Goal: Information Seeking & Learning: Check status

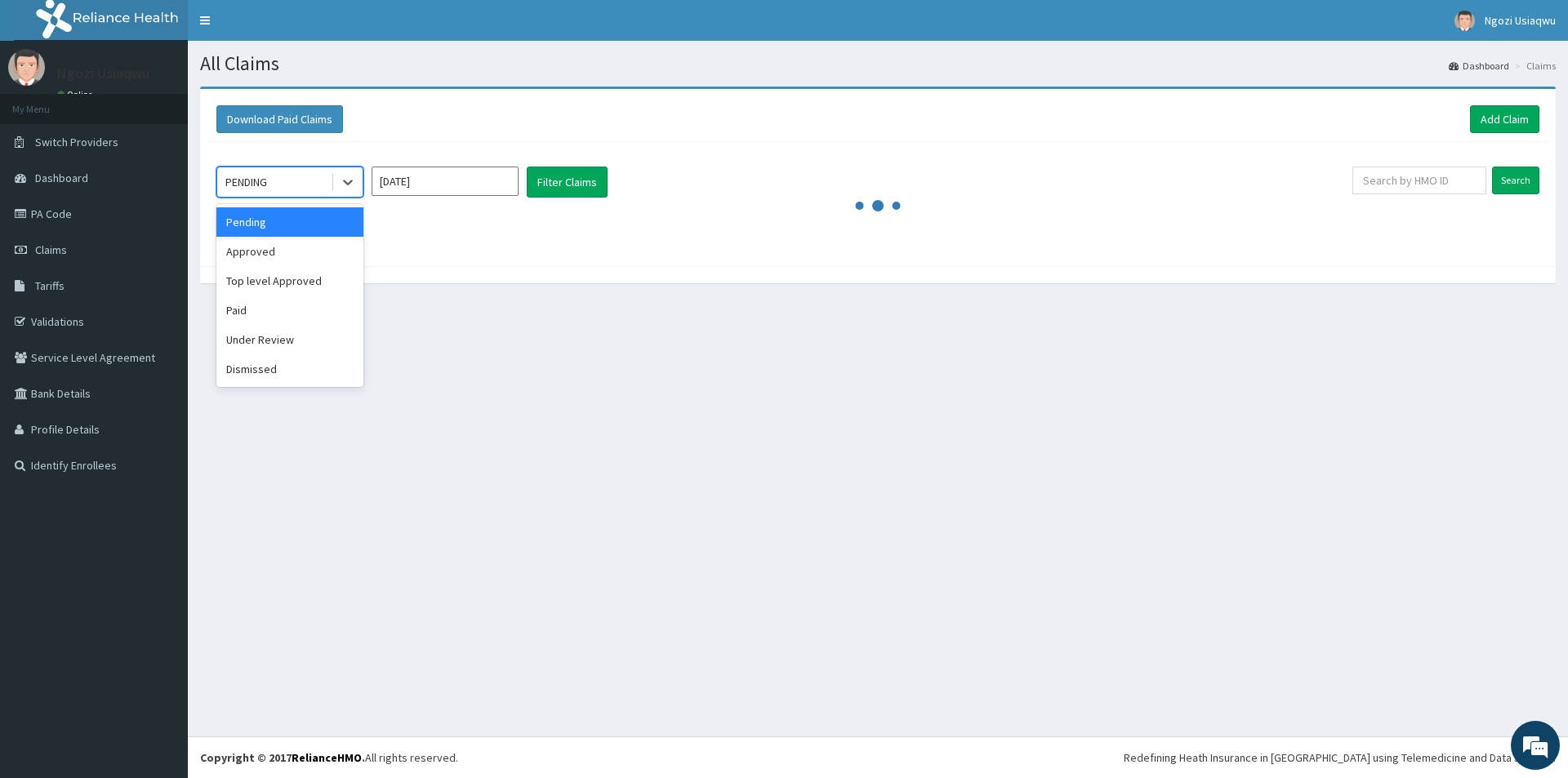
click at [254, 179] on div "PENDING" at bounding box center [246, 182] width 41 height 17
click at [259, 309] on div "Paid" at bounding box center [290, 310] width 147 height 29
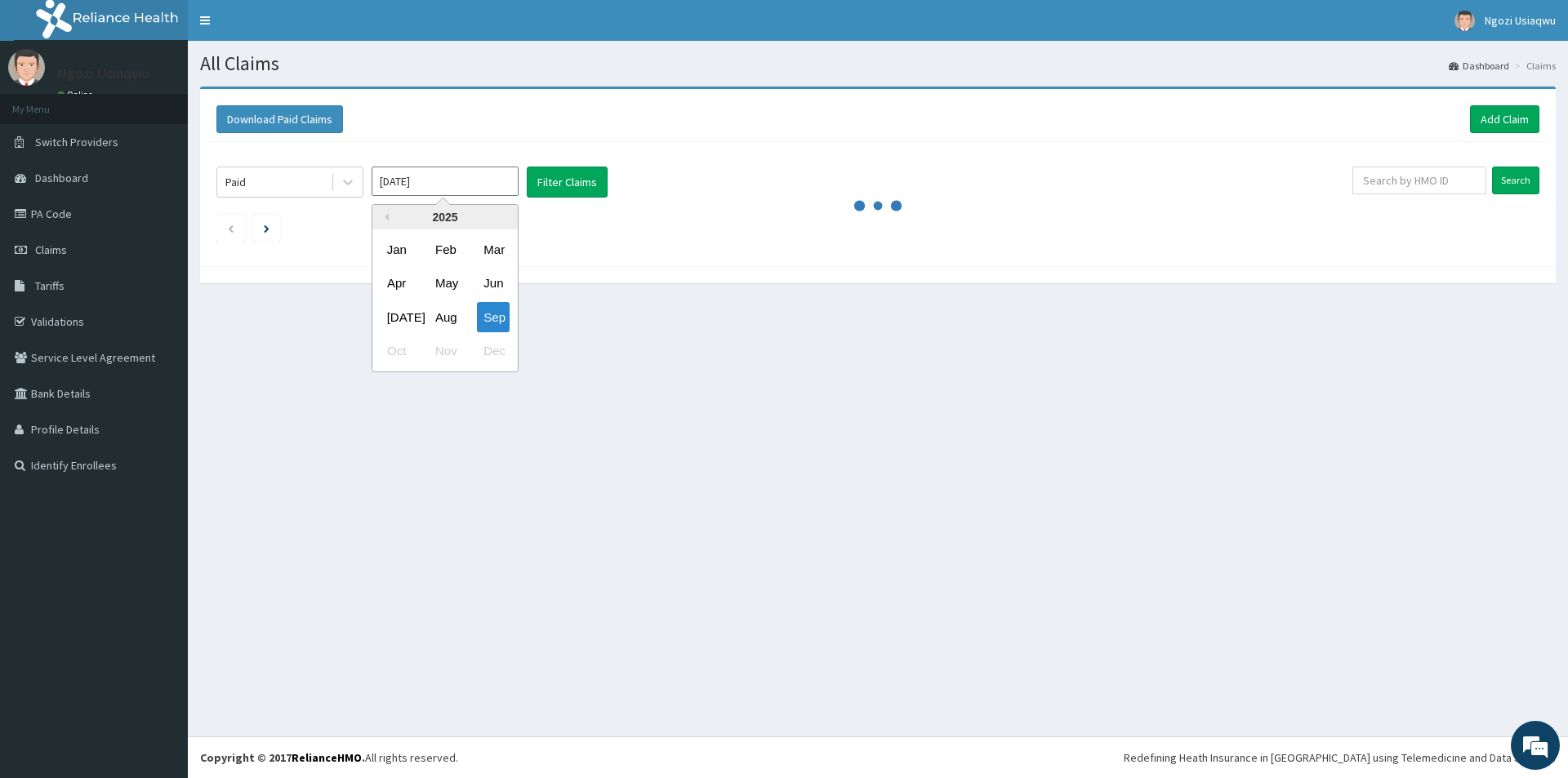
click at [457, 182] on input "Sep 2025" at bounding box center [444, 181] width 147 height 29
click at [403, 286] on div "Apr" at bounding box center [397, 283] width 32 height 30
type input "Apr 2025"
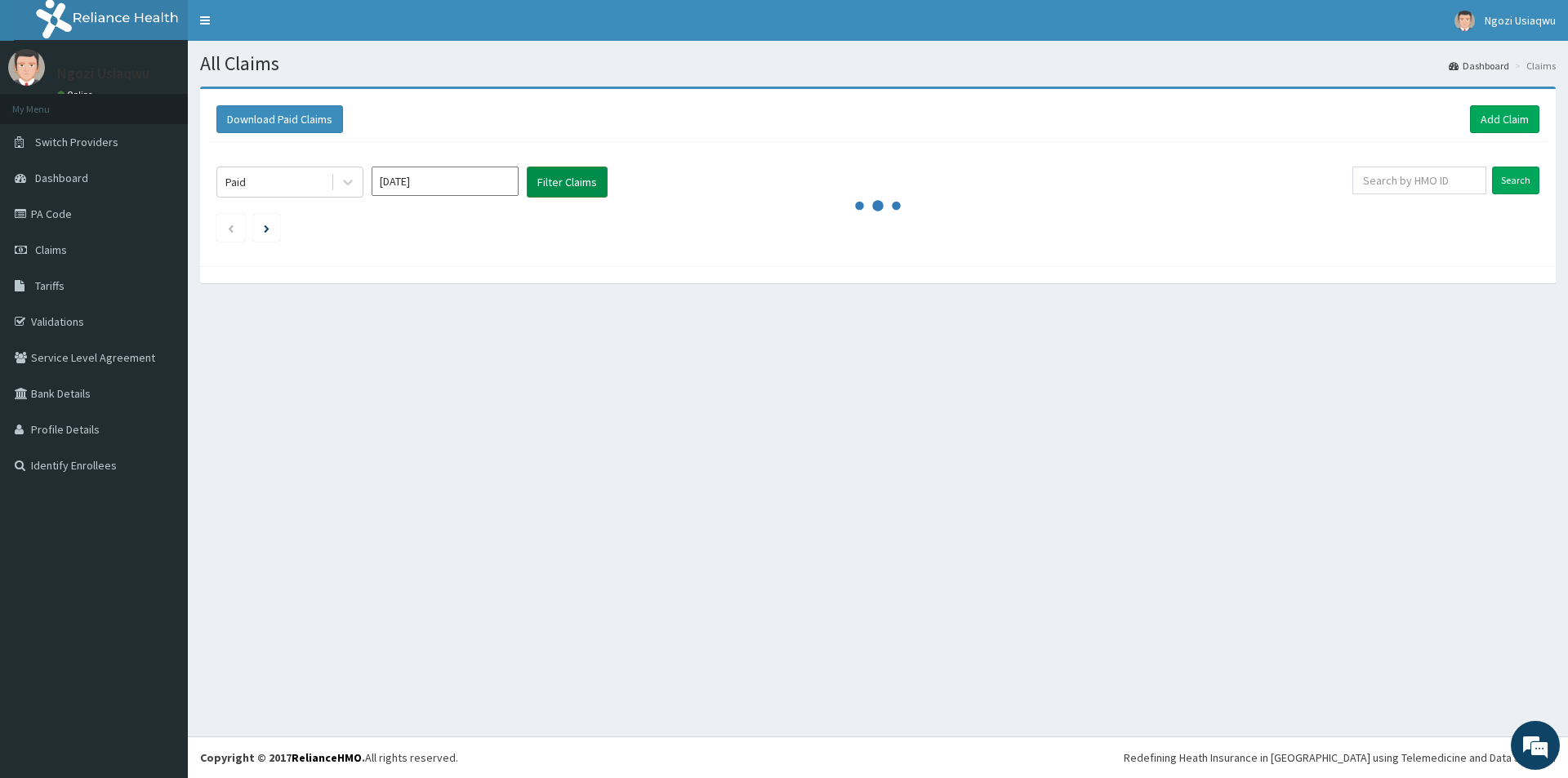
click at [557, 188] on button "Filter Claims" at bounding box center [567, 182] width 81 height 31
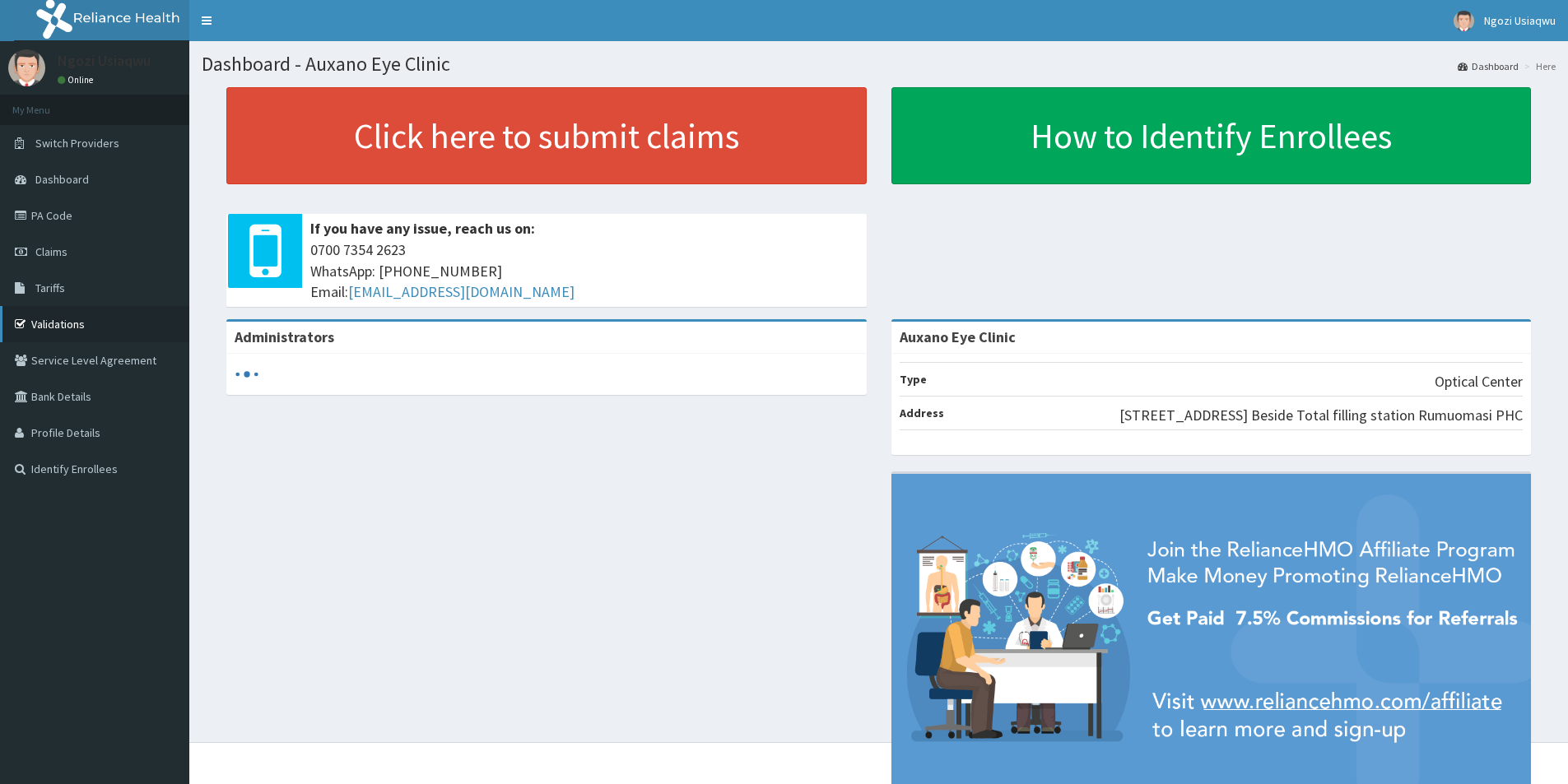
click at [105, 334] on link "Validations" at bounding box center [95, 323] width 189 height 36
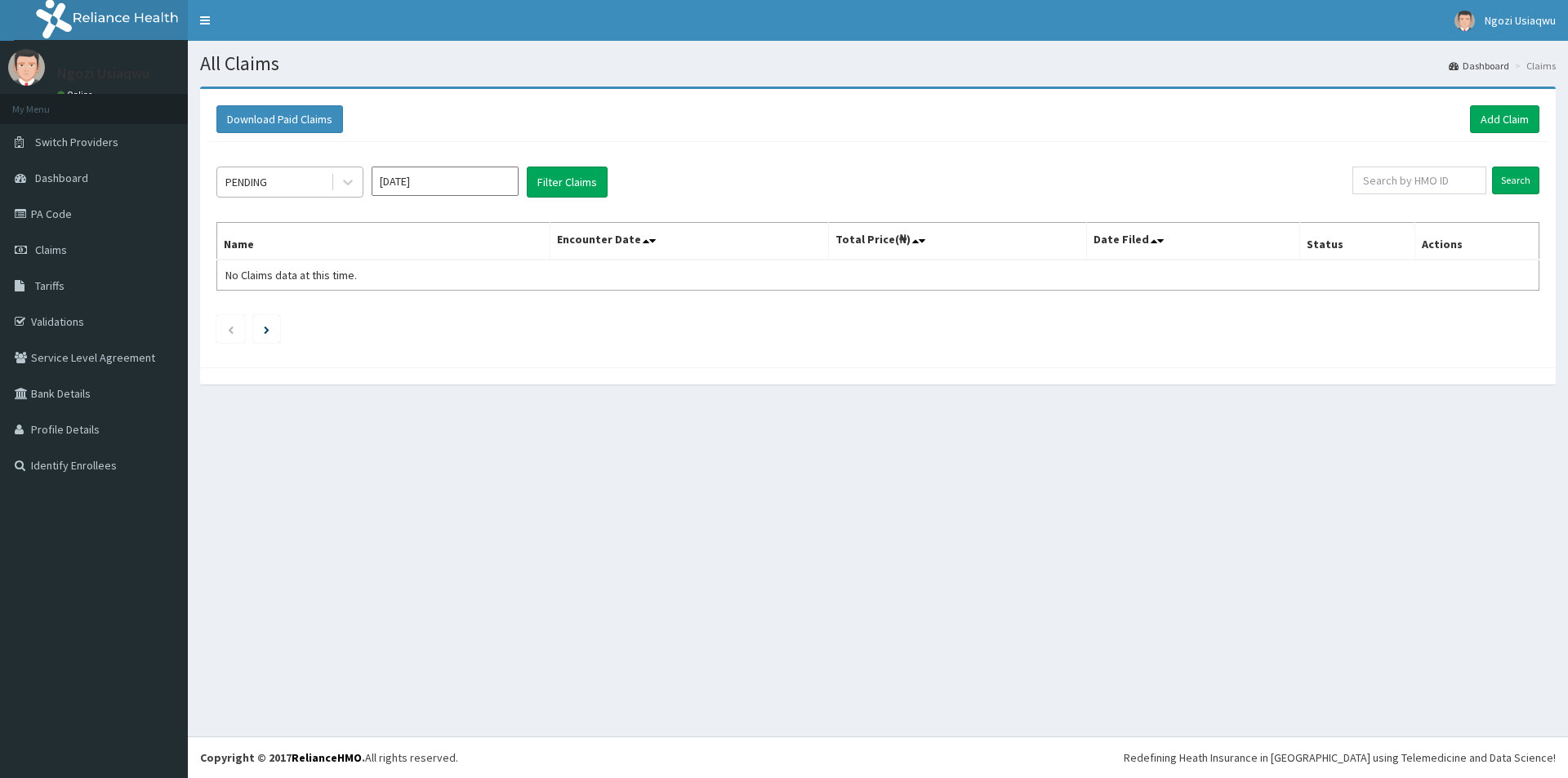
click at [293, 173] on div "PENDING" at bounding box center [274, 182] width 113 height 26
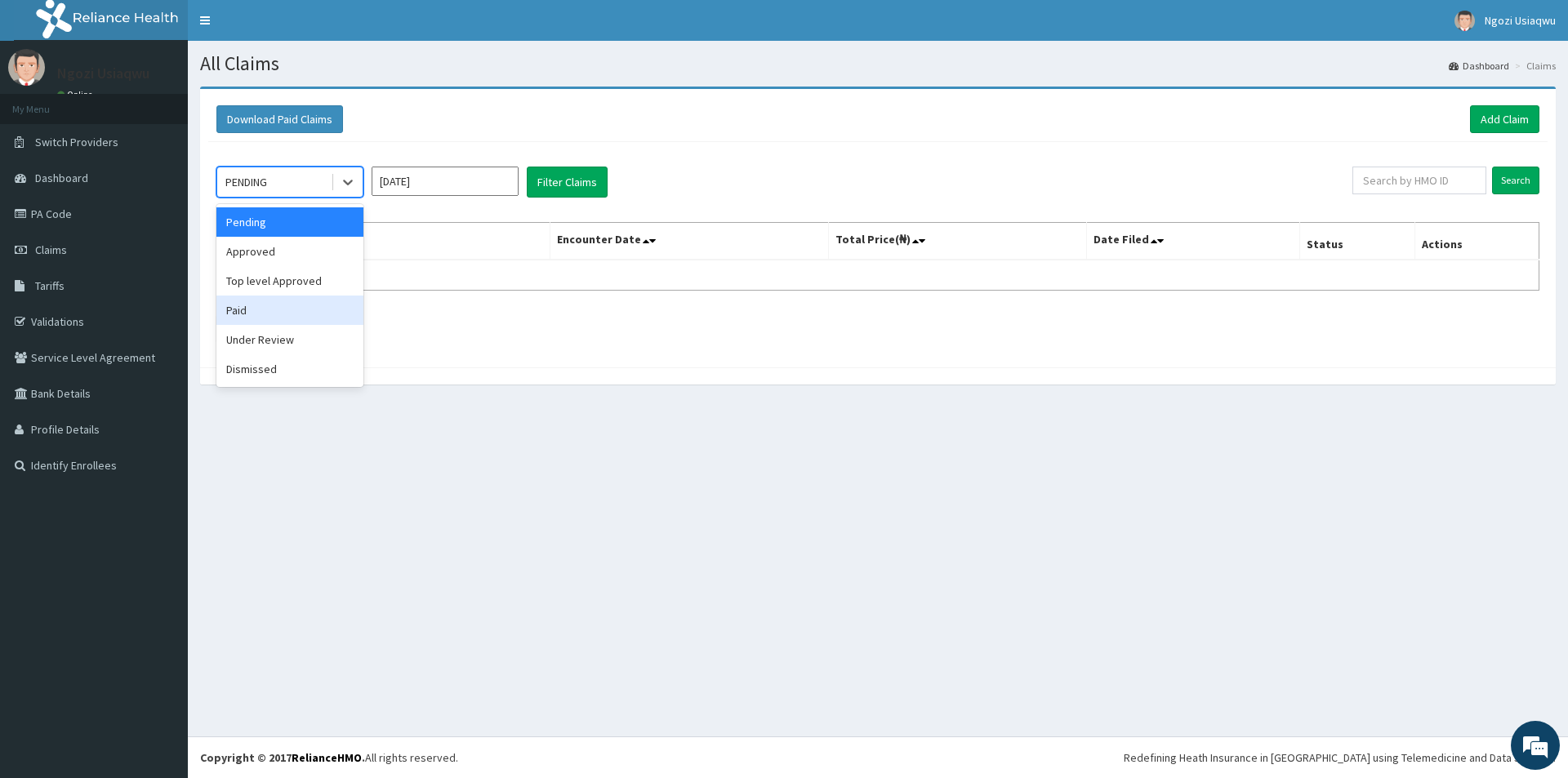
click at [258, 299] on div "Paid" at bounding box center [290, 310] width 147 height 29
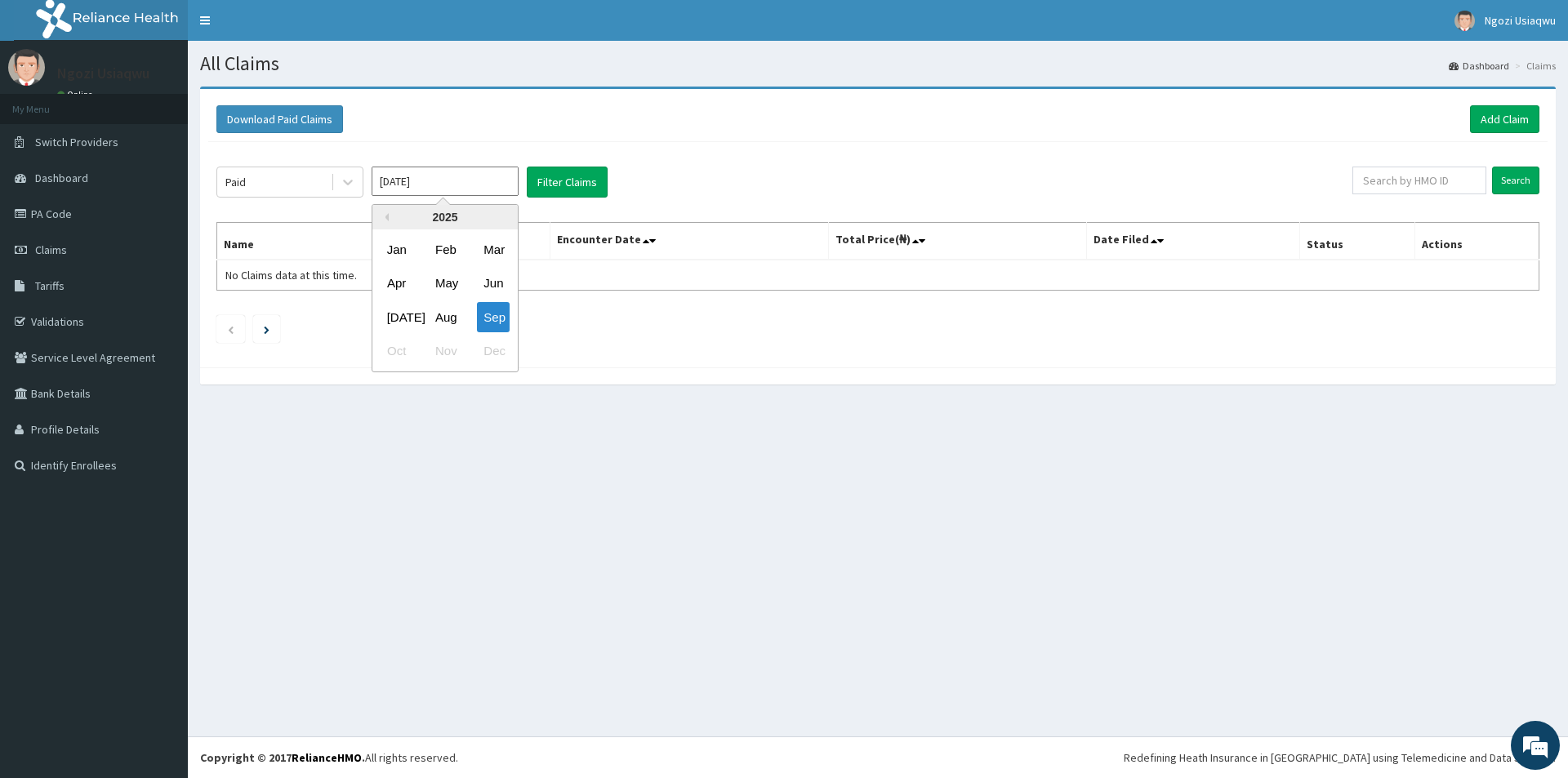
click at [384, 177] on input "[DATE]" at bounding box center [444, 181] width 147 height 29
click at [412, 270] on div "Apr" at bounding box center [397, 283] width 32 height 30
type input "Apr 2025"
click at [561, 175] on button "Filter Claims" at bounding box center [567, 182] width 81 height 31
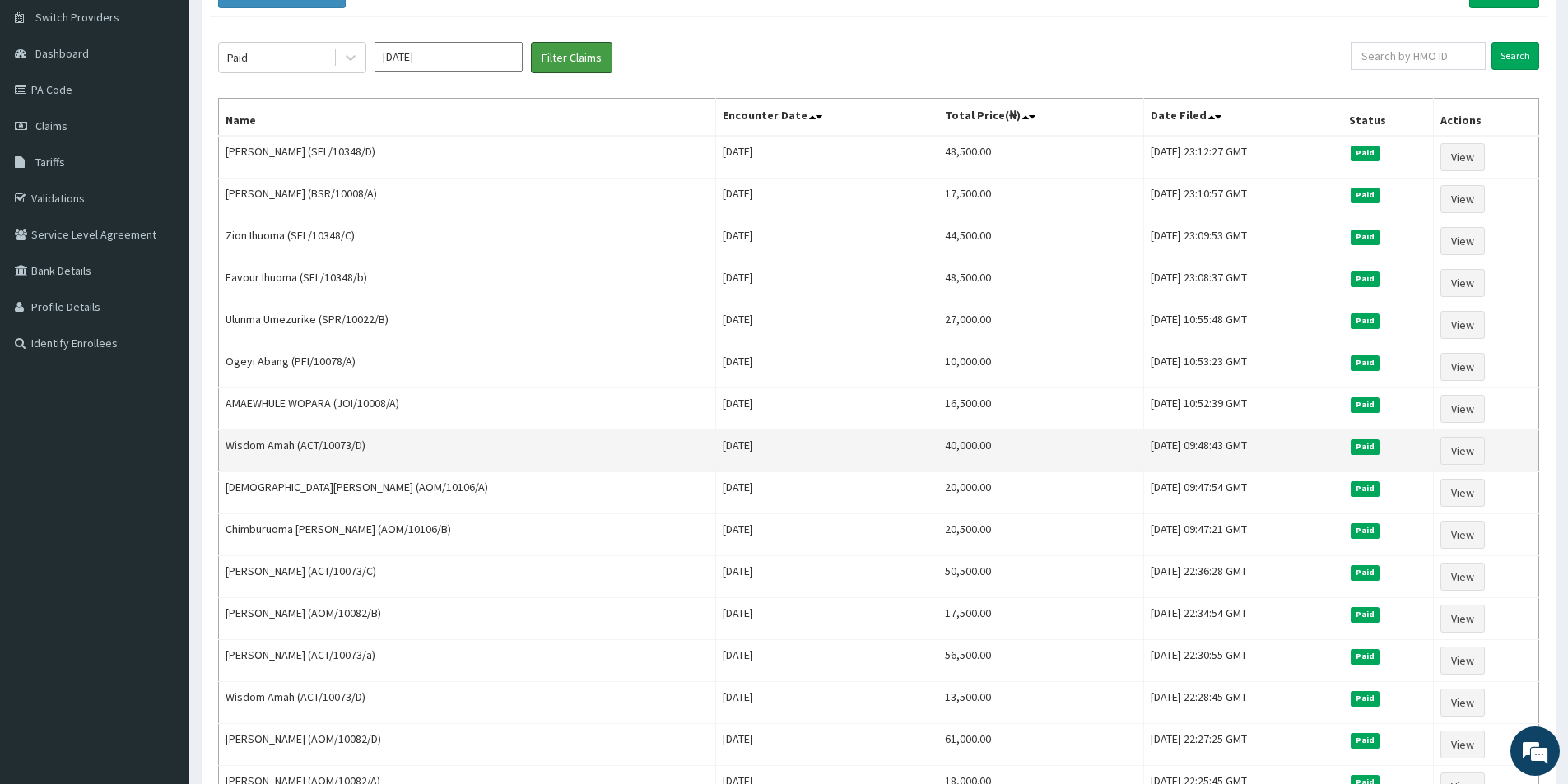
scroll to position [247, 0]
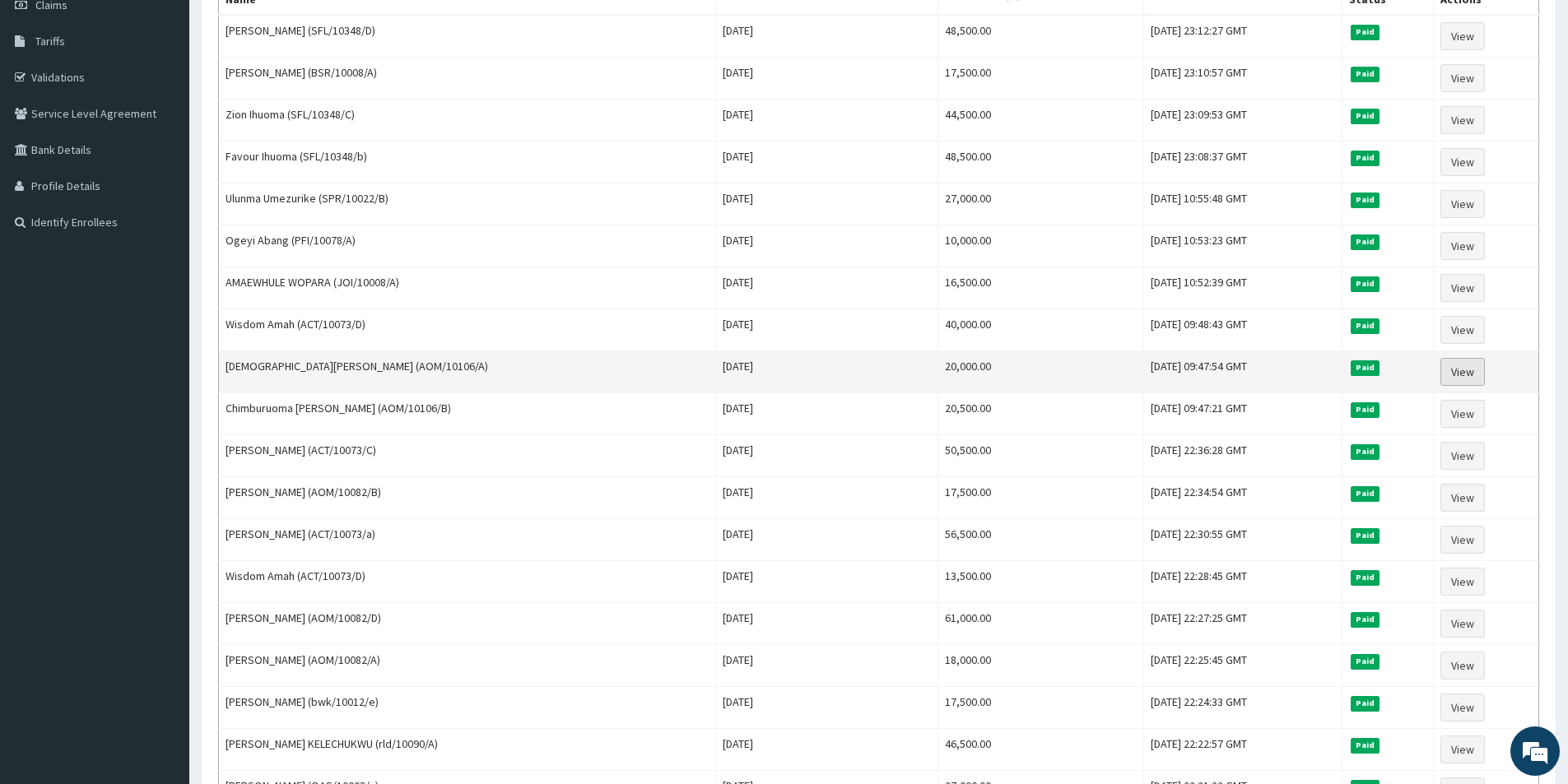
click at [1469, 373] on link "View" at bounding box center [1462, 372] width 44 height 28
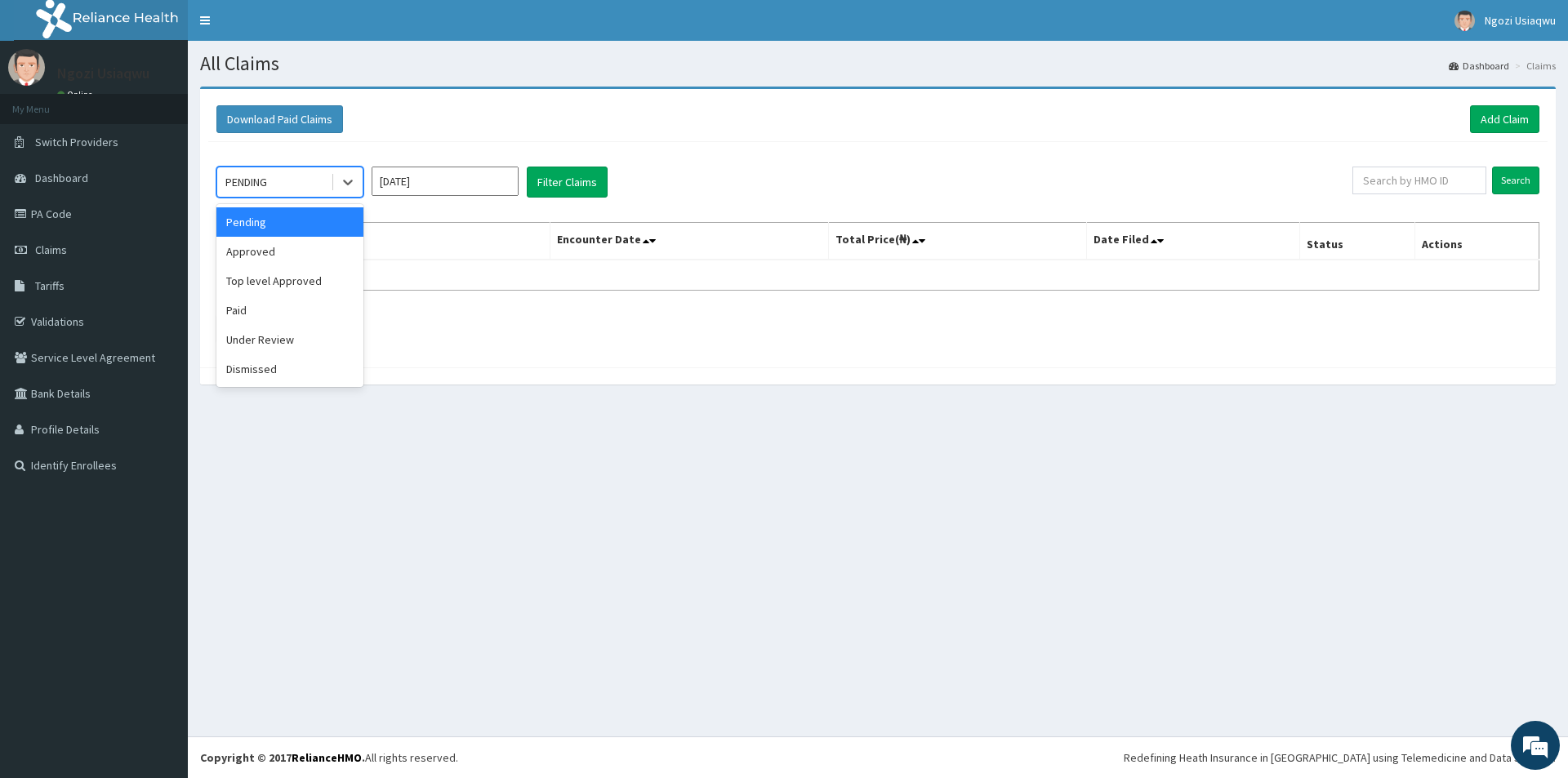
click at [299, 195] on div "PENDING" at bounding box center [274, 182] width 113 height 26
click at [281, 302] on div "Paid" at bounding box center [290, 310] width 147 height 29
click at [394, 183] on input "Sep 2025" at bounding box center [444, 181] width 147 height 29
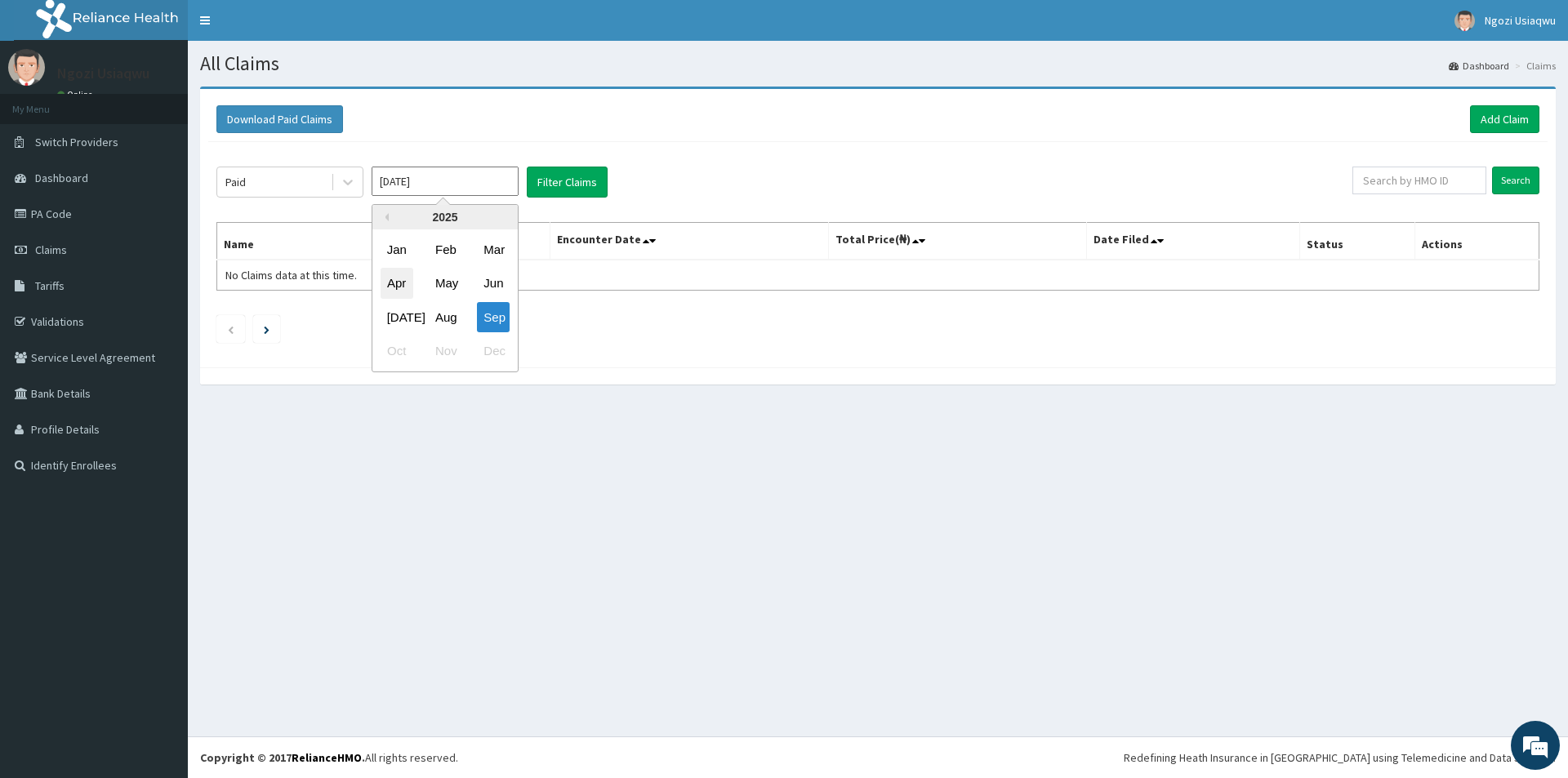
click at [396, 271] on div "Apr" at bounding box center [397, 283] width 32 height 30
type input "Apr 2025"
click at [559, 167] on button "Filter Claims" at bounding box center [567, 182] width 81 height 31
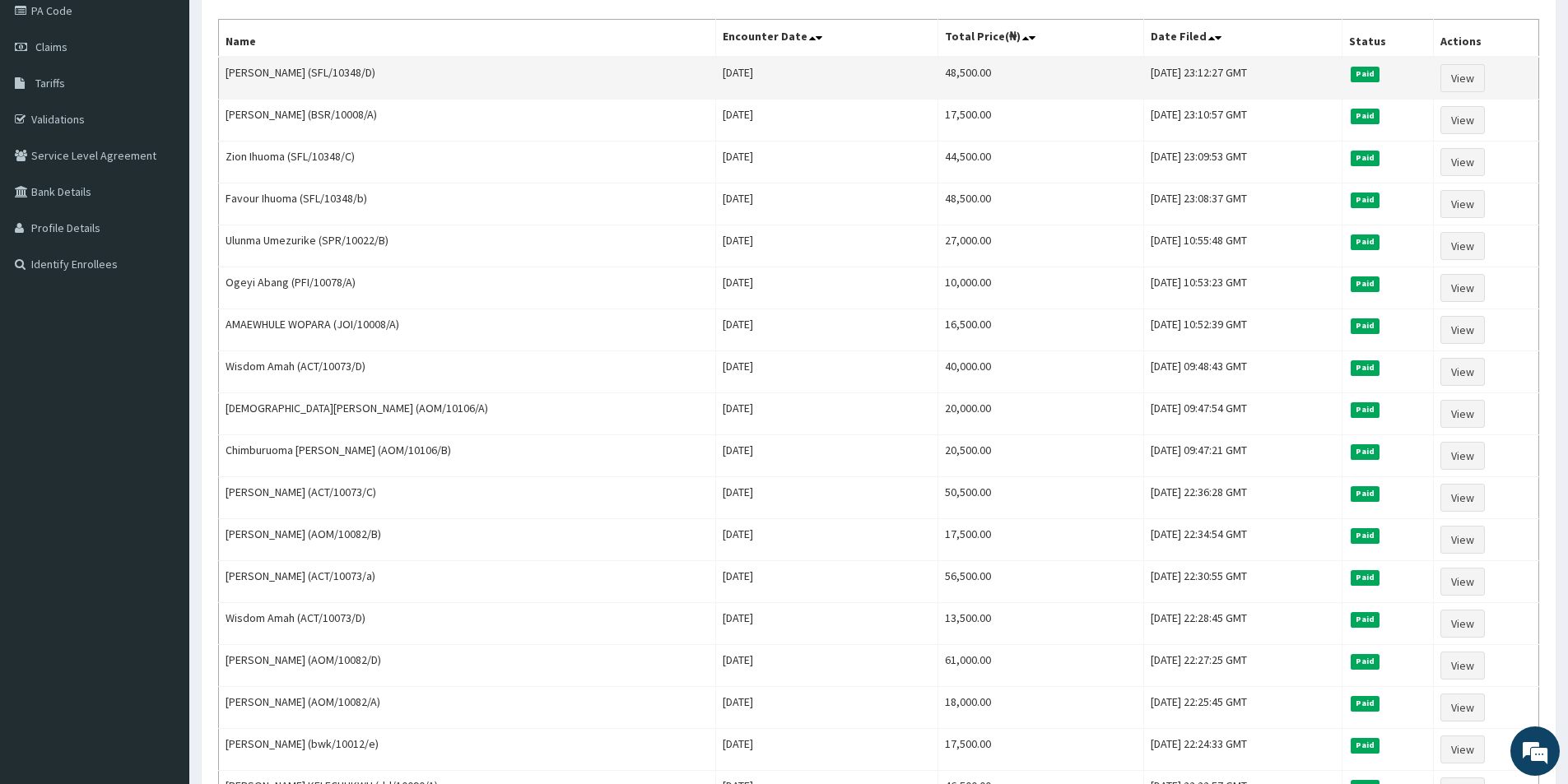
scroll to position [411, 0]
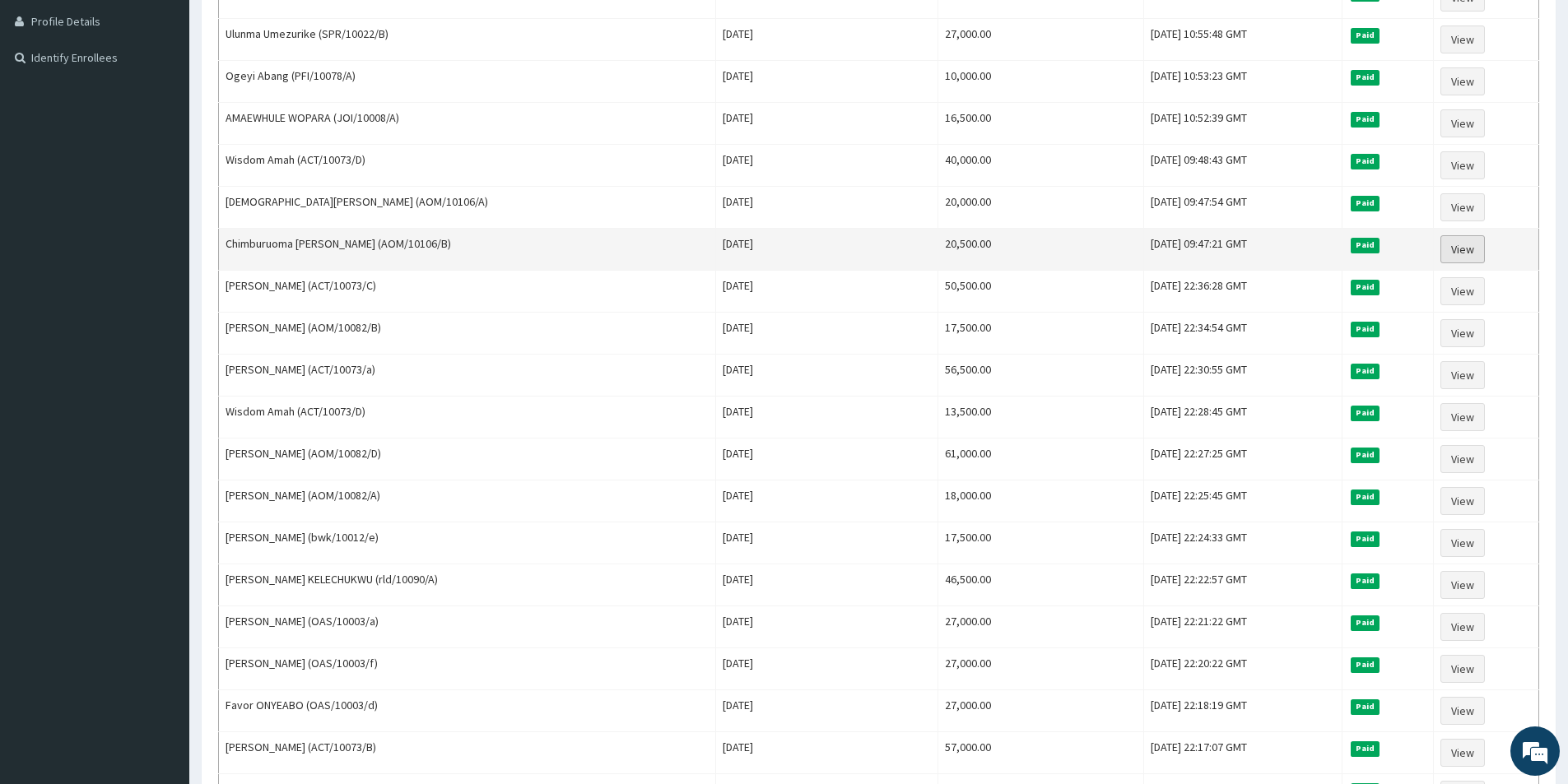
click at [1465, 254] on link "View" at bounding box center [1462, 249] width 44 height 28
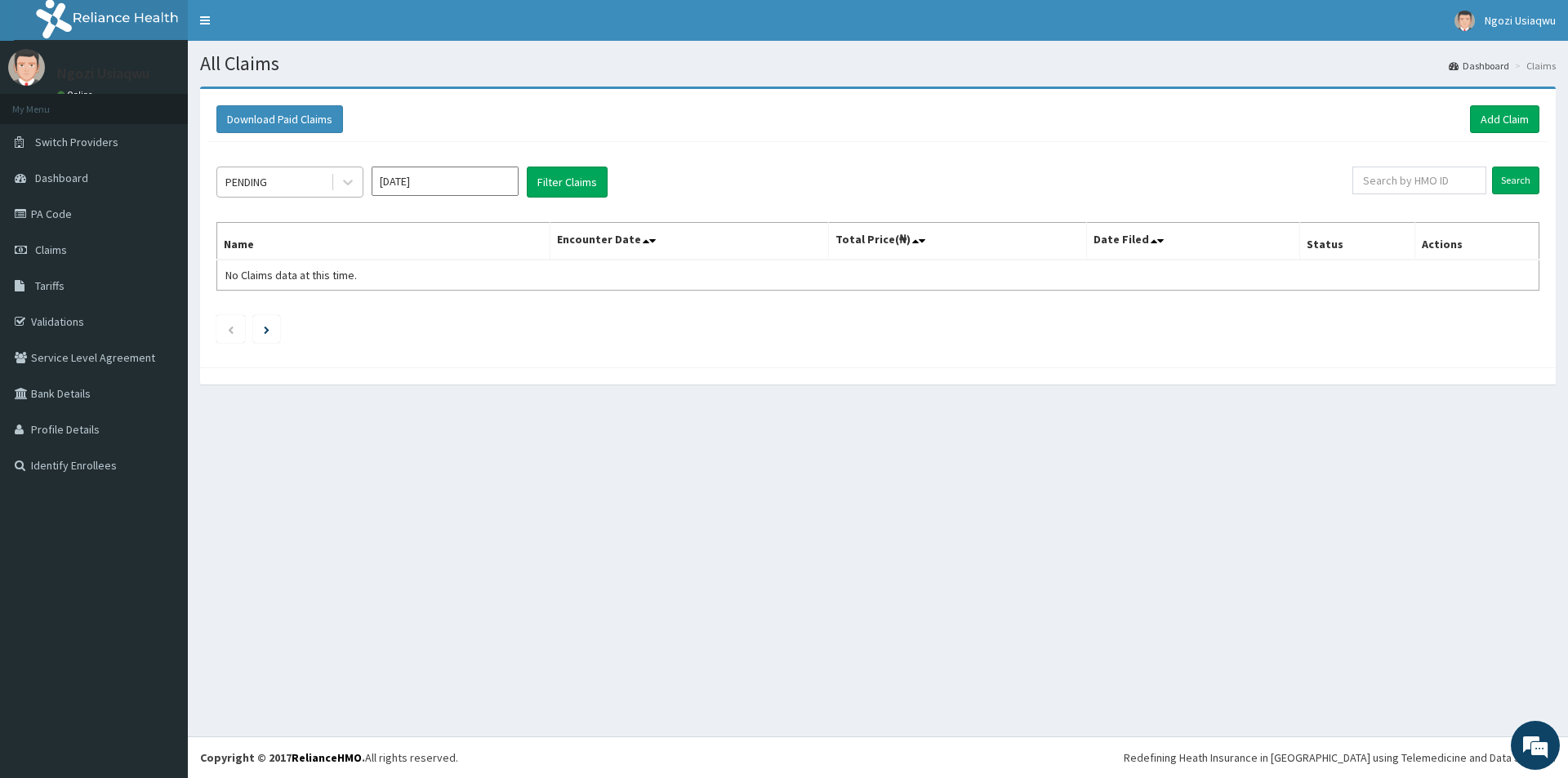
click at [243, 180] on div "PENDING" at bounding box center [246, 182] width 41 height 17
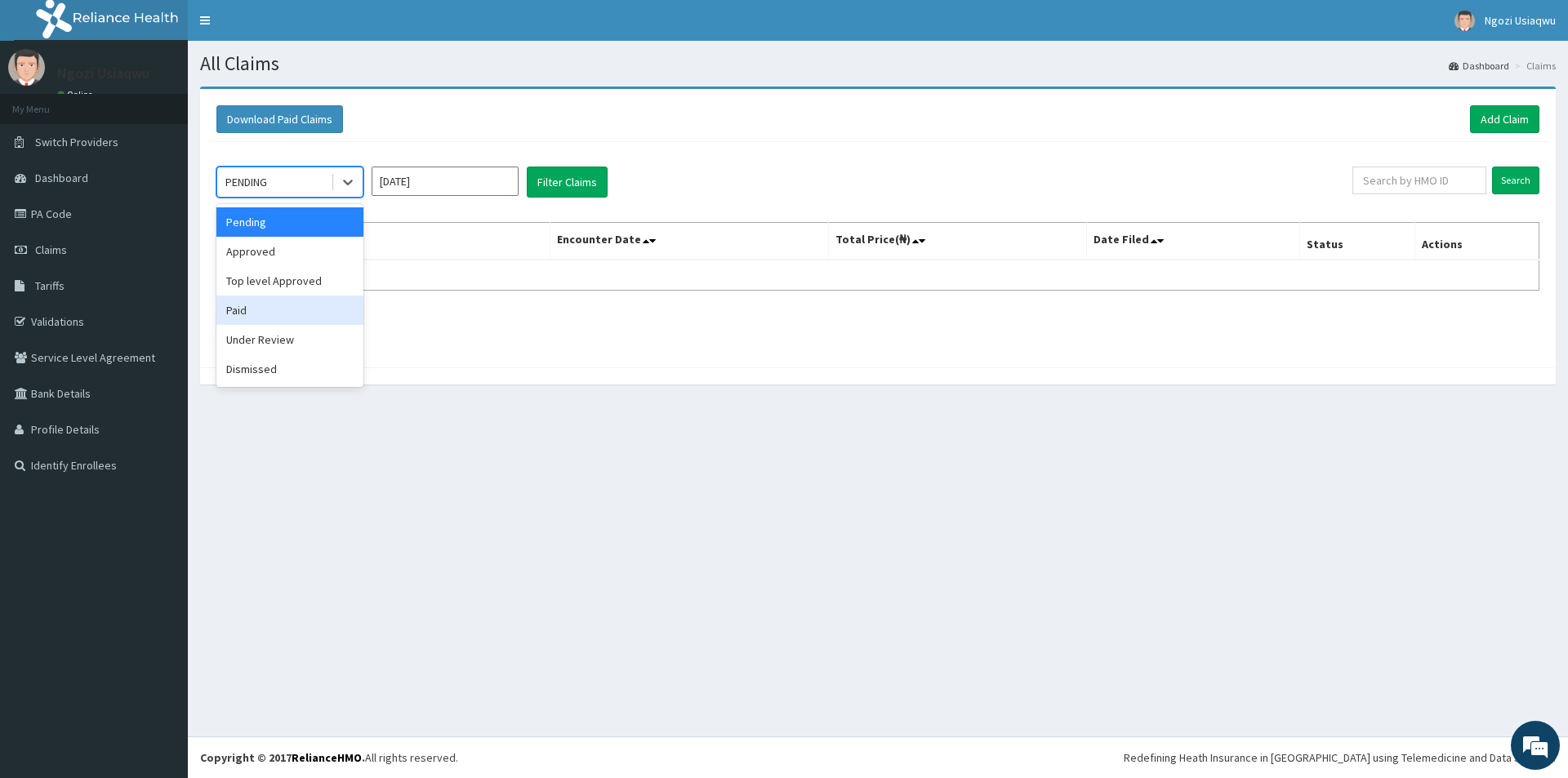
click at [253, 304] on div "Paid" at bounding box center [290, 310] width 147 height 29
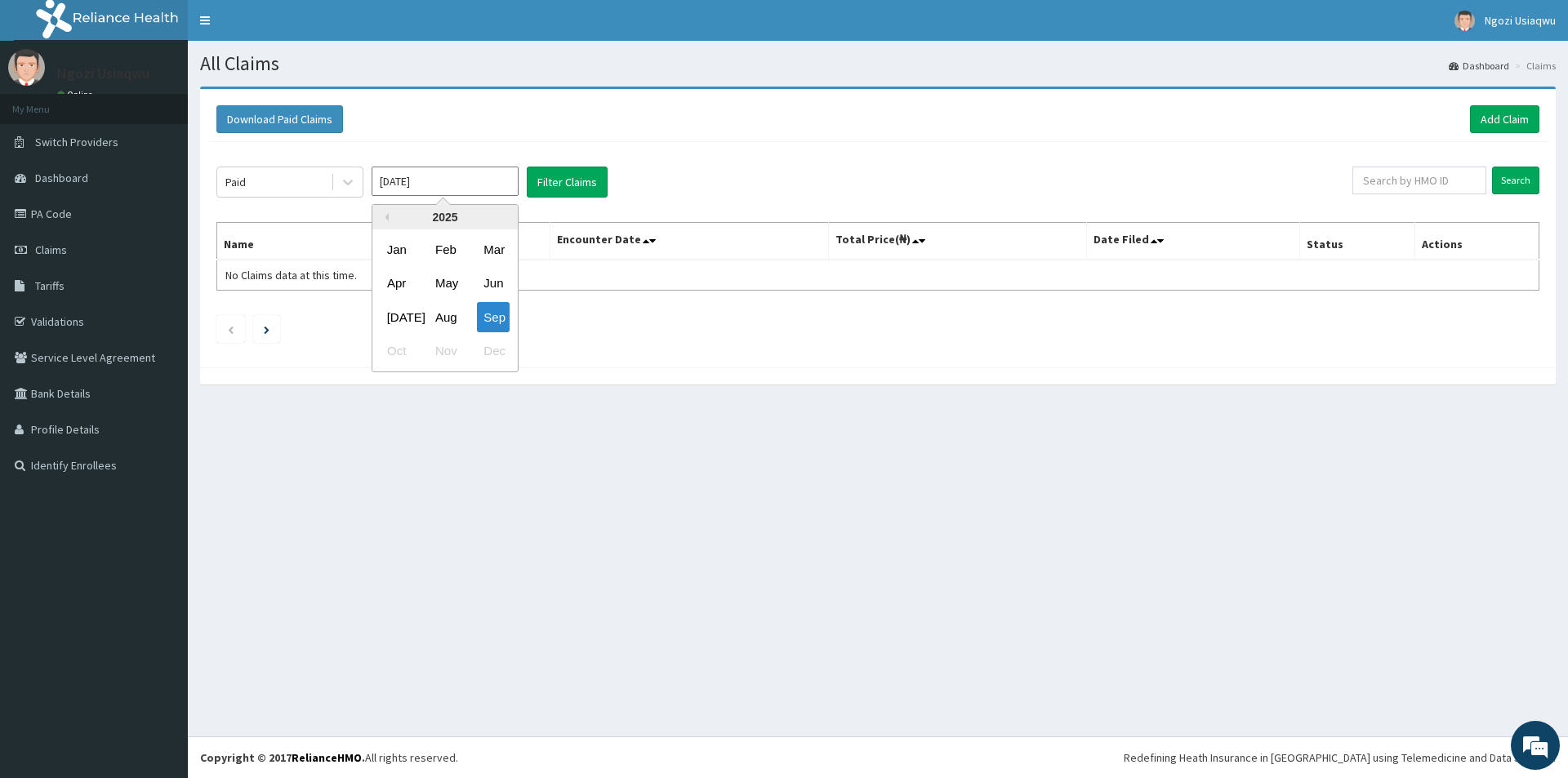
click at [391, 178] on input "Sep 2025" at bounding box center [444, 181] width 147 height 29
click at [409, 271] on div "Apr" at bounding box center [397, 283] width 32 height 30
type input "Apr 2025"
click at [577, 183] on button "Filter Claims" at bounding box center [567, 182] width 81 height 31
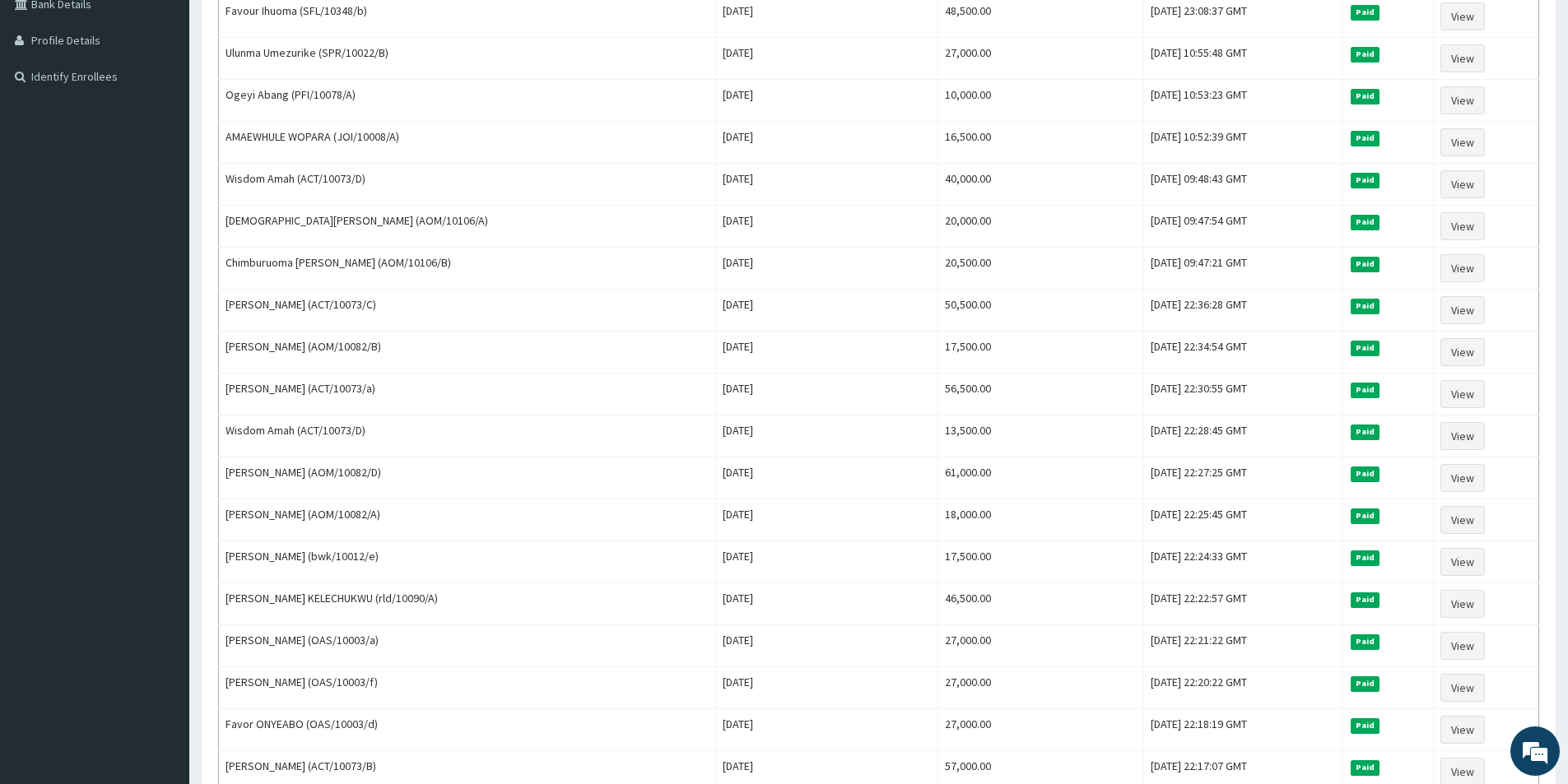
scroll to position [411, 0]
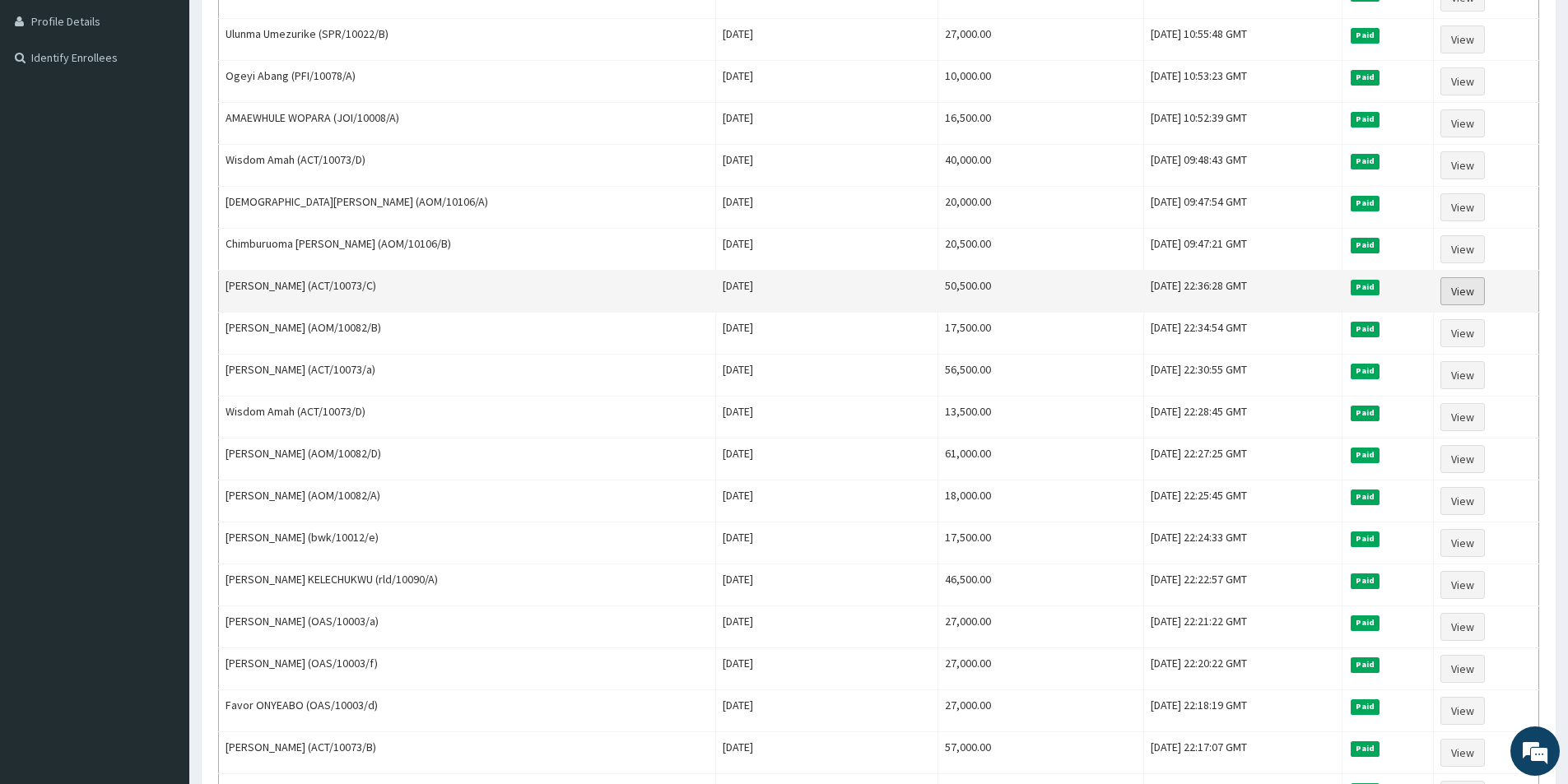
click at [1460, 296] on link "View" at bounding box center [1462, 292] width 44 height 28
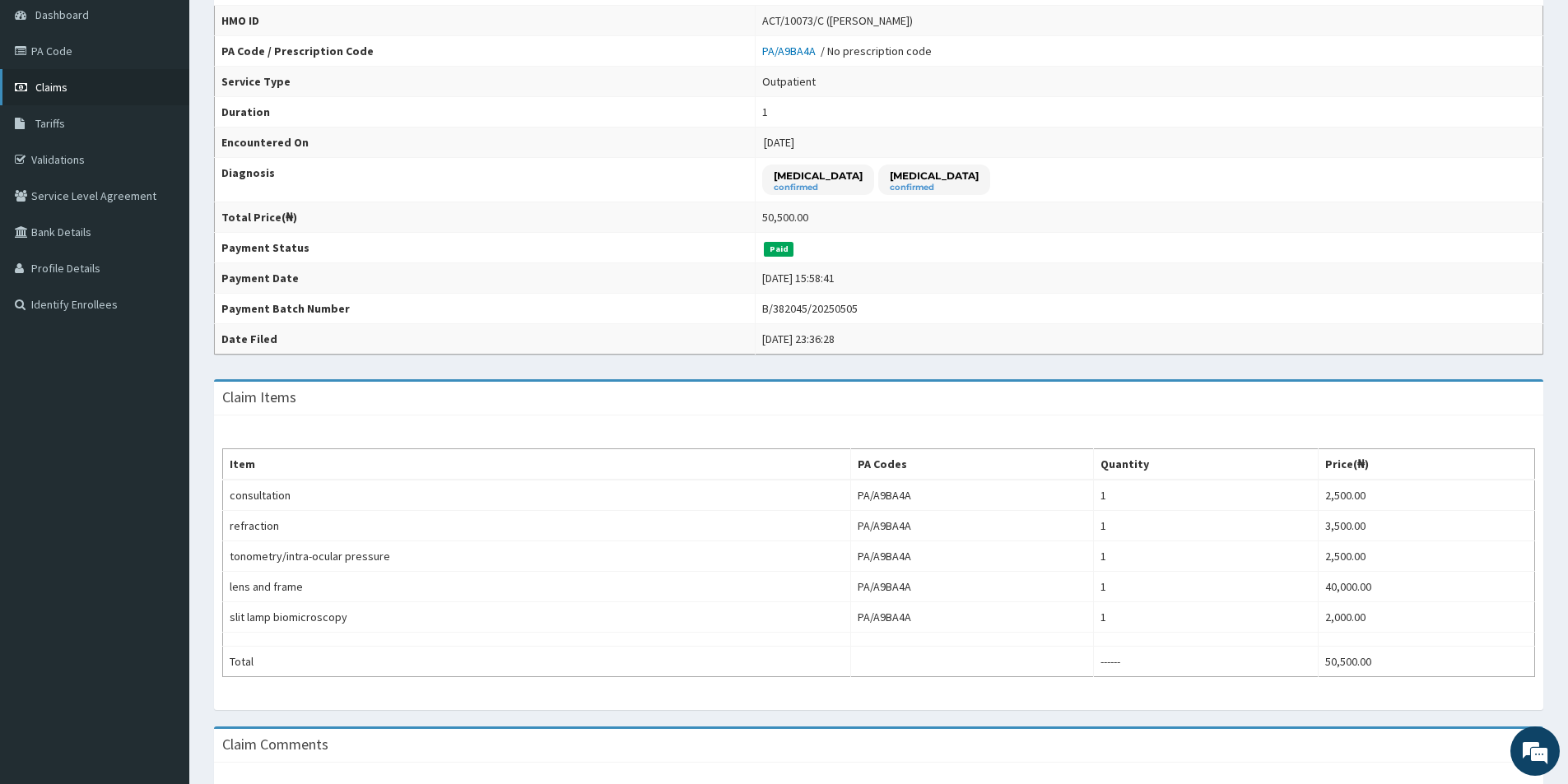
click at [61, 90] on span "Claims" at bounding box center [51, 87] width 32 height 15
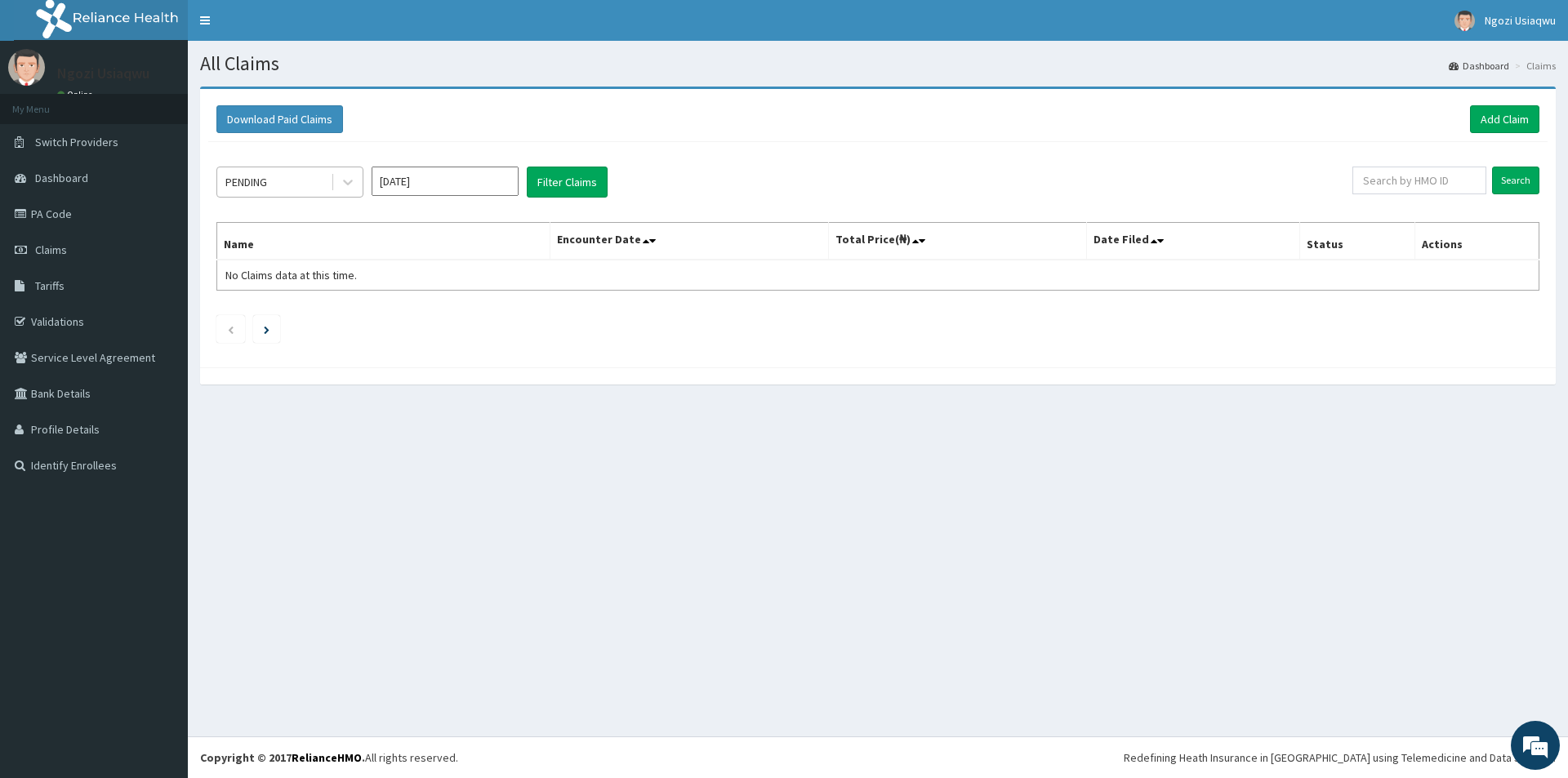
click at [288, 193] on div "PENDING" at bounding box center [274, 182] width 113 height 26
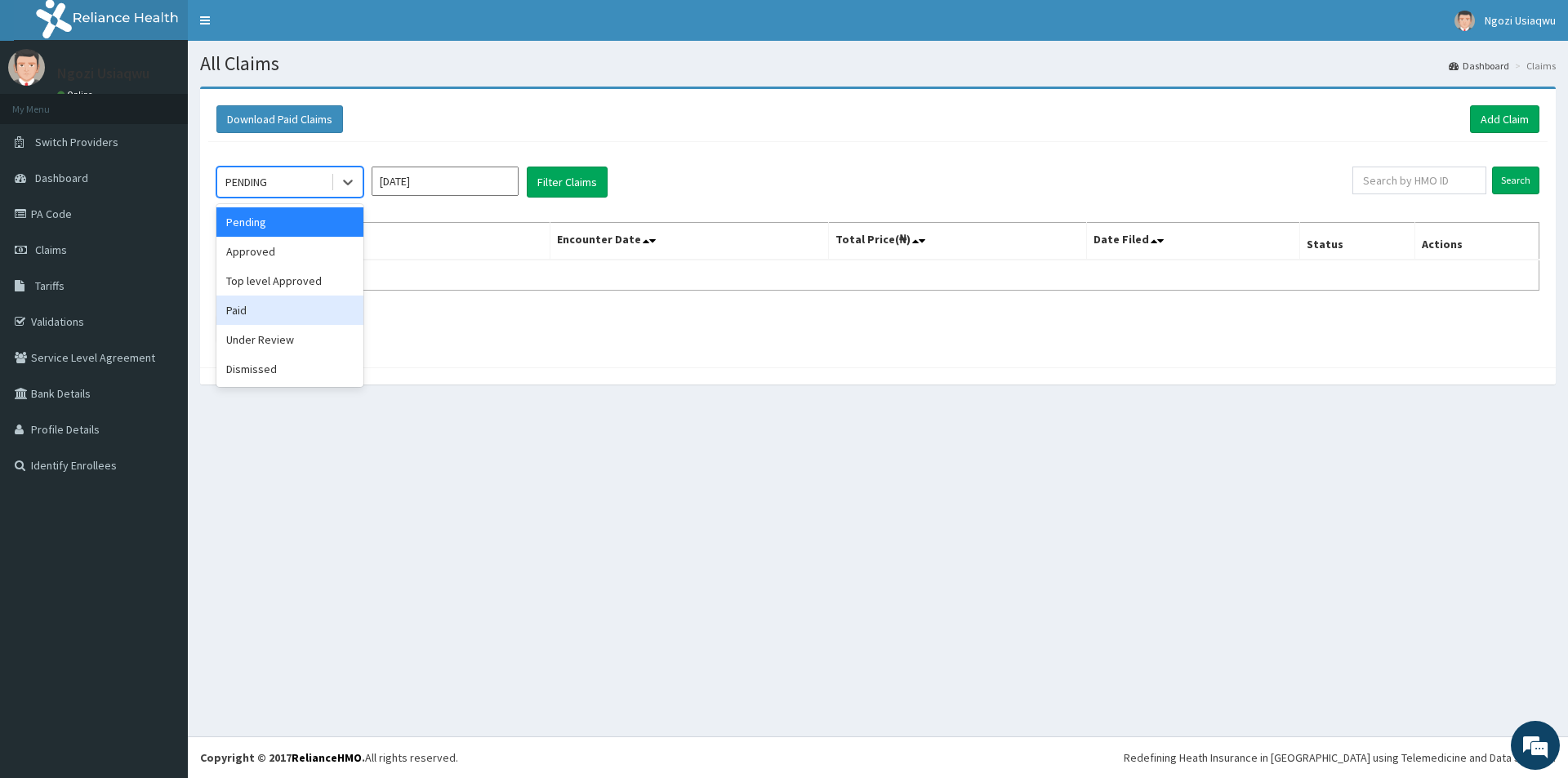
click at [252, 308] on div "Paid" at bounding box center [290, 310] width 147 height 29
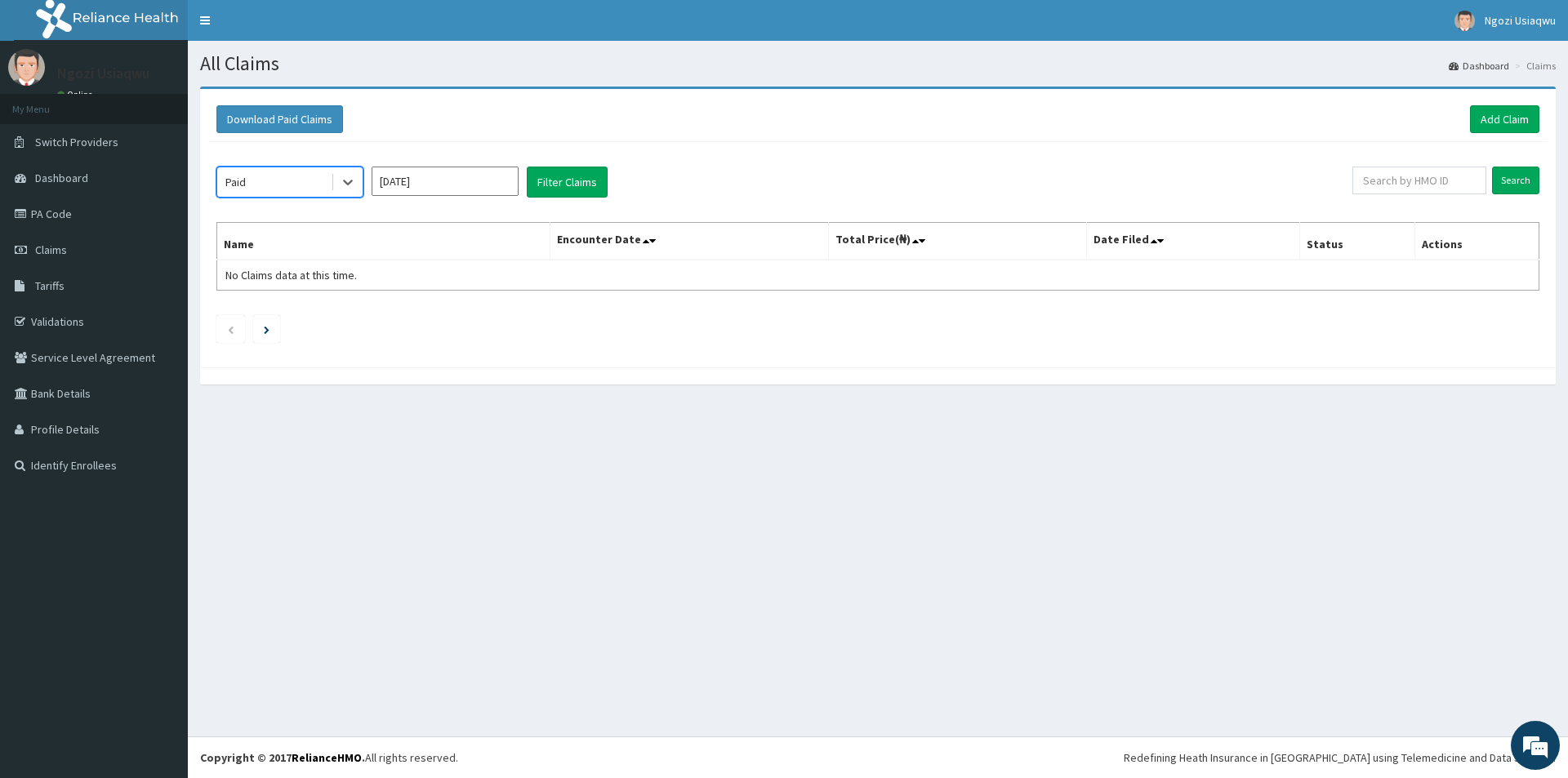
click at [410, 189] on input "[DATE]" at bounding box center [444, 181] width 147 height 29
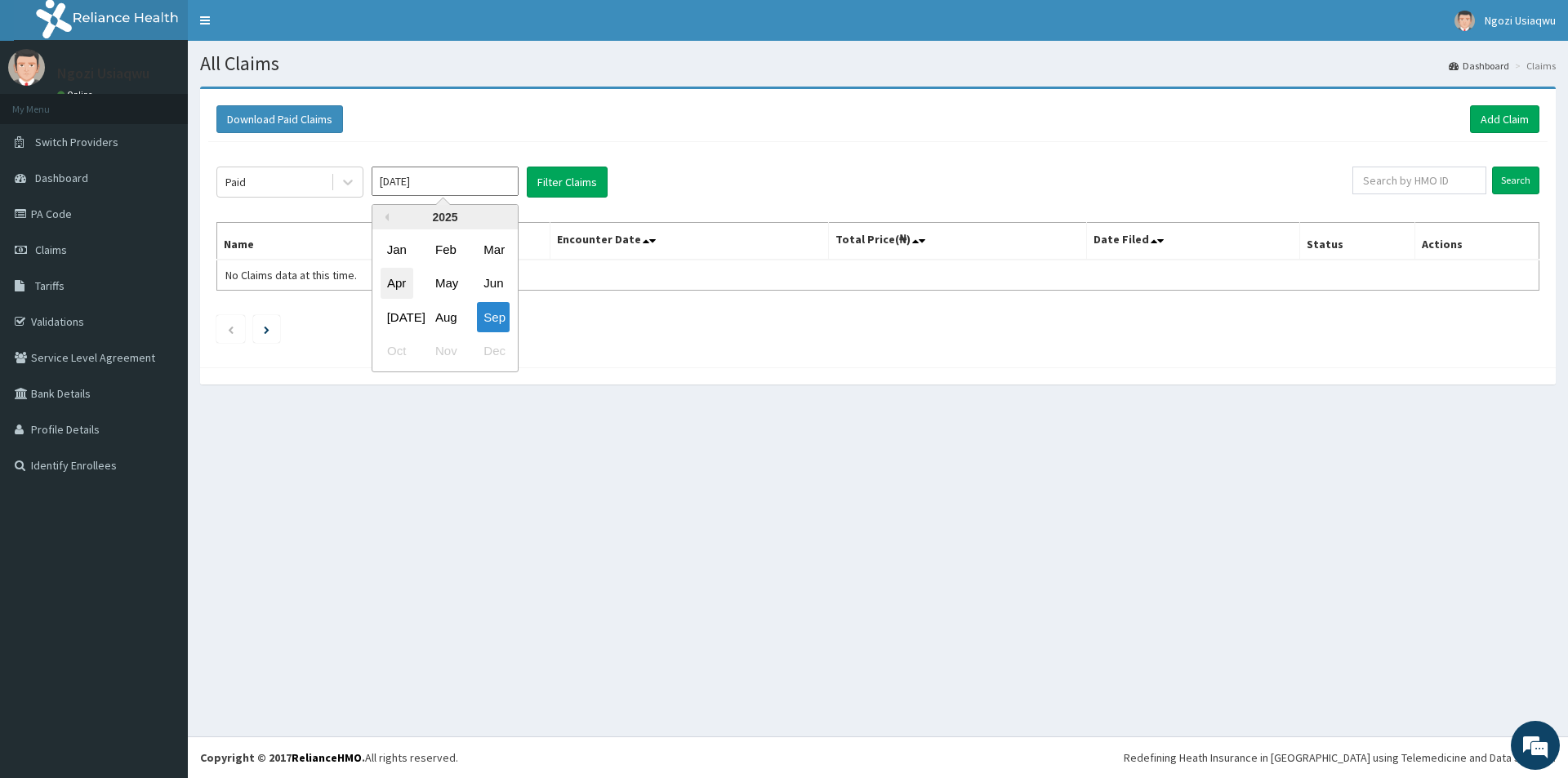
click at [389, 268] on div "Apr" at bounding box center [397, 283] width 32 height 30
type input "[DATE]"
click at [547, 182] on button "Filter Claims" at bounding box center [567, 182] width 81 height 31
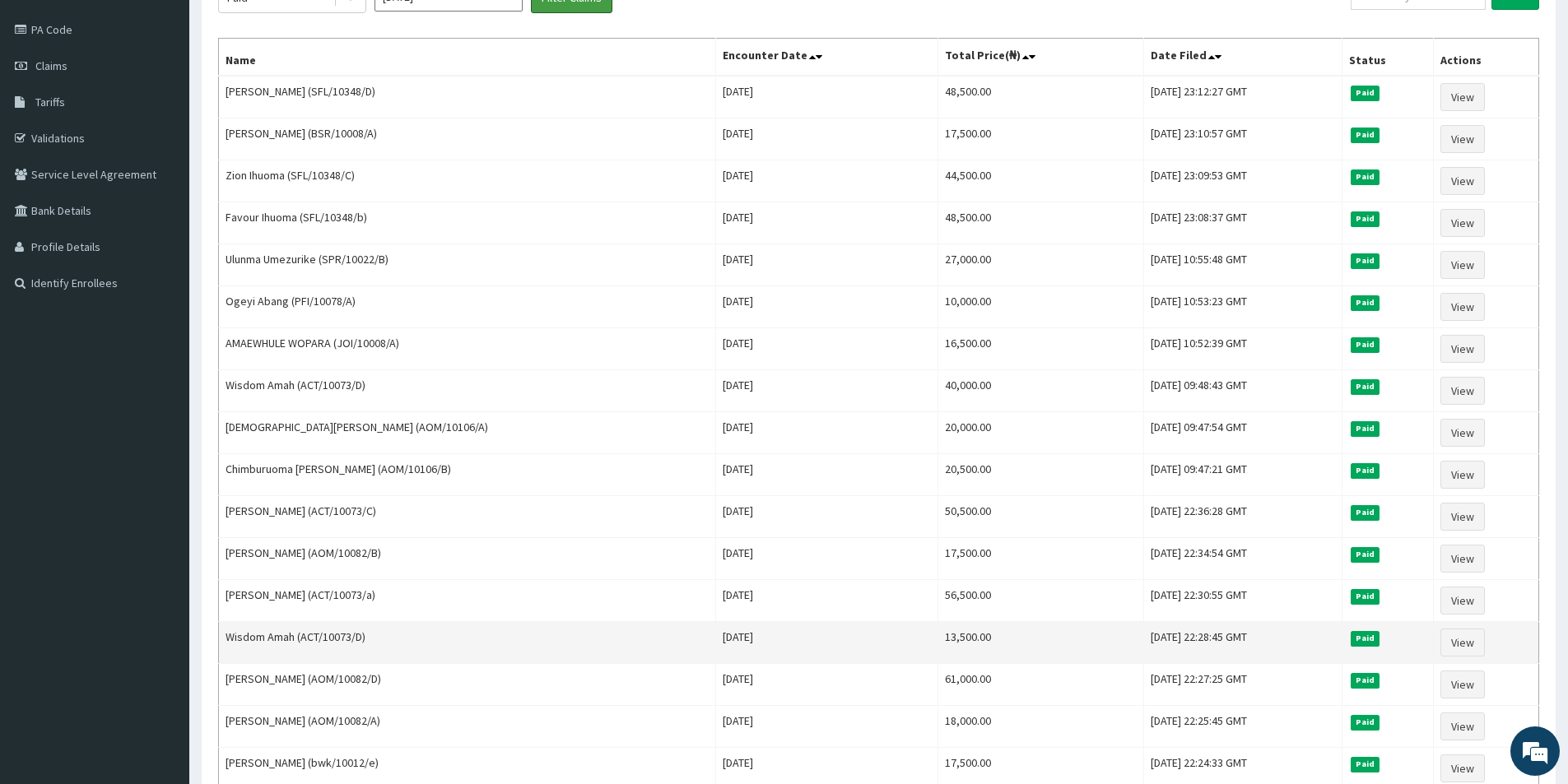
scroll to position [411, 0]
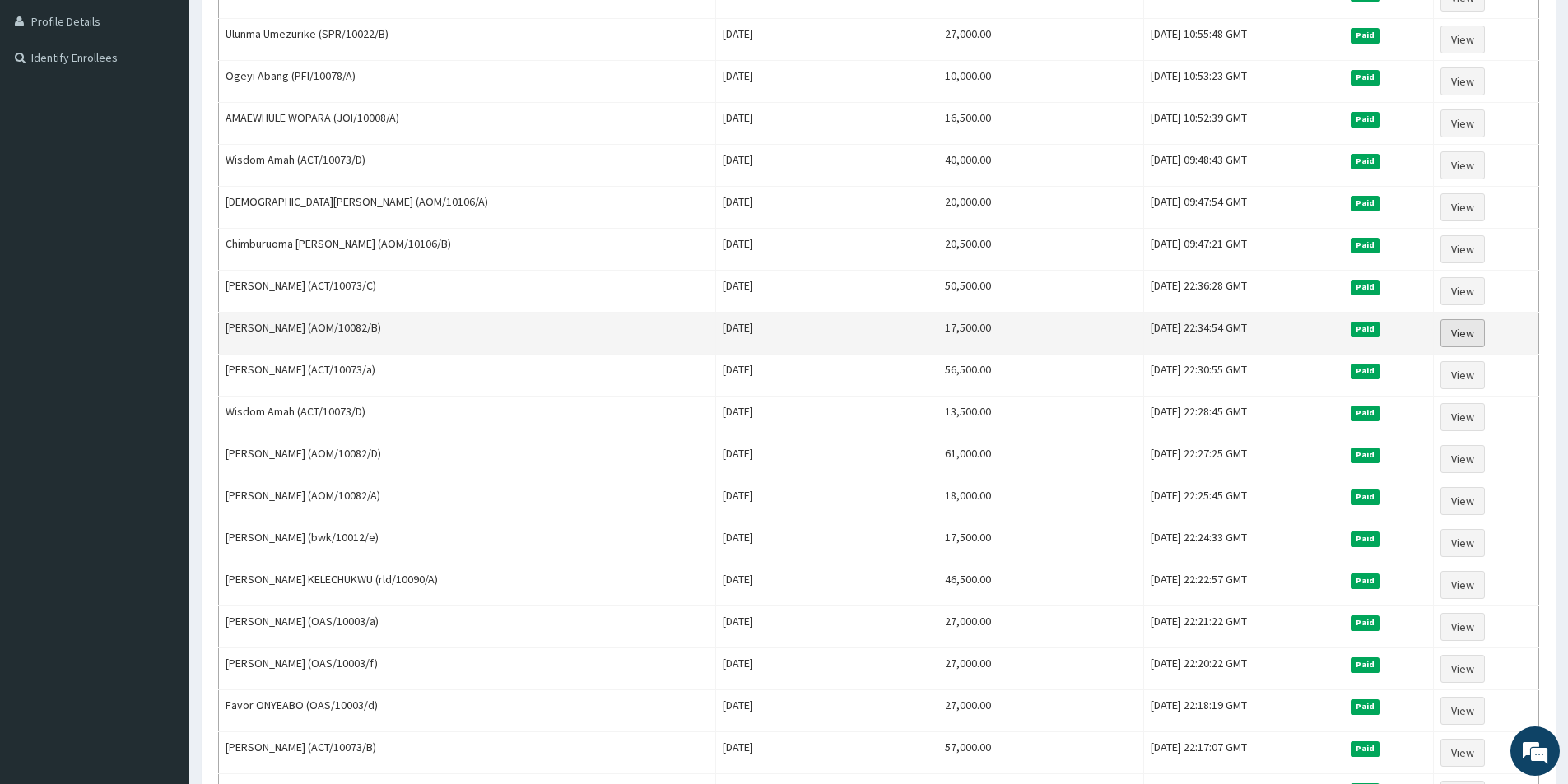
click at [1457, 330] on link "View" at bounding box center [1462, 333] width 44 height 28
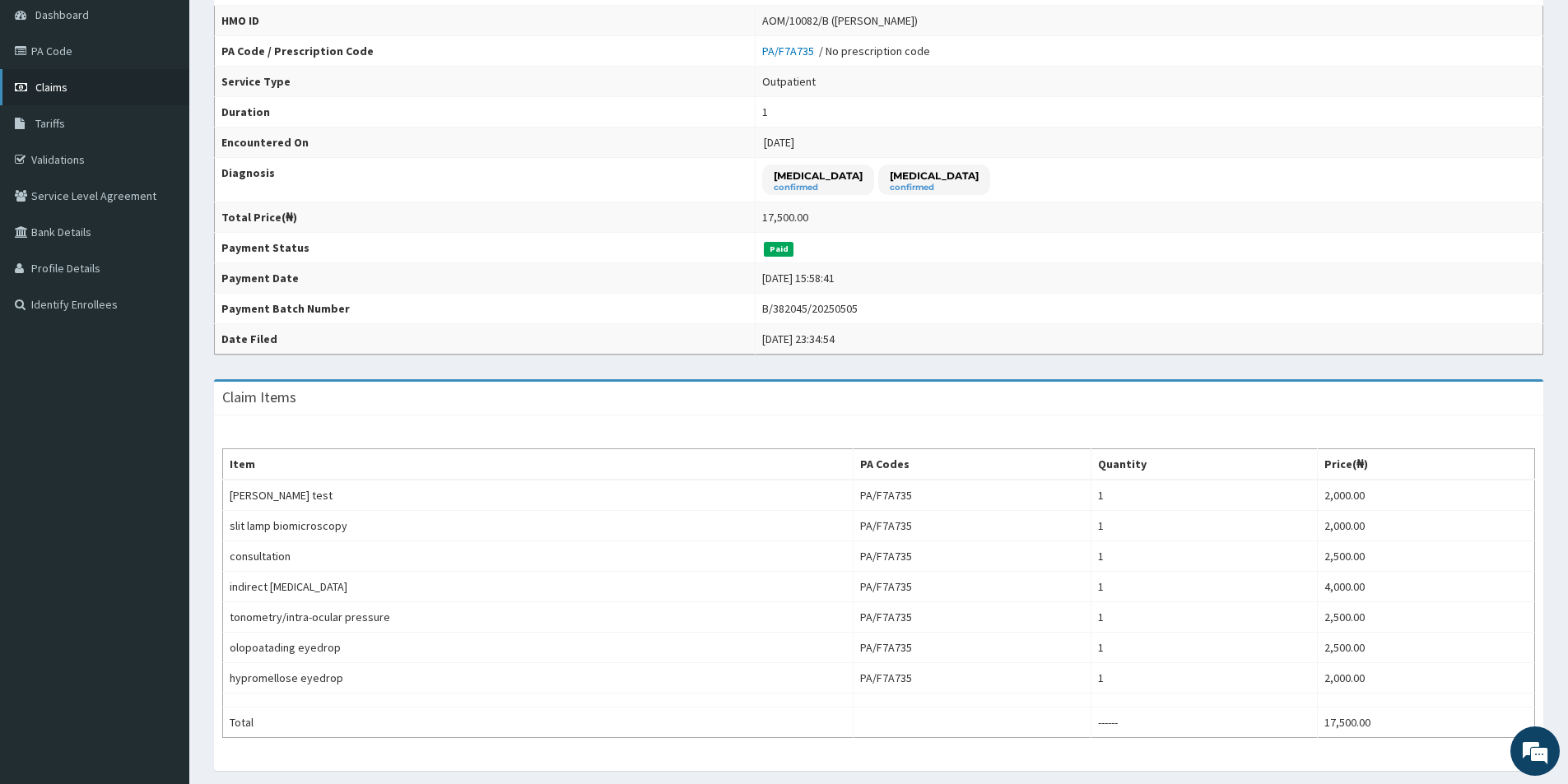
click at [92, 77] on link "Claims" at bounding box center [95, 87] width 189 height 36
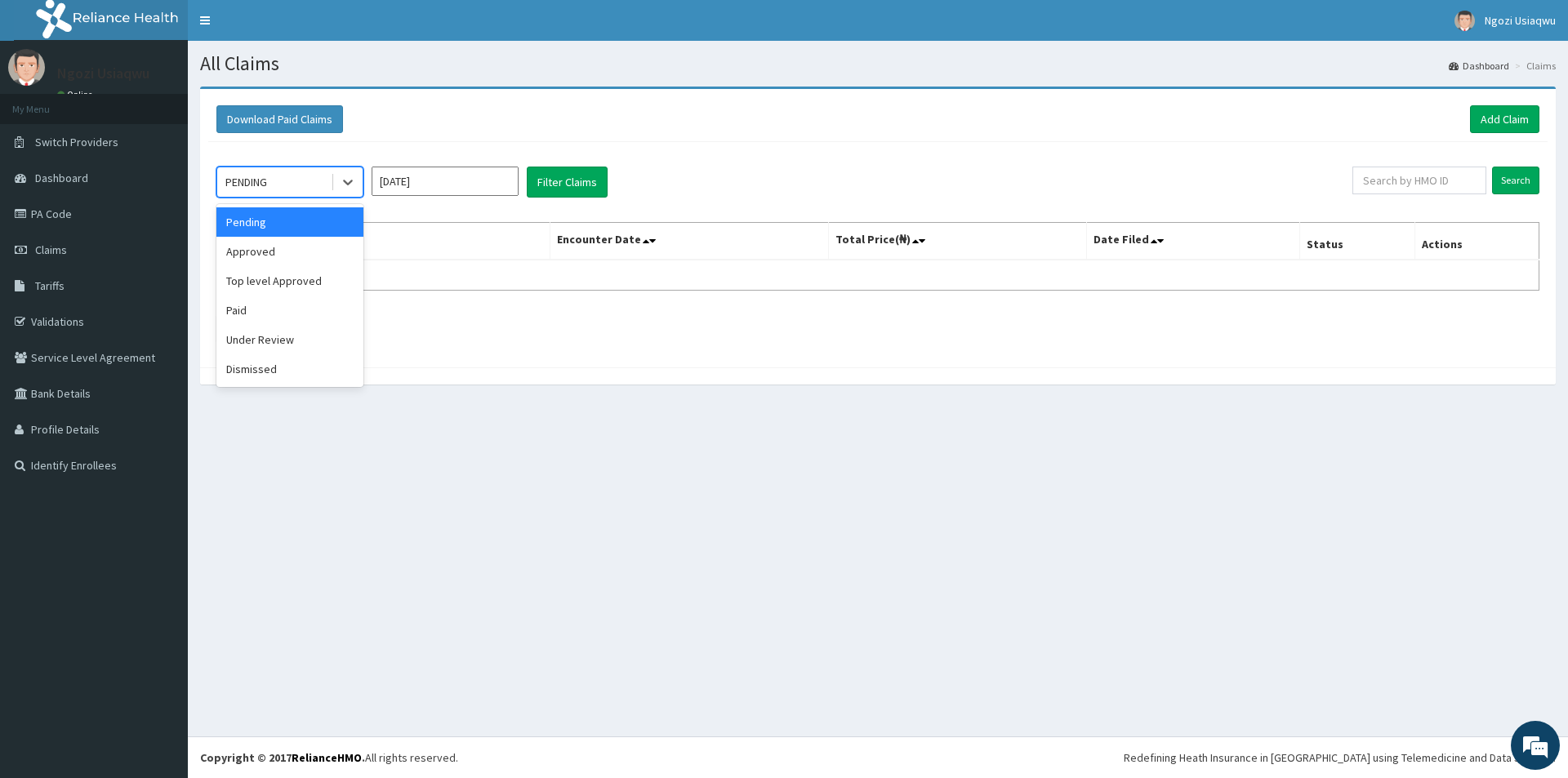
click at [254, 189] on div "PENDING" at bounding box center [246, 182] width 41 height 17
click at [254, 310] on div "Paid" at bounding box center [290, 310] width 147 height 29
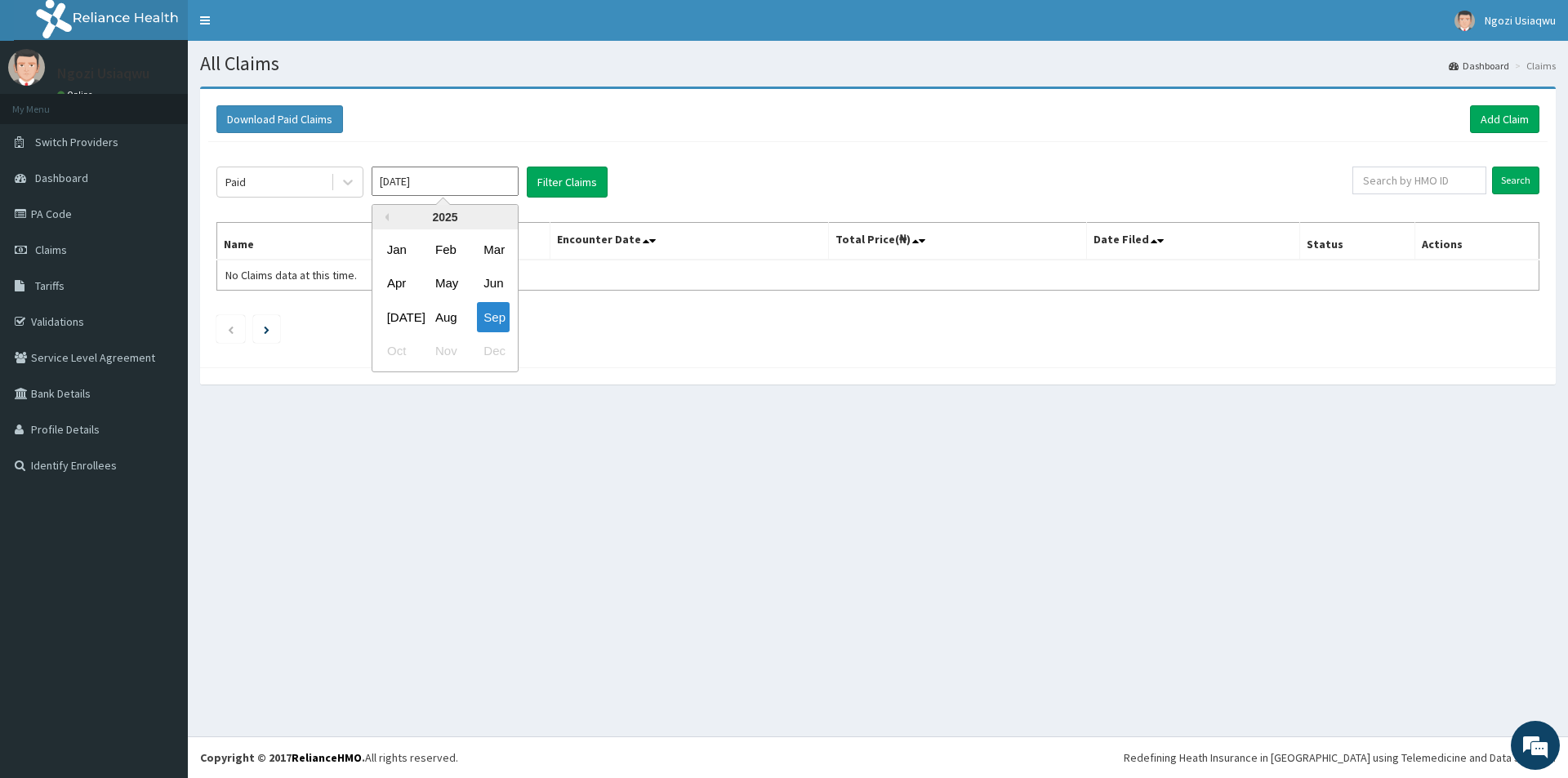
click at [481, 177] on input "Sep 2025" at bounding box center [444, 181] width 147 height 29
click at [376, 280] on div "Apr May Jun" at bounding box center [445, 283] width 146 height 33
click at [399, 289] on div "Apr" at bounding box center [397, 283] width 32 height 30
type input "[DATE]"
click at [572, 177] on button "Filter Claims" at bounding box center [567, 182] width 81 height 31
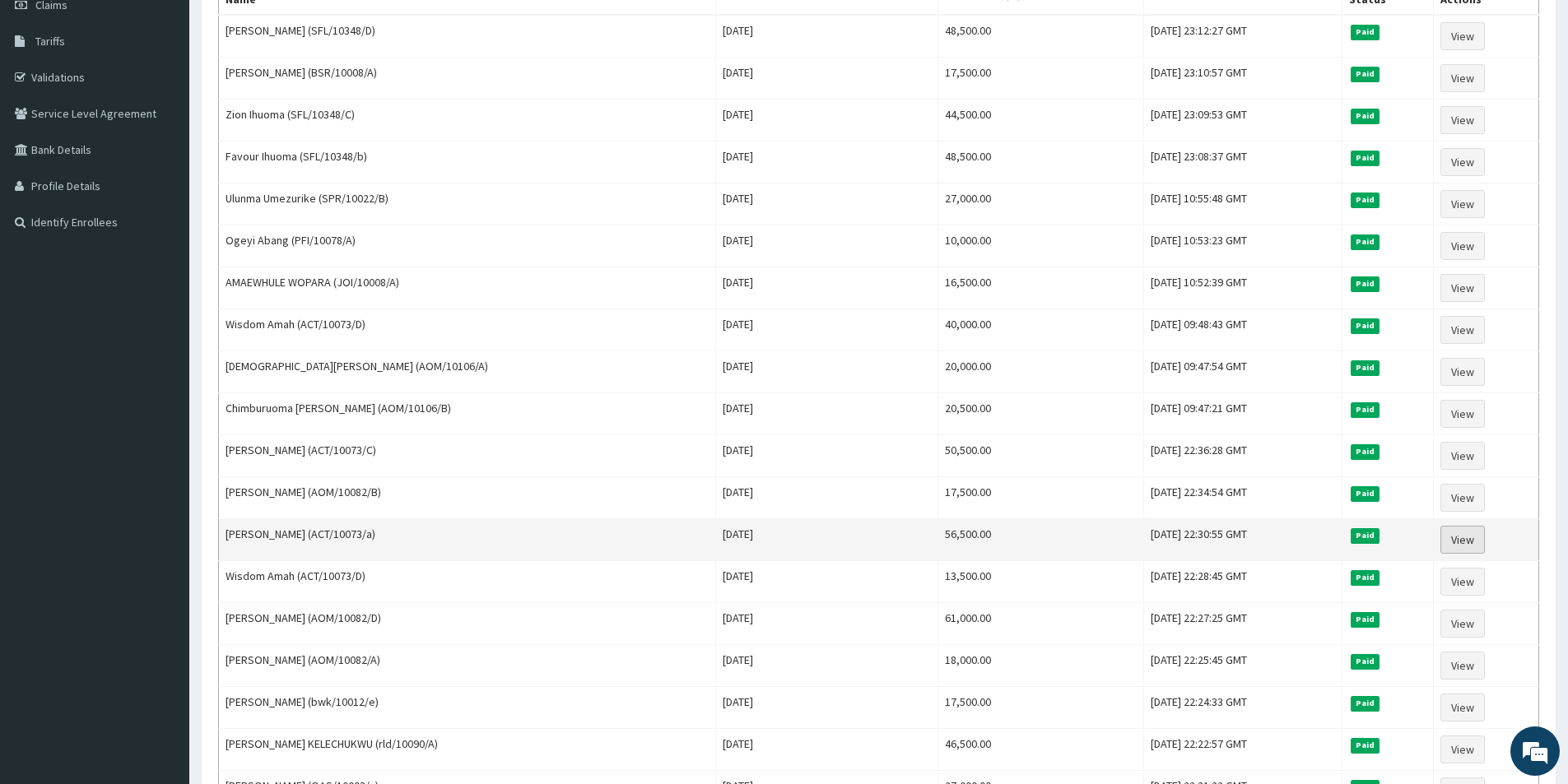
click at [1457, 534] on link "View" at bounding box center [1462, 540] width 44 height 28
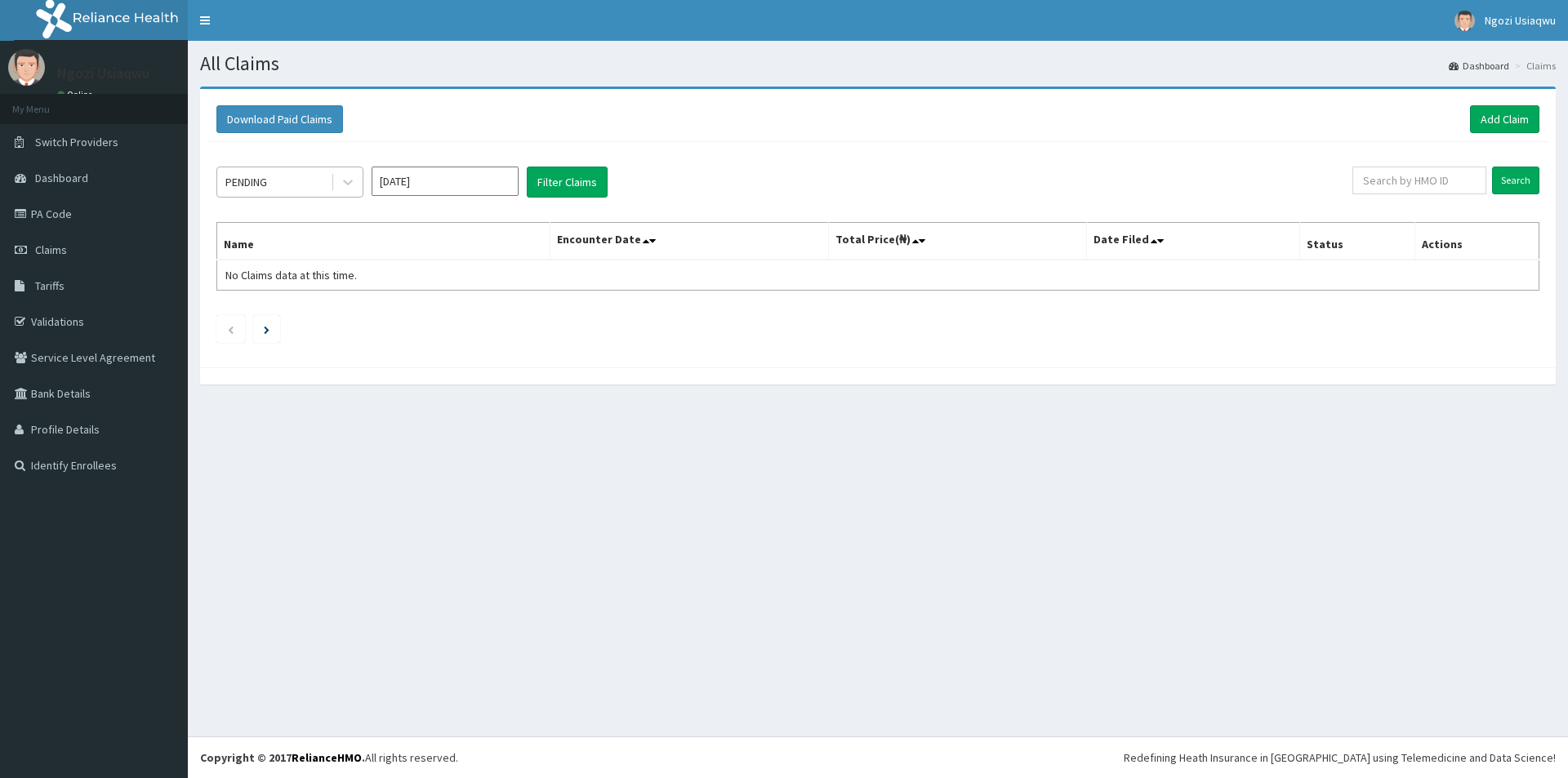
click at [218, 173] on div "PENDING" at bounding box center [274, 182] width 113 height 26
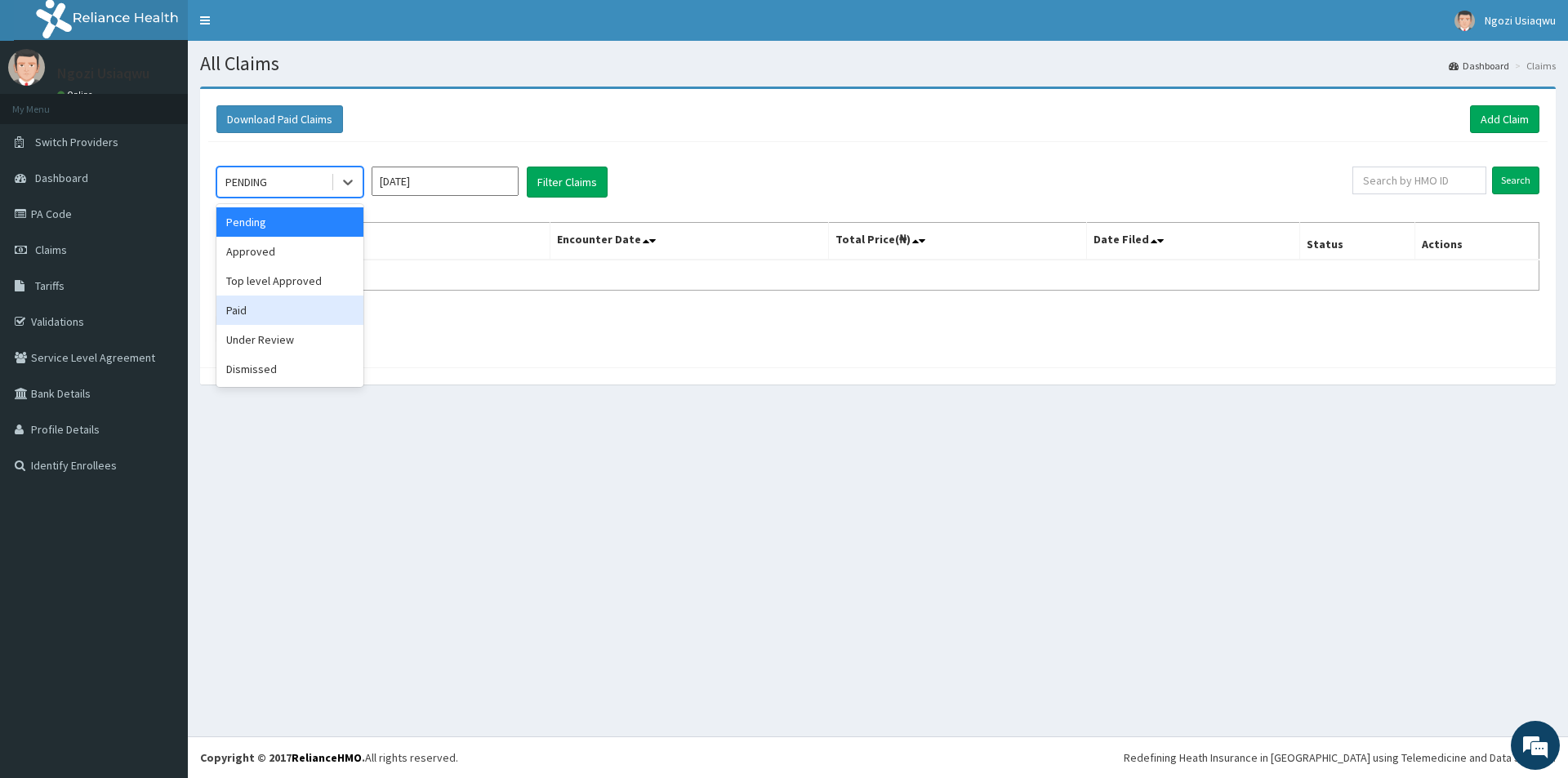
click at [264, 312] on div "Paid" at bounding box center [290, 310] width 147 height 29
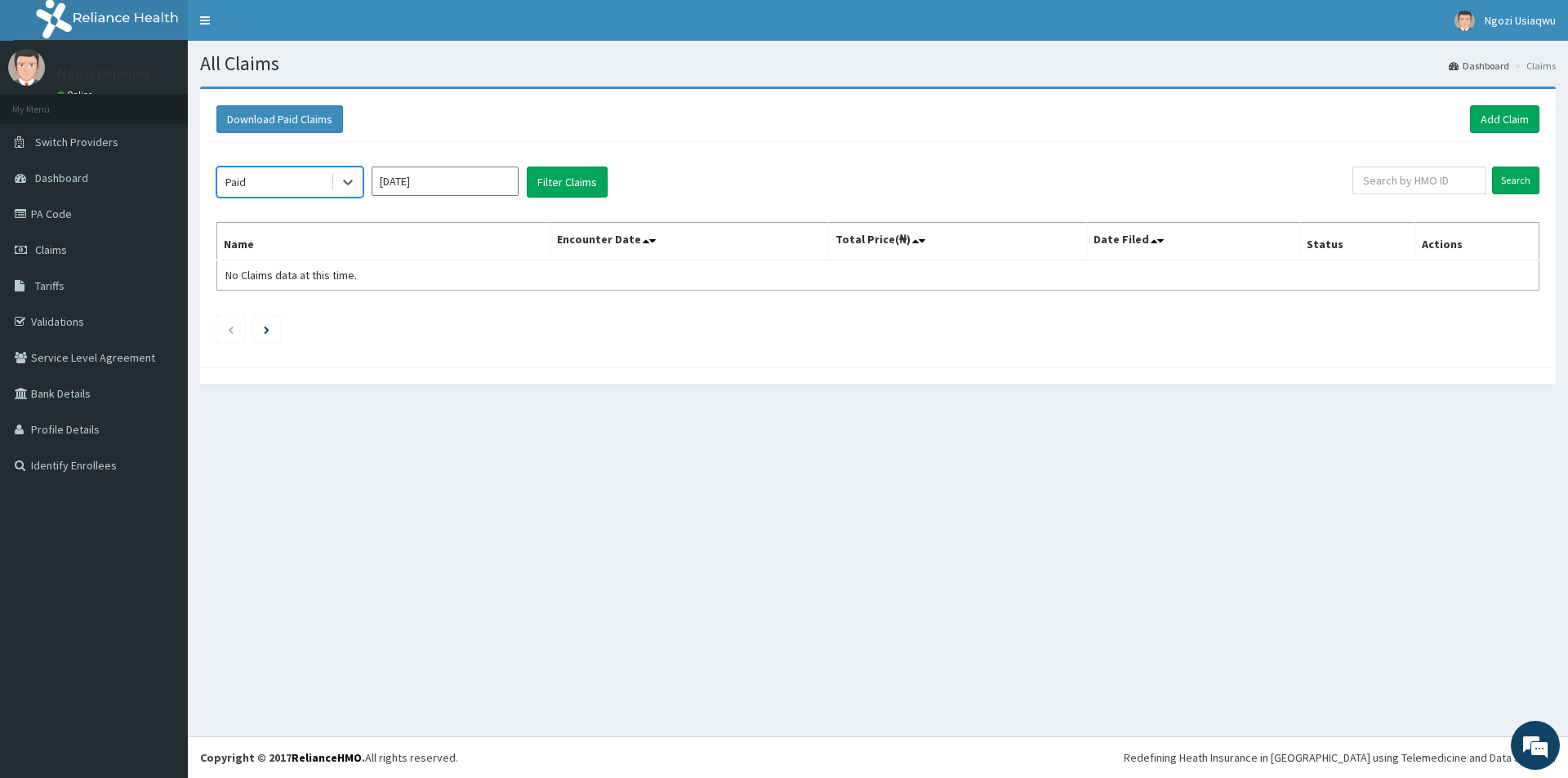
click at [404, 188] on input "[DATE]" at bounding box center [444, 181] width 147 height 29
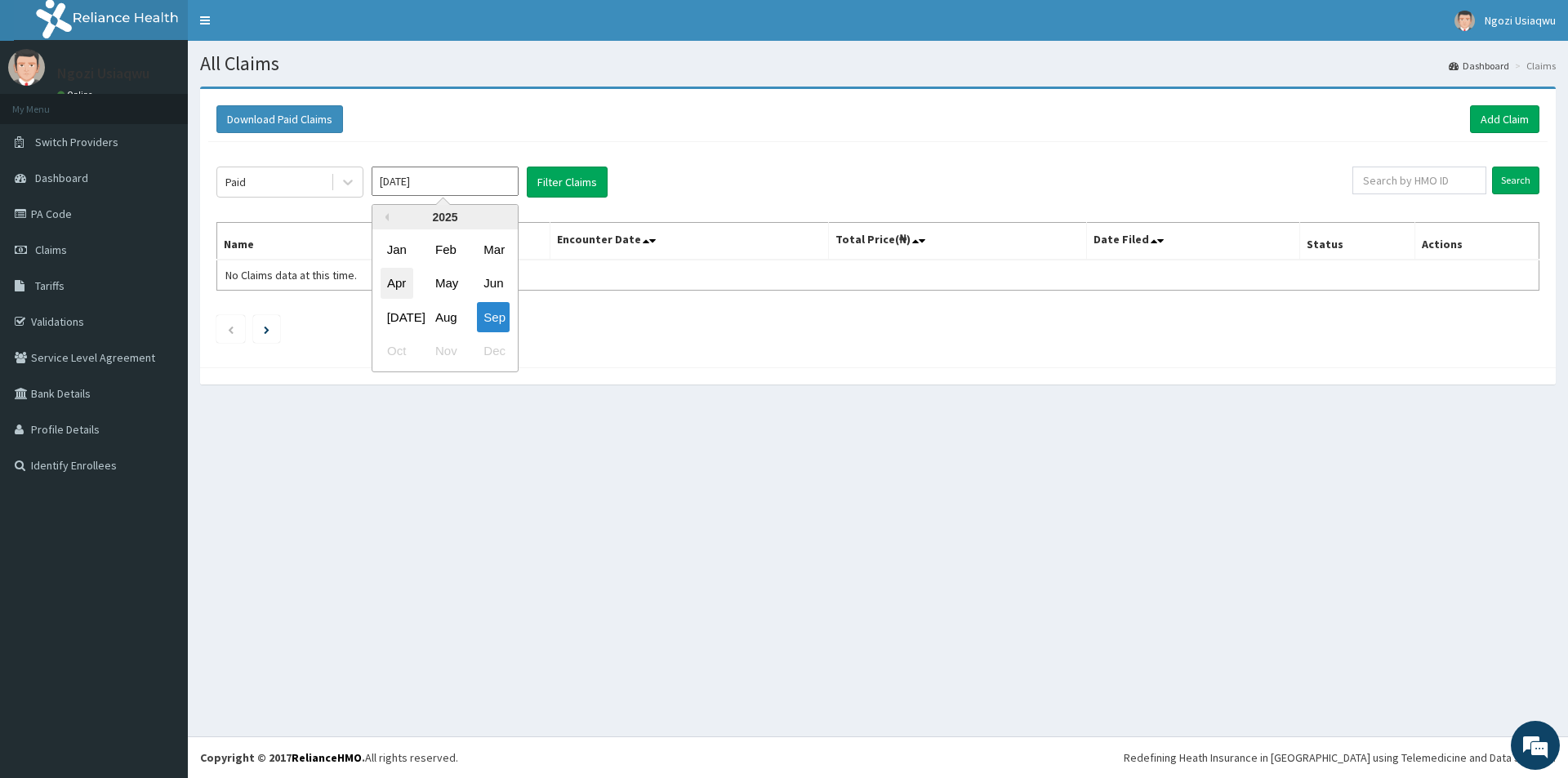
click at [405, 277] on div "Apr" at bounding box center [397, 283] width 32 height 30
type input "[DATE]"
click at [593, 179] on button "Filter Claims" at bounding box center [567, 182] width 81 height 31
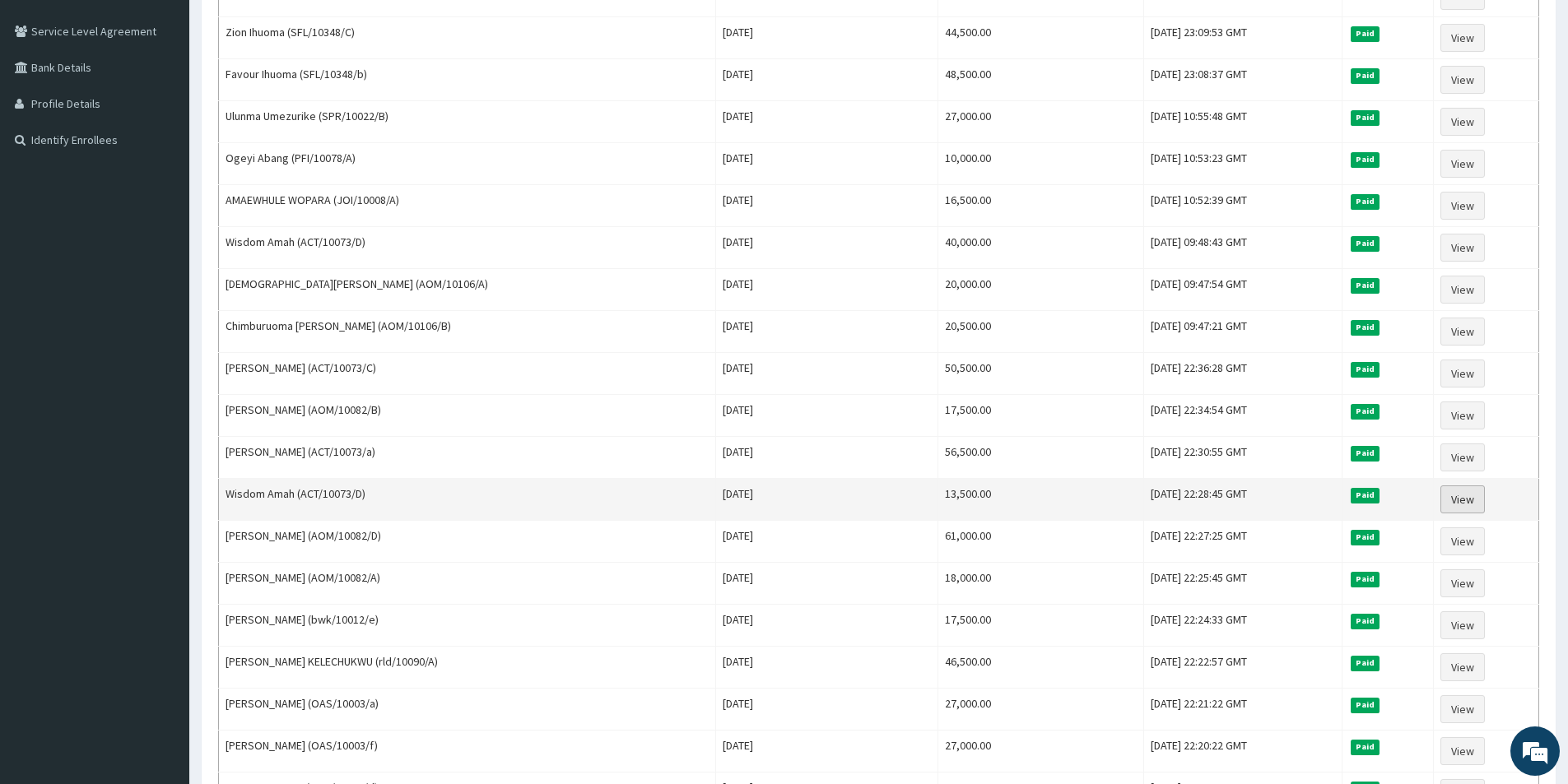
click at [1461, 490] on link "View" at bounding box center [1462, 499] width 44 height 28
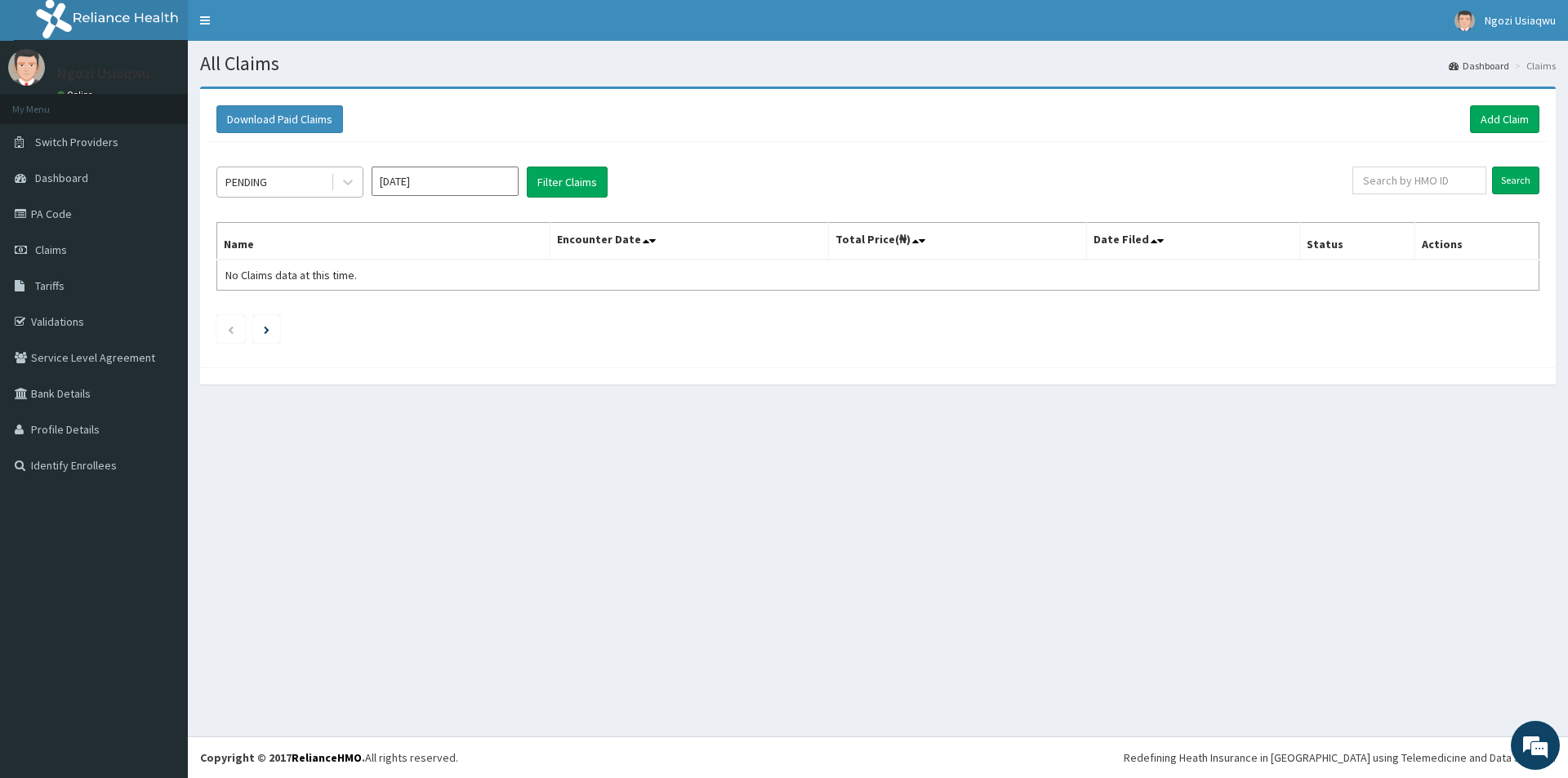
click at [244, 177] on div "PENDING" at bounding box center [246, 182] width 41 height 17
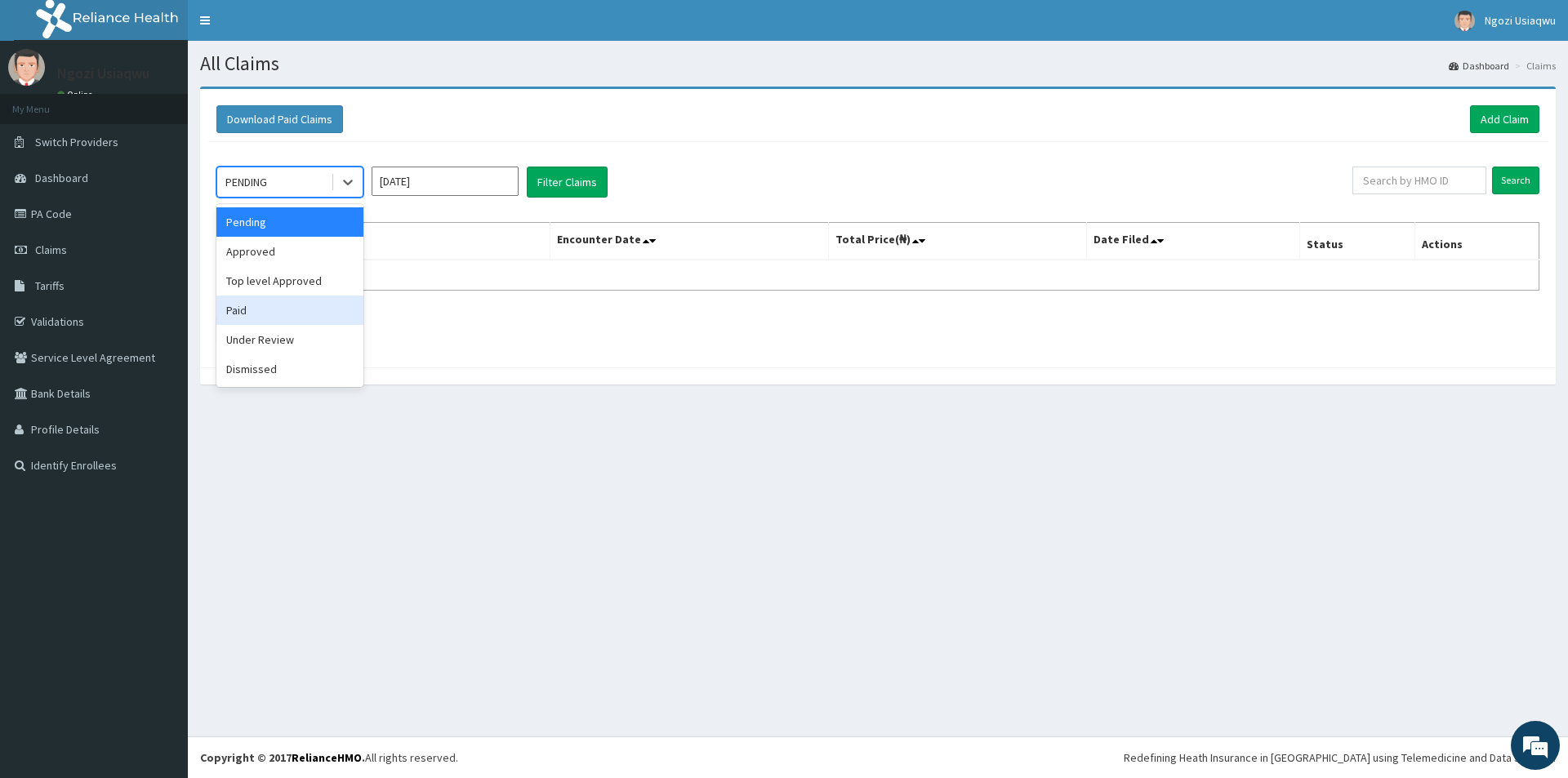
click at [256, 306] on div "Paid" at bounding box center [290, 310] width 147 height 29
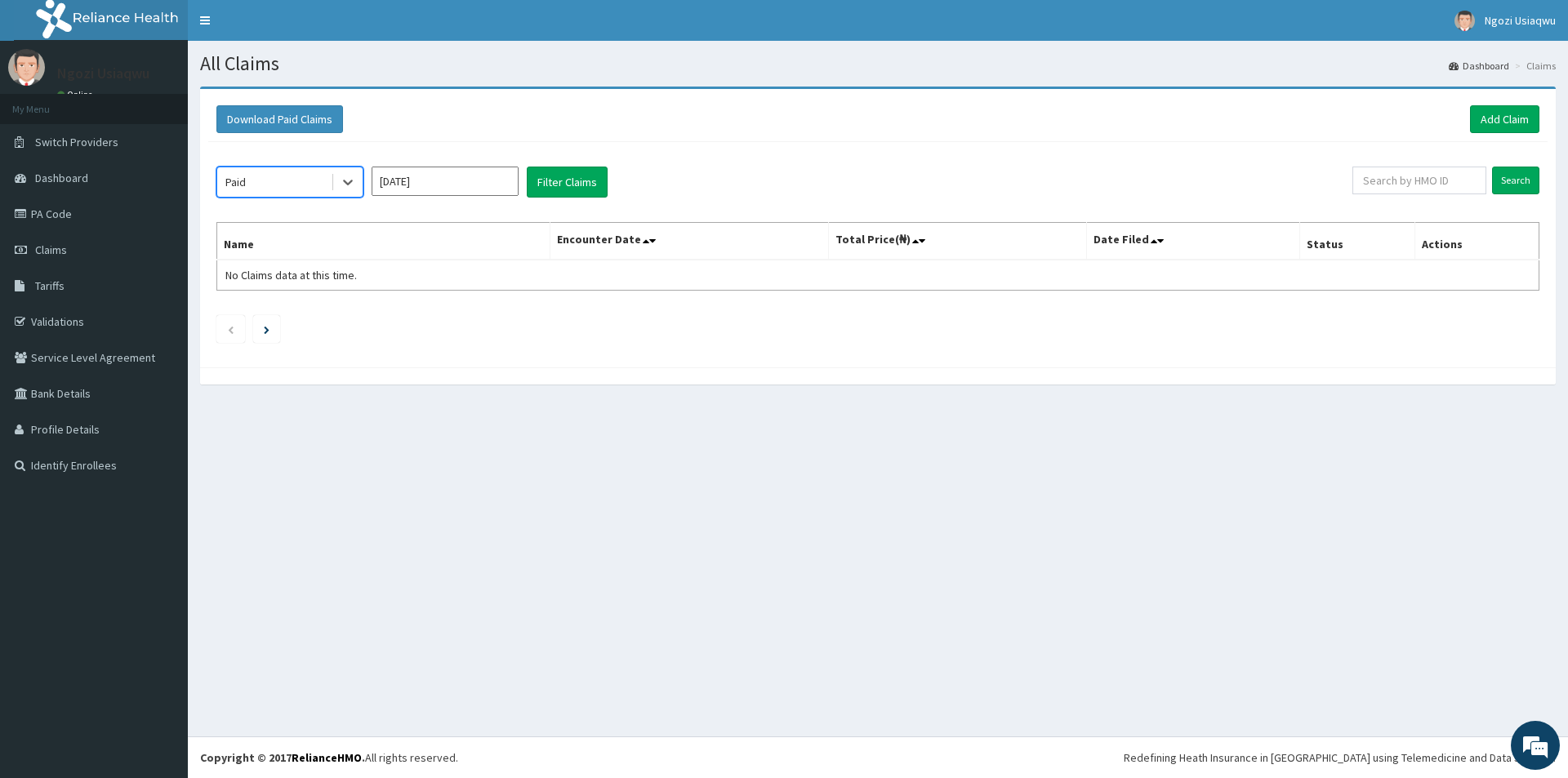
click at [421, 189] on input "[DATE]" at bounding box center [444, 181] width 147 height 29
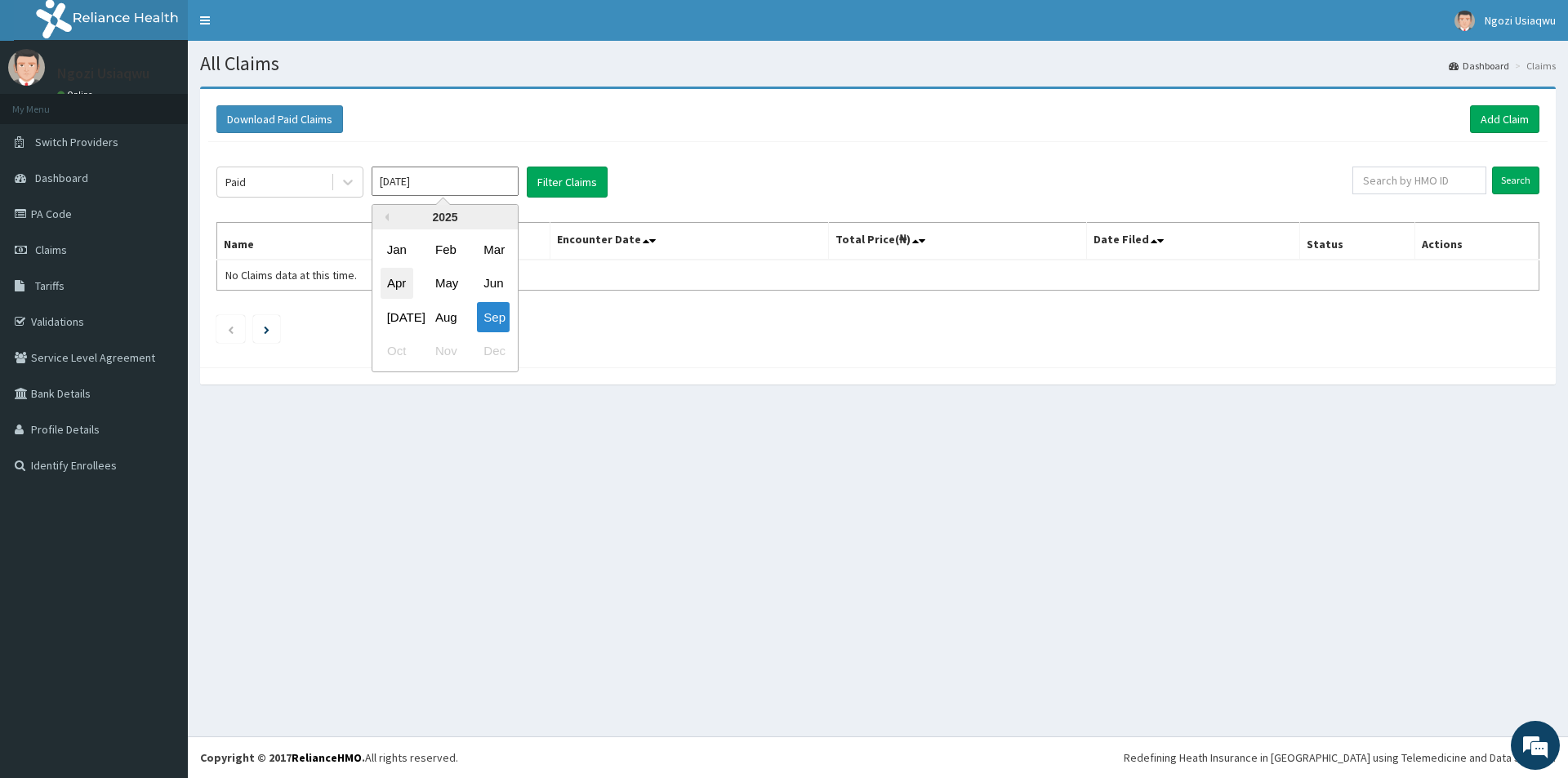
click at [398, 276] on div "Apr" at bounding box center [397, 283] width 32 height 30
type input "[DATE]"
click at [576, 182] on button "Filter Claims" at bounding box center [567, 182] width 81 height 31
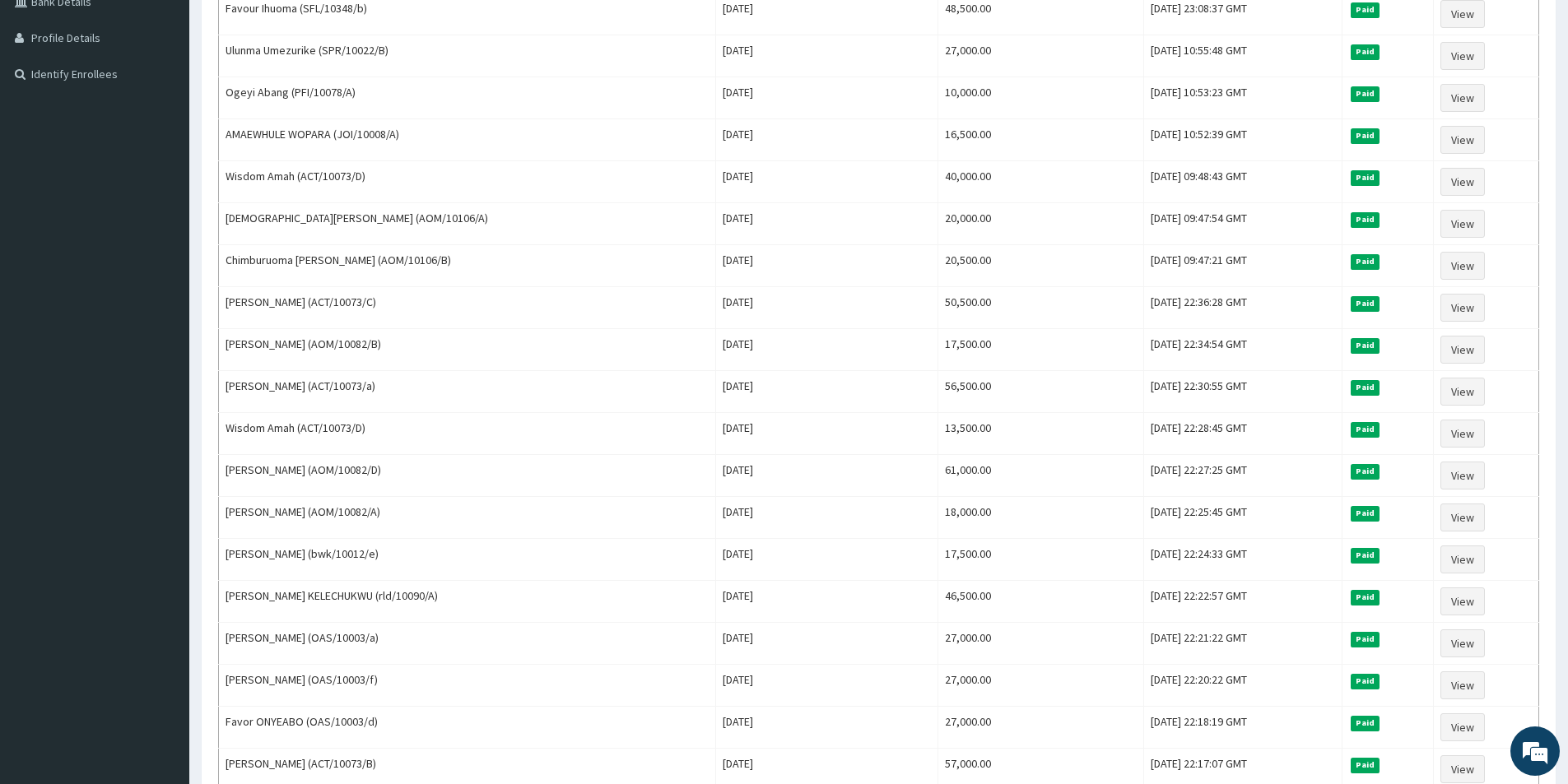
scroll to position [411, 0]
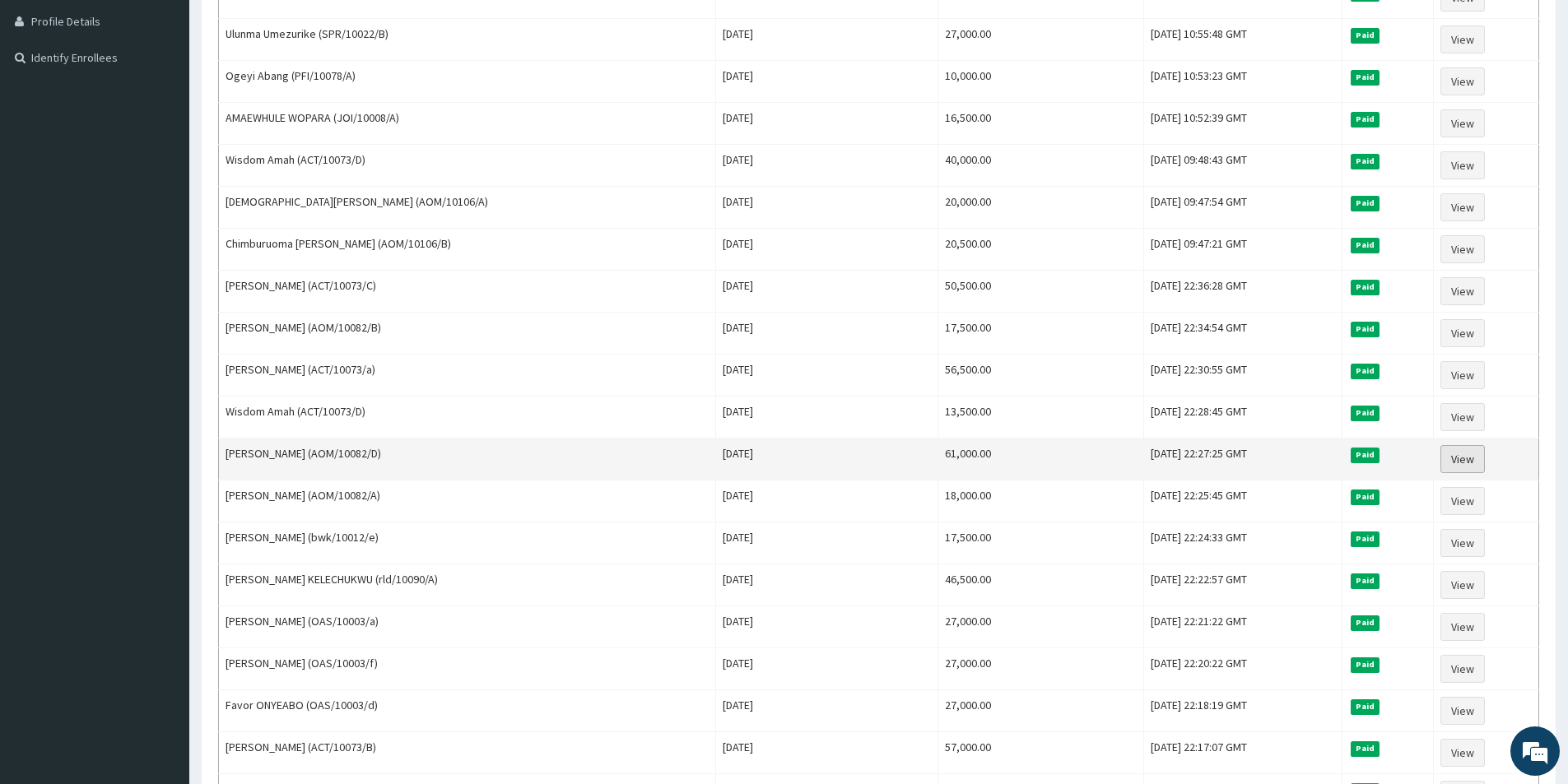
click at [1449, 460] on link "View" at bounding box center [1462, 459] width 44 height 28
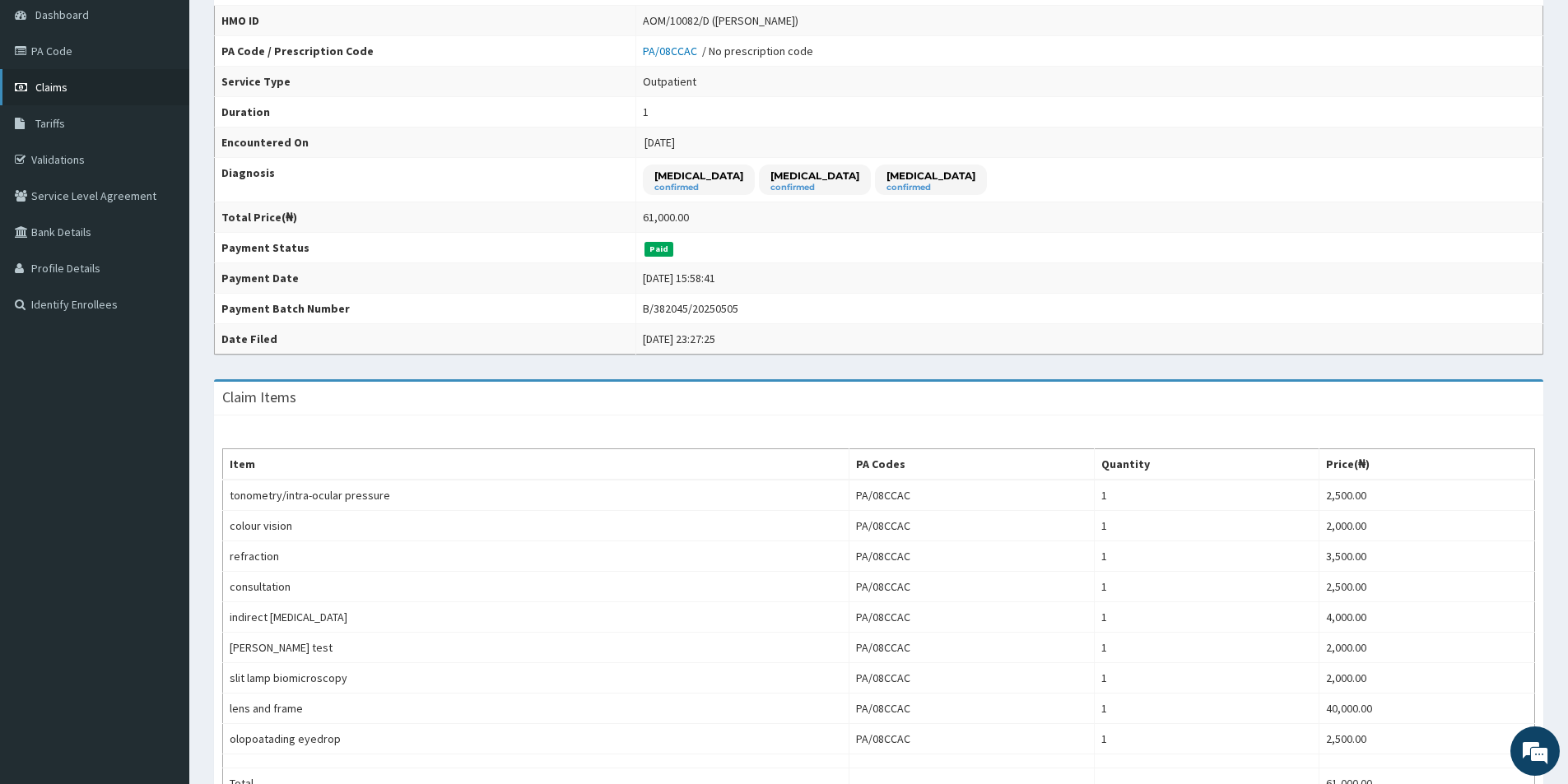
click at [53, 97] on link "Claims" at bounding box center [95, 87] width 189 height 36
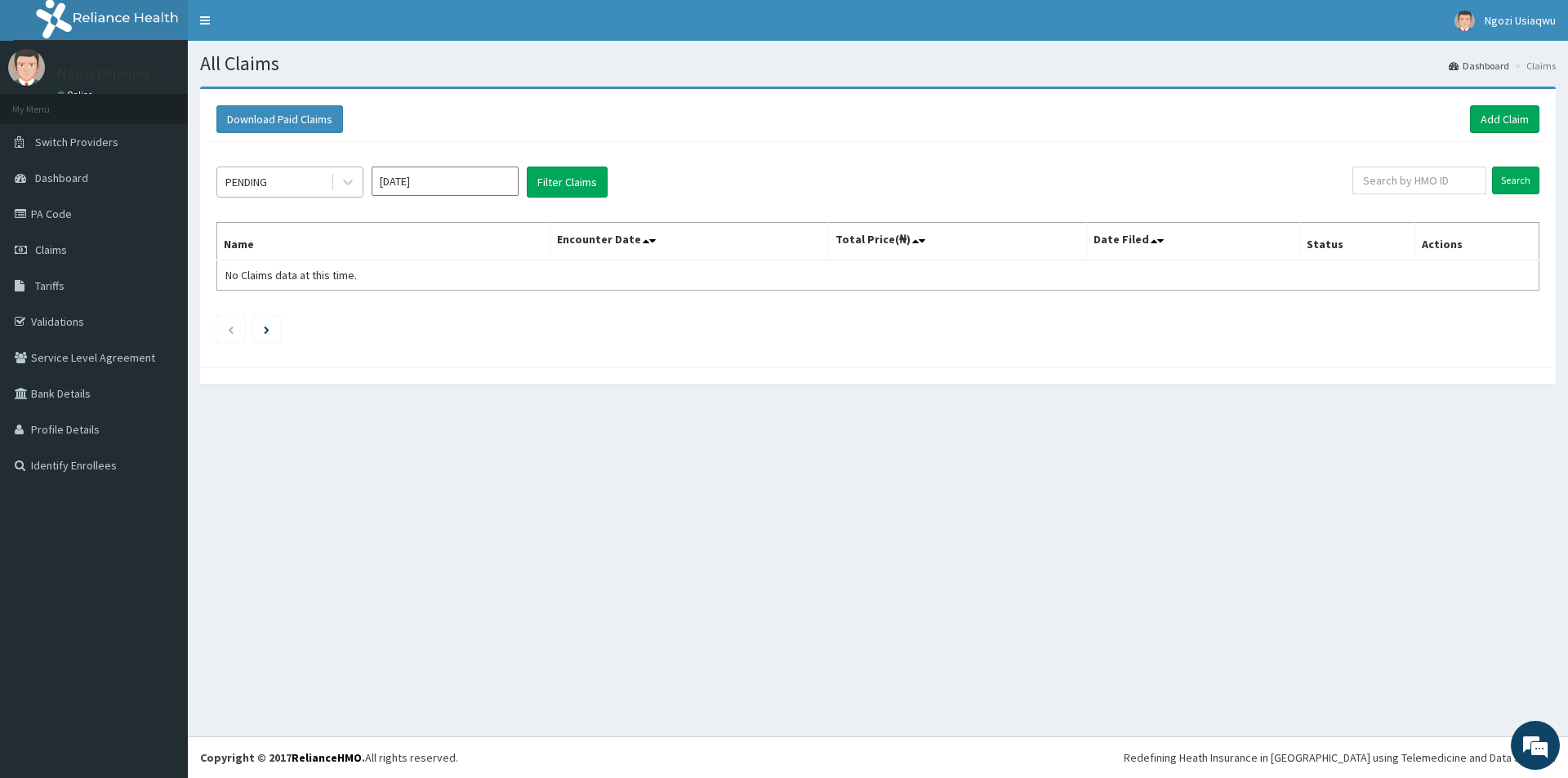
click at [242, 177] on div "PENDING" at bounding box center [246, 182] width 41 height 17
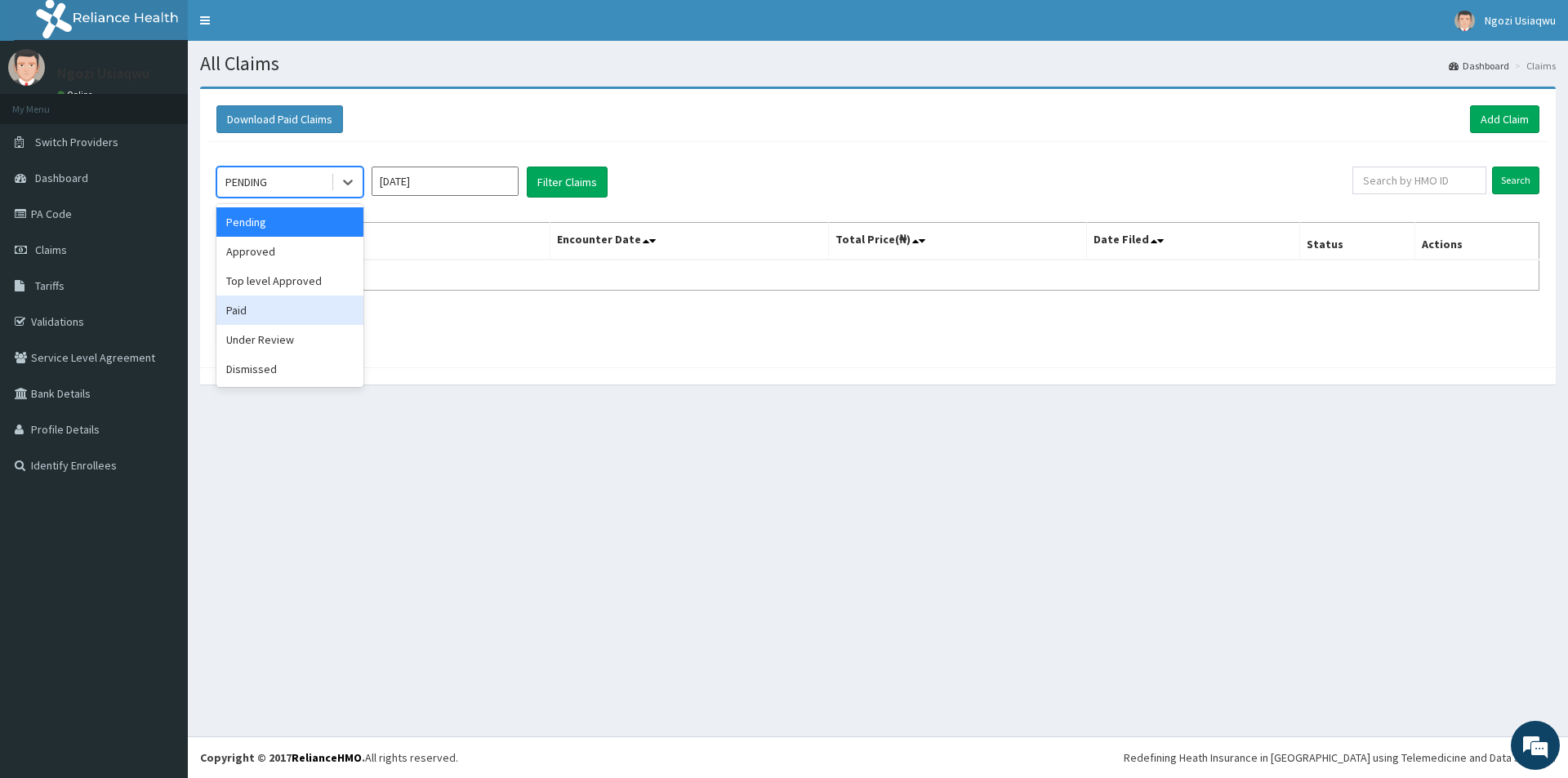
click at [247, 317] on div "Paid" at bounding box center [290, 310] width 147 height 29
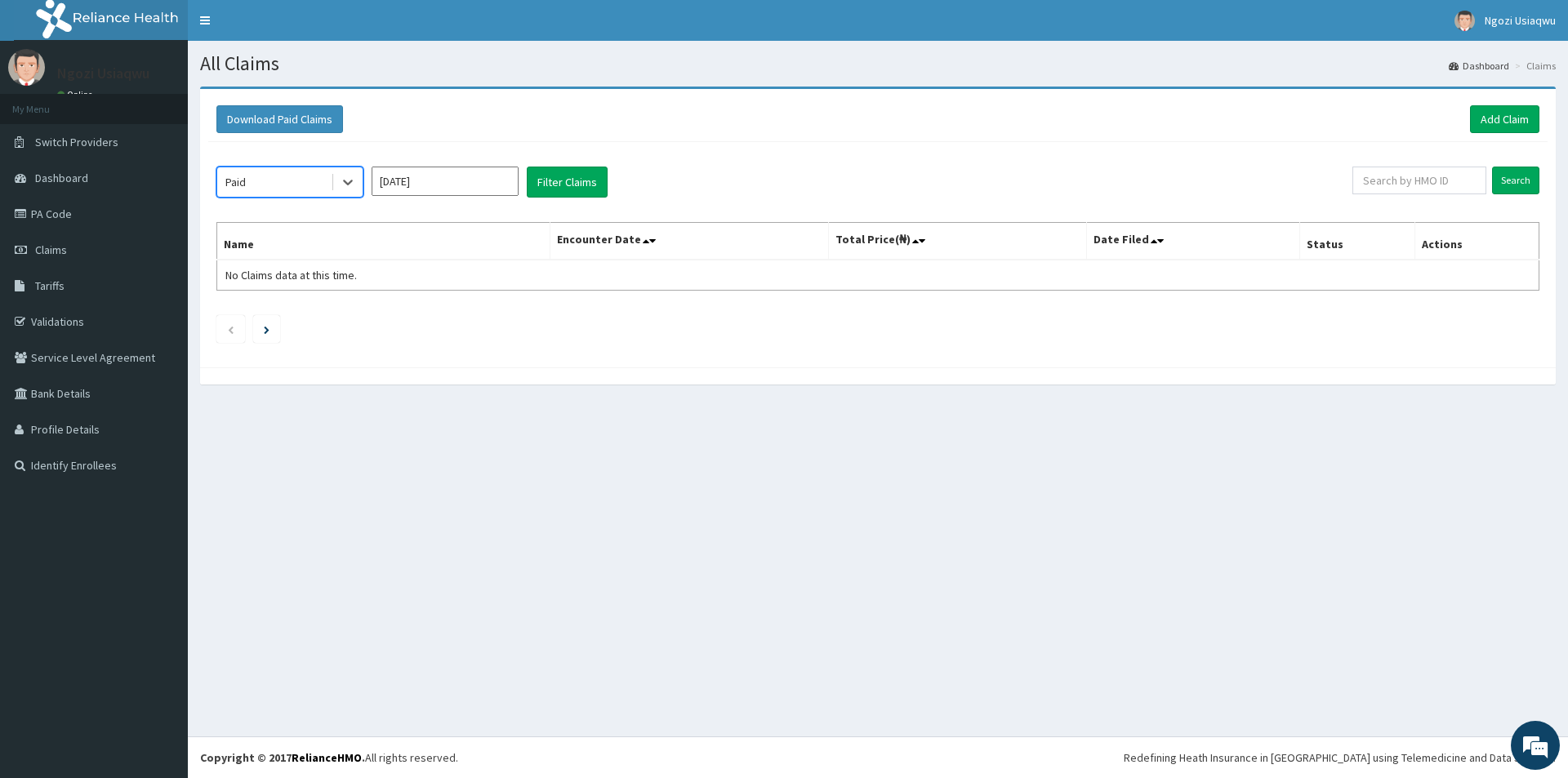
click at [429, 181] on input "[DATE]" at bounding box center [444, 181] width 147 height 29
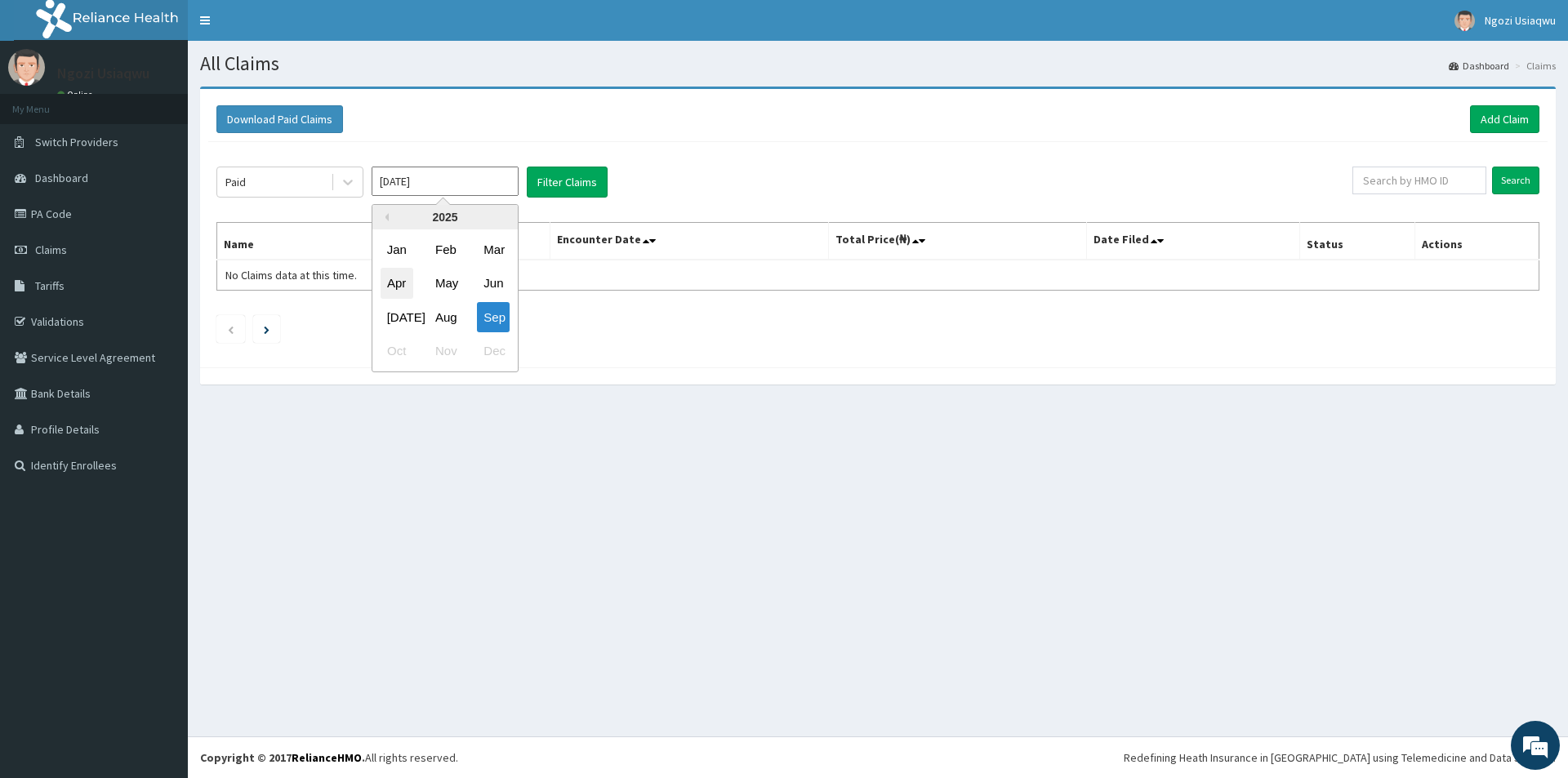
click at [386, 282] on div "Apr" at bounding box center [397, 283] width 32 height 30
type input "Apr 2025"
click at [542, 192] on button "Filter Claims" at bounding box center [567, 182] width 81 height 31
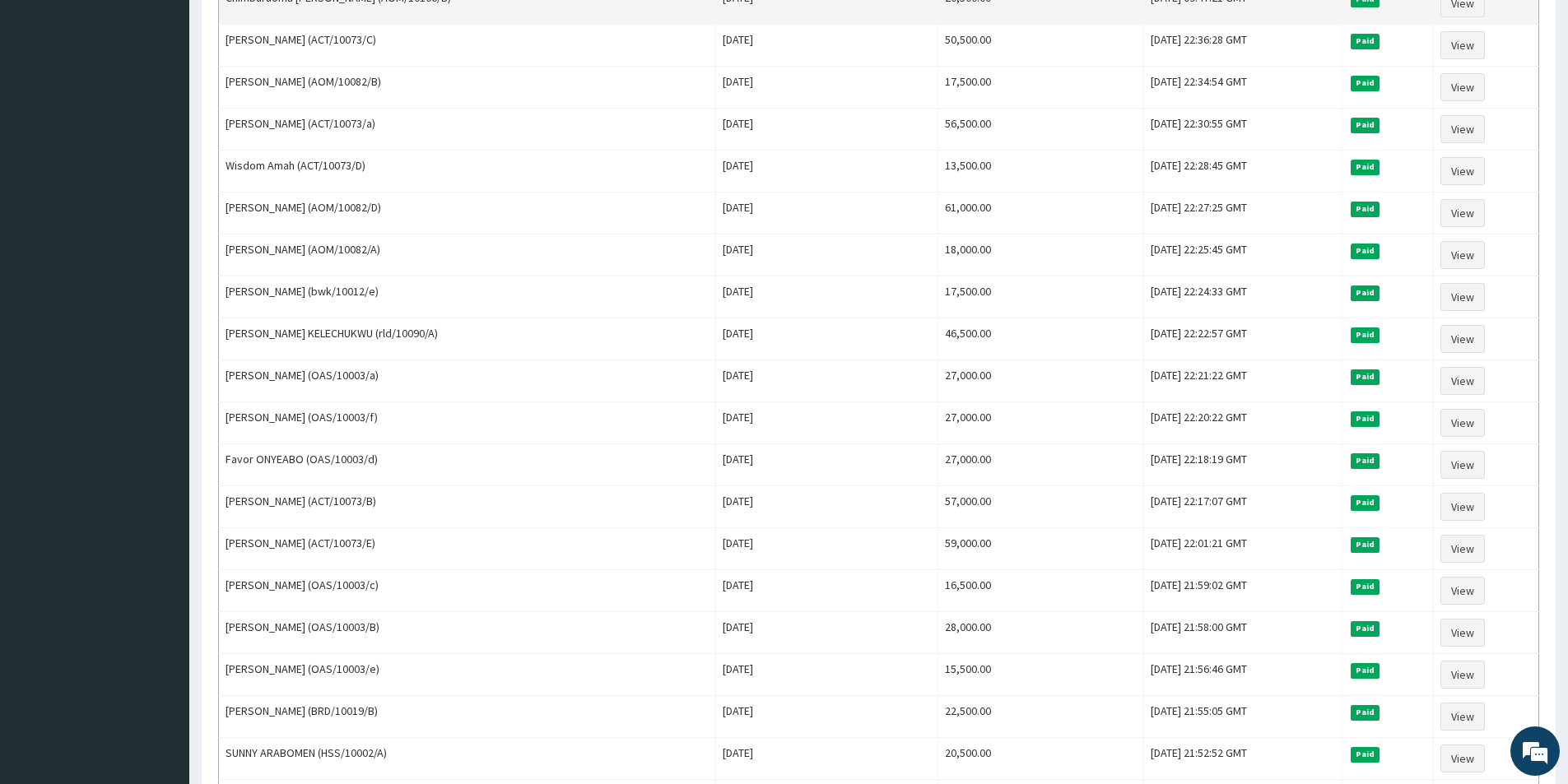
scroll to position [658, 0]
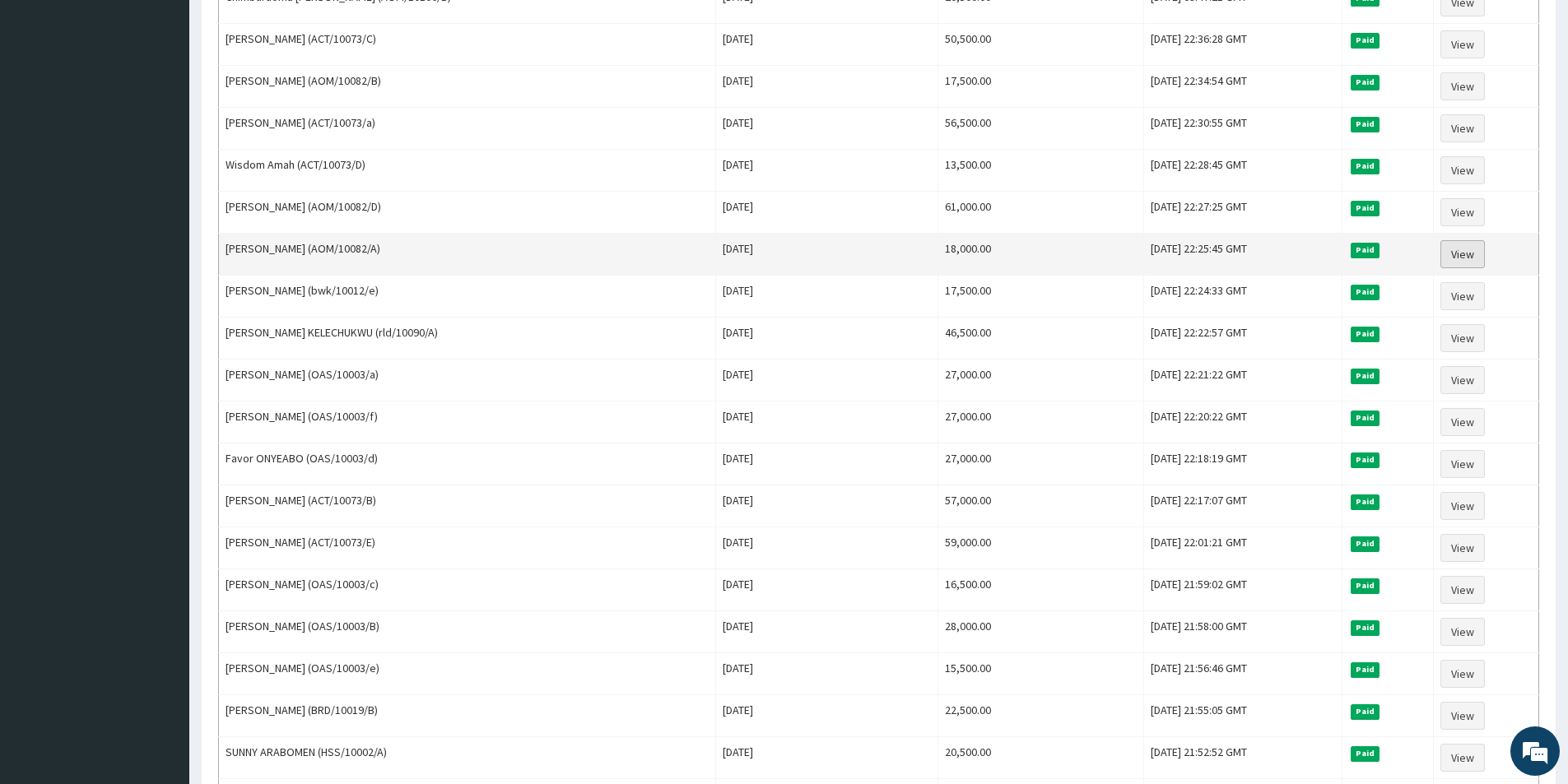
click at [1451, 254] on link "View" at bounding box center [1462, 255] width 44 height 28
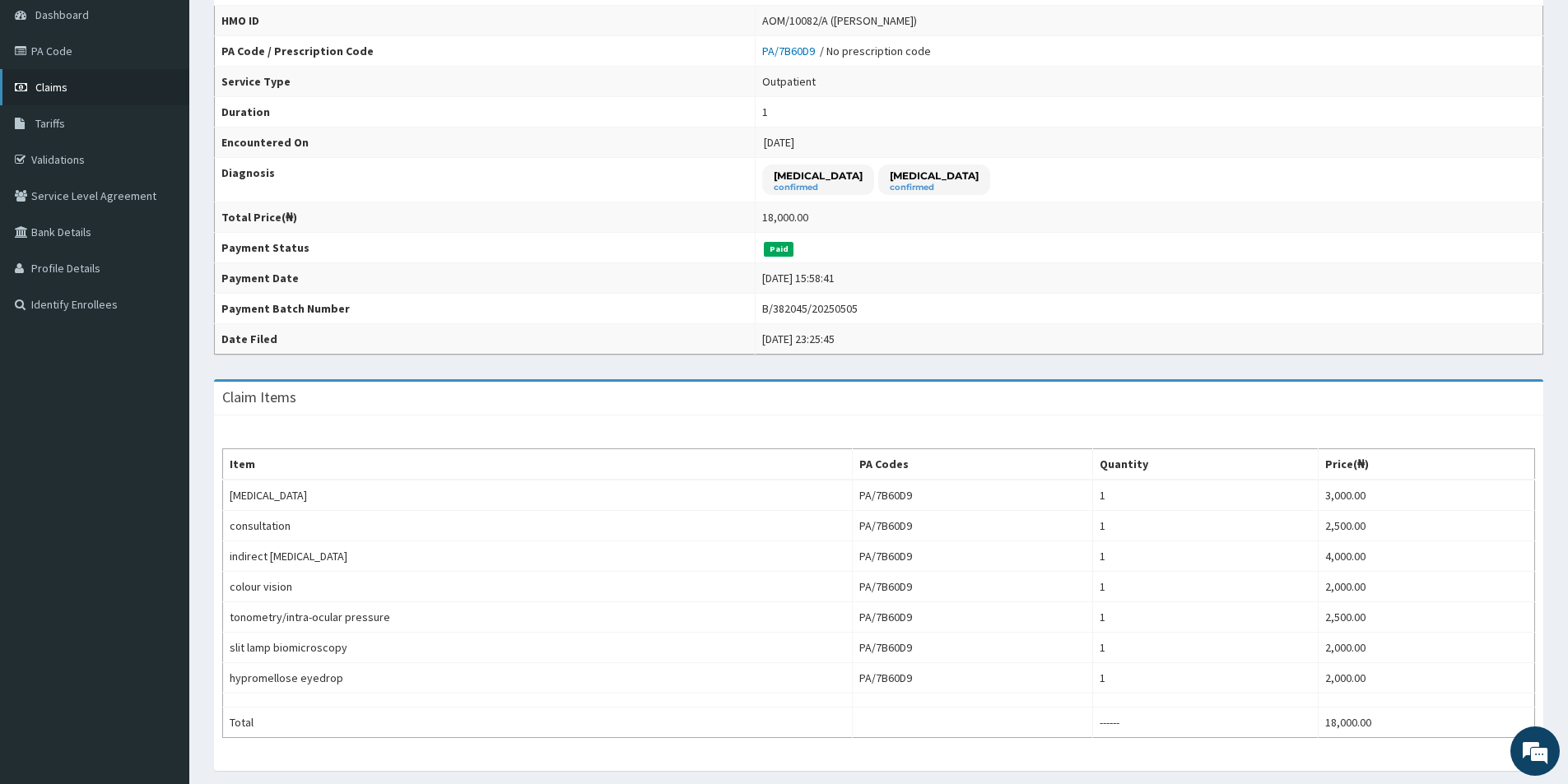
click at [81, 89] on link "Claims" at bounding box center [95, 87] width 189 height 36
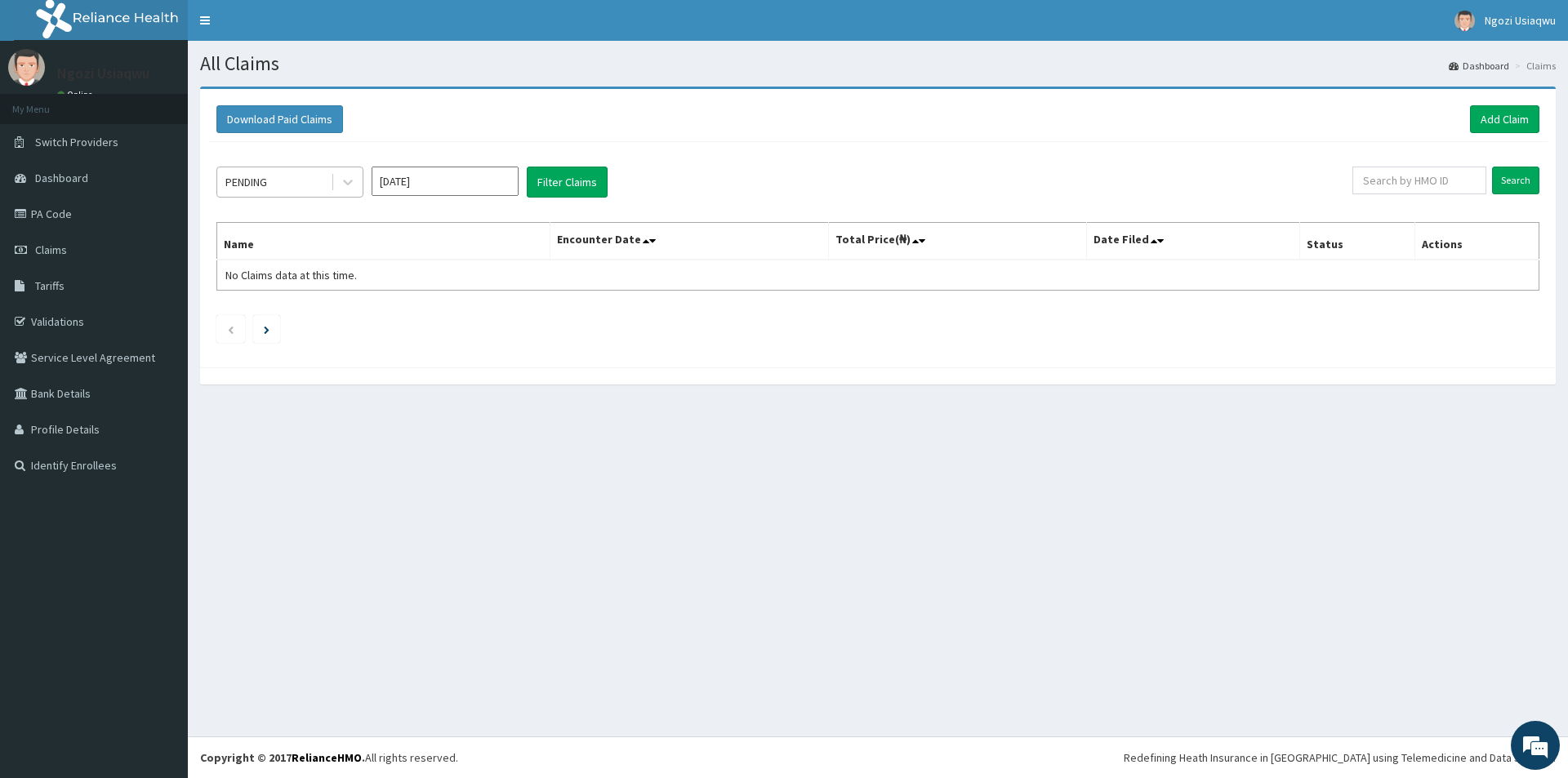
click at [259, 183] on div "PENDING" at bounding box center [246, 182] width 41 height 17
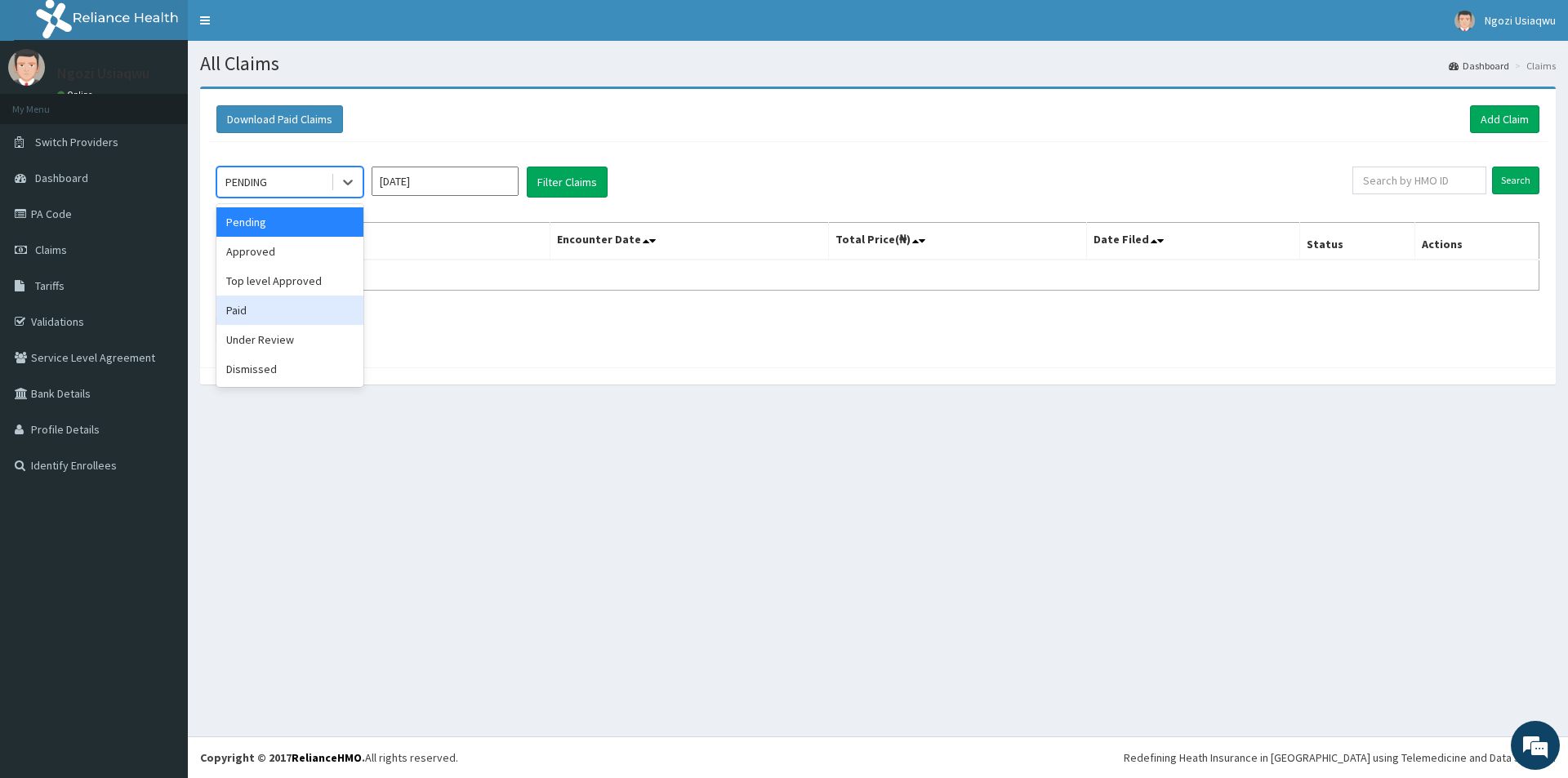
click at [249, 312] on div "Paid" at bounding box center [290, 310] width 147 height 29
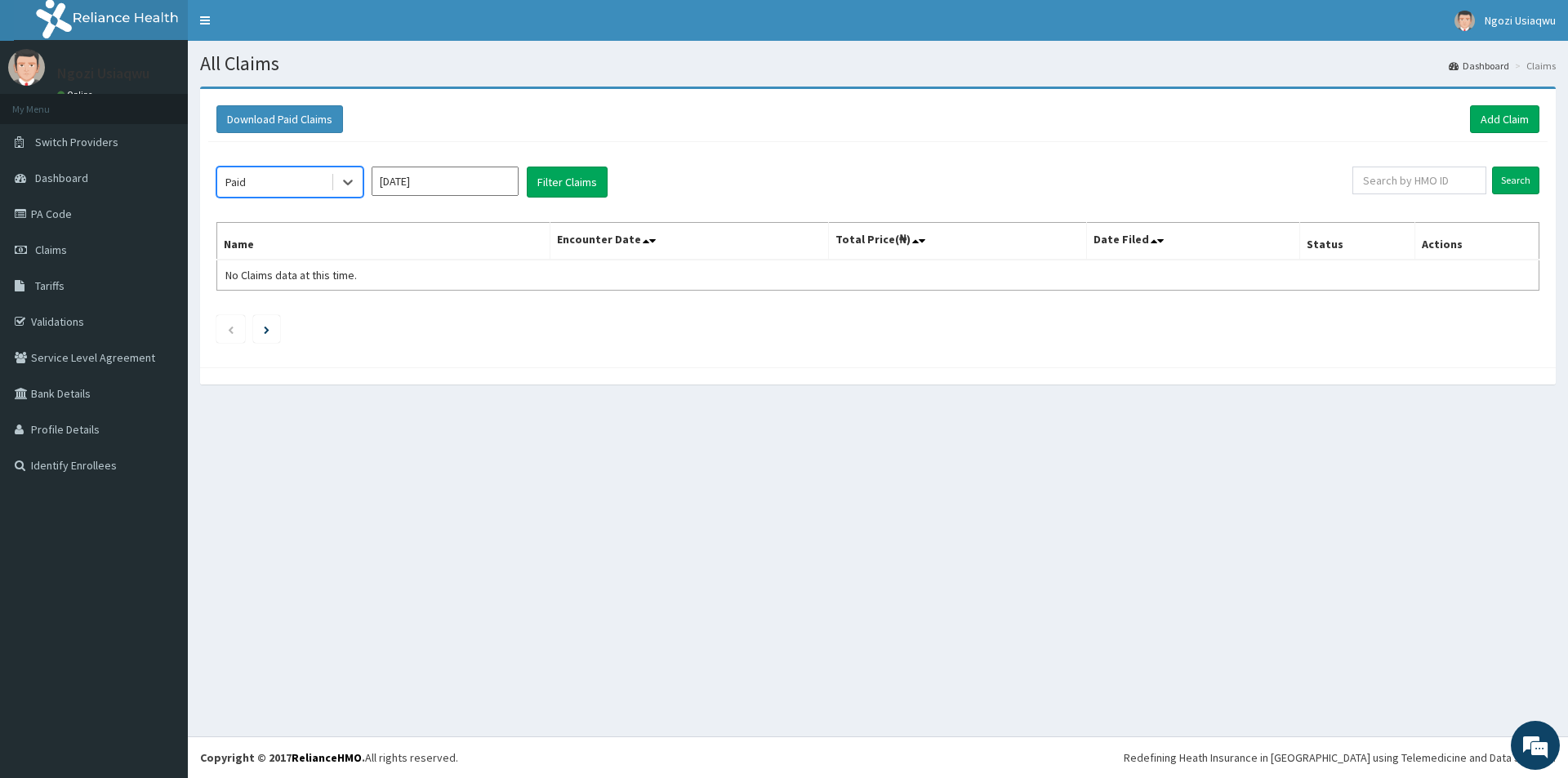
click at [392, 182] on input "Sep 2025" at bounding box center [444, 181] width 147 height 29
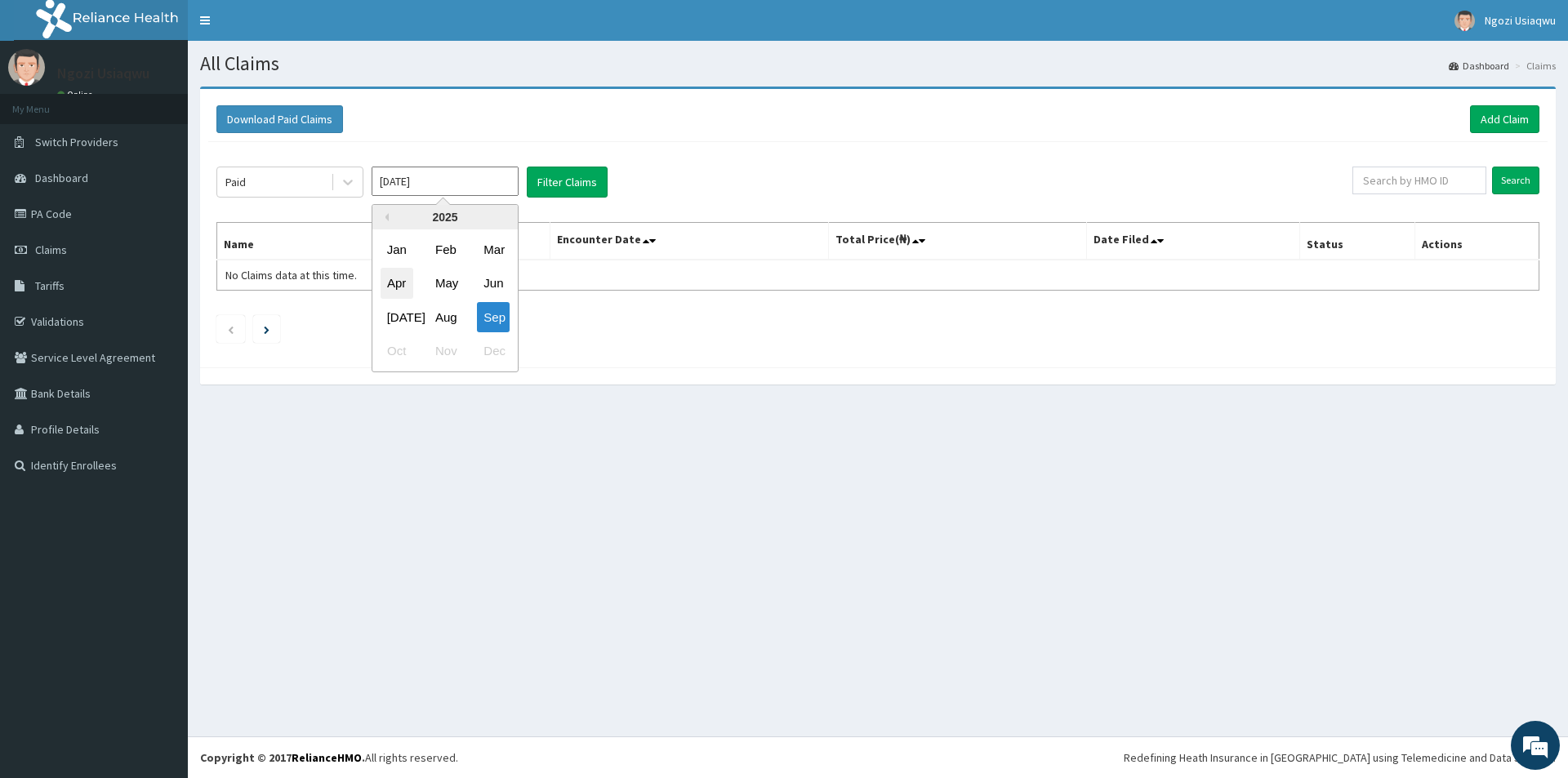
click at [406, 284] on div "Apr" at bounding box center [397, 283] width 32 height 30
type input "Apr 2025"
click at [562, 182] on button "Filter Claims" at bounding box center [567, 182] width 81 height 31
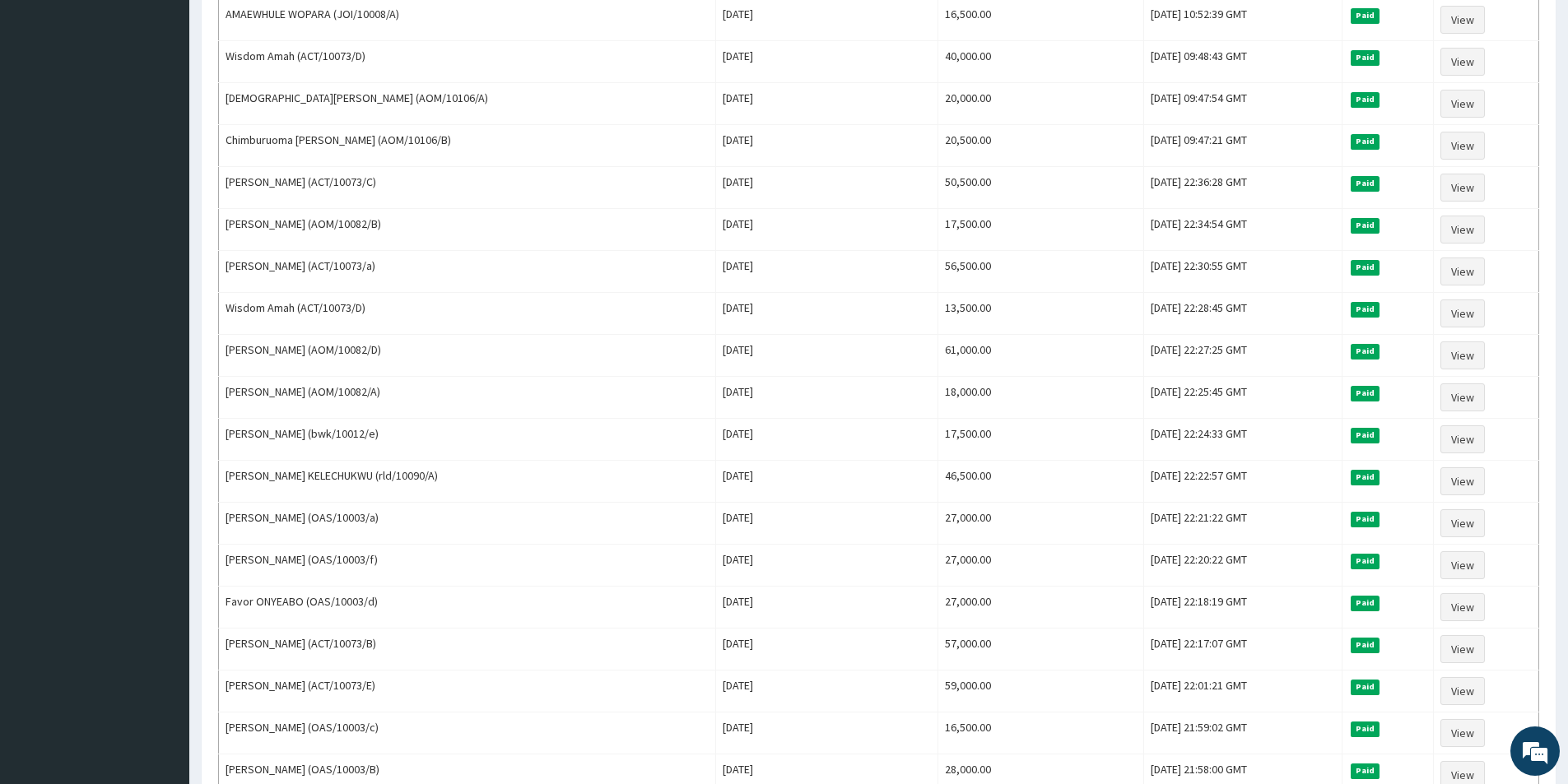
scroll to position [658, 0]
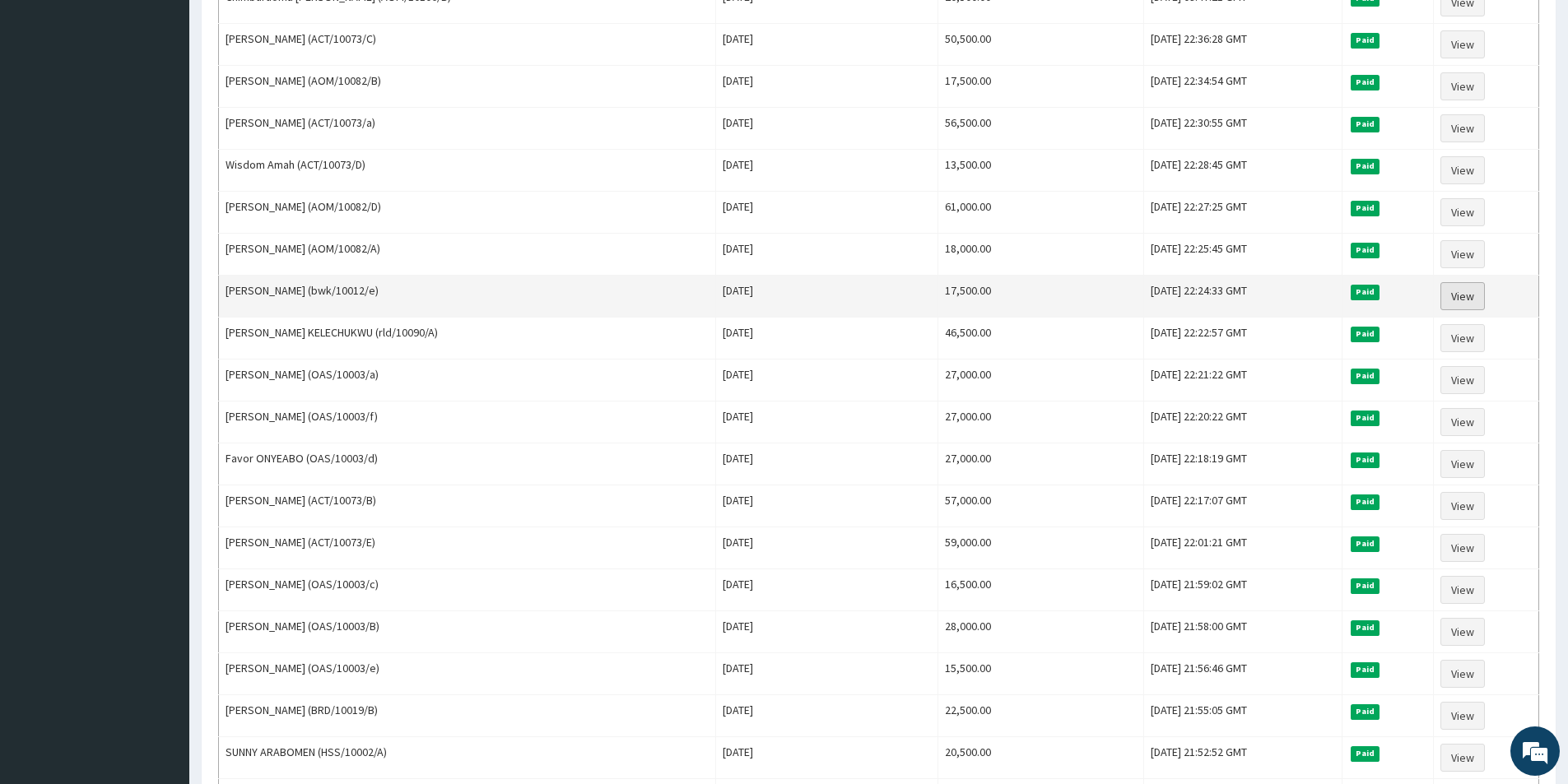
click at [1463, 303] on link "View" at bounding box center [1462, 296] width 44 height 28
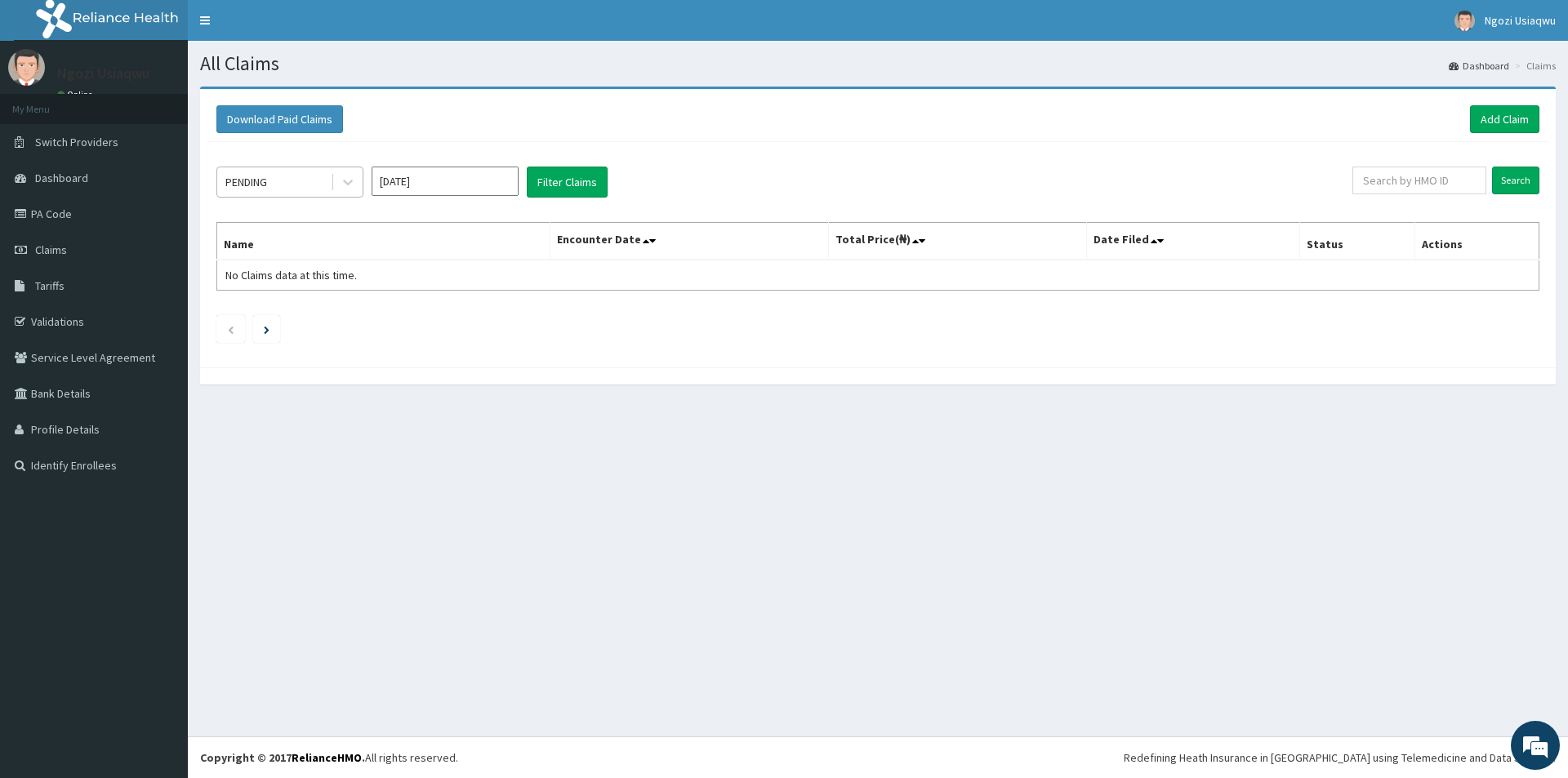
click at [250, 188] on div "PENDING" at bounding box center [246, 182] width 41 height 17
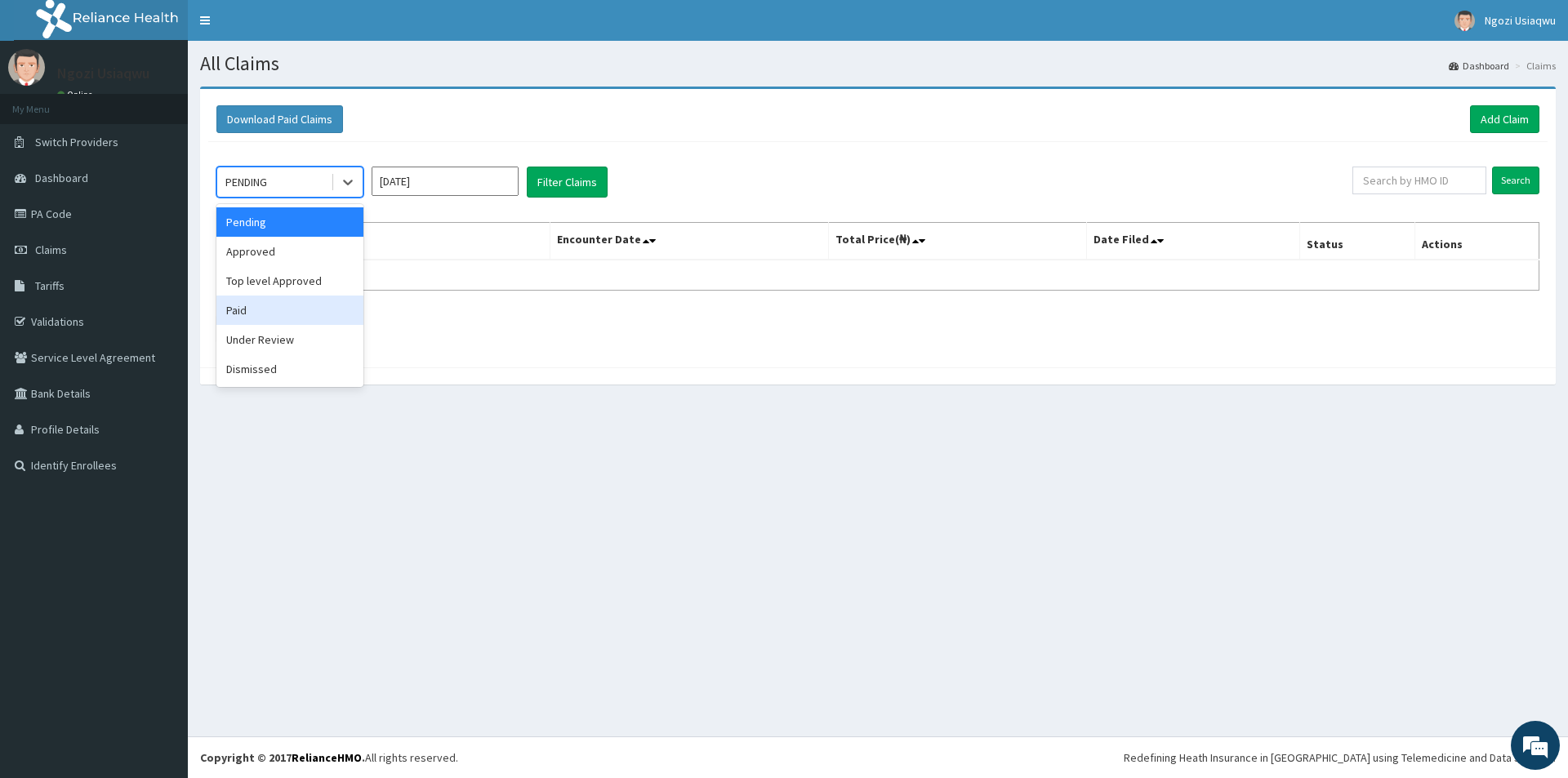
click at [246, 302] on div "Paid" at bounding box center [290, 310] width 147 height 29
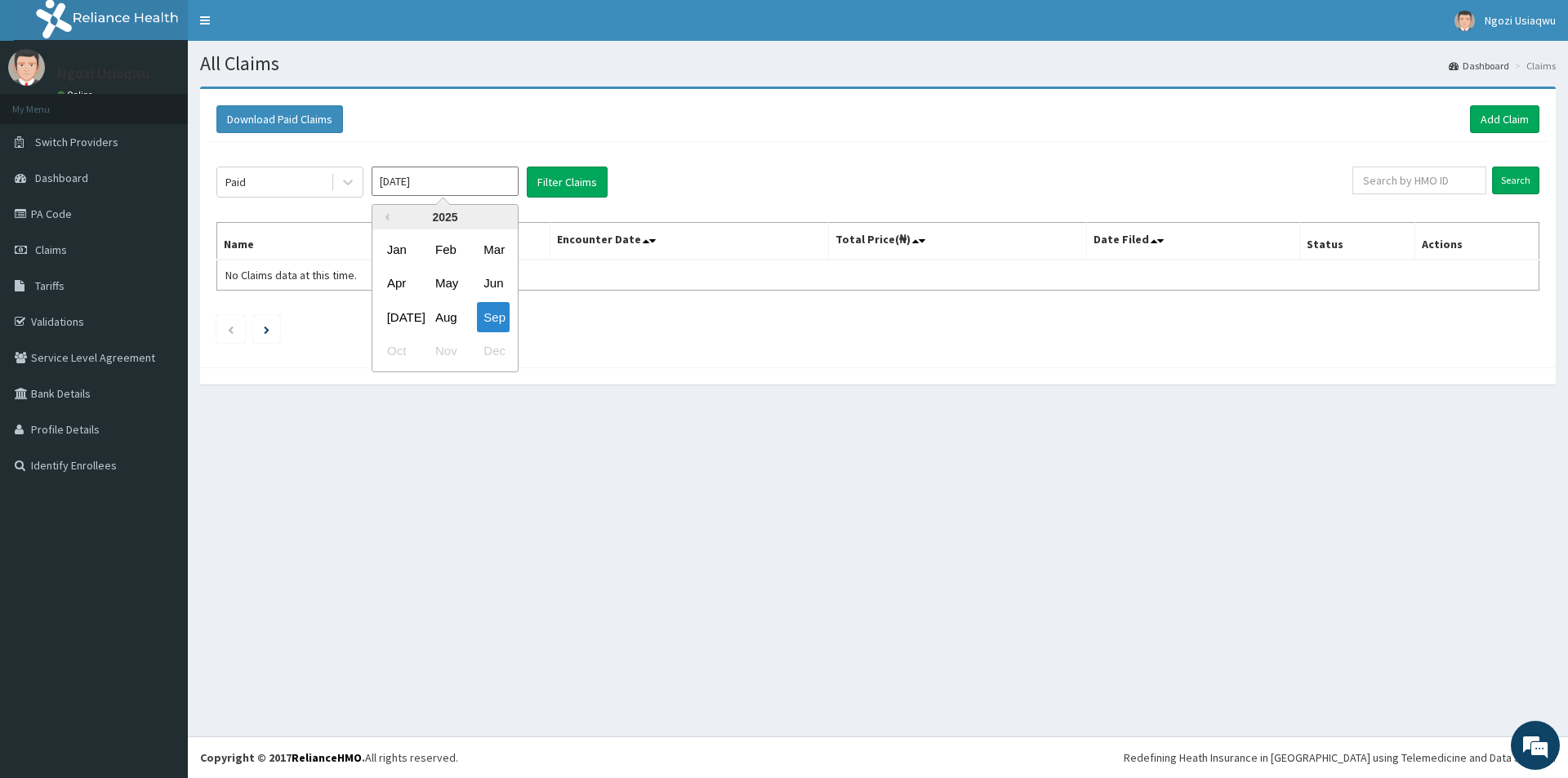
click at [429, 189] on input "Sep 2025" at bounding box center [444, 181] width 147 height 29
click at [394, 294] on div "Apr" at bounding box center [397, 283] width 32 height 30
type input "Apr 2025"
click at [574, 177] on button "Filter Claims" at bounding box center [567, 182] width 81 height 31
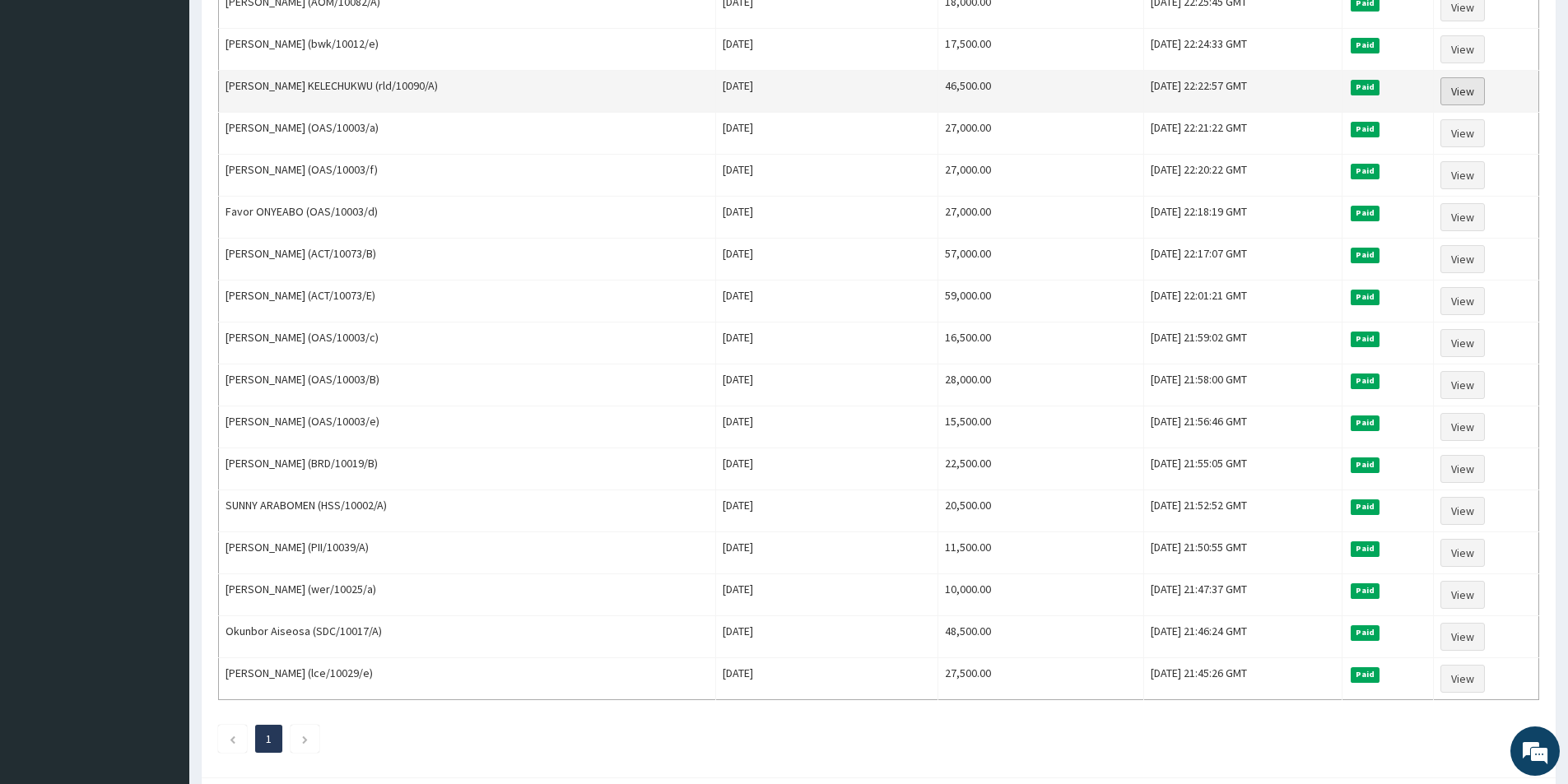
click at [1462, 91] on link "View" at bounding box center [1462, 91] width 44 height 28
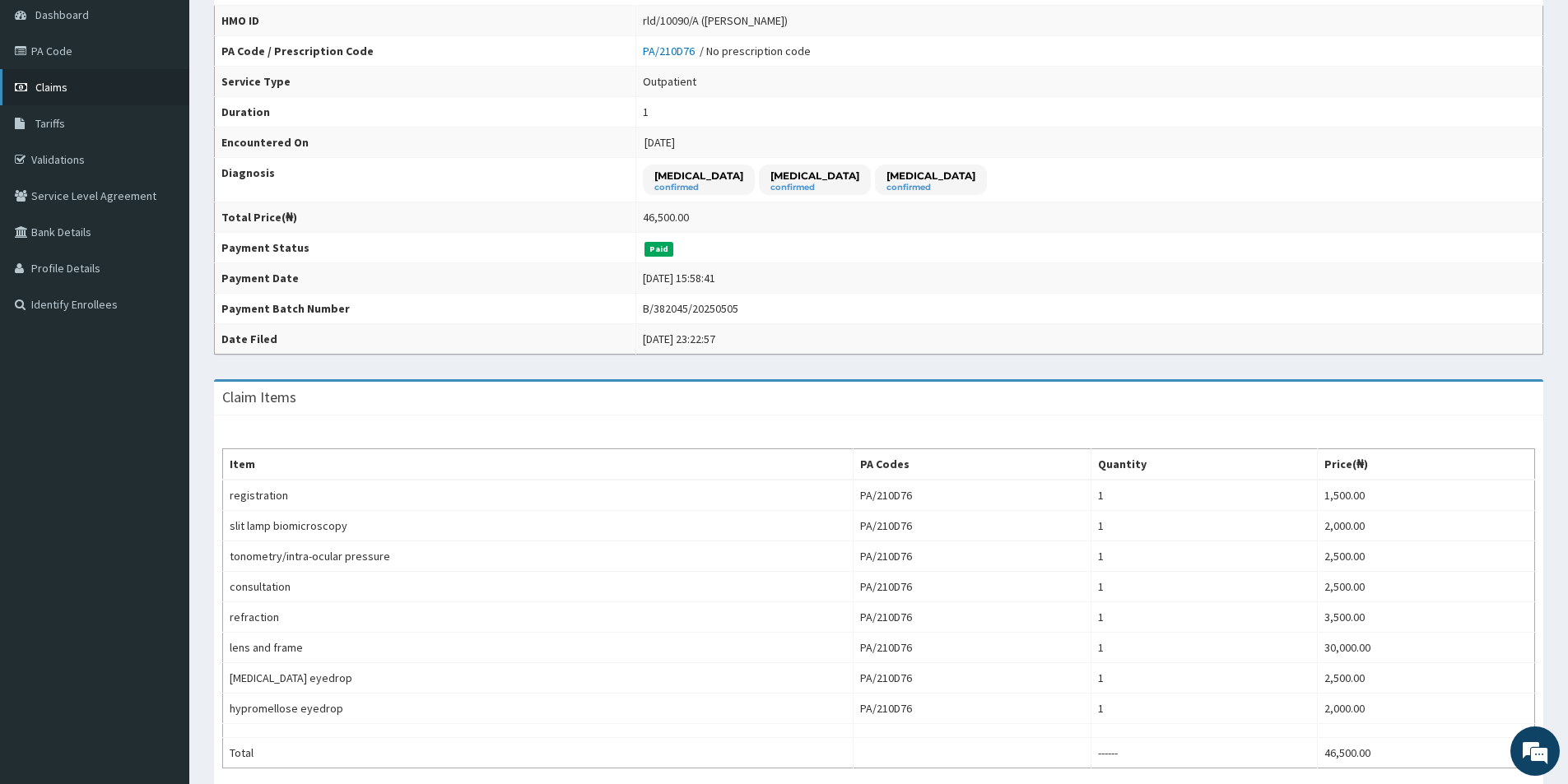
click at [67, 86] on link "Claims" at bounding box center [95, 87] width 189 height 36
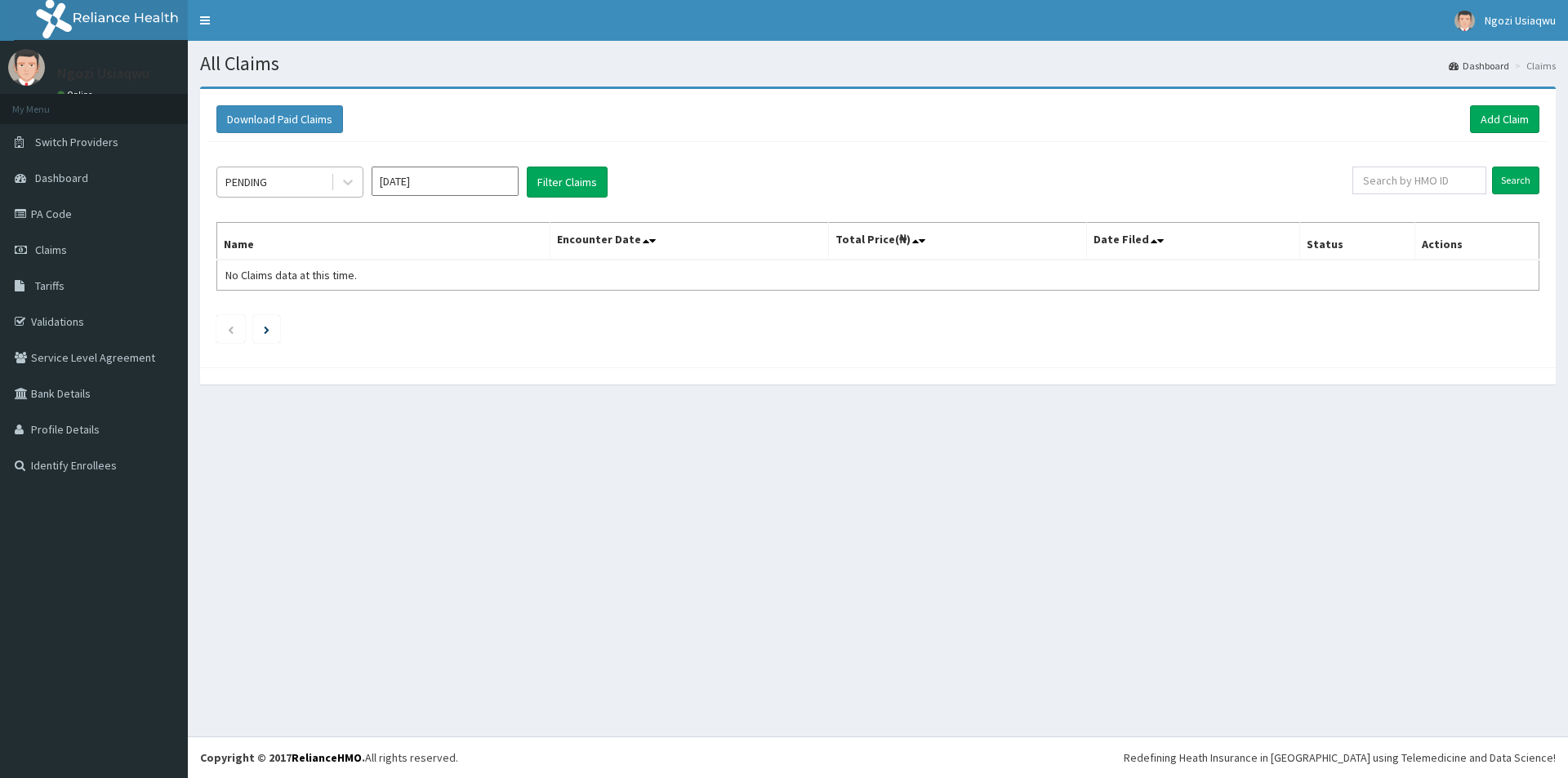
click at [240, 182] on div "PENDING" at bounding box center [246, 182] width 41 height 17
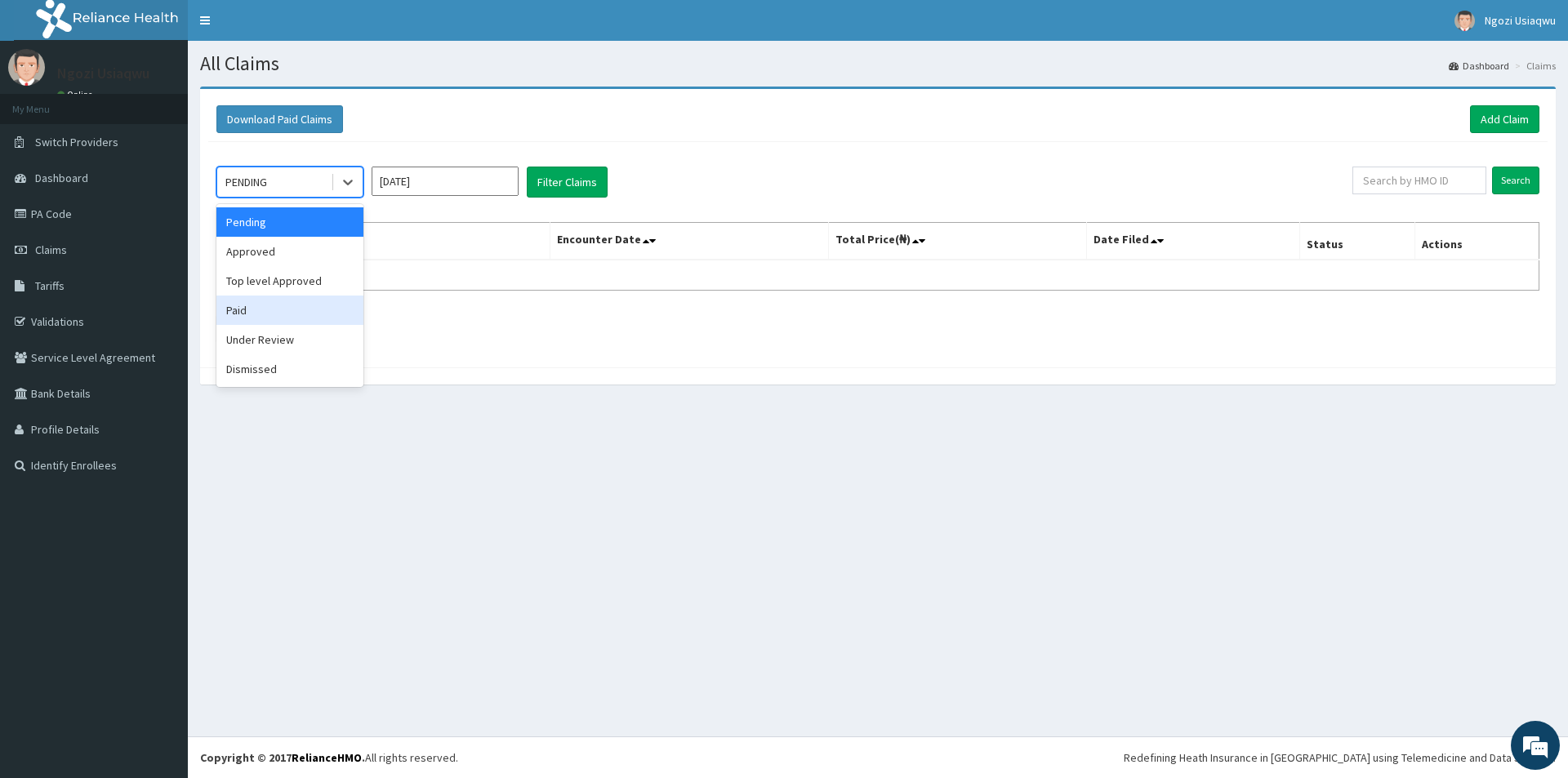
click at [254, 307] on div "Paid" at bounding box center [290, 310] width 147 height 29
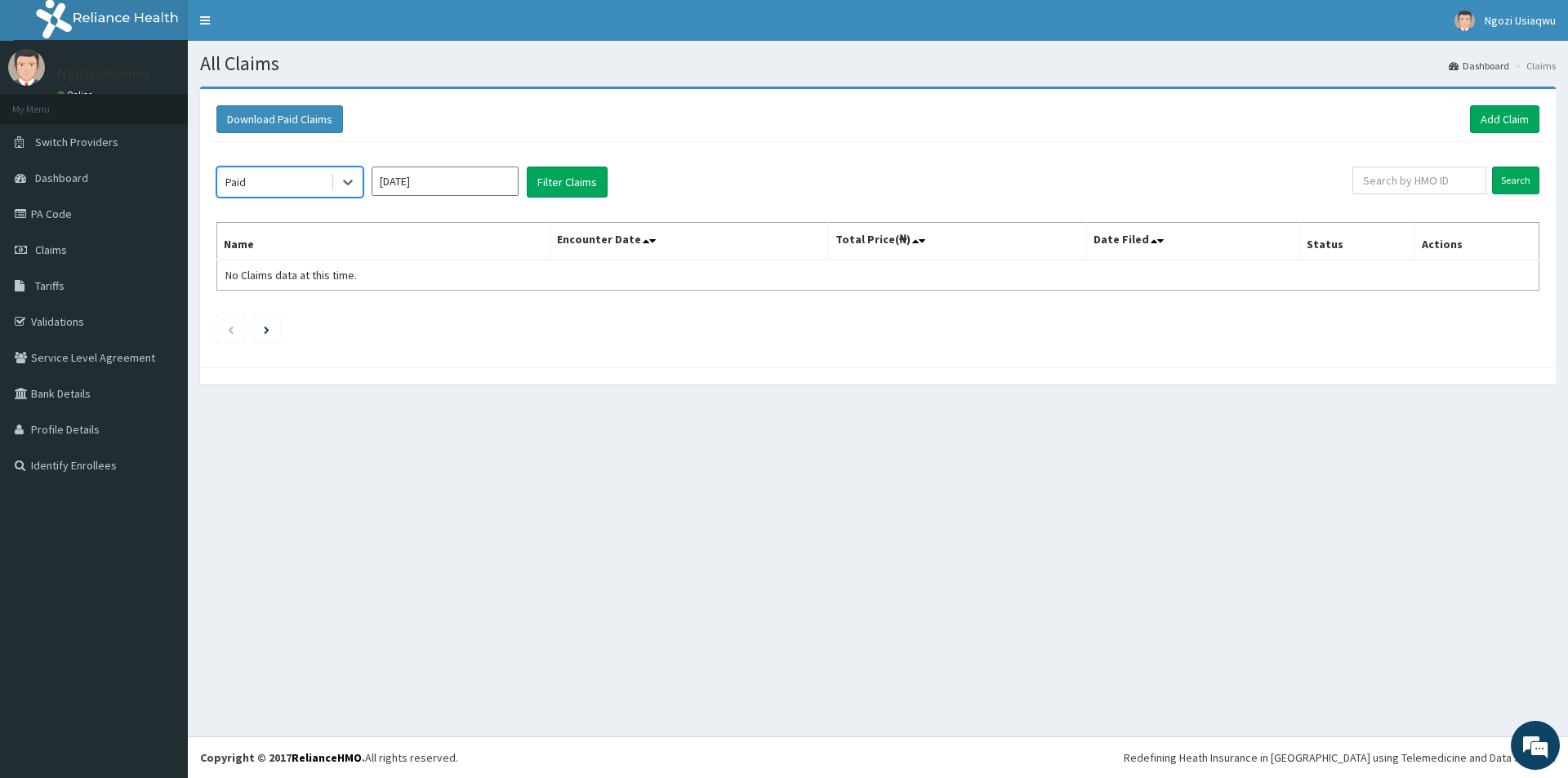
click at [405, 186] on input "Sep 2025" at bounding box center [444, 181] width 147 height 29
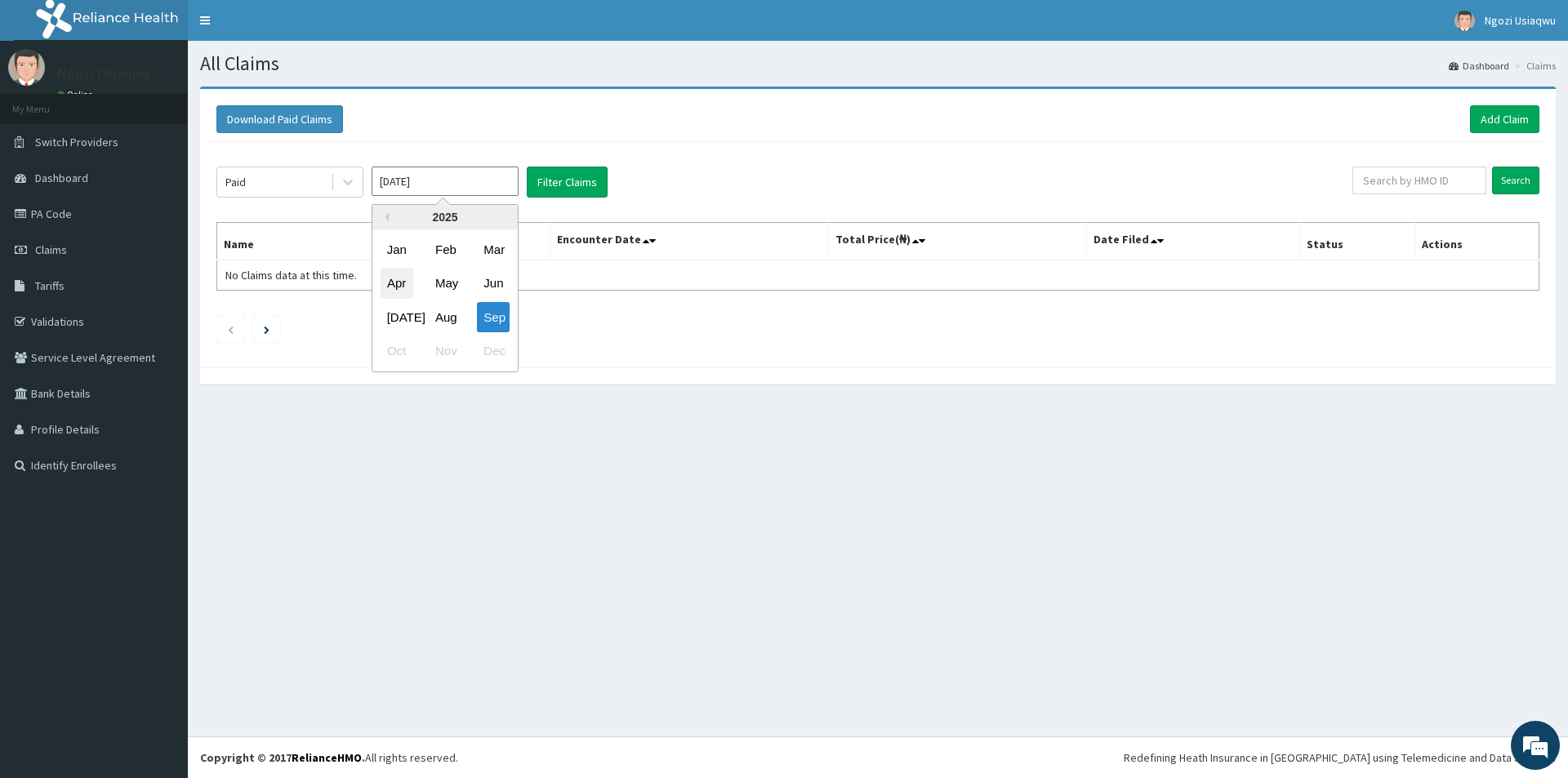
click at [404, 283] on div "Apr" at bounding box center [397, 283] width 32 height 30
type input "Apr 2025"
click at [541, 177] on button "Filter Claims" at bounding box center [567, 182] width 81 height 31
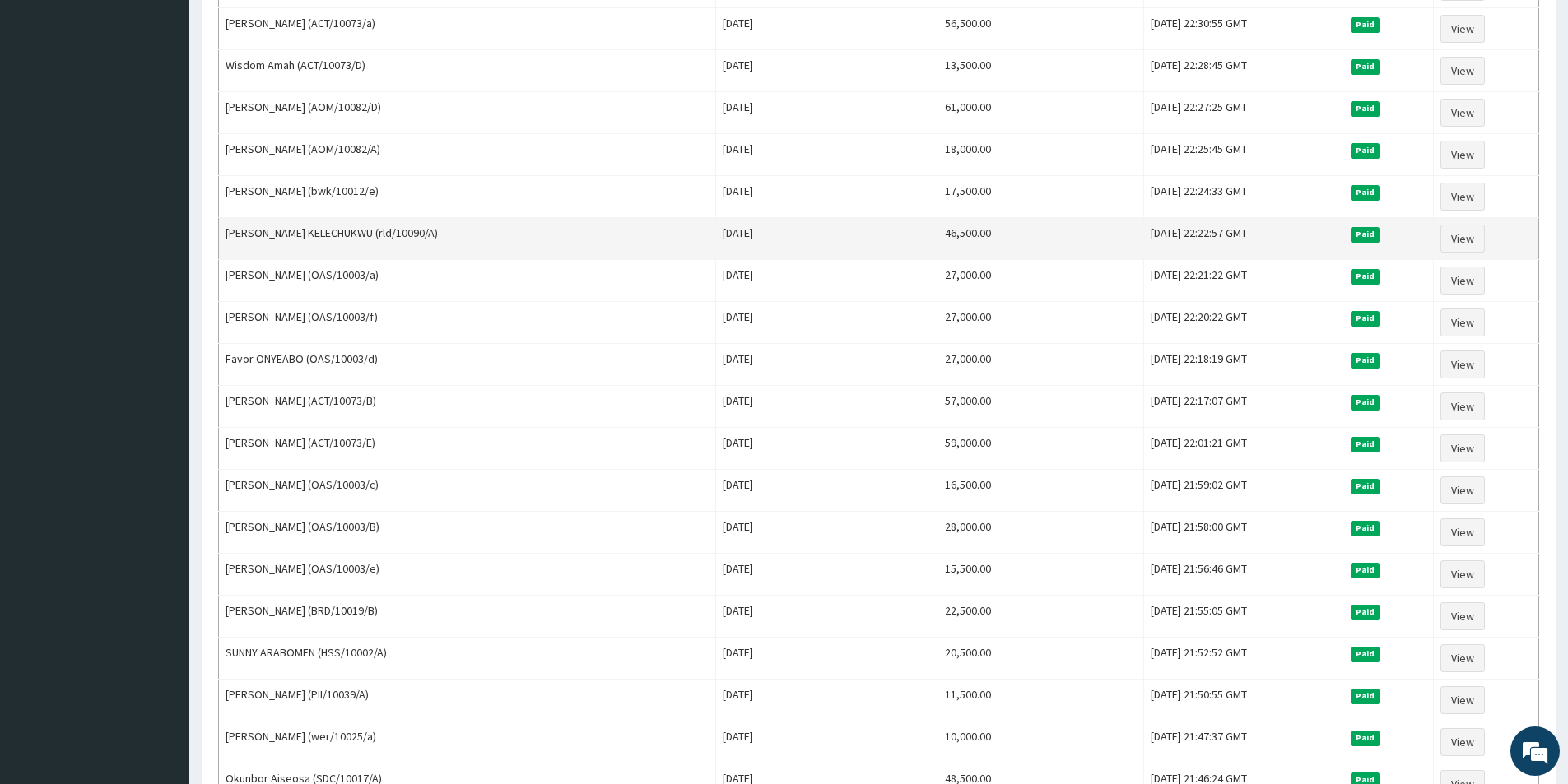
scroll to position [905, 0]
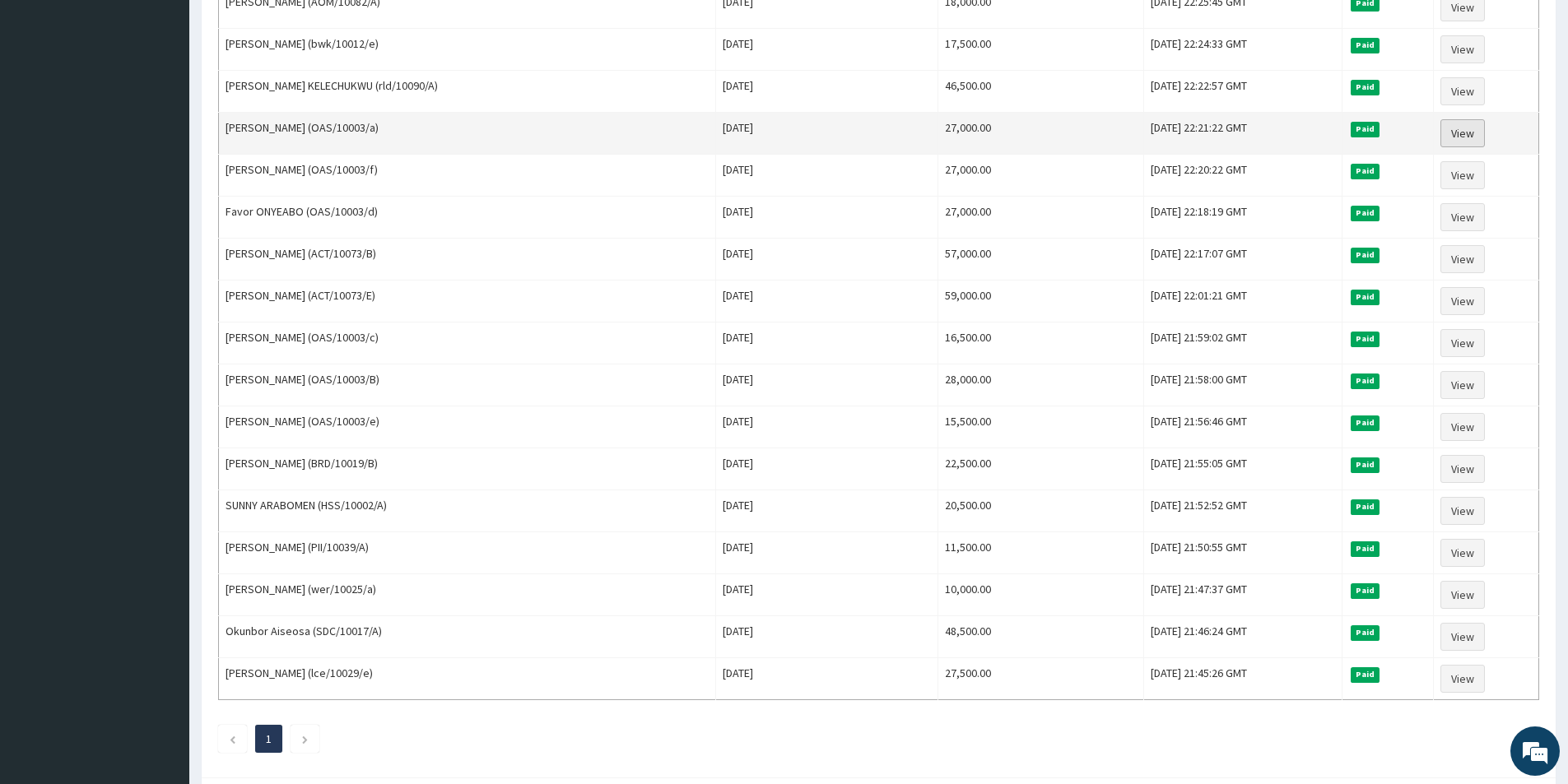
click at [1457, 134] on link "View" at bounding box center [1462, 133] width 44 height 28
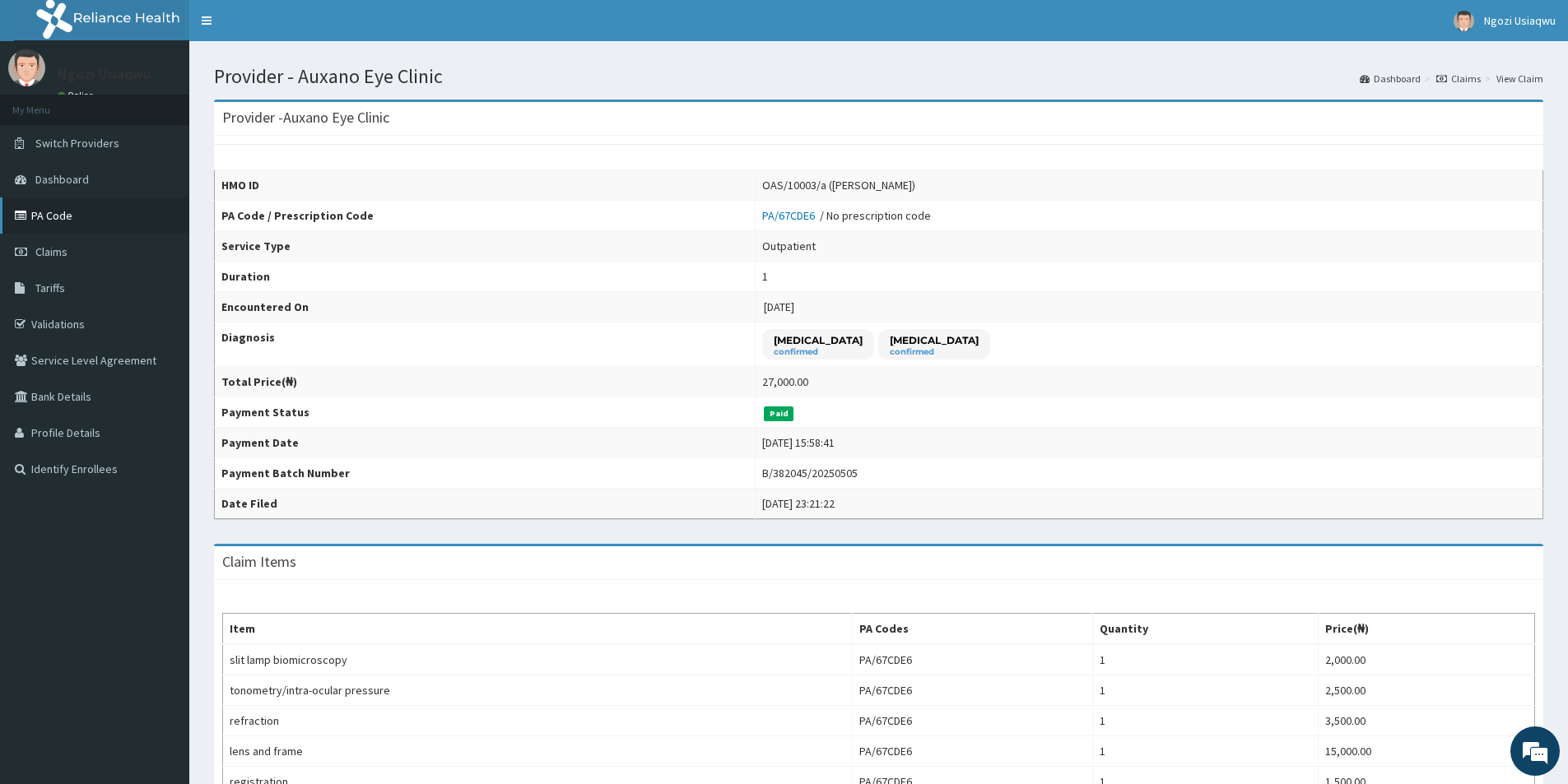
click at [70, 210] on link "PA Code" at bounding box center [95, 215] width 189 height 36
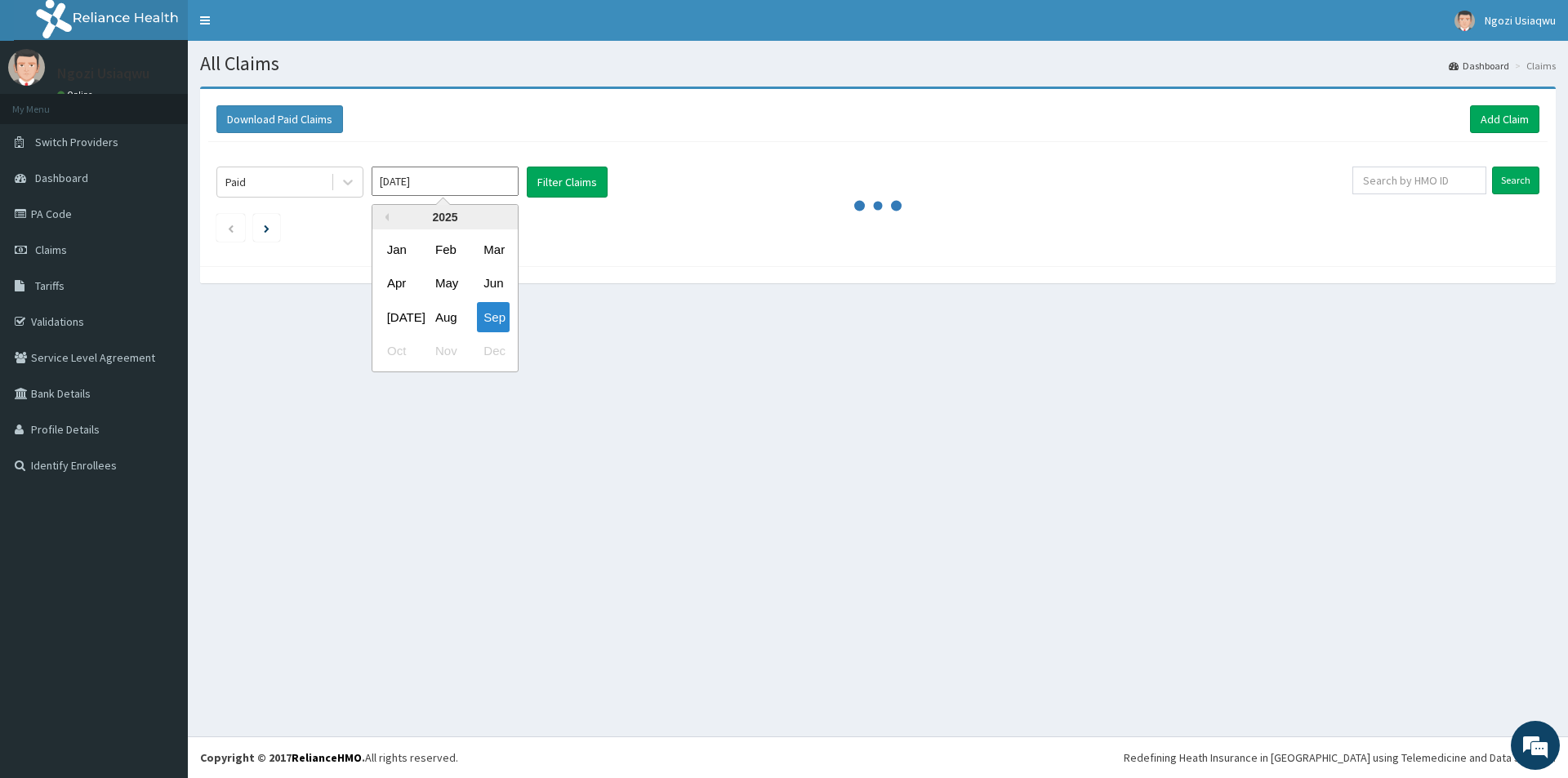
click at [411, 281] on div "Apr" at bounding box center [397, 283] width 32 height 30
type input "Apr 2025"
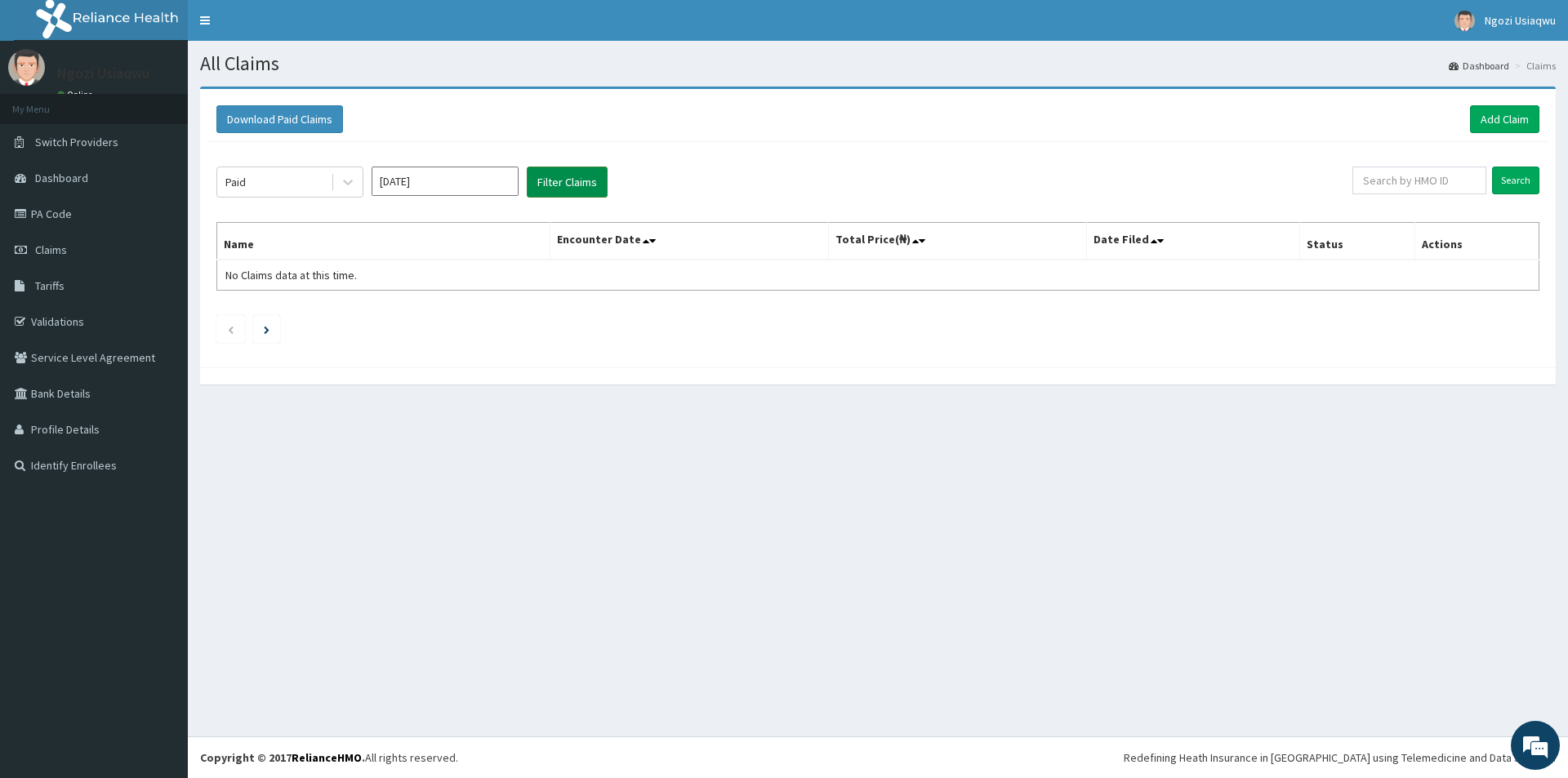
click at [533, 180] on button "Filter Claims" at bounding box center [567, 182] width 81 height 31
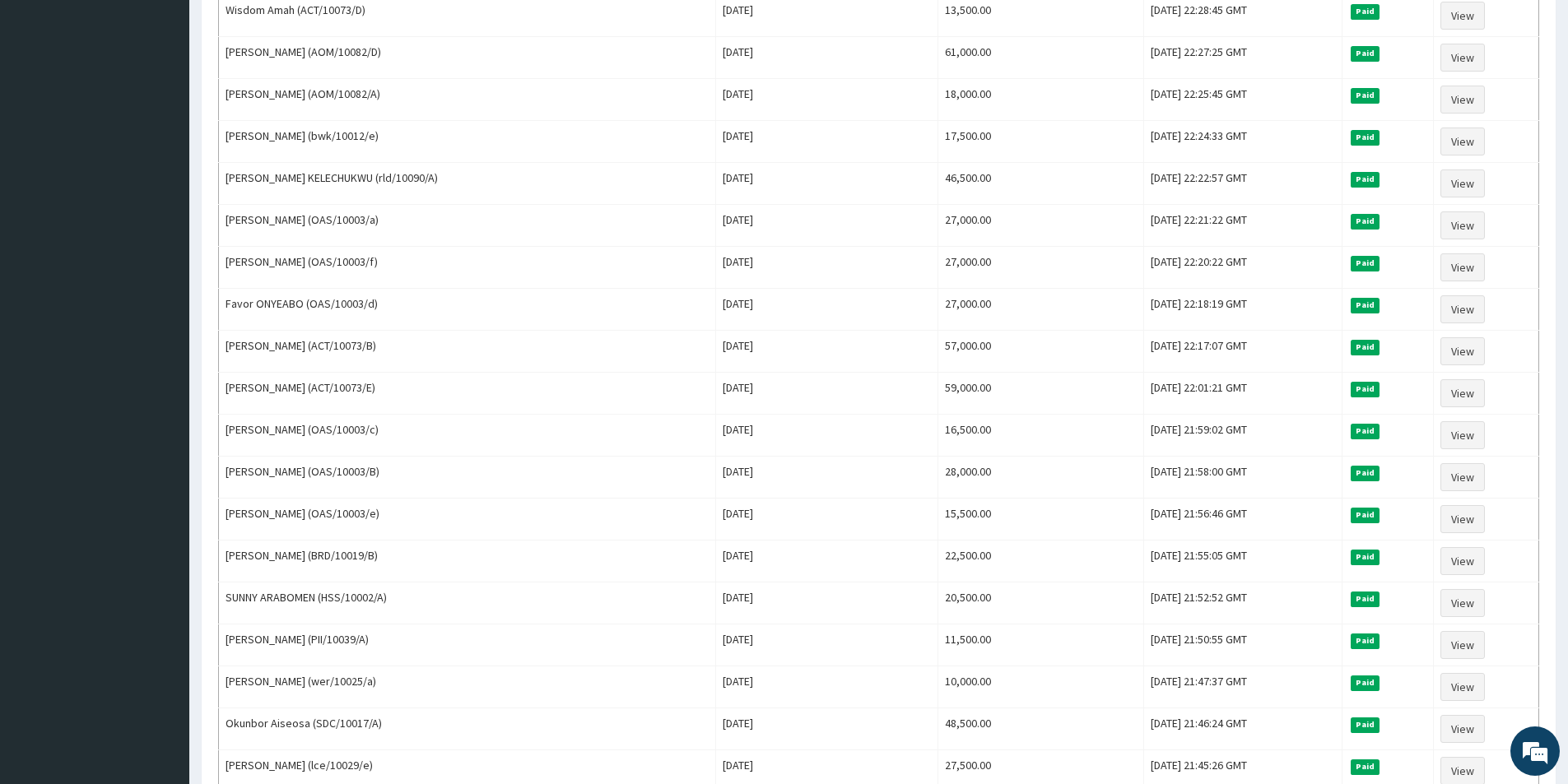
scroll to position [986, 0]
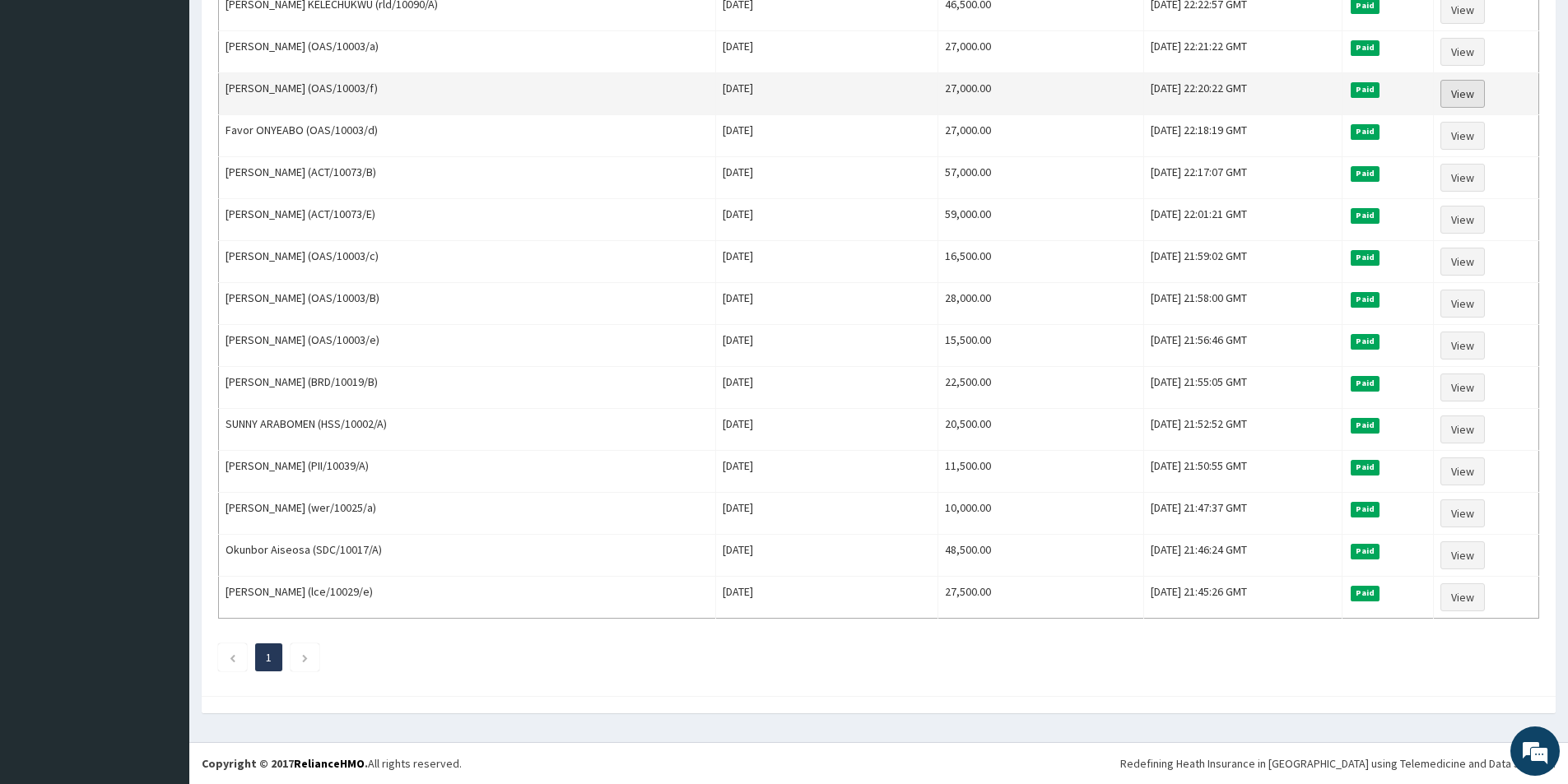
click at [1464, 95] on link "View" at bounding box center [1462, 94] width 44 height 28
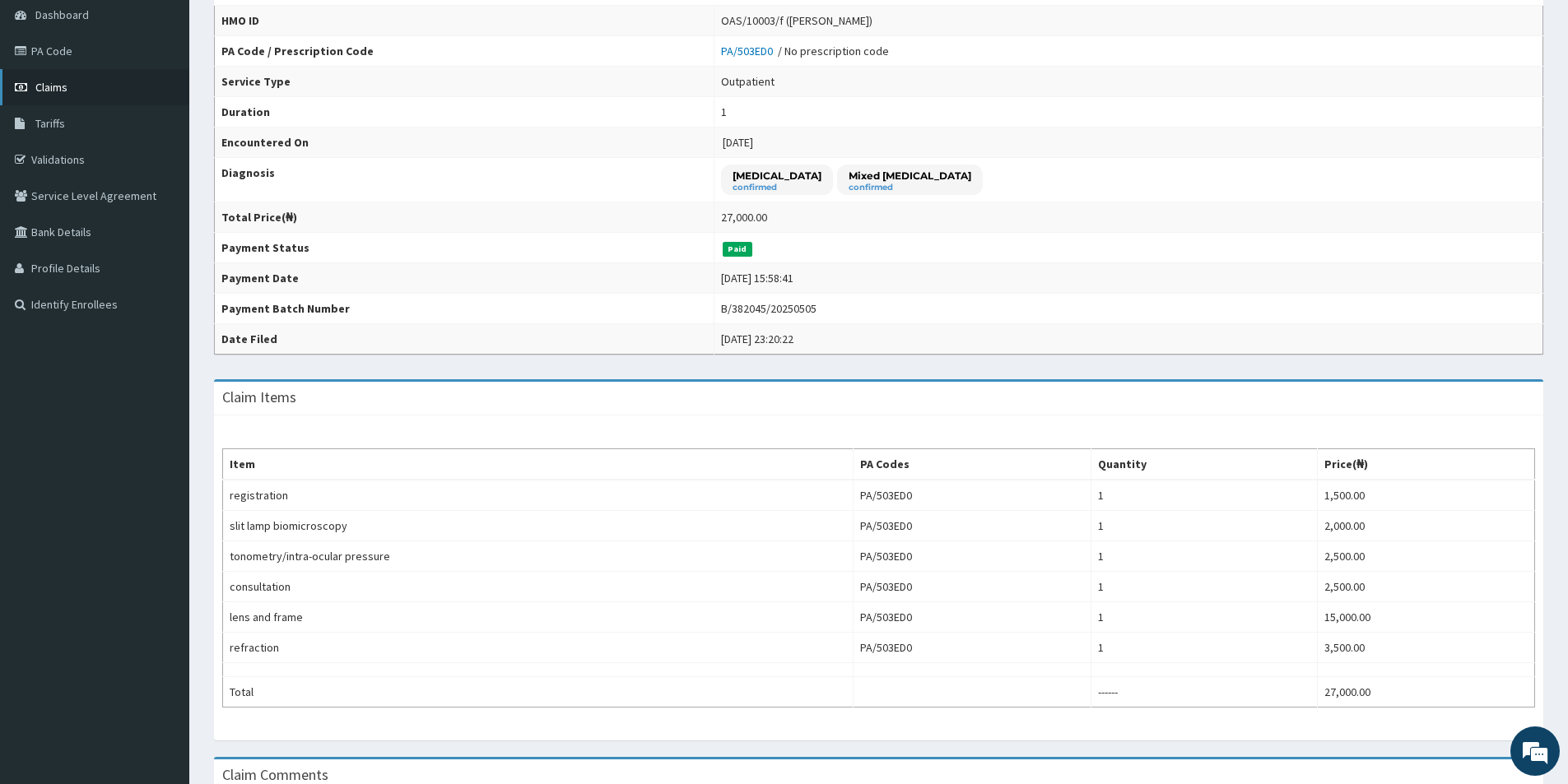
click at [55, 91] on span "Claims" at bounding box center [51, 87] width 32 height 15
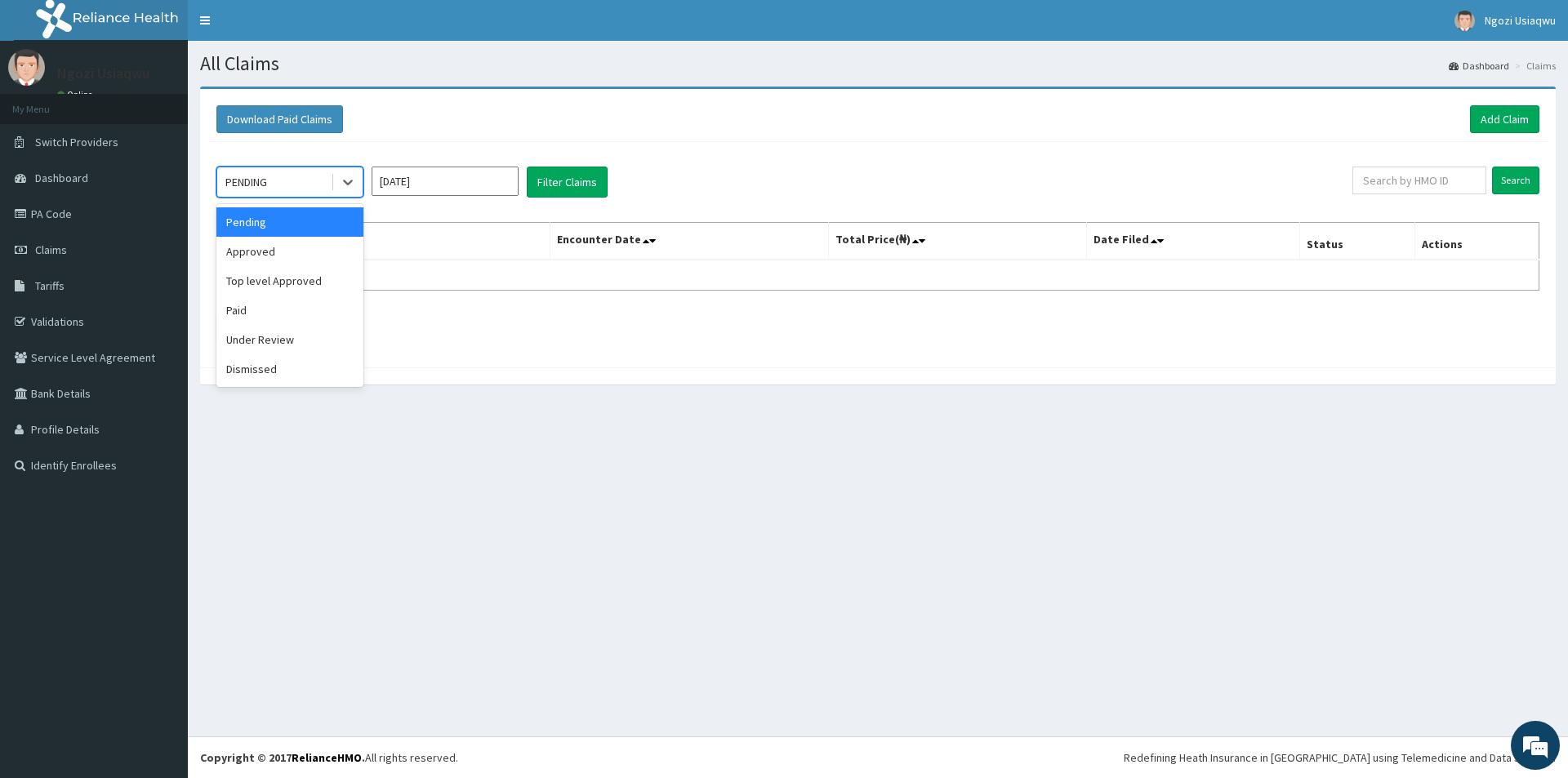
click at [240, 180] on div "PENDING" at bounding box center [246, 182] width 41 height 17
click at [242, 321] on div "Paid" at bounding box center [290, 310] width 147 height 29
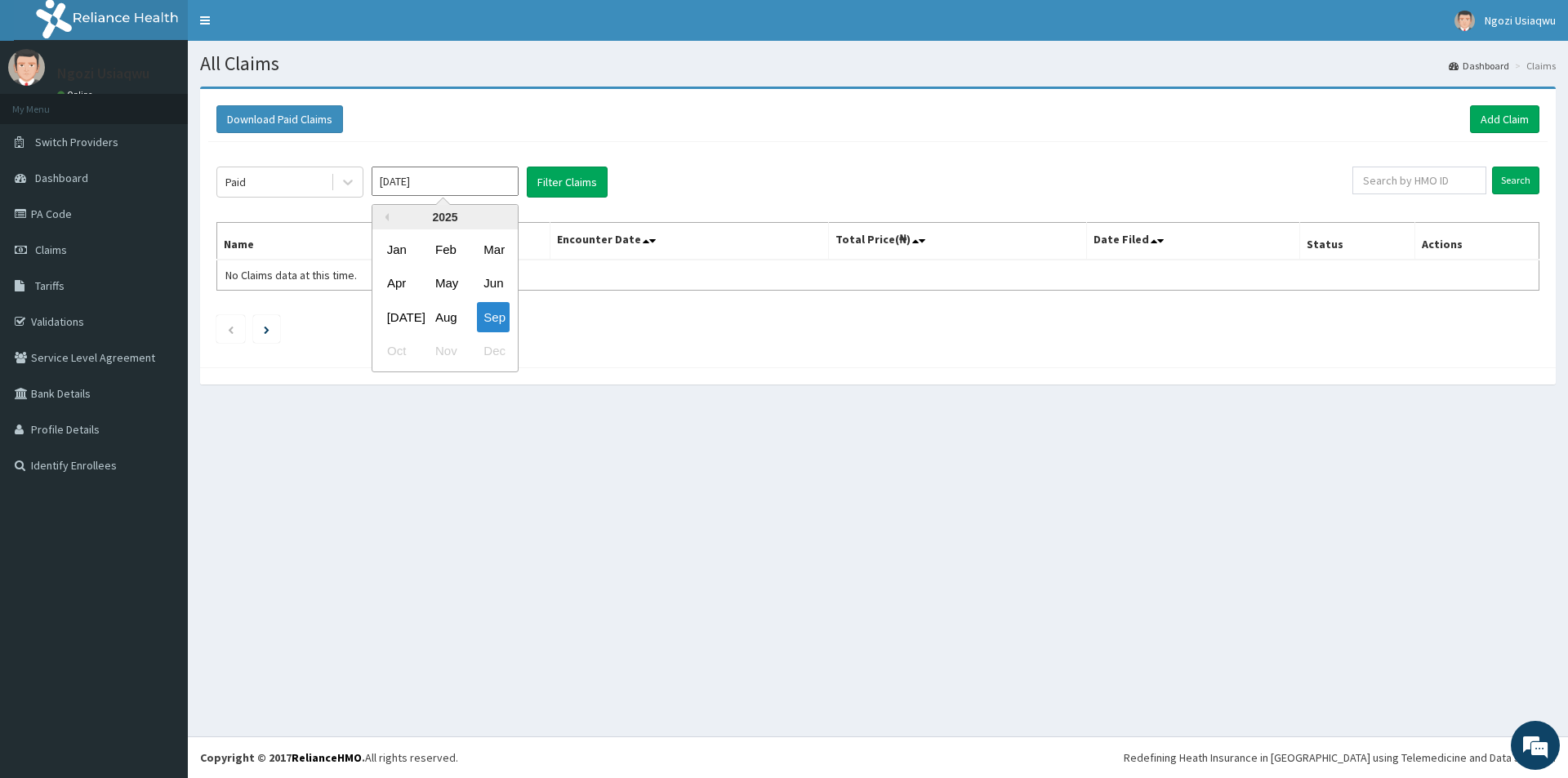
click at [465, 186] on input "[DATE]" at bounding box center [444, 181] width 147 height 29
click at [399, 267] on div "Apr May Jun" at bounding box center [445, 283] width 146 height 33
click at [394, 277] on div "Apr" at bounding box center [397, 283] width 32 height 30
type input "[DATE]"
click at [544, 189] on button "Filter Claims" at bounding box center [567, 182] width 81 height 31
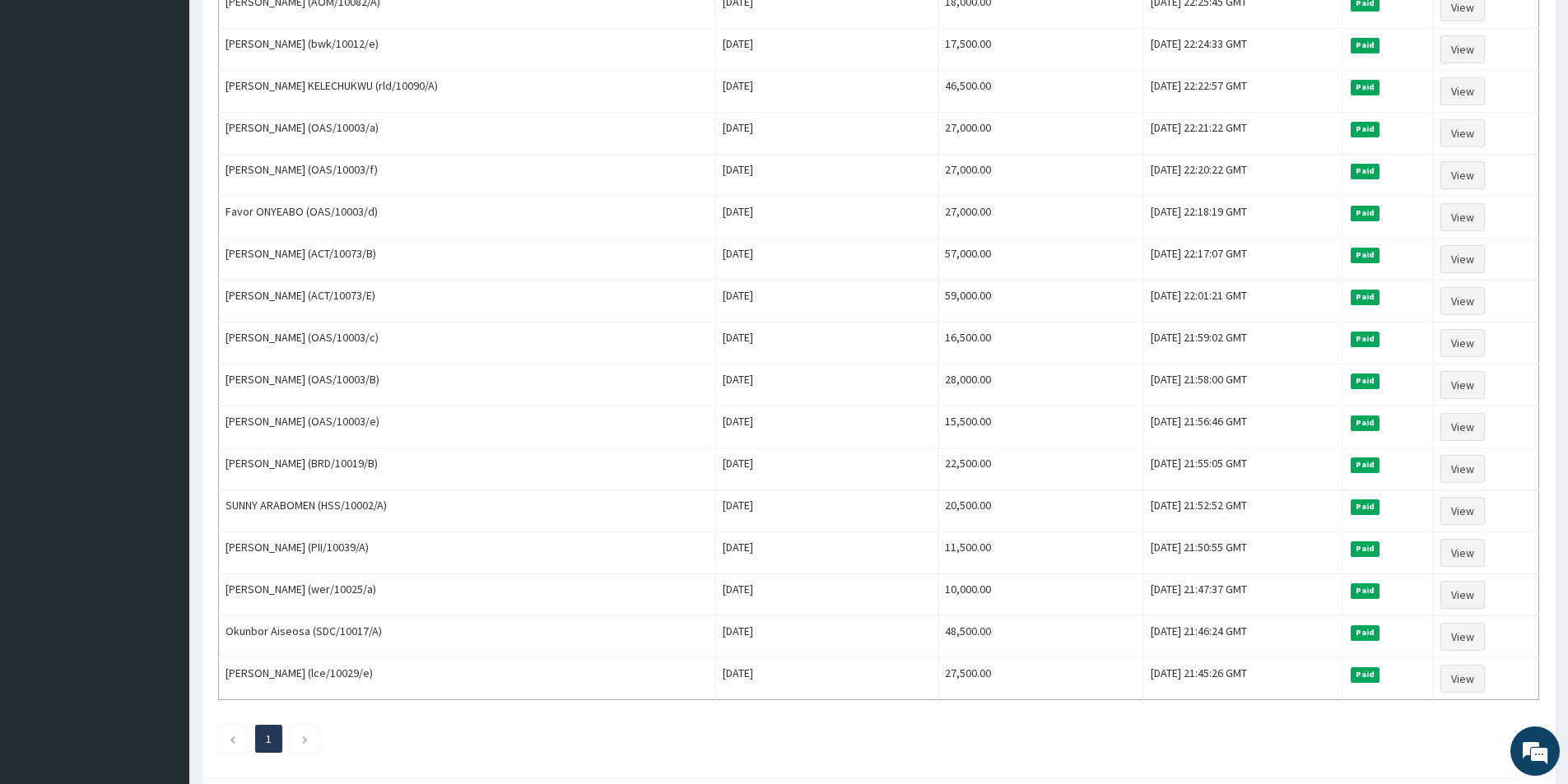
scroll to position [986, 0]
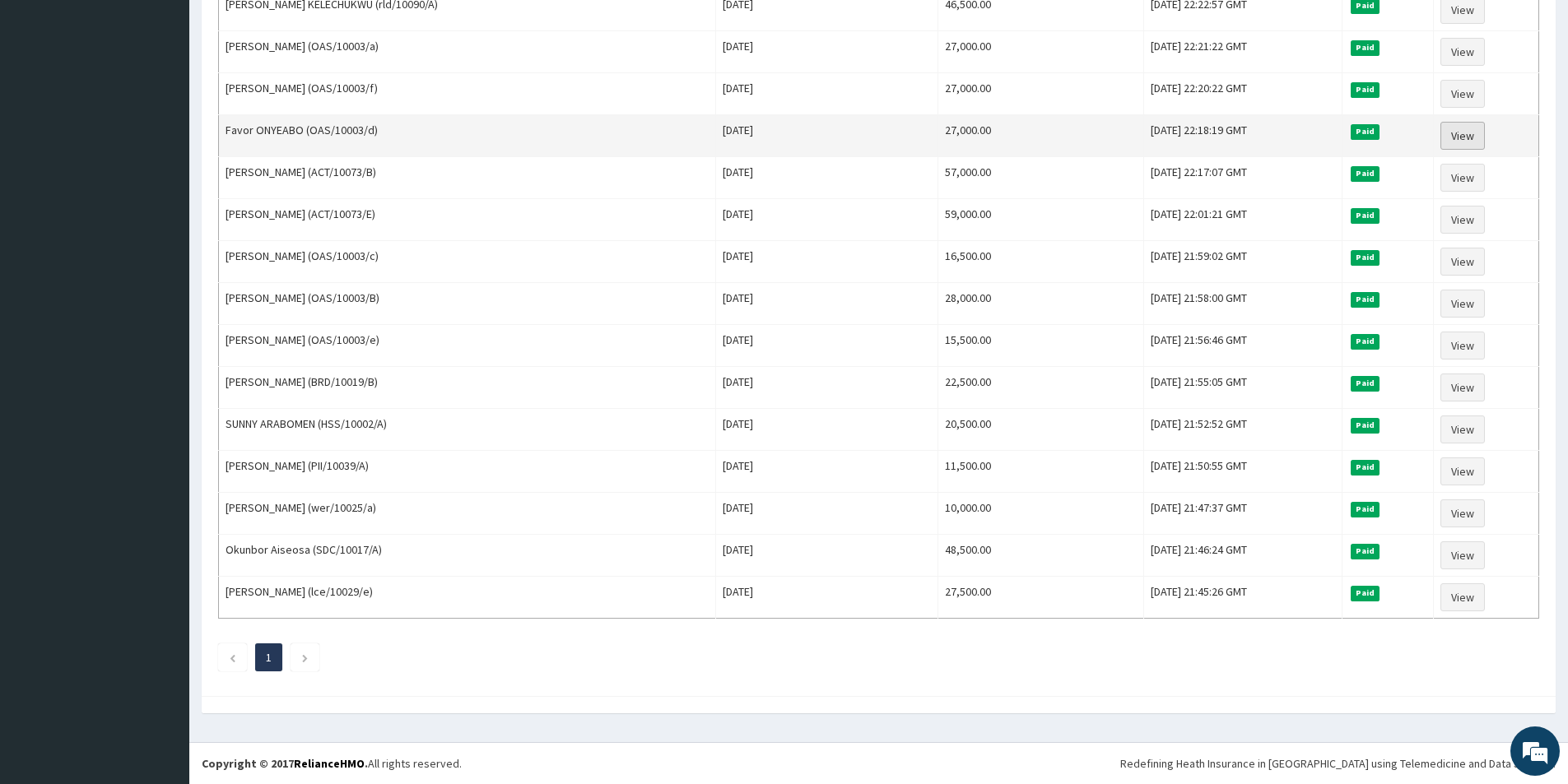
click at [1452, 141] on link "View" at bounding box center [1462, 136] width 44 height 28
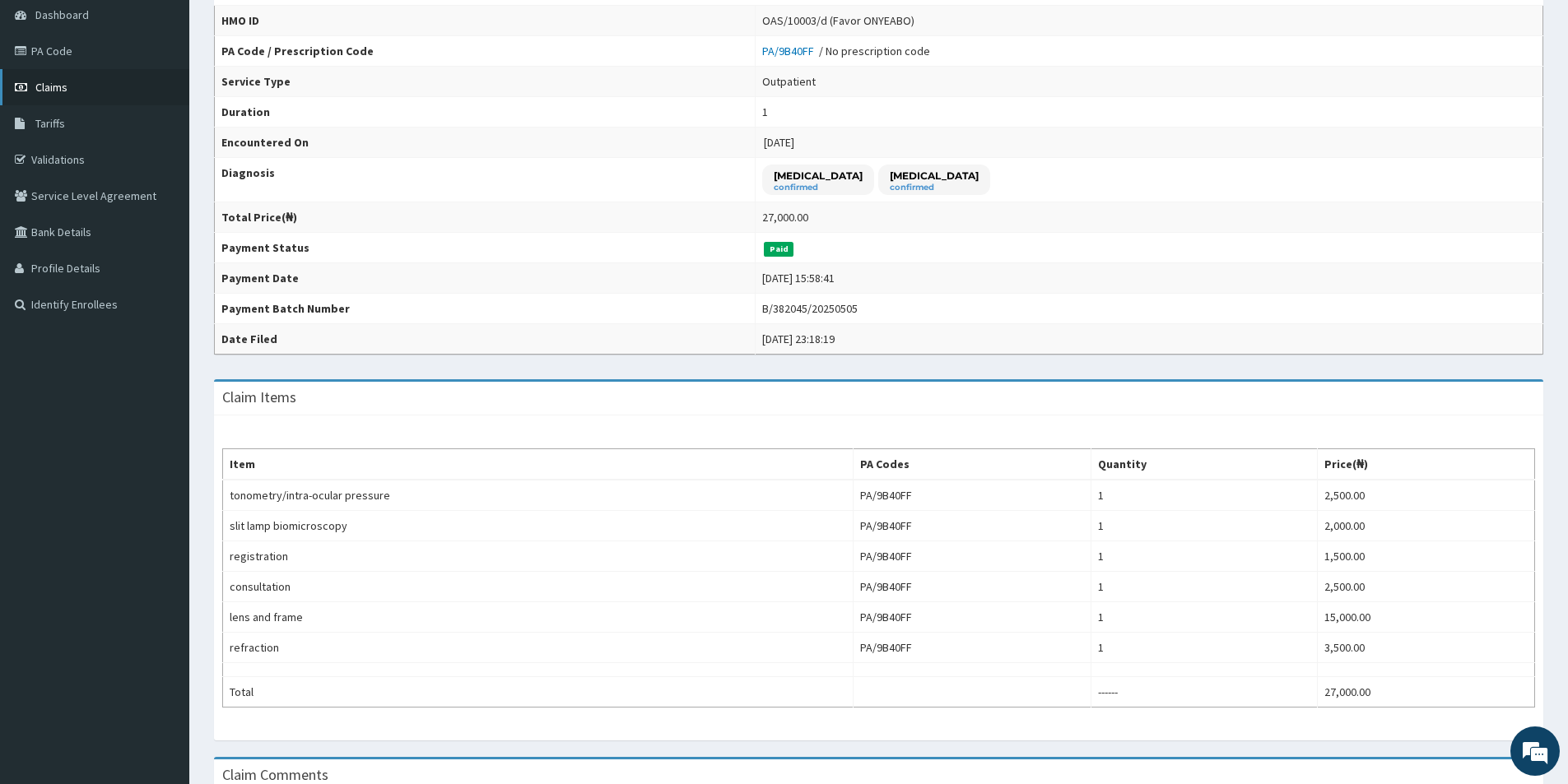
click at [91, 86] on link "Claims" at bounding box center [95, 87] width 189 height 36
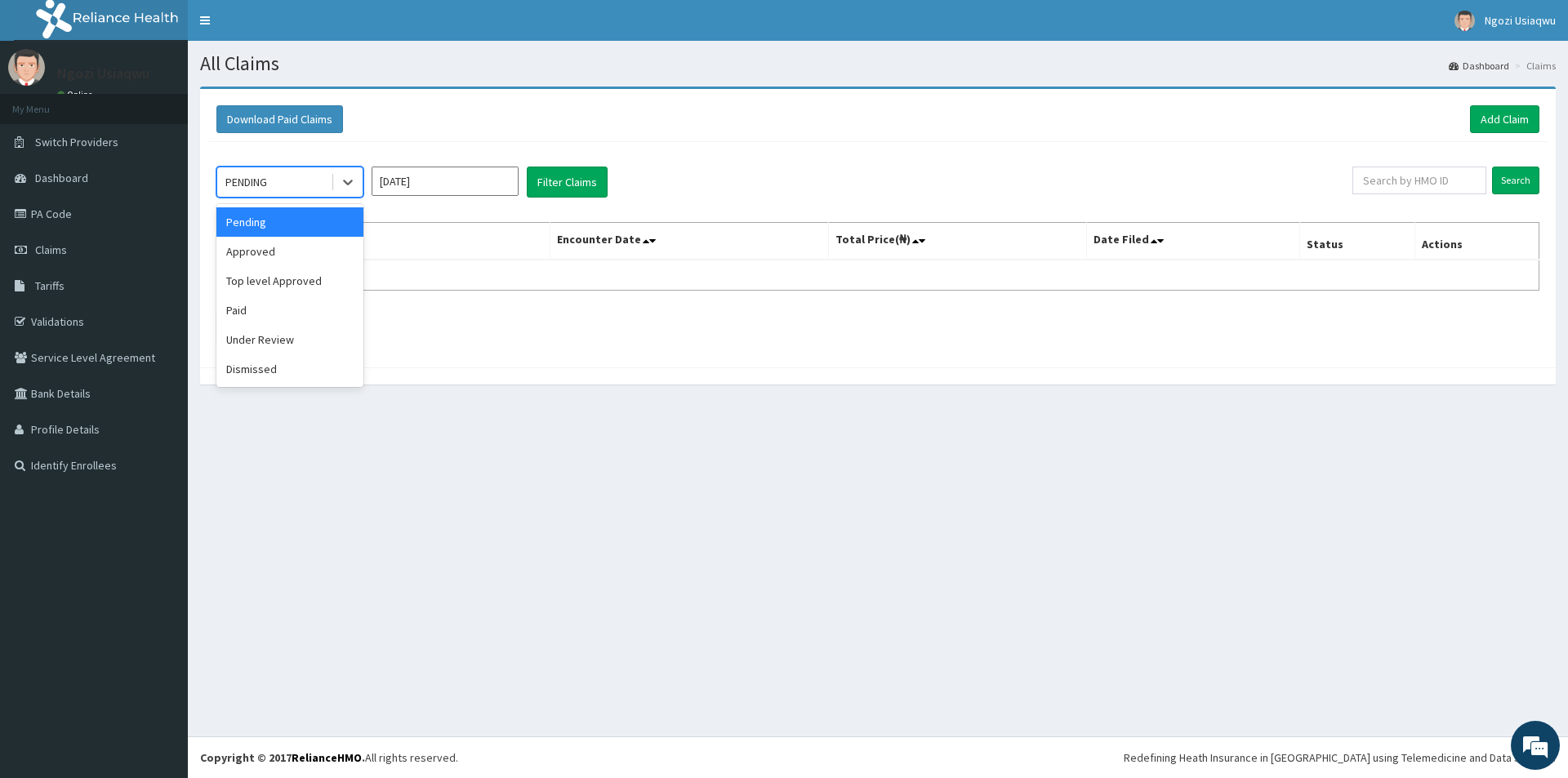
click at [261, 186] on div "PENDING" at bounding box center [246, 182] width 41 height 17
click at [235, 318] on div "Paid" at bounding box center [290, 310] width 147 height 29
click at [432, 196] on input "Sep 2025" at bounding box center [444, 181] width 147 height 29
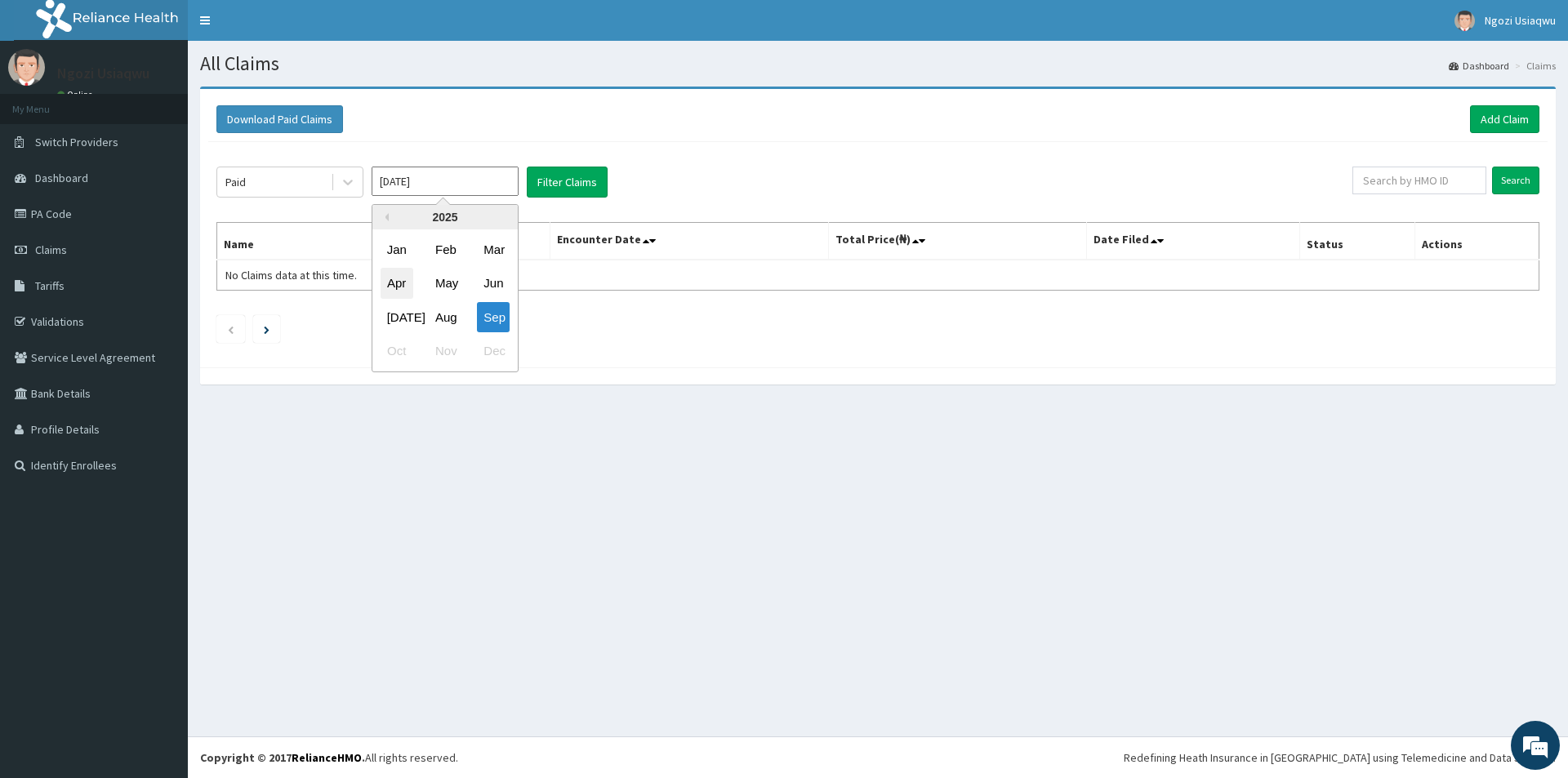
click at [396, 279] on div "Apr" at bounding box center [397, 283] width 32 height 30
type input "Apr 2025"
click at [536, 182] on button "Filter Claims" at bounding box center [567, 182] width 81 height 31
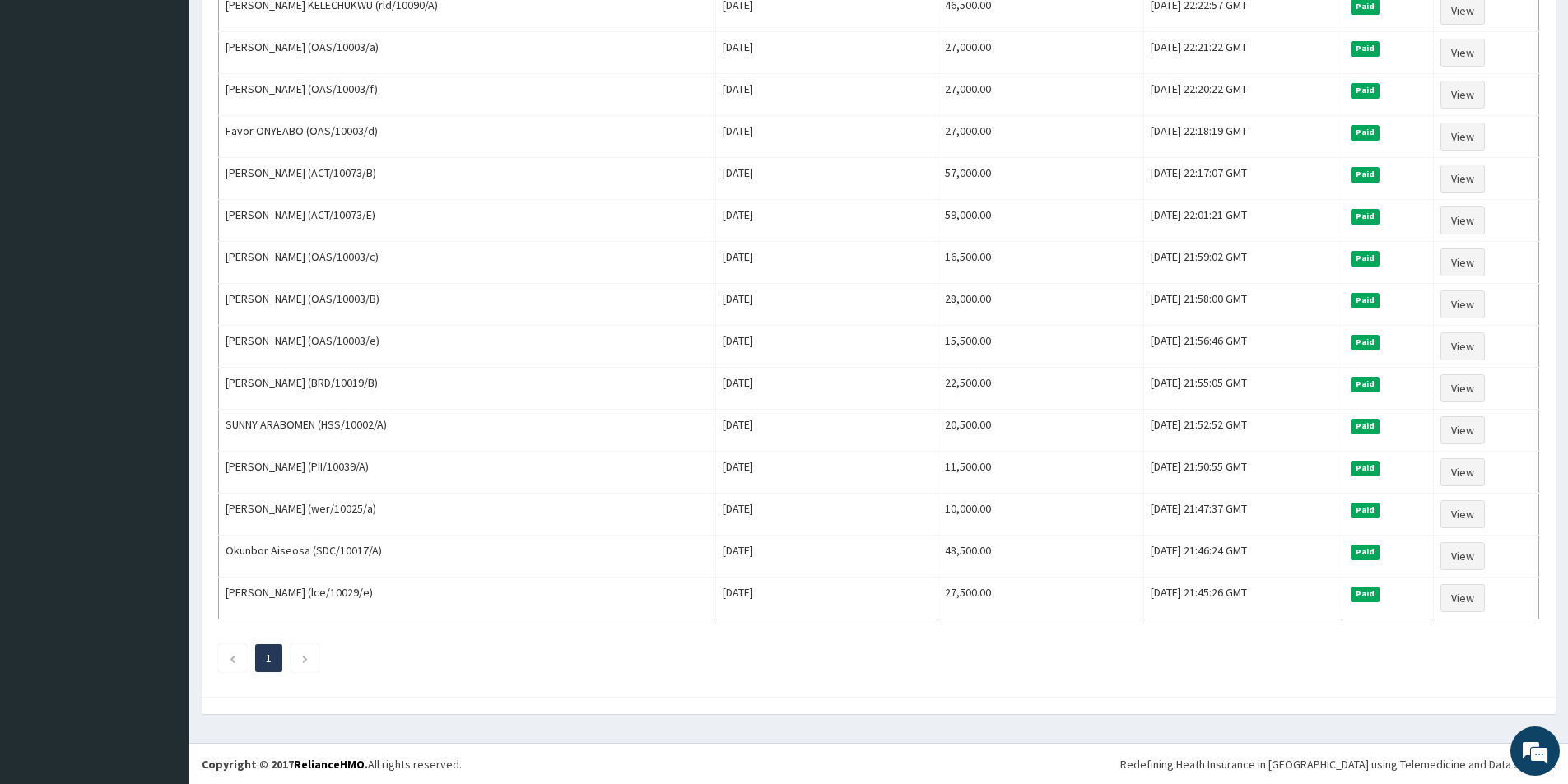
scroll to position [986, 0]
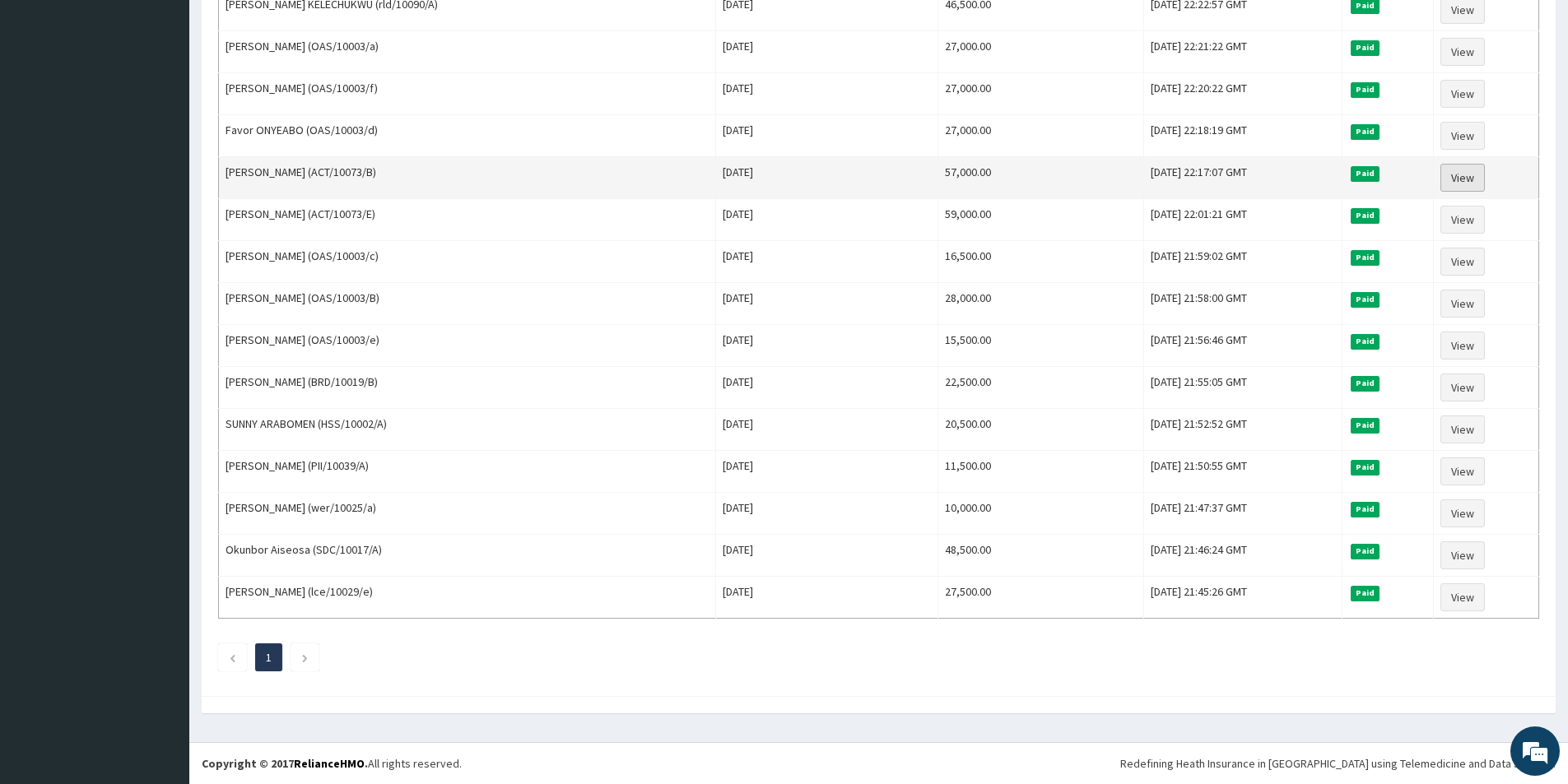
click at [1449, 175] on link "View" at bounding box center [1462, 178] width 44 height 28
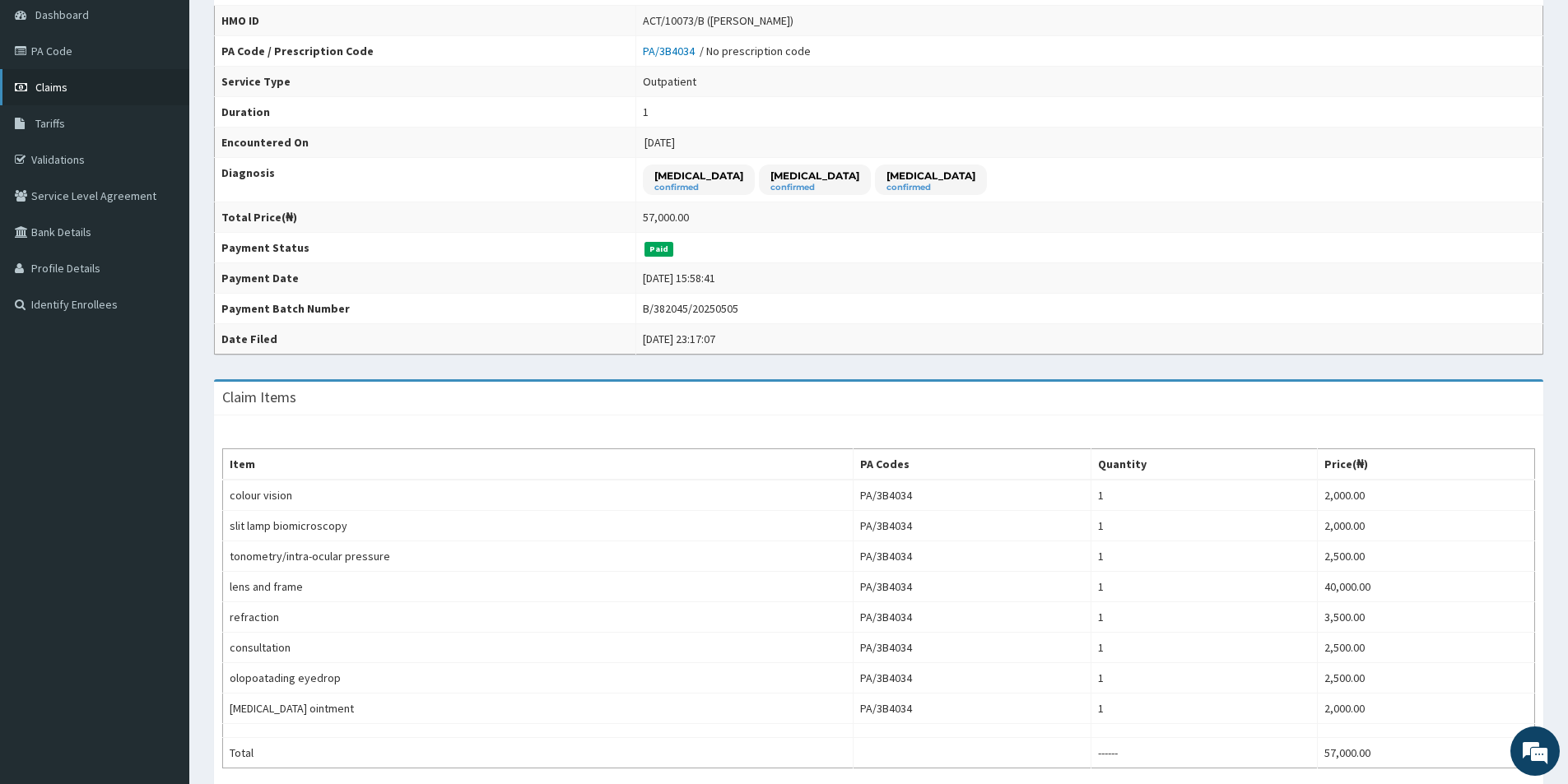
click at [42, 80] on span "Claims" at bounding box center [51, 87] width 32 height 15
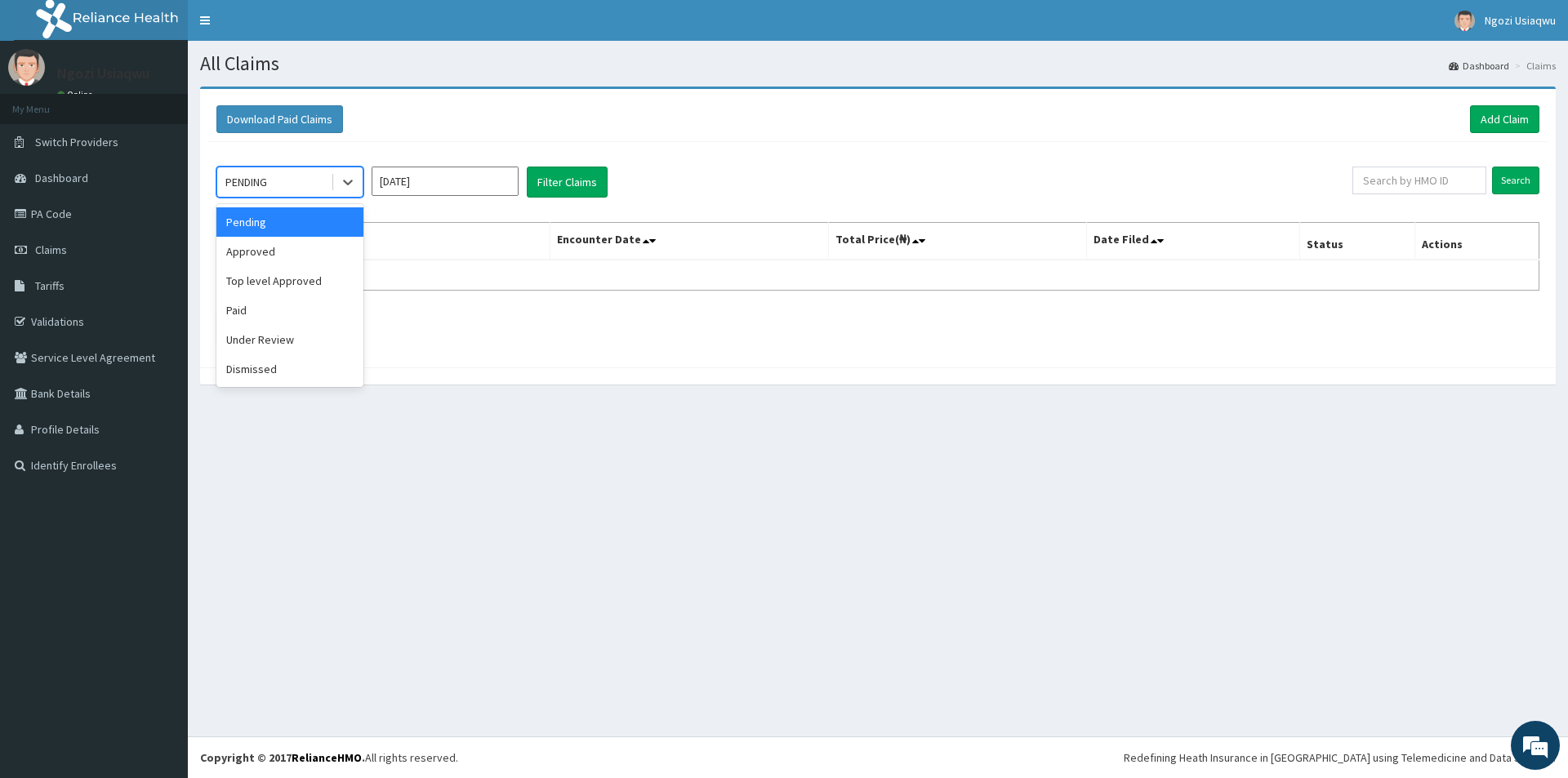
click at [222, 186] on div "PENDING" at bounding box center [274, 182] width 113 height 26
click at [229, 306] on div "Paid" at bounding box center [290, 310] width 147 height 29
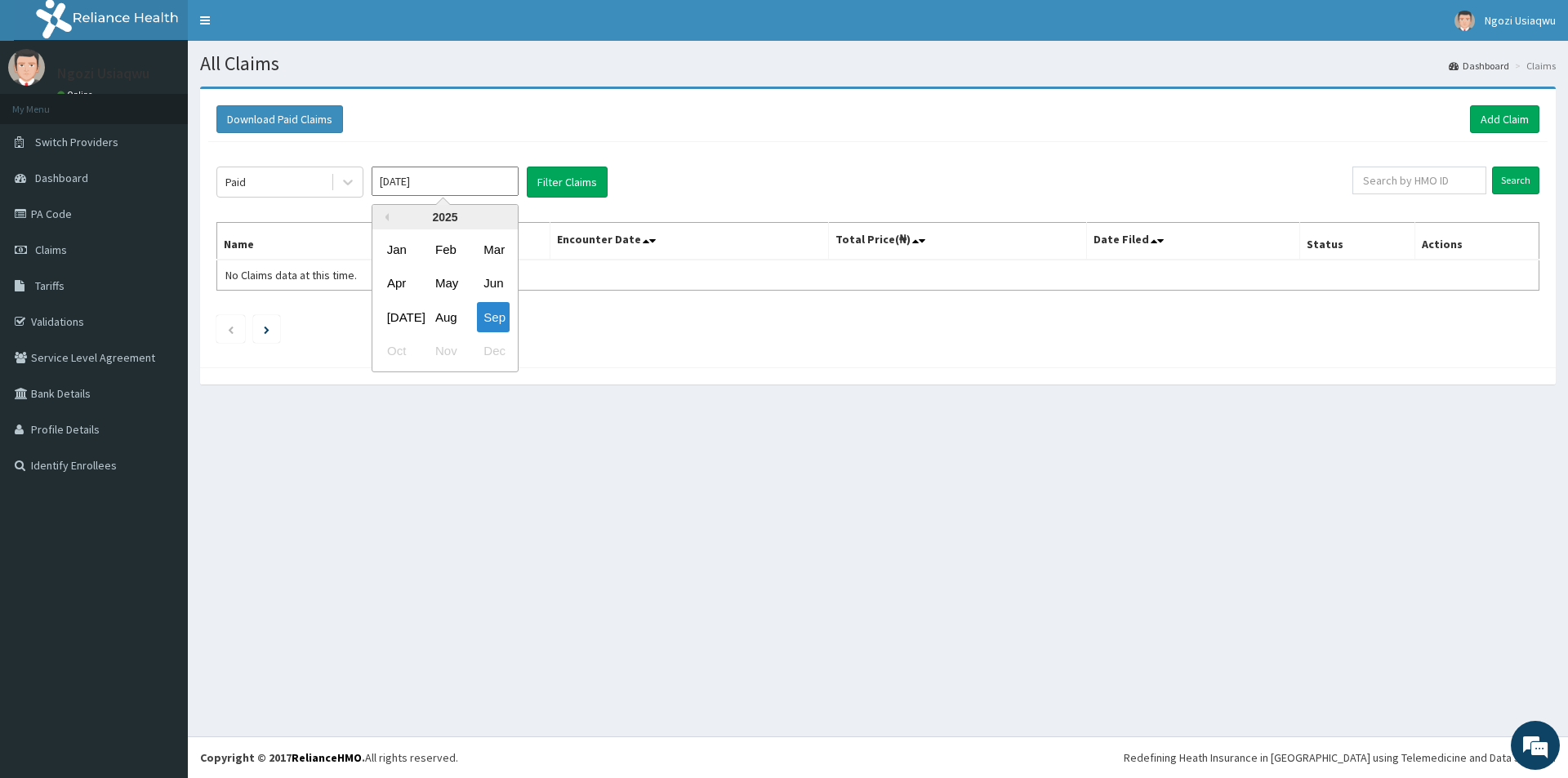
drag, startPoint x: 378, startPoint y: 185, endPoint x: 381, endPoint y: 211, distance: 26.2
click at [381, 187] on input "[DATE]" at bounding box center [444, 181] width 147 height 29
click at [387, 281] on div "Apr" at bounding box center [397, 283] width 32 height 30
type input "[DATE]"
click at [548, 189] on button "Filter Claims" at bounding box center [567, 182] width 81 height 31
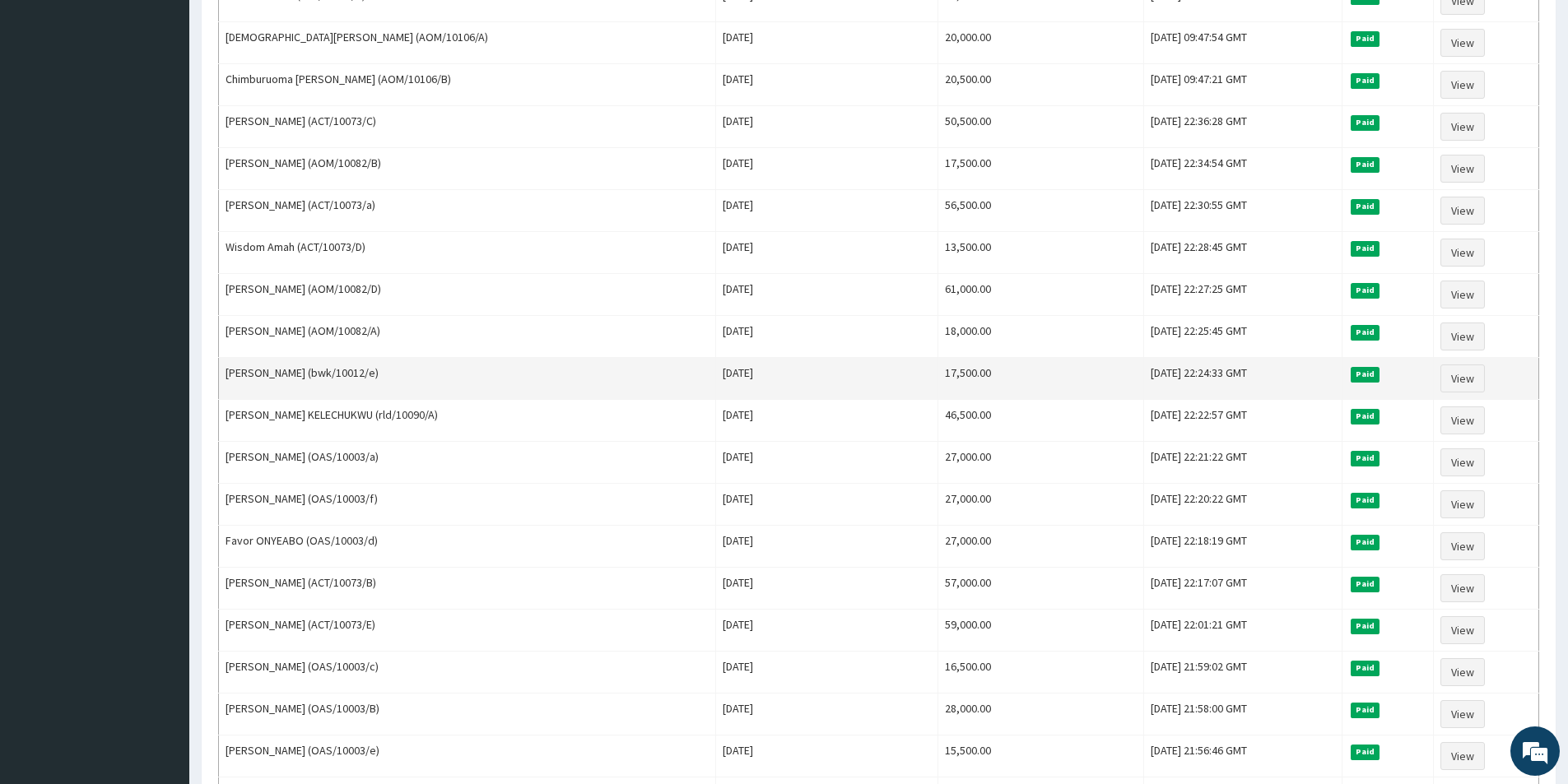
scroll to position [986, 0]
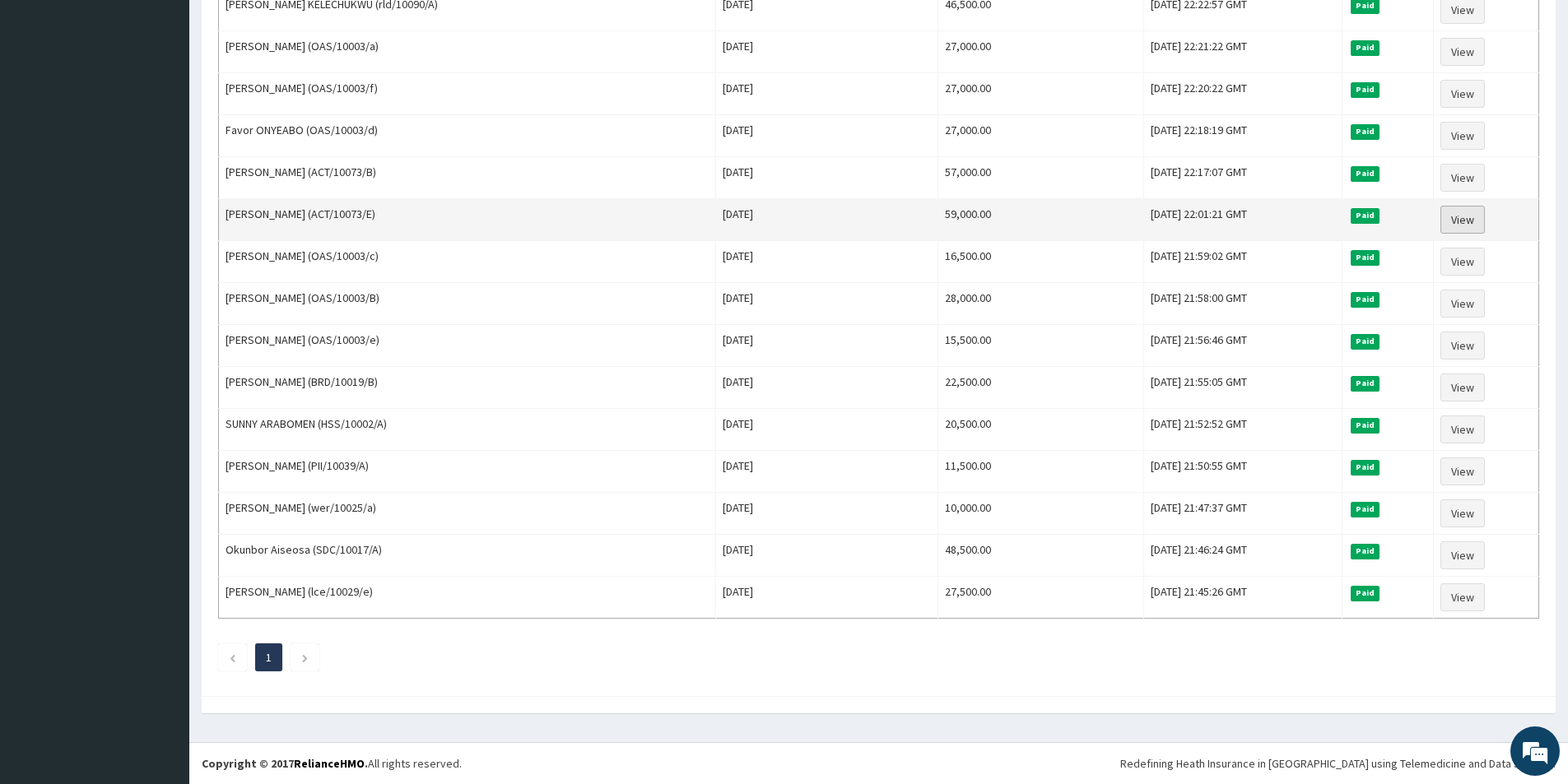
click at [1460, 210] on link "View" at bounding box center [1462, 220] width 44 height 28
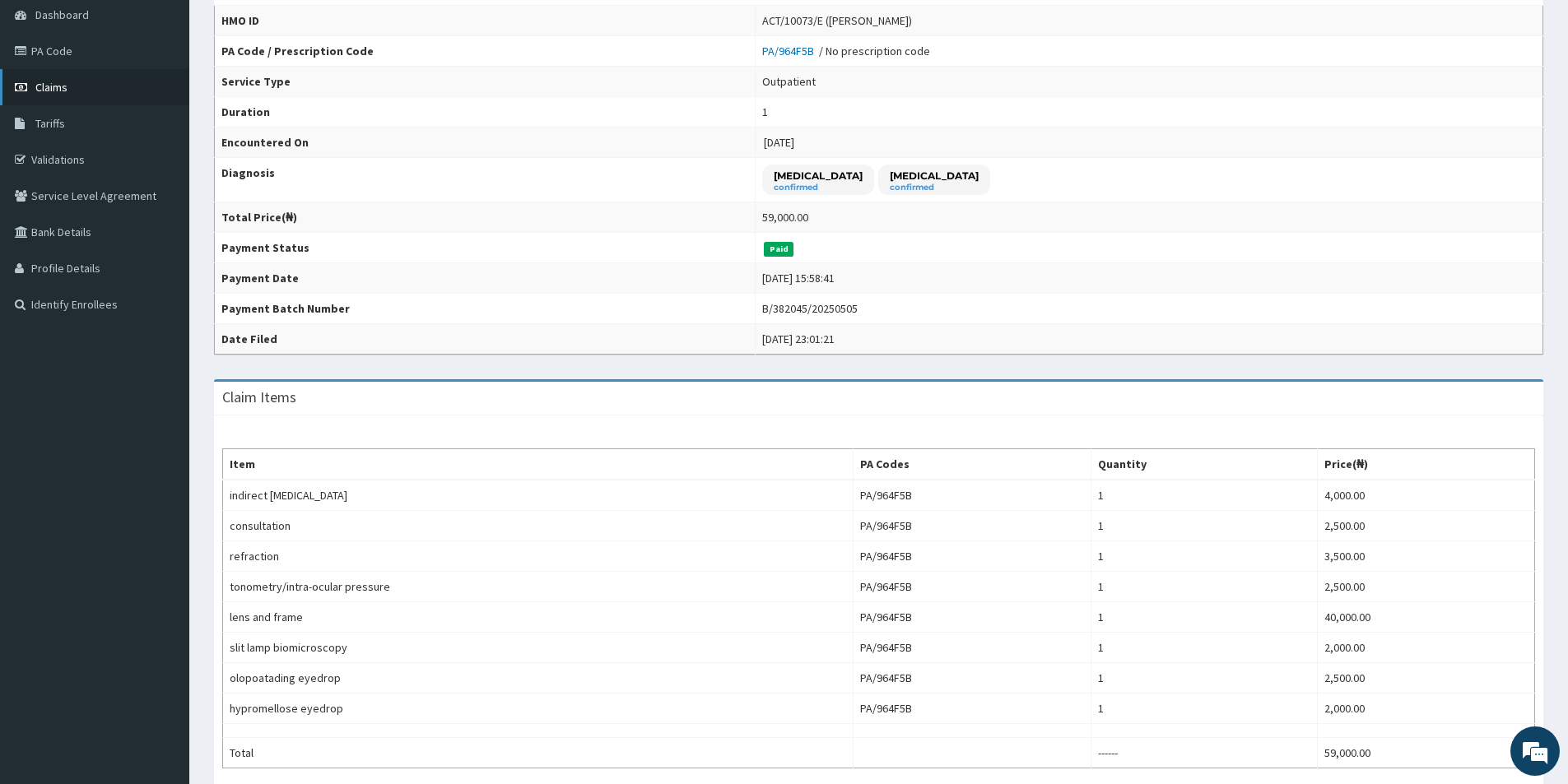
click at [112, 88] on link "Claims" at bounding box center [95, 87] width 189 height 36
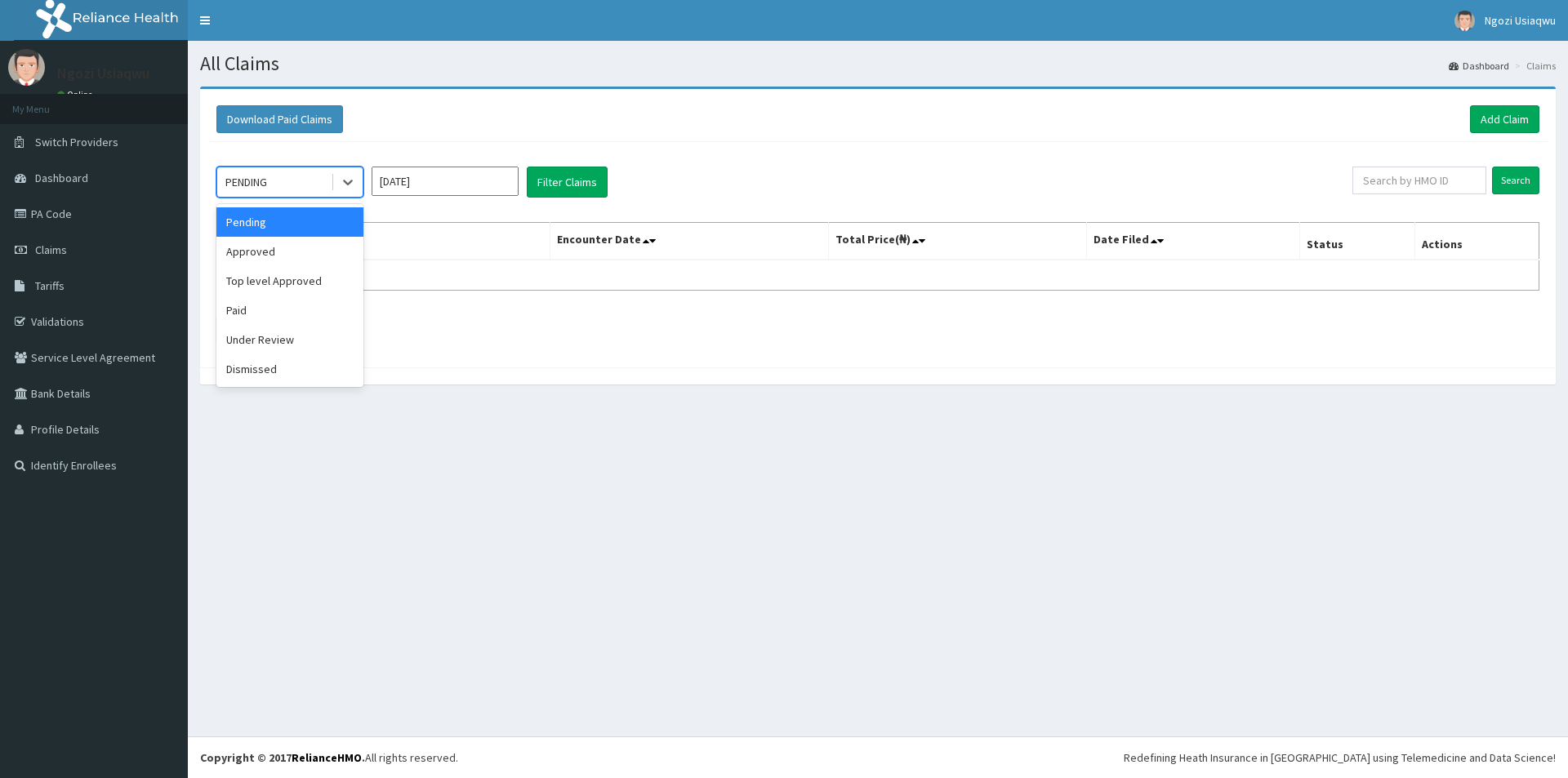
click at [266, 176] on div "PENDING" at bounding box center [246, 182] width 41 height 17
click at [245, 299] on div "Paid" at bounding box center [290, 310] width 147 height 29
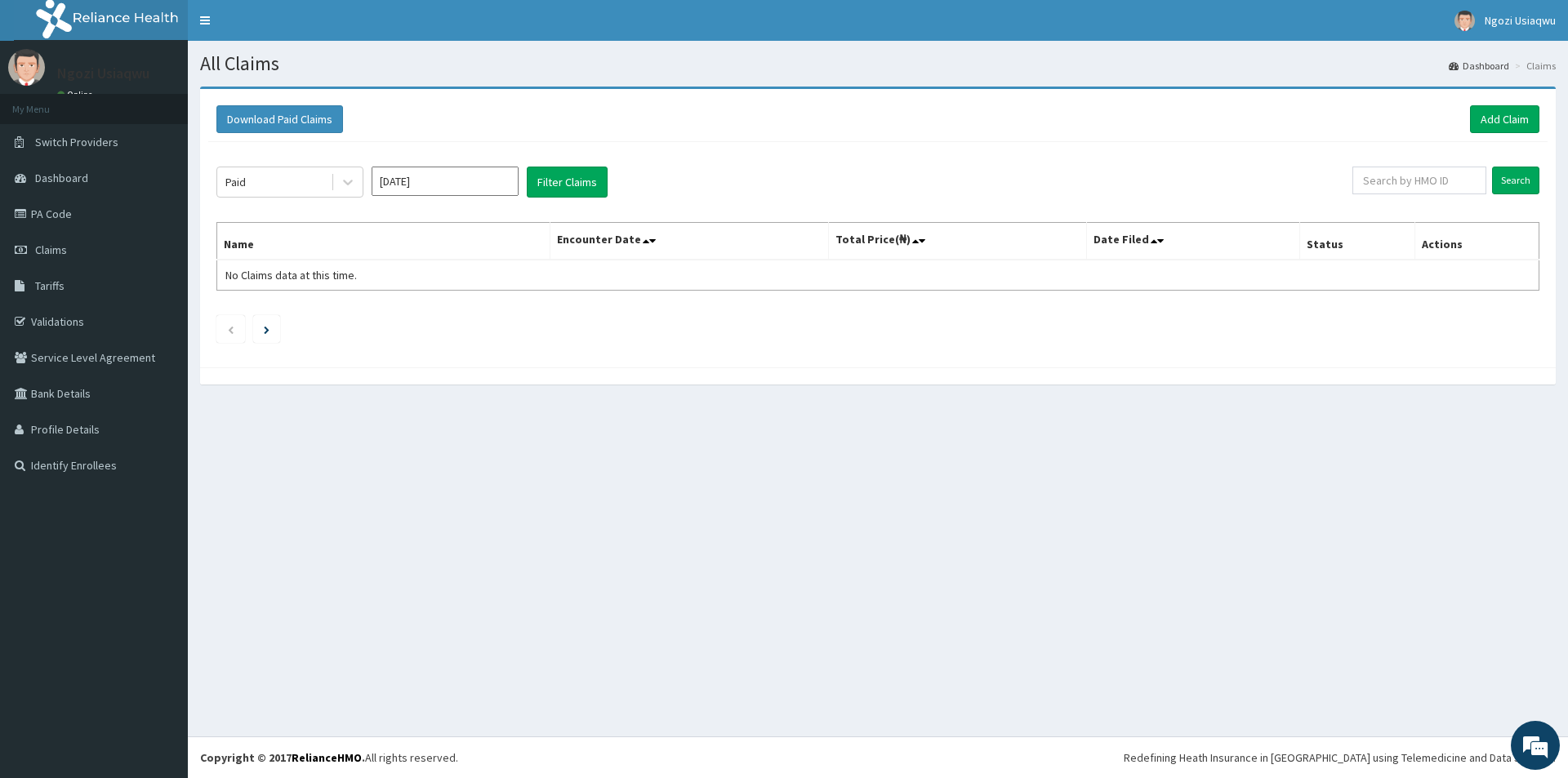
click at [450, 196] on div "[DATE]" at bounding box center [444, 182] width 147 height 31
click at [419, 189] on input "[DATE]" at bounding box center [444, 181] width 147 height 29
click at [392, 282] on div "Apr" at bounding box center [397, 283] width 32 height 30
type input "[DATE]"
click at [564, 182] on button "Filter Claims" at bounding box center [567, 182] width 81 height 31
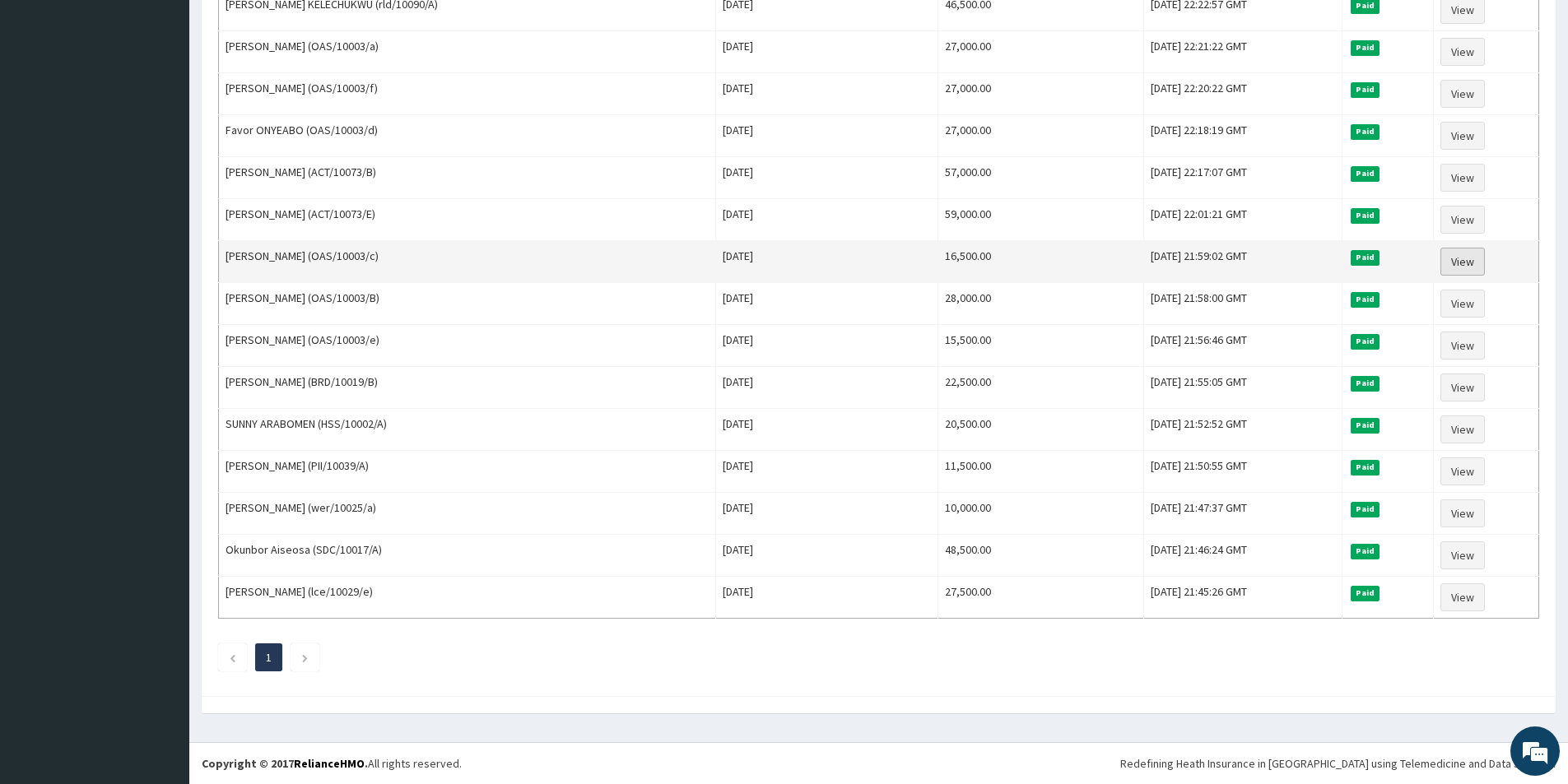
click at [1449, 255] on link "View" at bounding box center [1462, 262] width 44 height 28
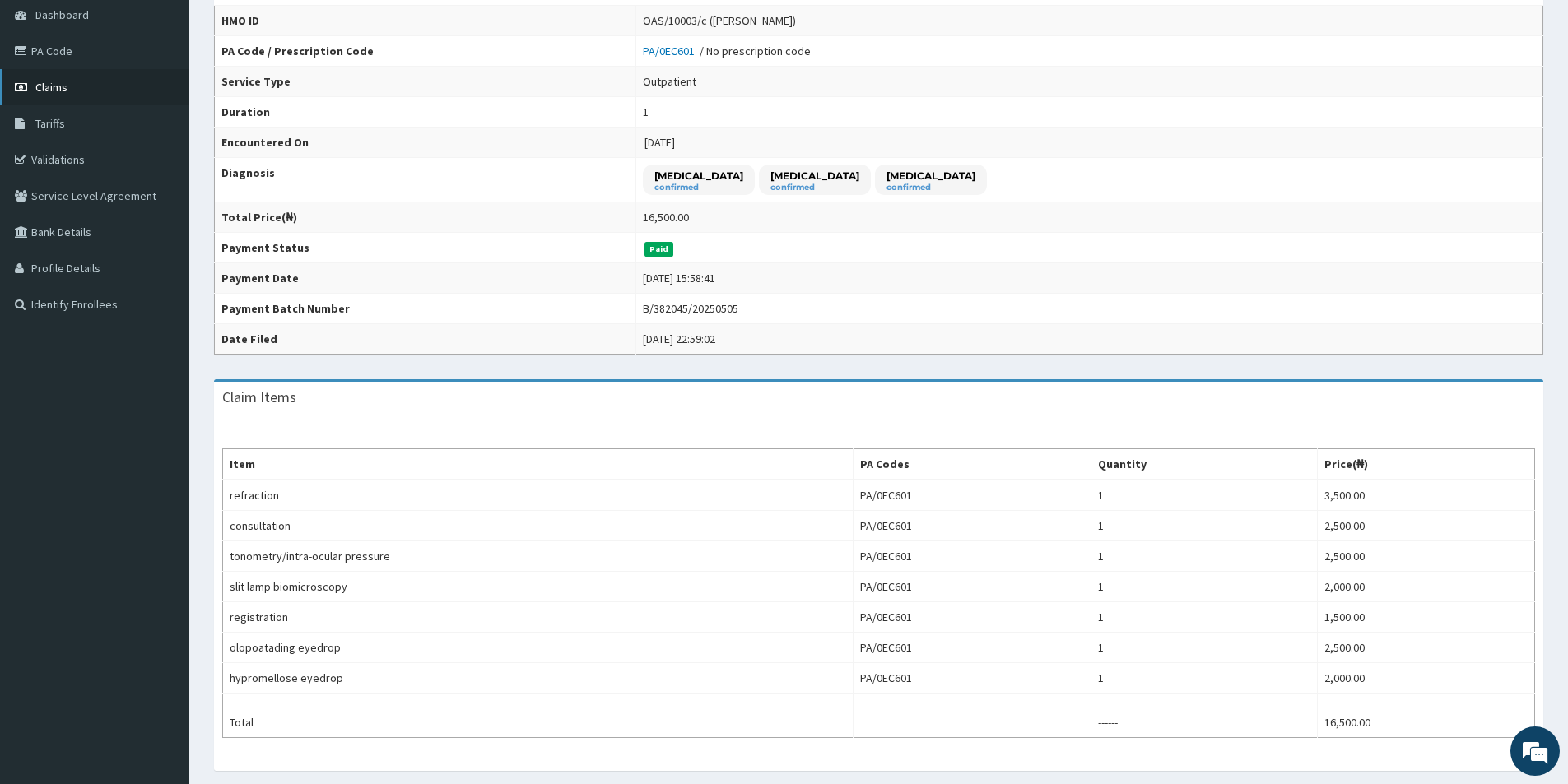
click at [79, 92] on link "Claims" at bounding box center [95, 87] width 189 height 36
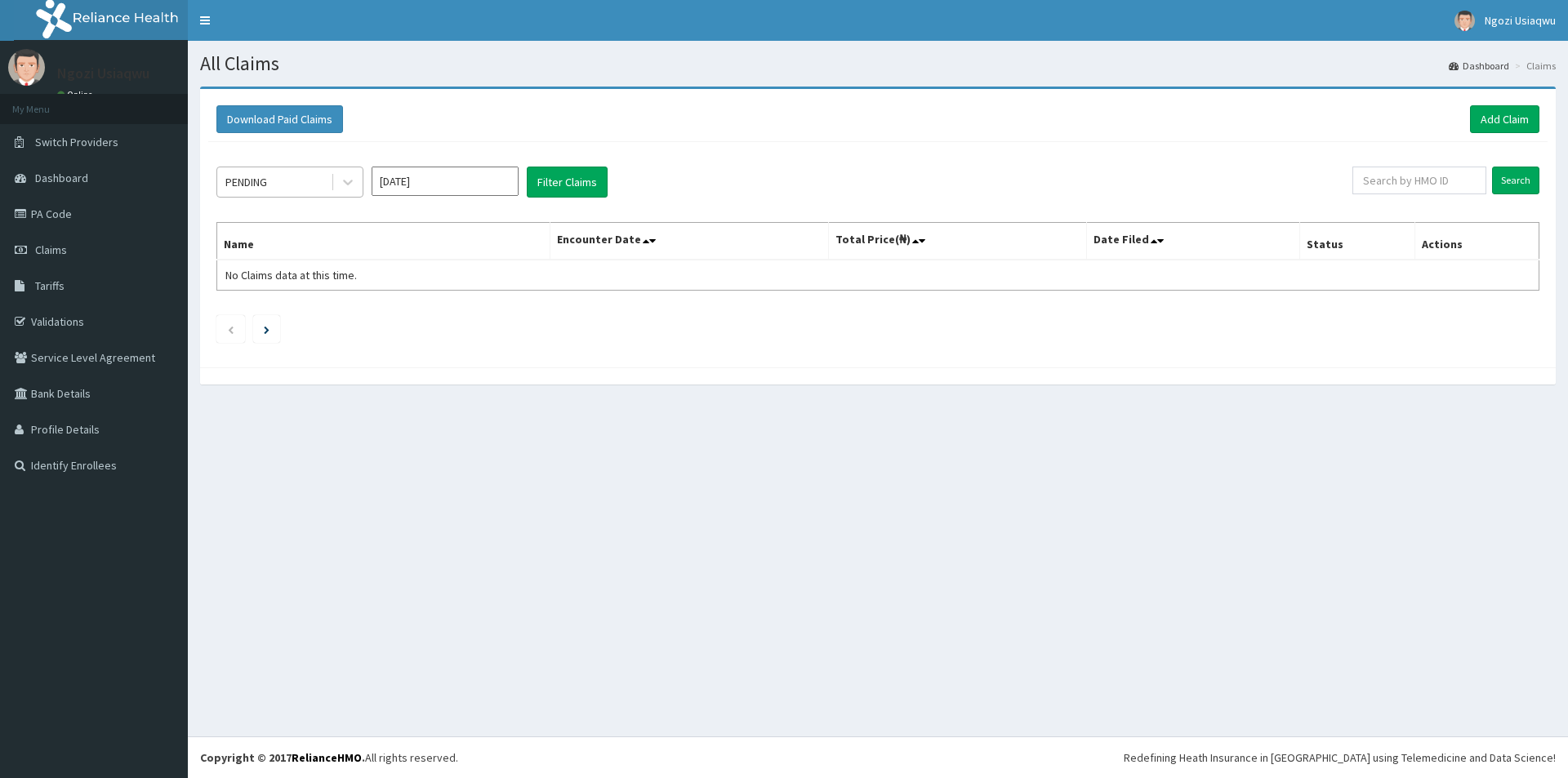
click at [242, 168] on div "PENDING" at bounding box center [290, 182] width 147 height 31
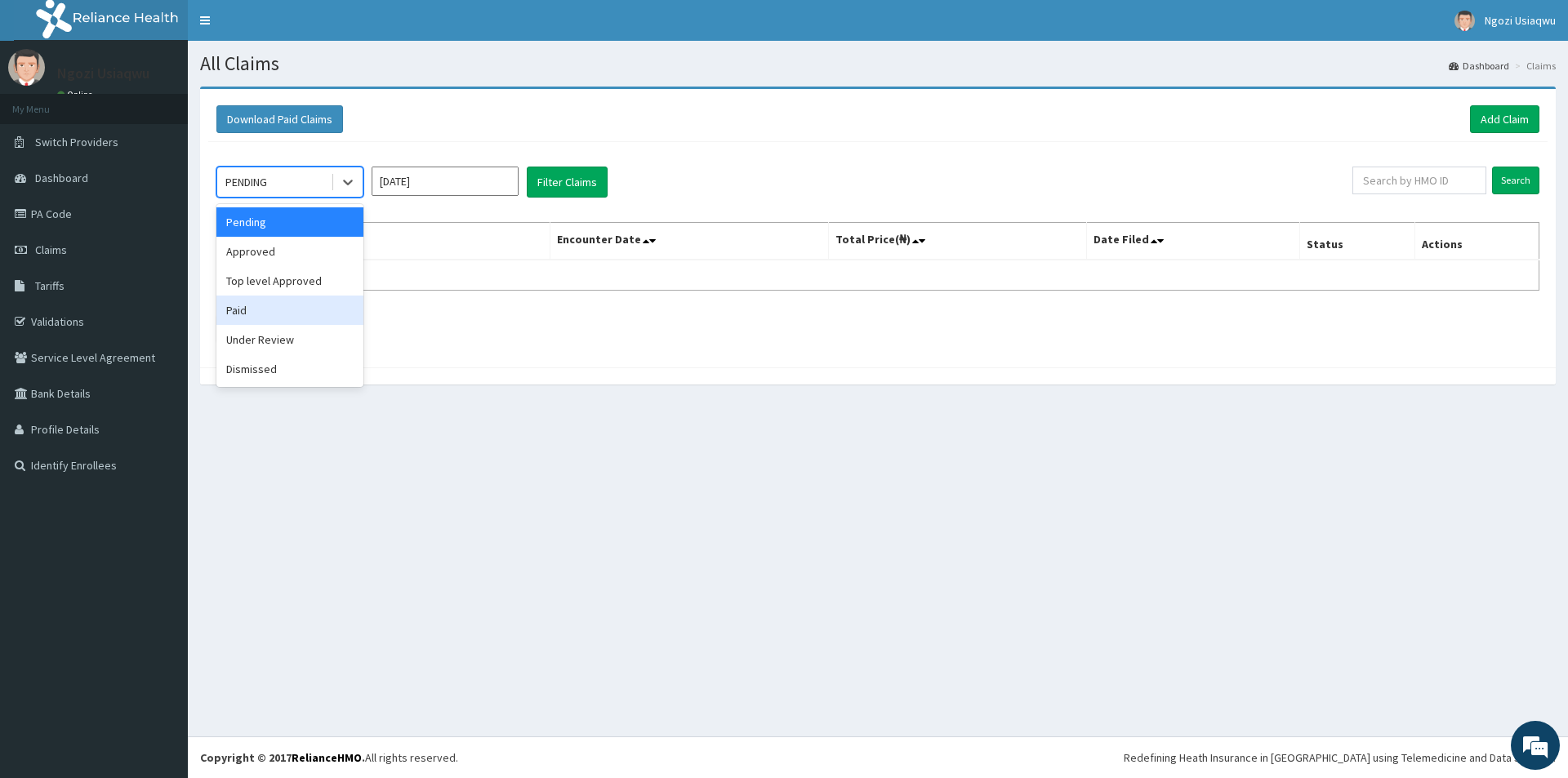
click at [239, 311] on div "Paid" at bounding box center [290, 310] width 147 height 29
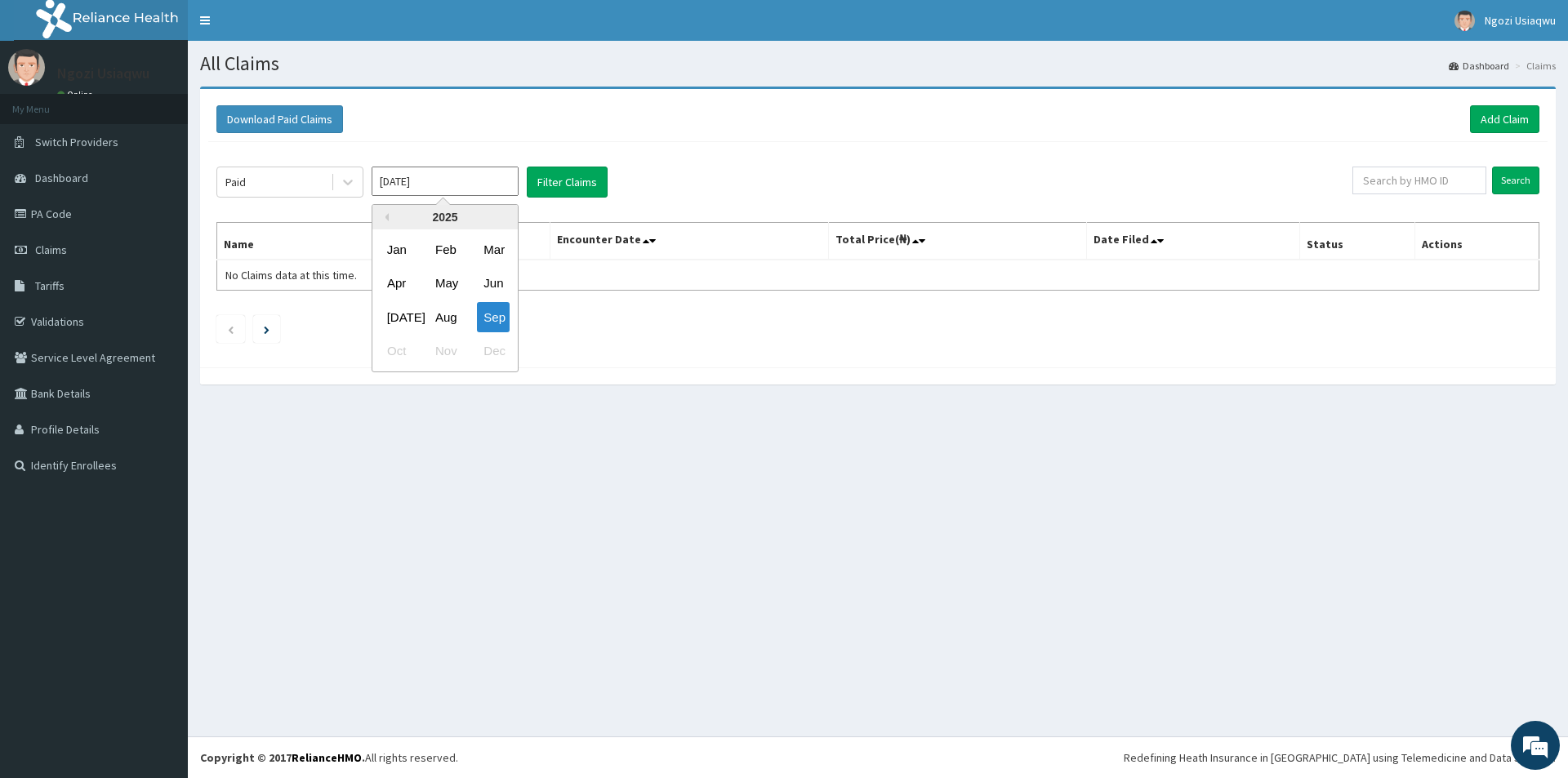
click at [412, 194] on input "[DATE]" at bounding box center [444, 181] width 147 height 29
click at [395, 274] on div "Apr" at bounding box center [397, 283] width 32 height 30
type input "[DATE]"
click at [533, 190] on button "Filter Claims" at bounding box center [567, 182] width 81 height 31
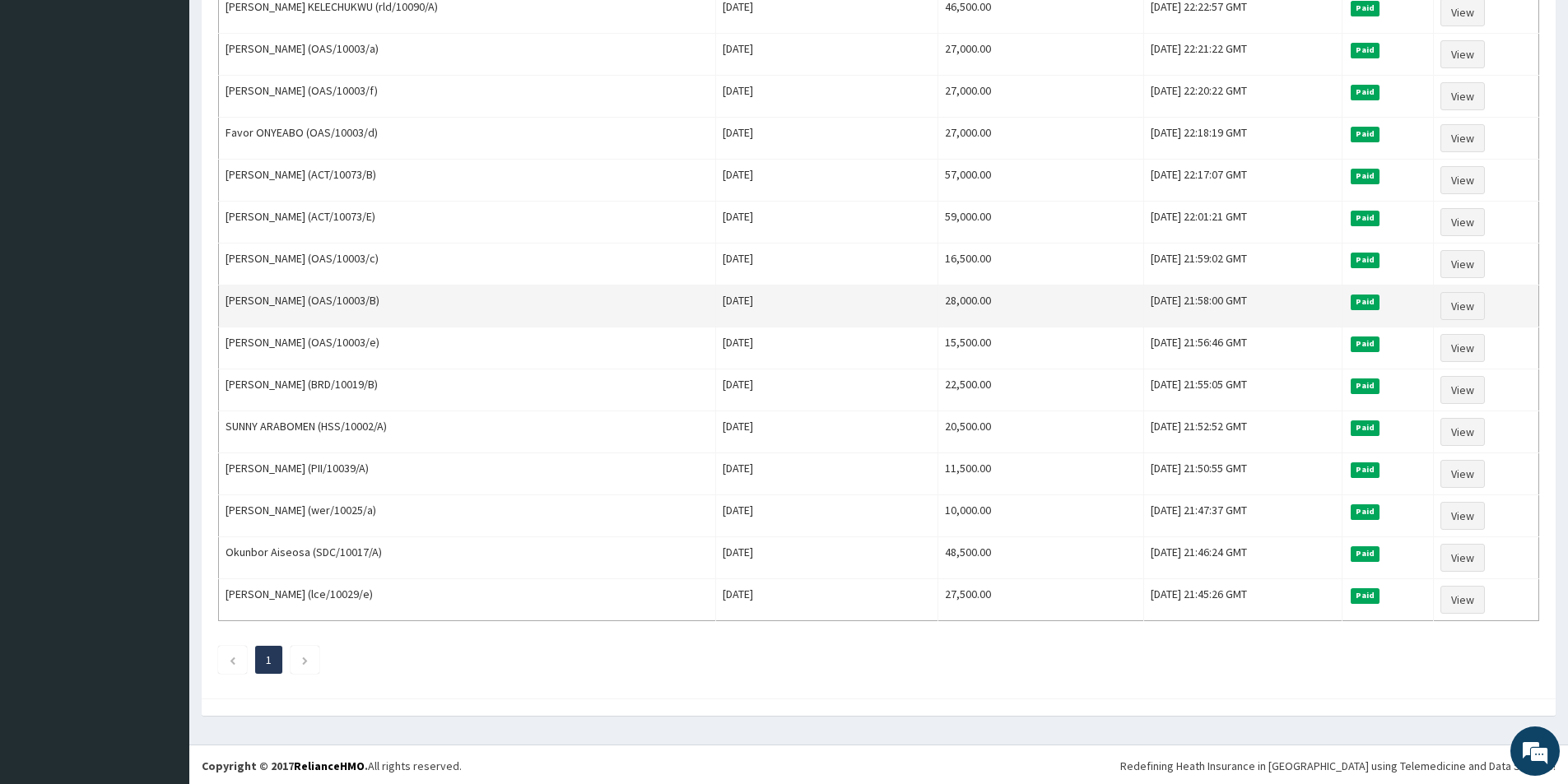
scroll to position [986, 0]
click at [1455, 291] on link "View" at bounding box center [1462, 304] width 44 height 28
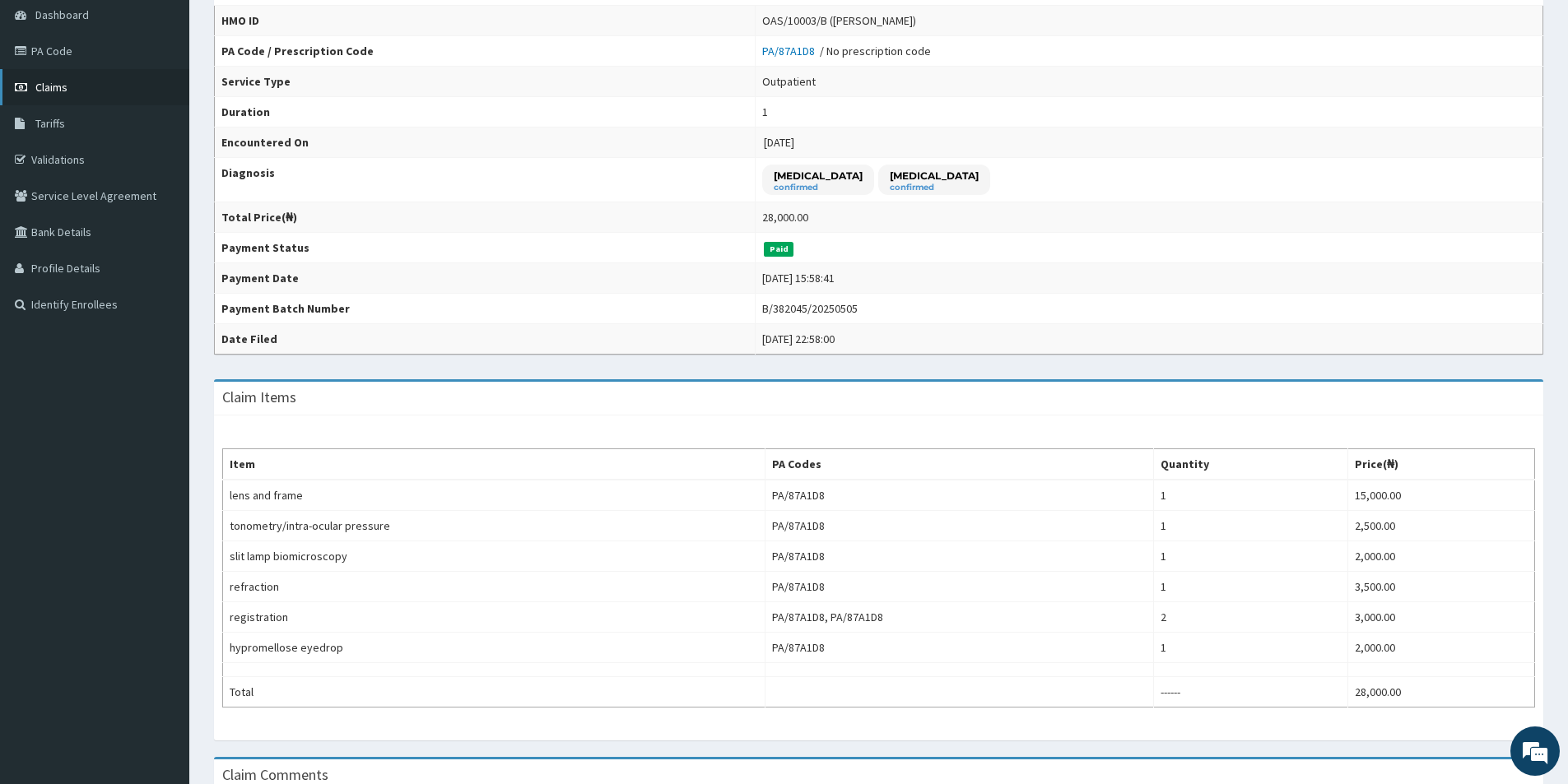
click at [95, 87] on link "Claims" at bounding box center [95, 87] width 189 height 36
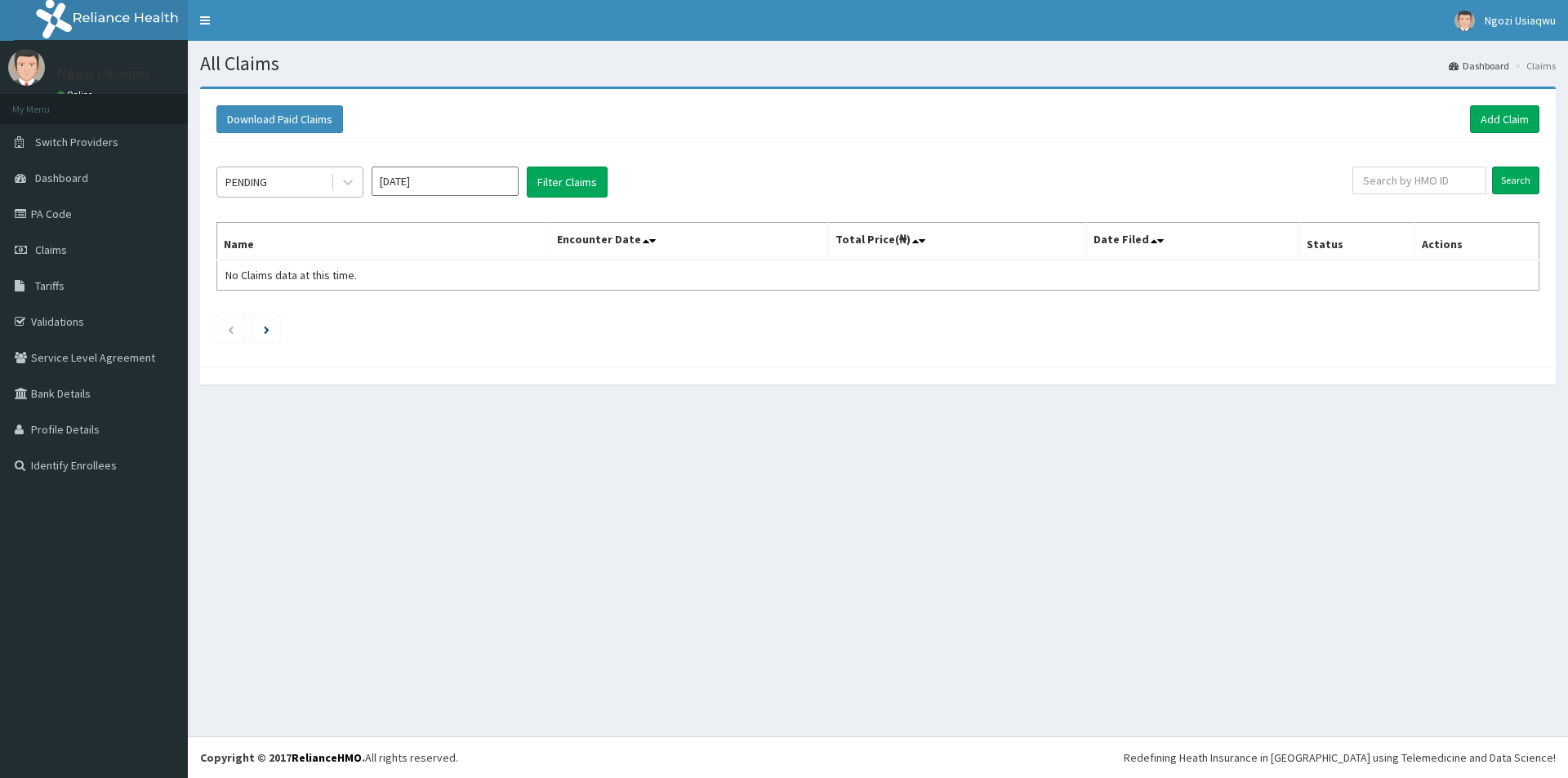
drag, startPoint x: 0, startPoint y: 0, endPoint x: 275, endPoint y: 186, distance: 332.0
click at [275, 186] on div "PENDING" at bounding box center [274, 182] width 113 height 26
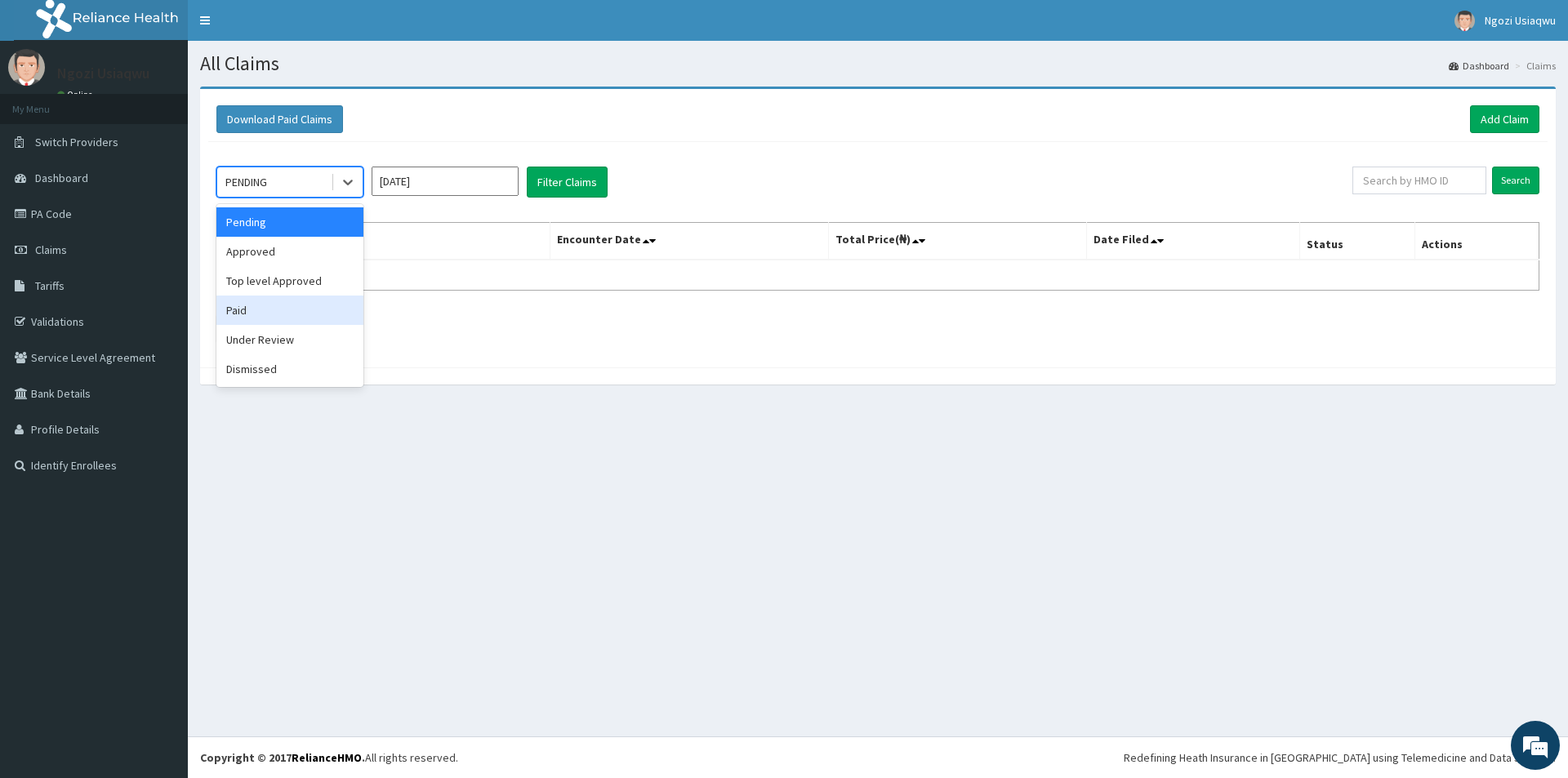
click at [233, 316] on div "Paid" at bounding box center [290, 310] width 147 height 29
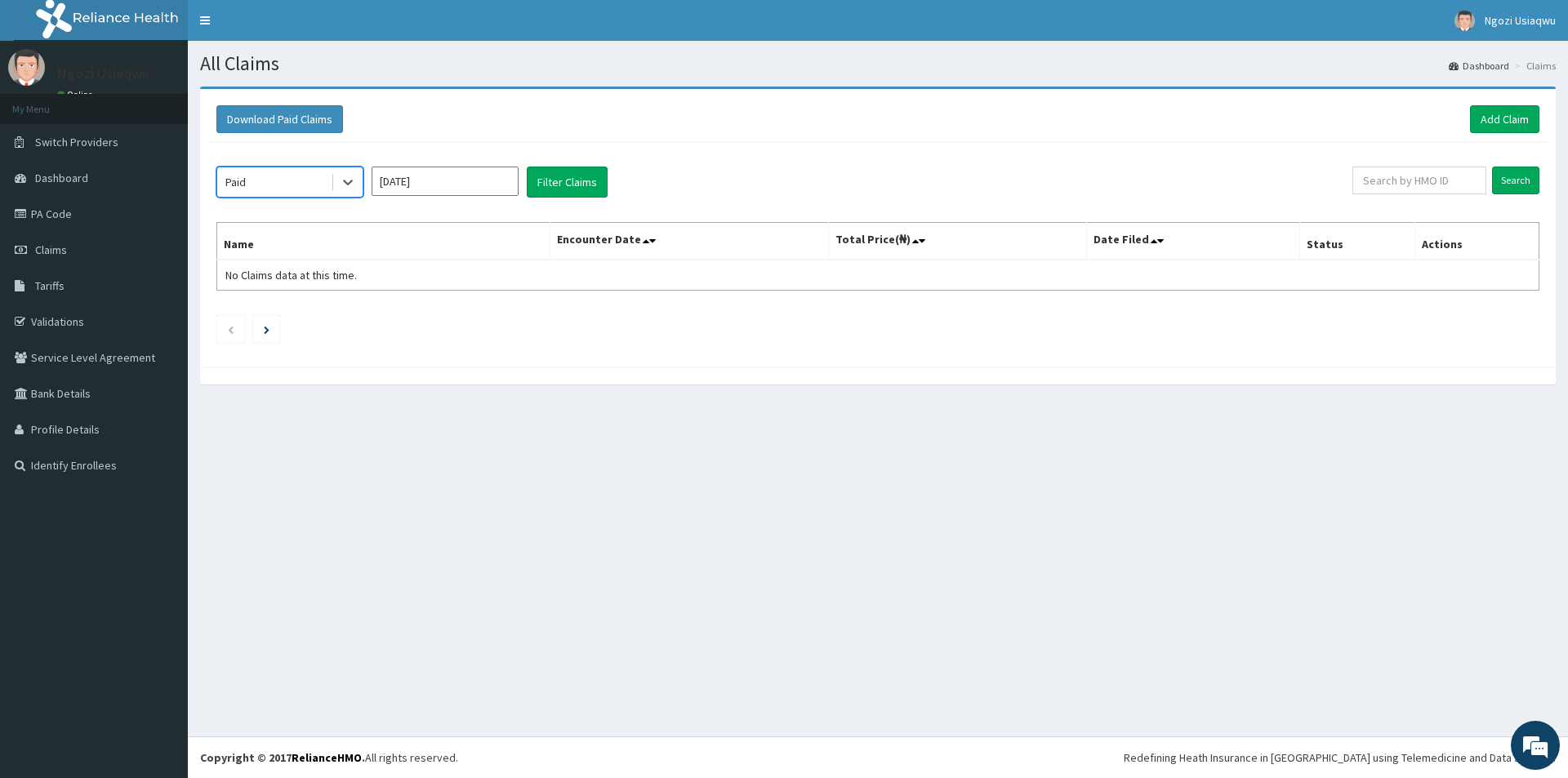
click at [403, 200] on div "option Paid, selected. Select is focused ,type to refine list, press Down to op…" at bounding box center [877, 251] width 1339 height 218
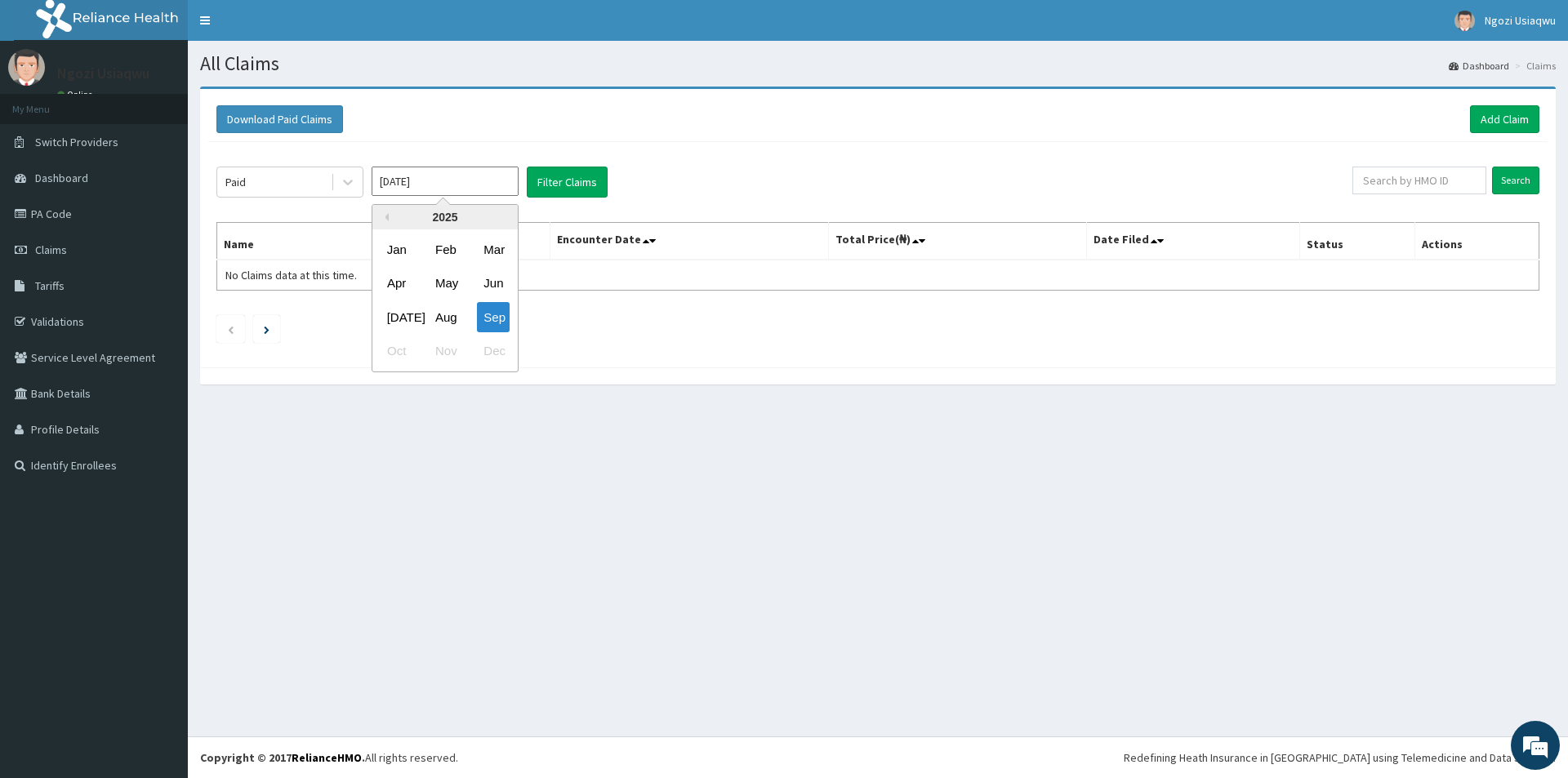
click at [407, 196] on input "[DATE]" at bounding box center [444, 181] width 147 height 29
click at [394, 281] on div "Apr" at bounding box center [397, 283] width 32 height 30
type input "[DATE]"
click at [574, 168] on button "Filter Claims" at bounding box center [567, 182] width 81 height 31
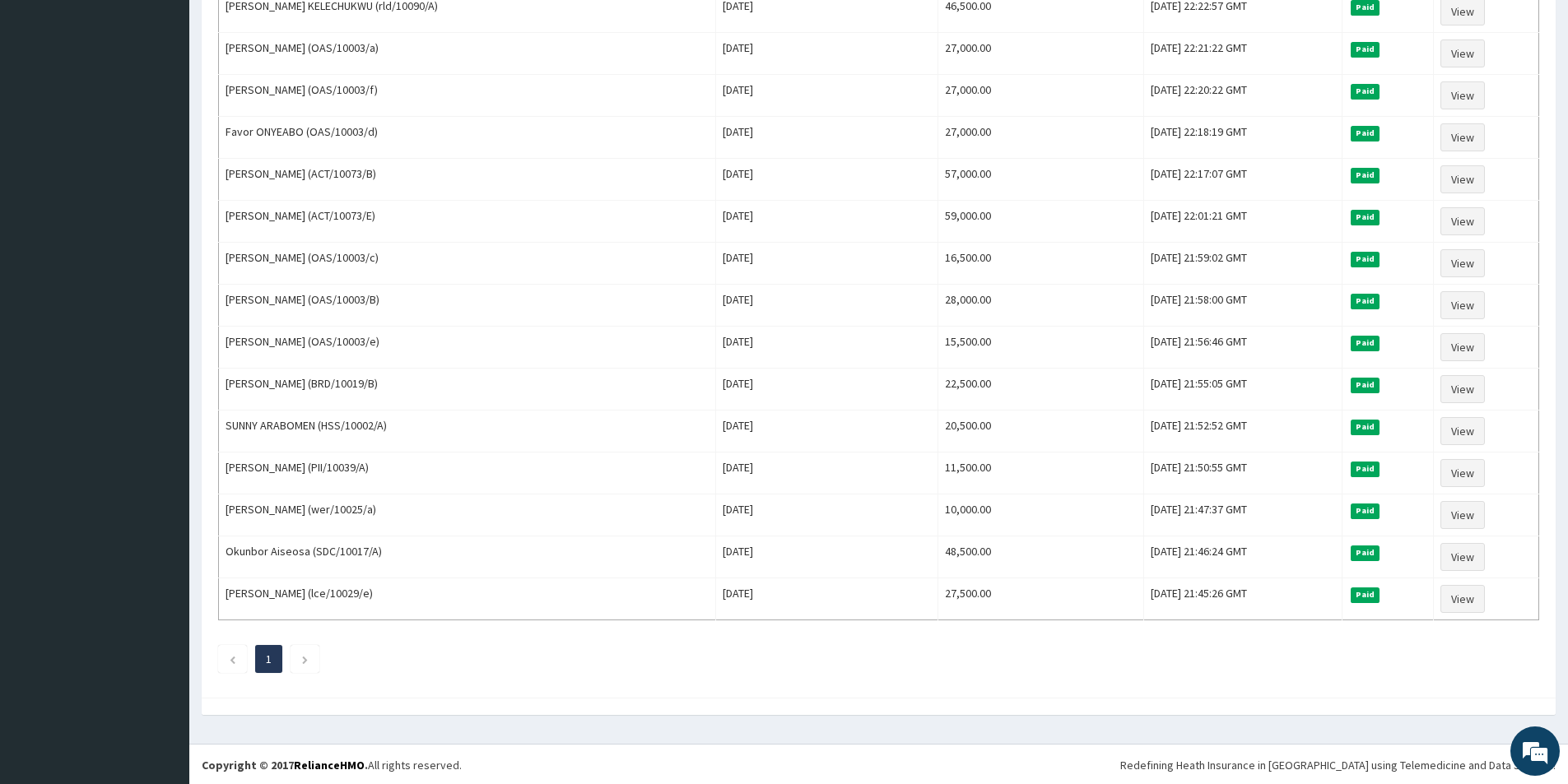
scroll to position [986, 0]
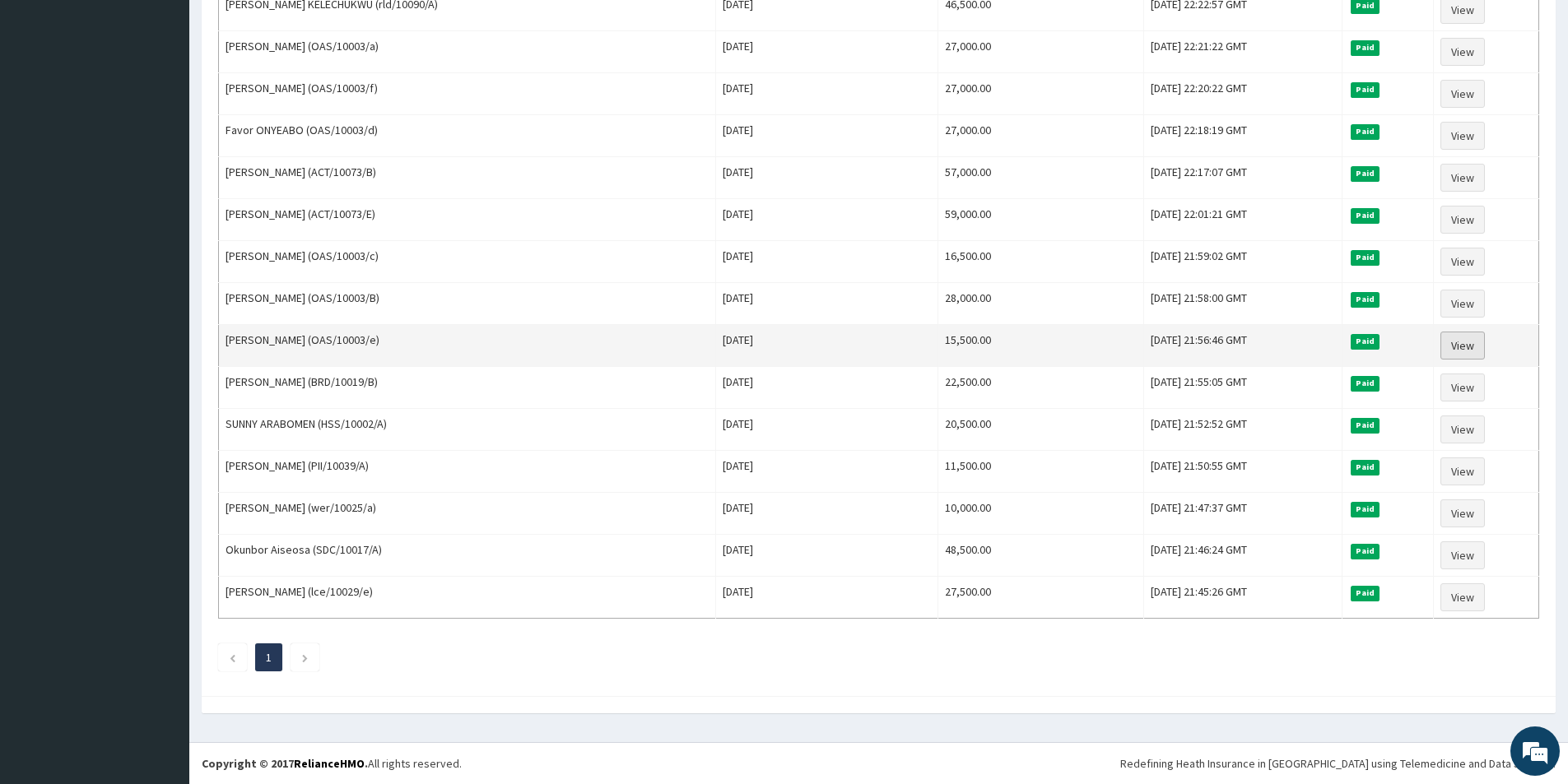
click at [1463, 354] on link "View" at bounding box center [1462, 346] width 44 height 28
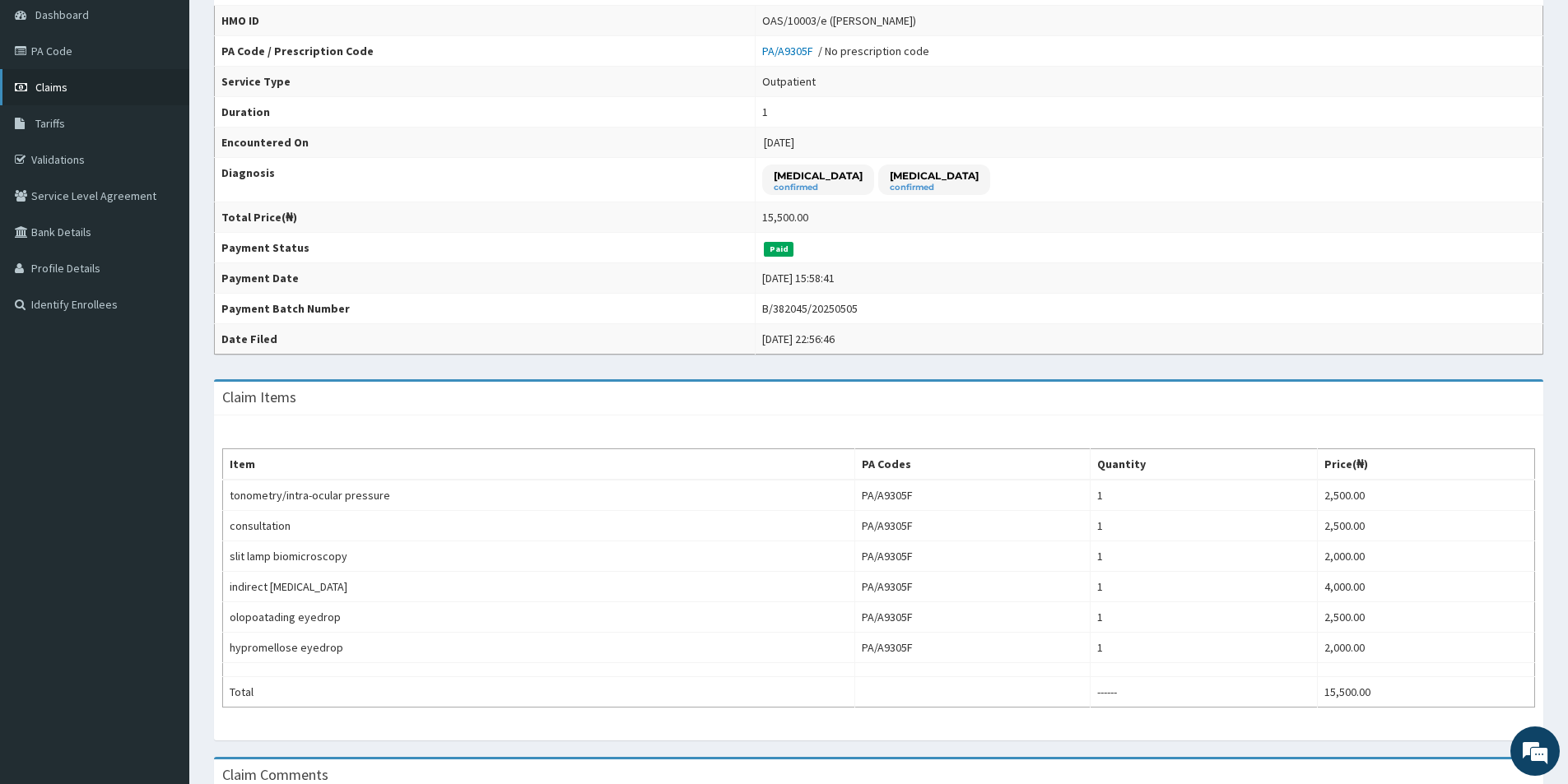
click at [101, 101] on link "Claims" at bounding box center [95, 87] width 189 height 36
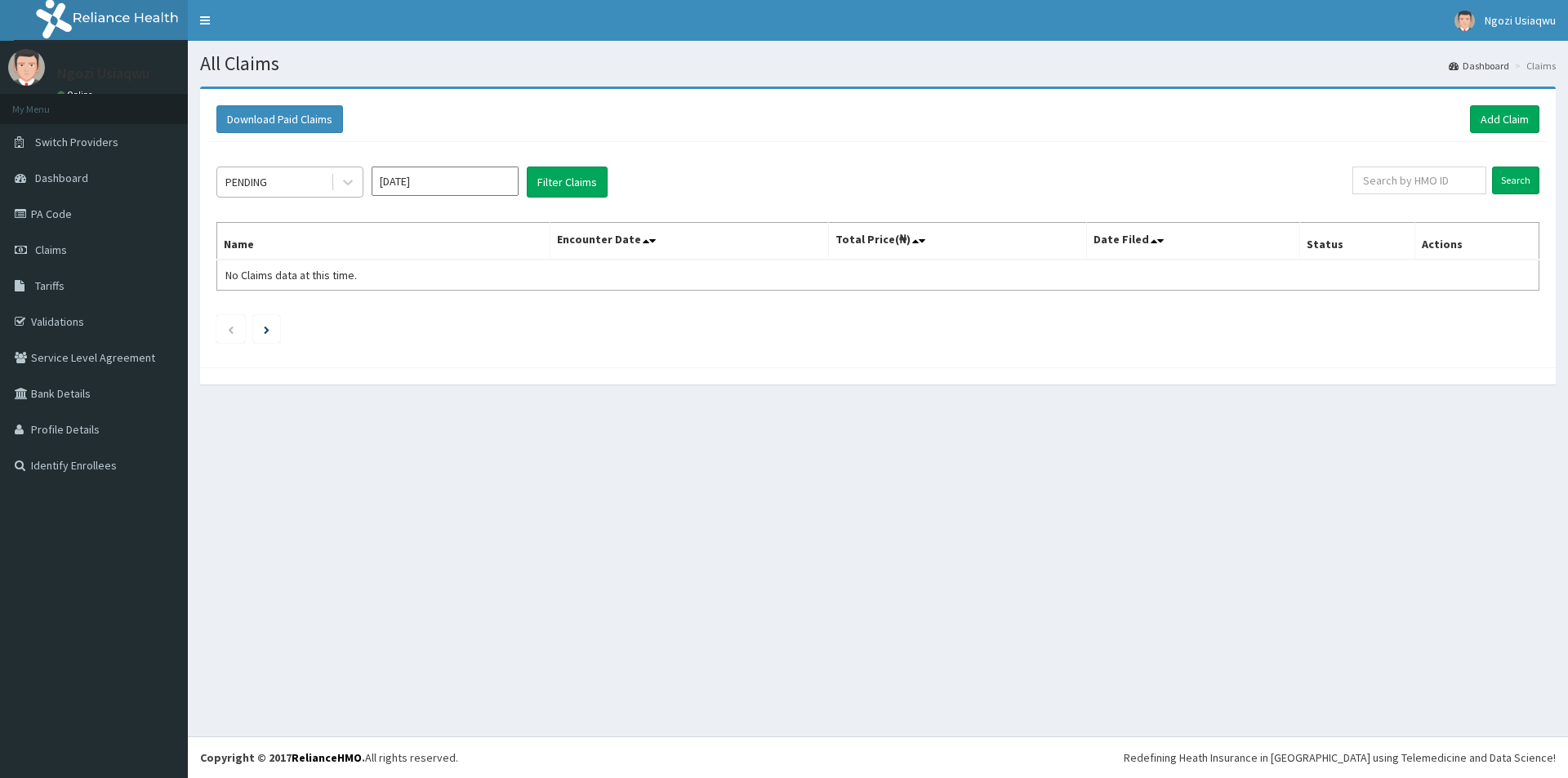
click at [264, 193] on div "PENDING" at bounding box center [274, 182] width 113 height 26
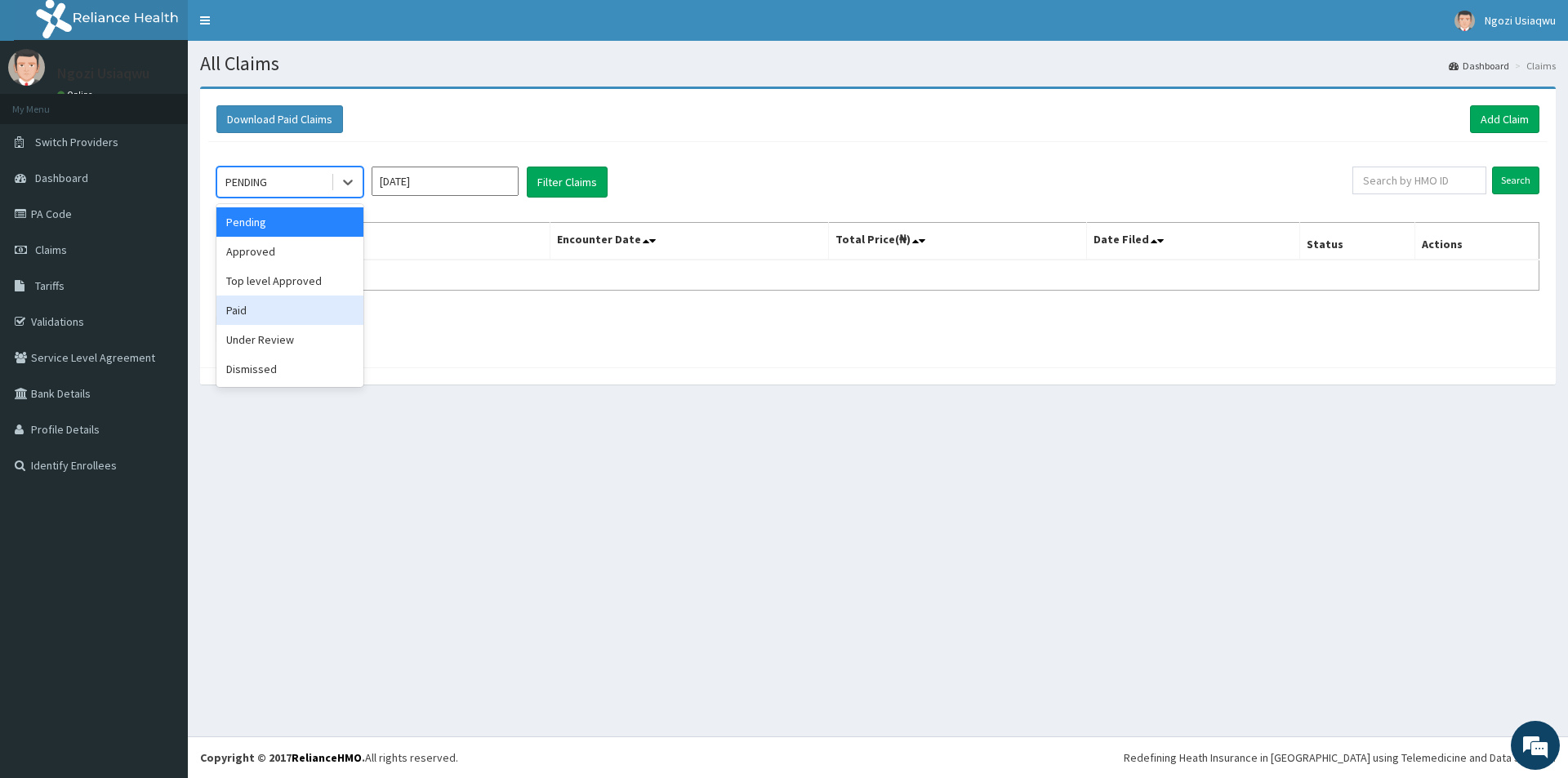
click at [245, 303] on div "Paid" at bounding box center [290, 310] width 147 height 29
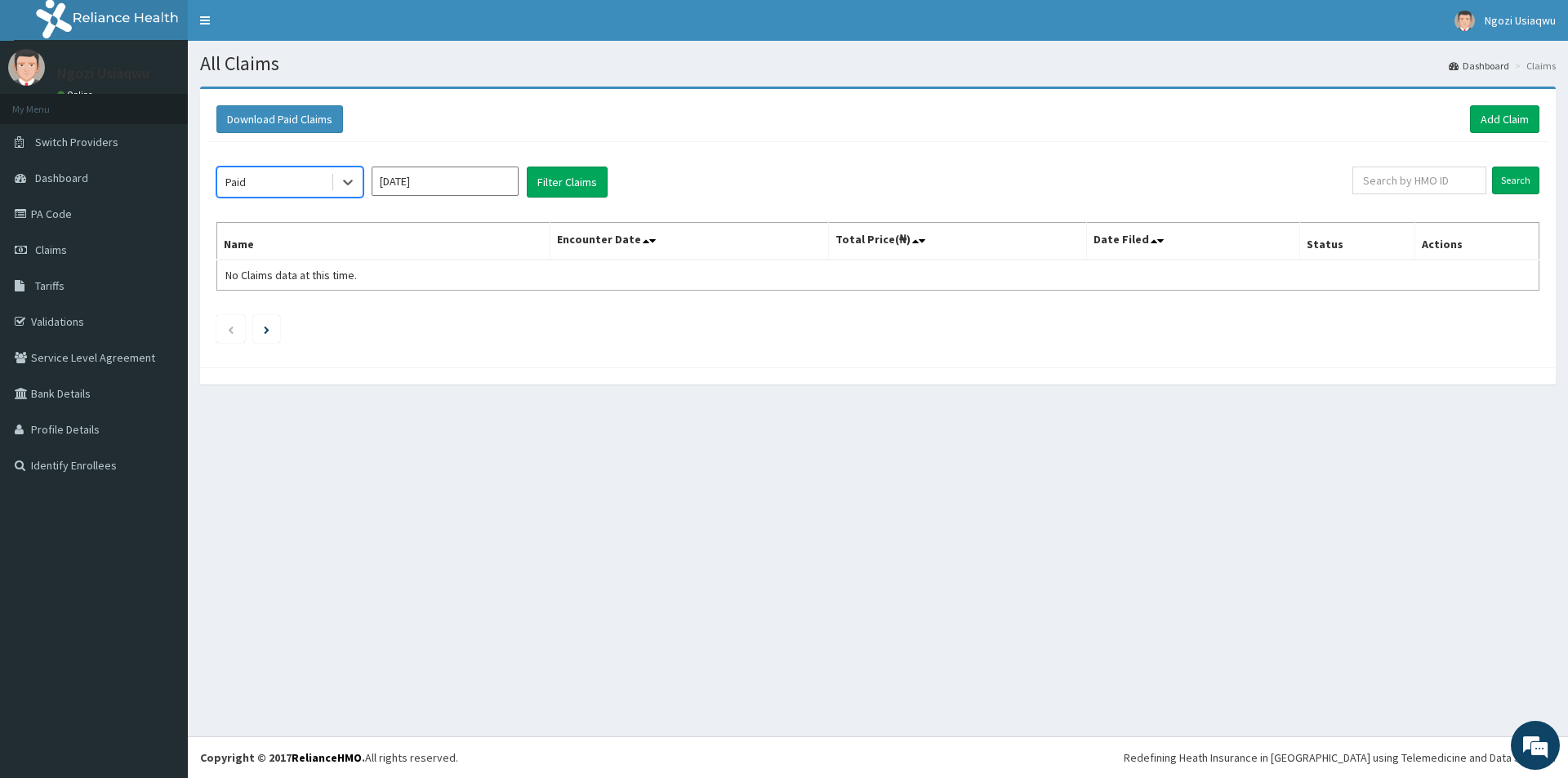
click at [374, 182] on input "[DATE]" at bounding box center [444, 181] width 147 height 29
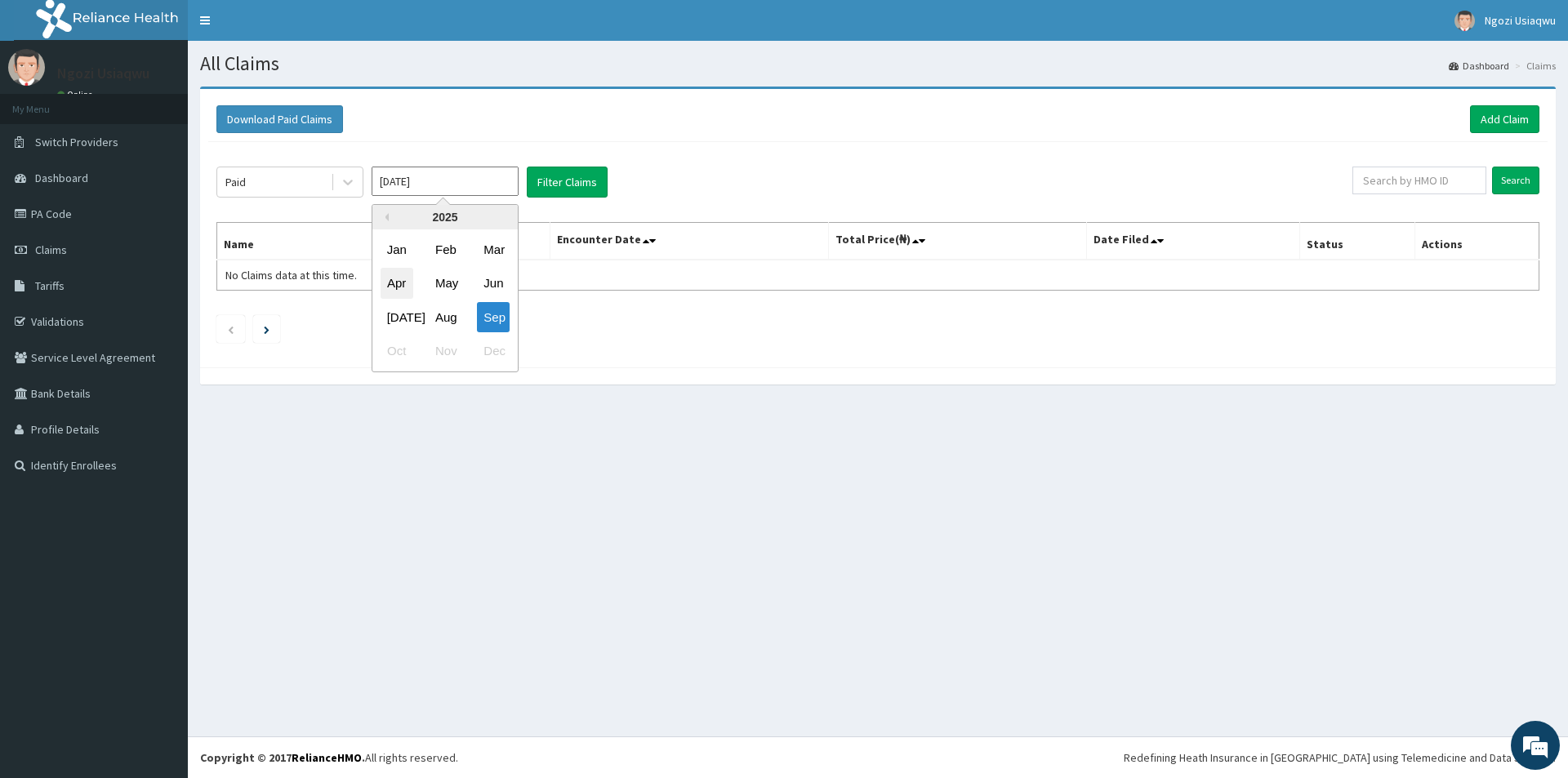
click at [394, 279] on div "Apr" at bounding box center [397, 283] width 32 height 30
type input "[DATE]"
click at [547, 191] on button "Filter Claims" at bounding box center [567, 182] width 81 height 31
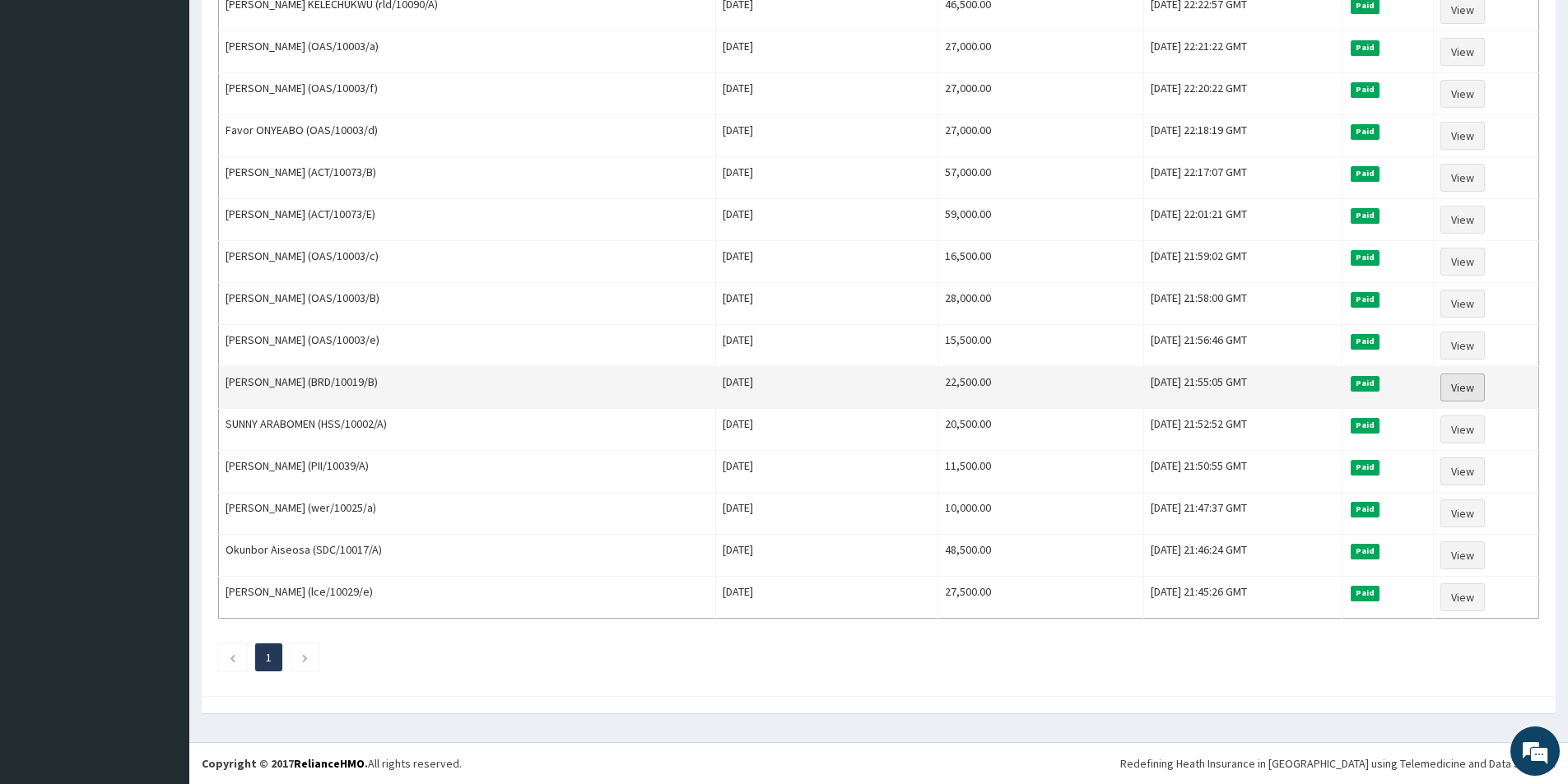
click at [1449, 386] on link "View" at bounding box center [1462, 387] width 44 height 28
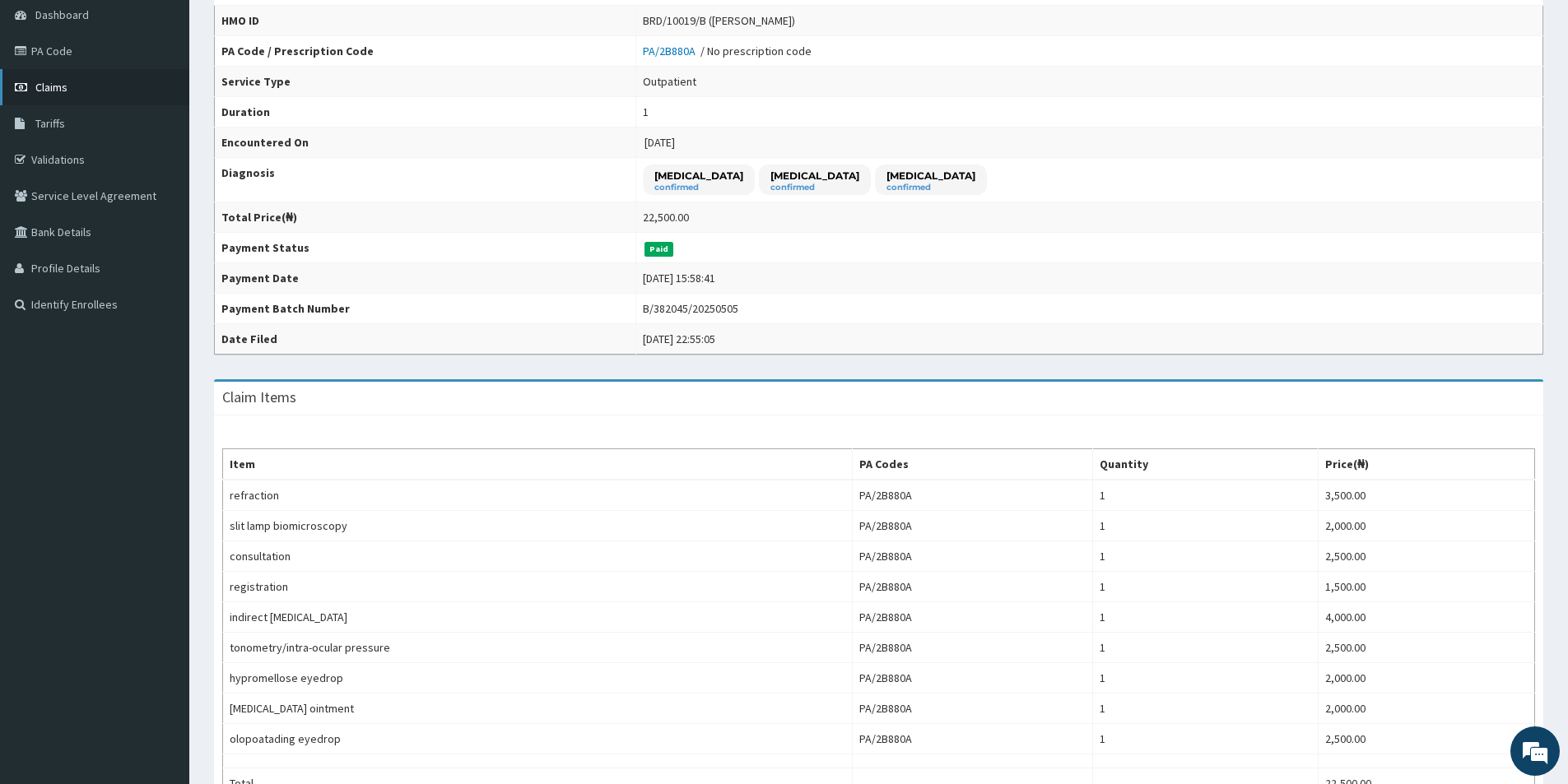
click at [60, 92] on span "Claims" at bounding box center [51, 87] width 32 height 15
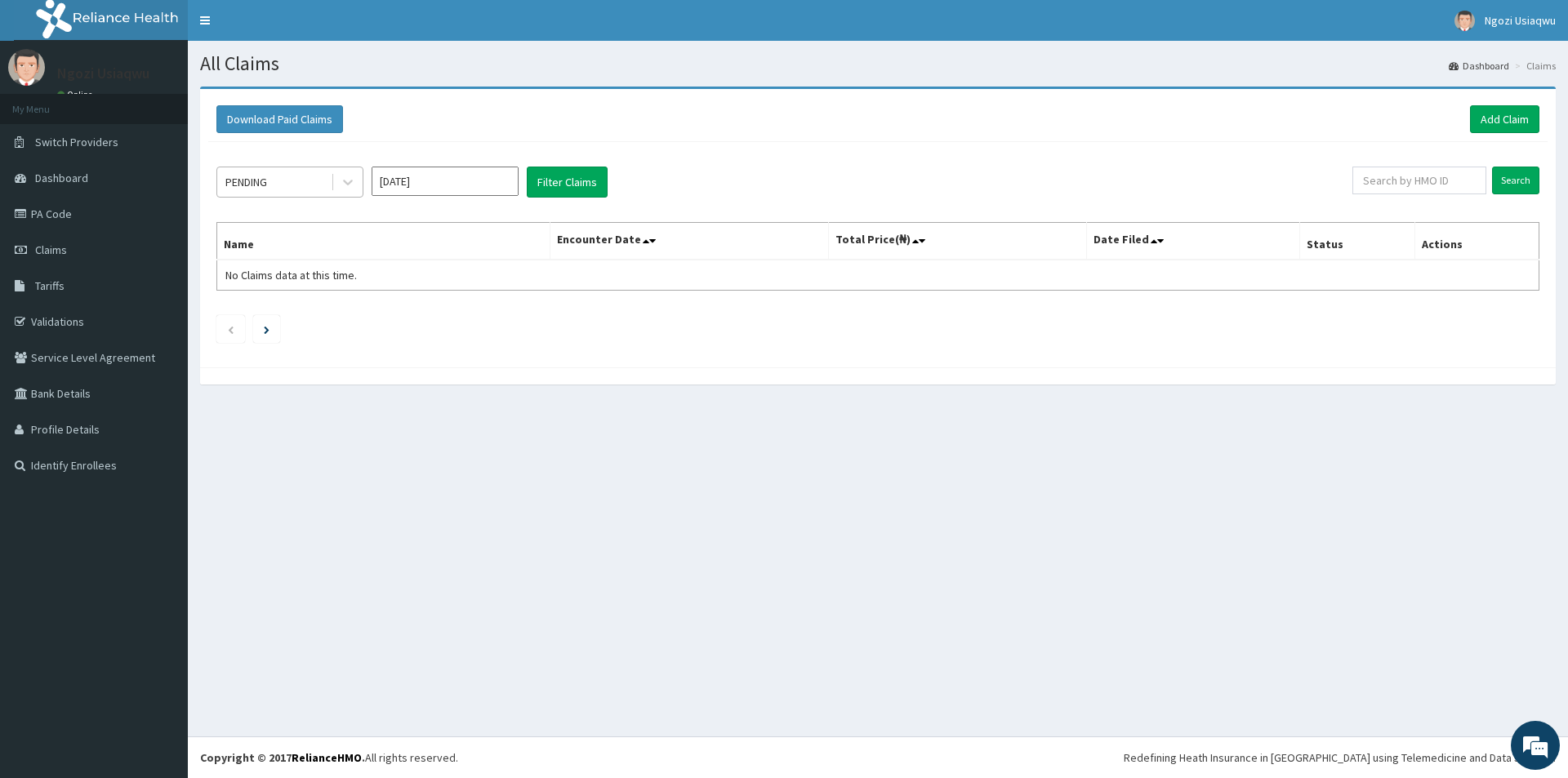
click at [276, 197] on div "PENDING" at bounding box center [290, 182] width 147 height 31
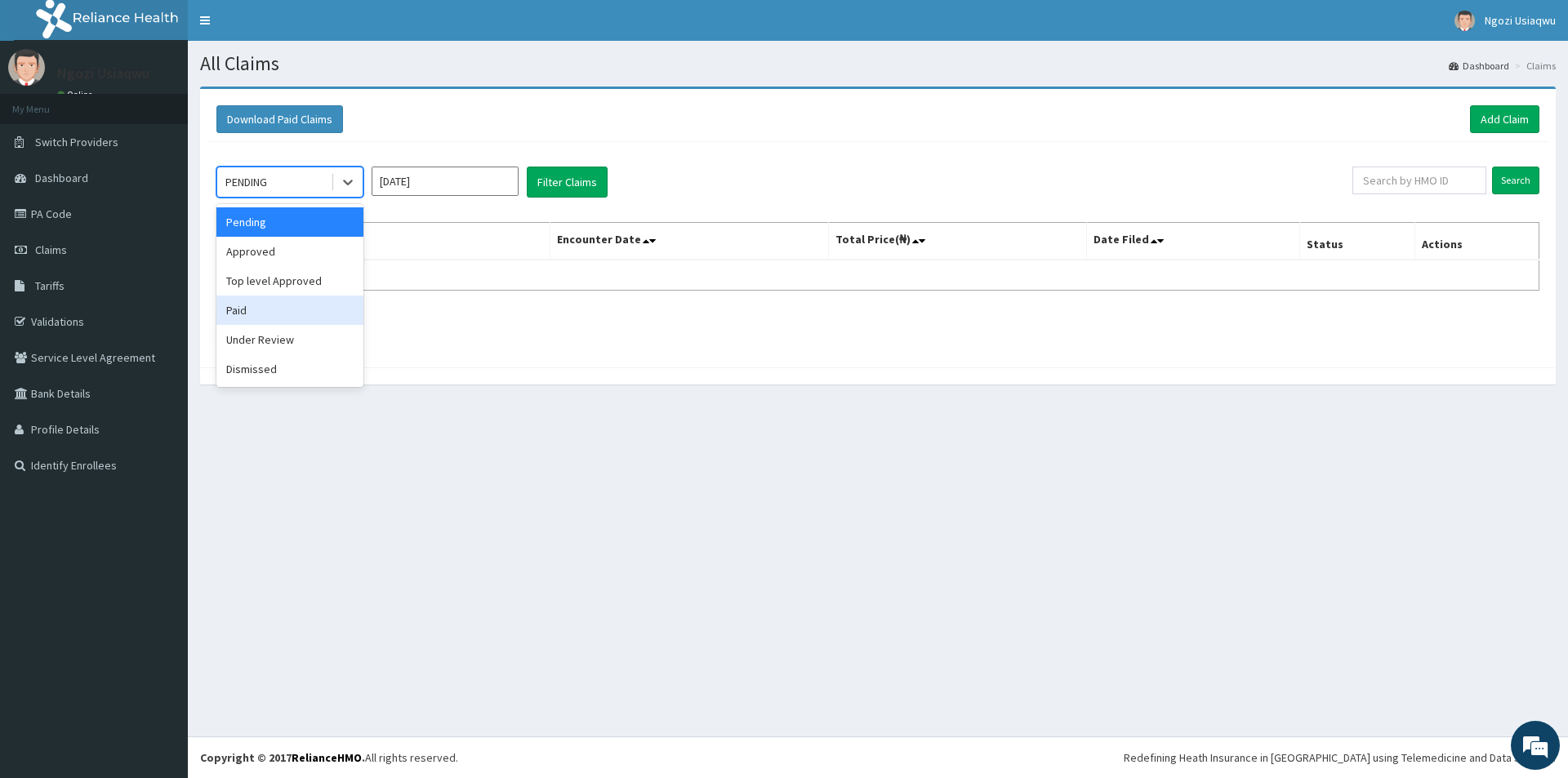
click at [230, 318] on div "Paid" at bounding box center [290, 310] width 147 height 29
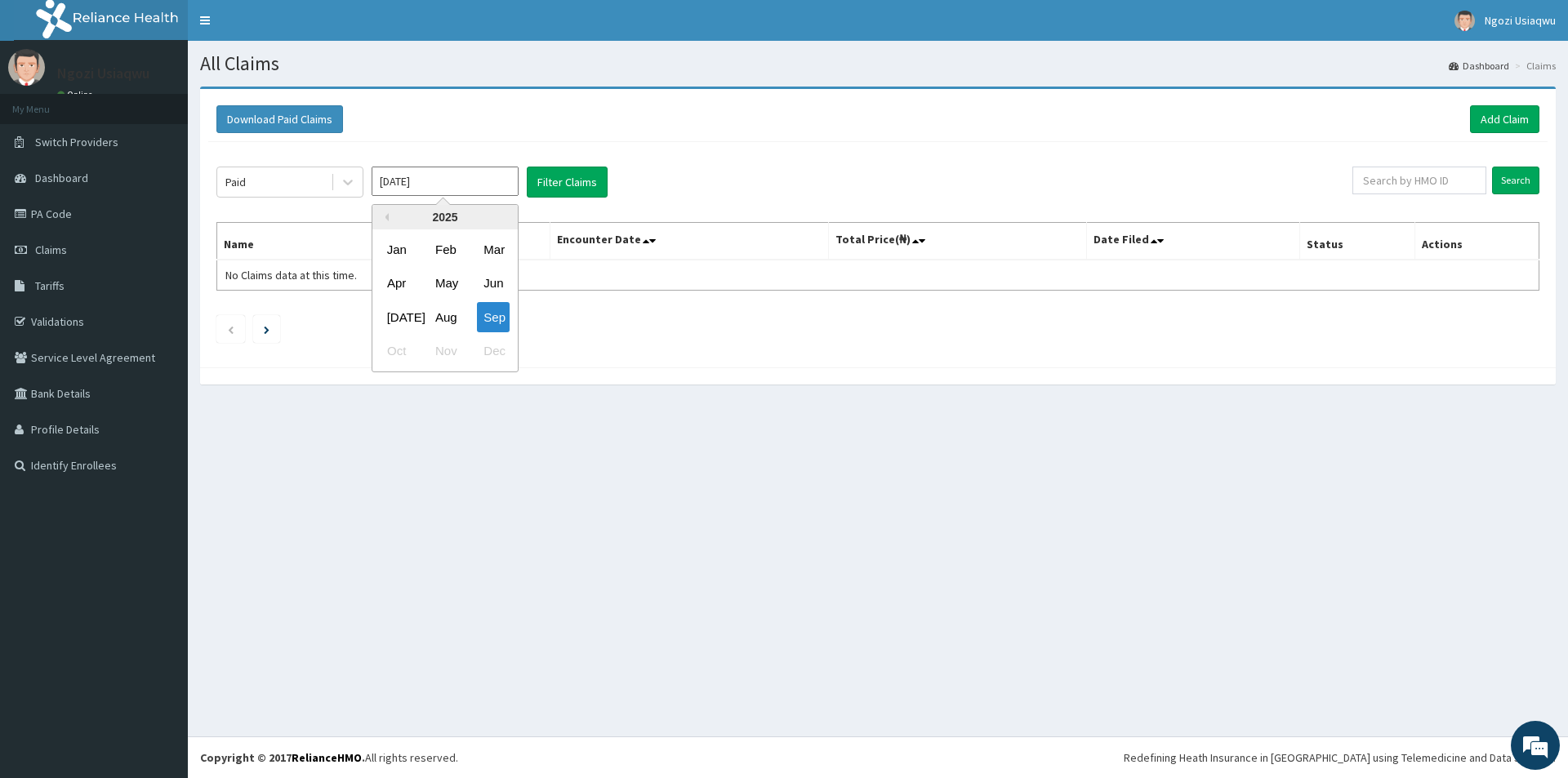
click at [413, 189] on input "[DATE]" at bounding box center [444, 181] width 147 height 29
click at [396, 290] on div "Apr" at bounding box center [397, 283] width 32 height 30
type input "[DATE]"
click at [558, 182] on button "Filter Claims" at bounding box center [567, 182] width 81 height 31
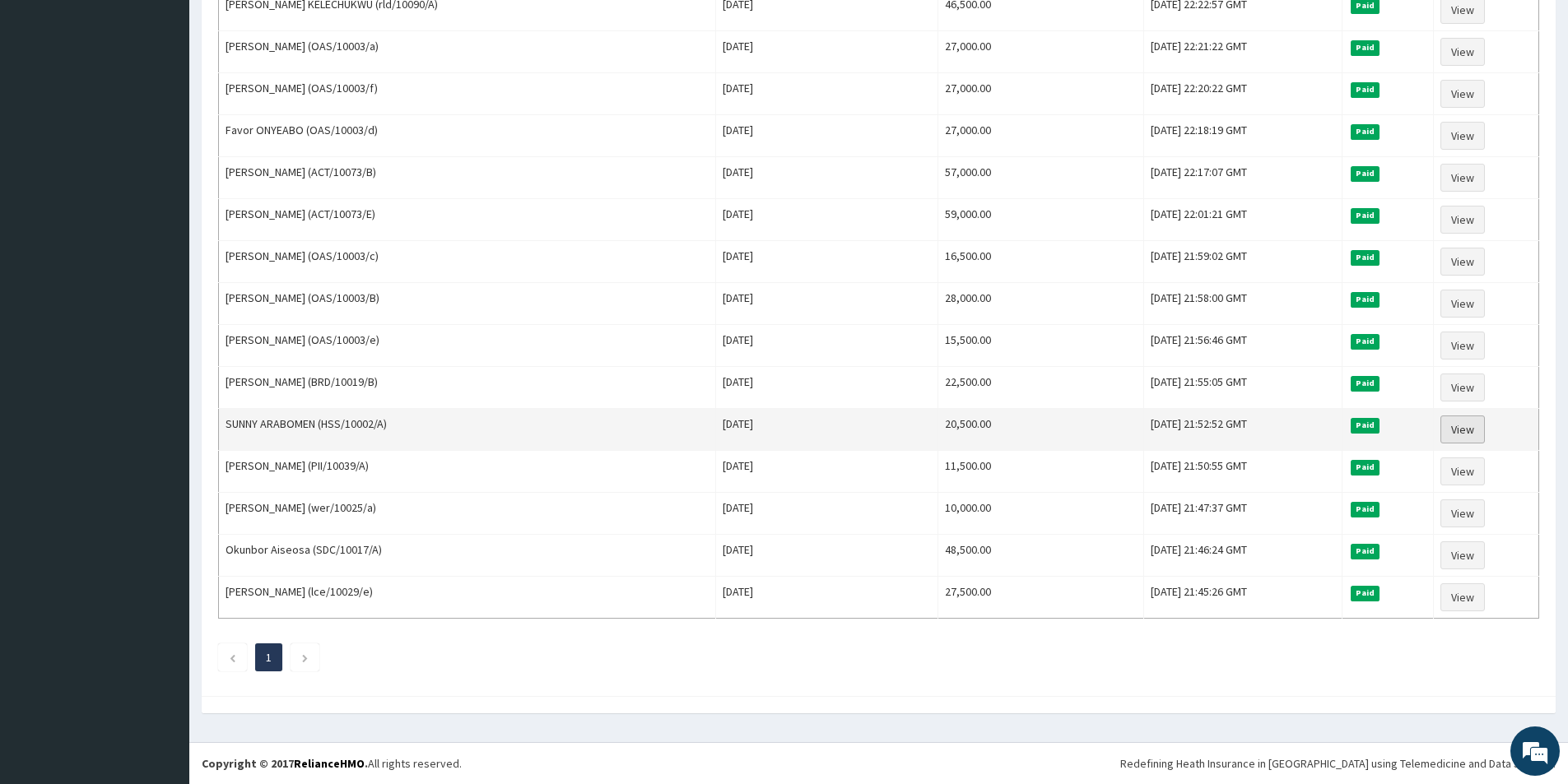
click at [1472, 420] on link "View" at bounding box center [1462, 430] width 44 height 28
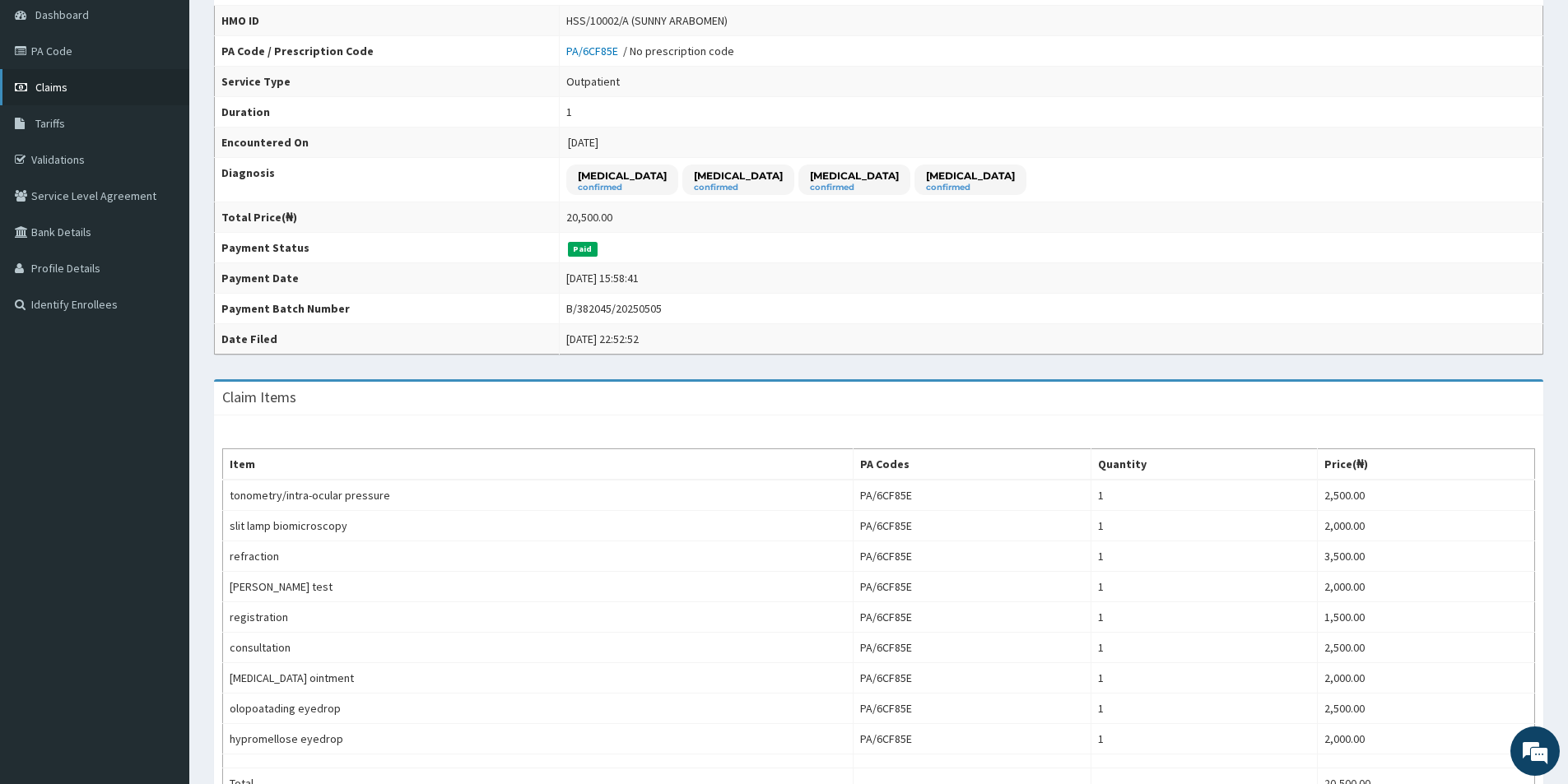
click at [102, 96] on link "Claims" at bounding box center [95, 87] width 189 height 36
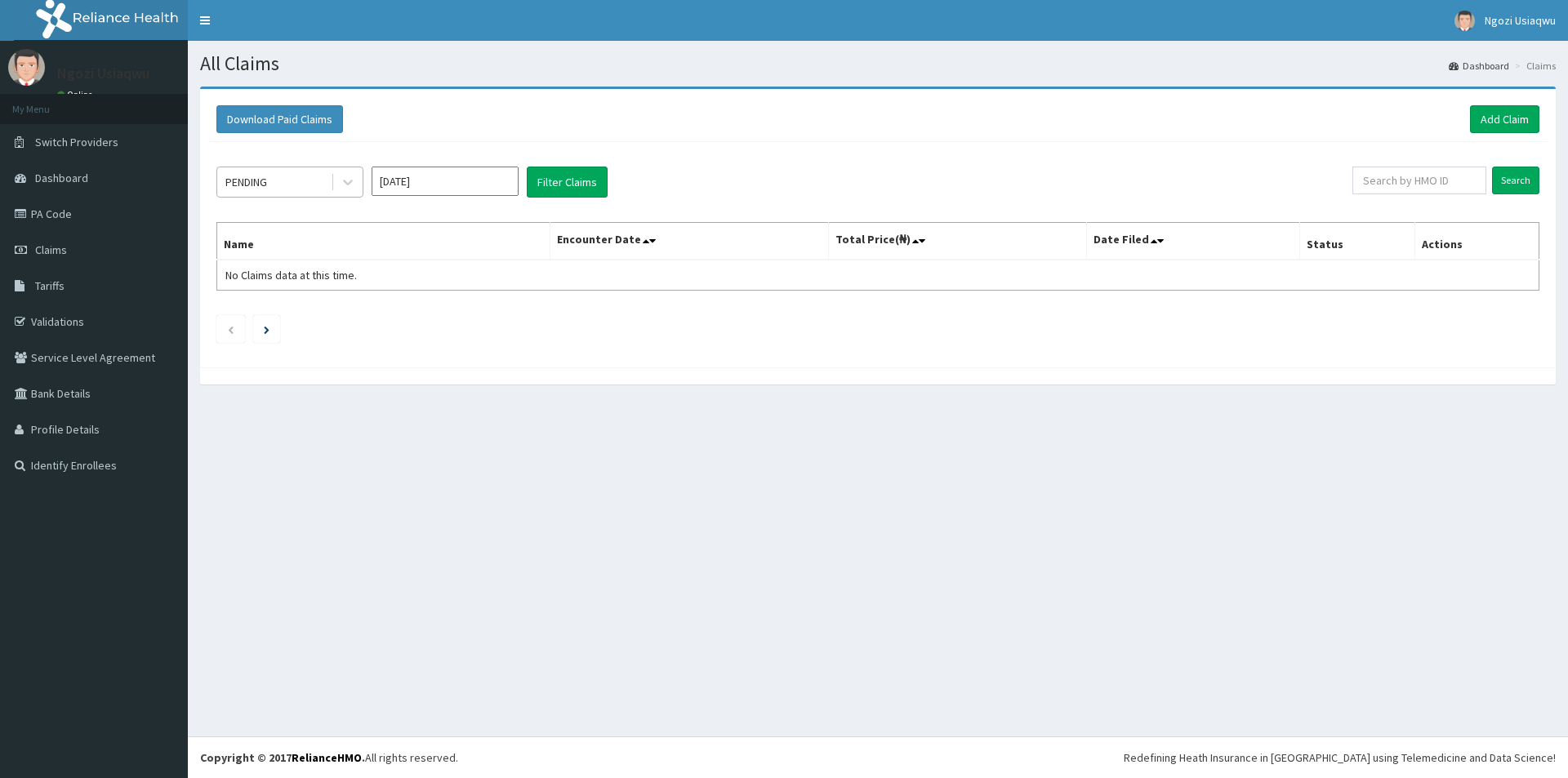
click at [253, 176] on div "PENDING" at bounding box center [246, 182] width 41 height 17
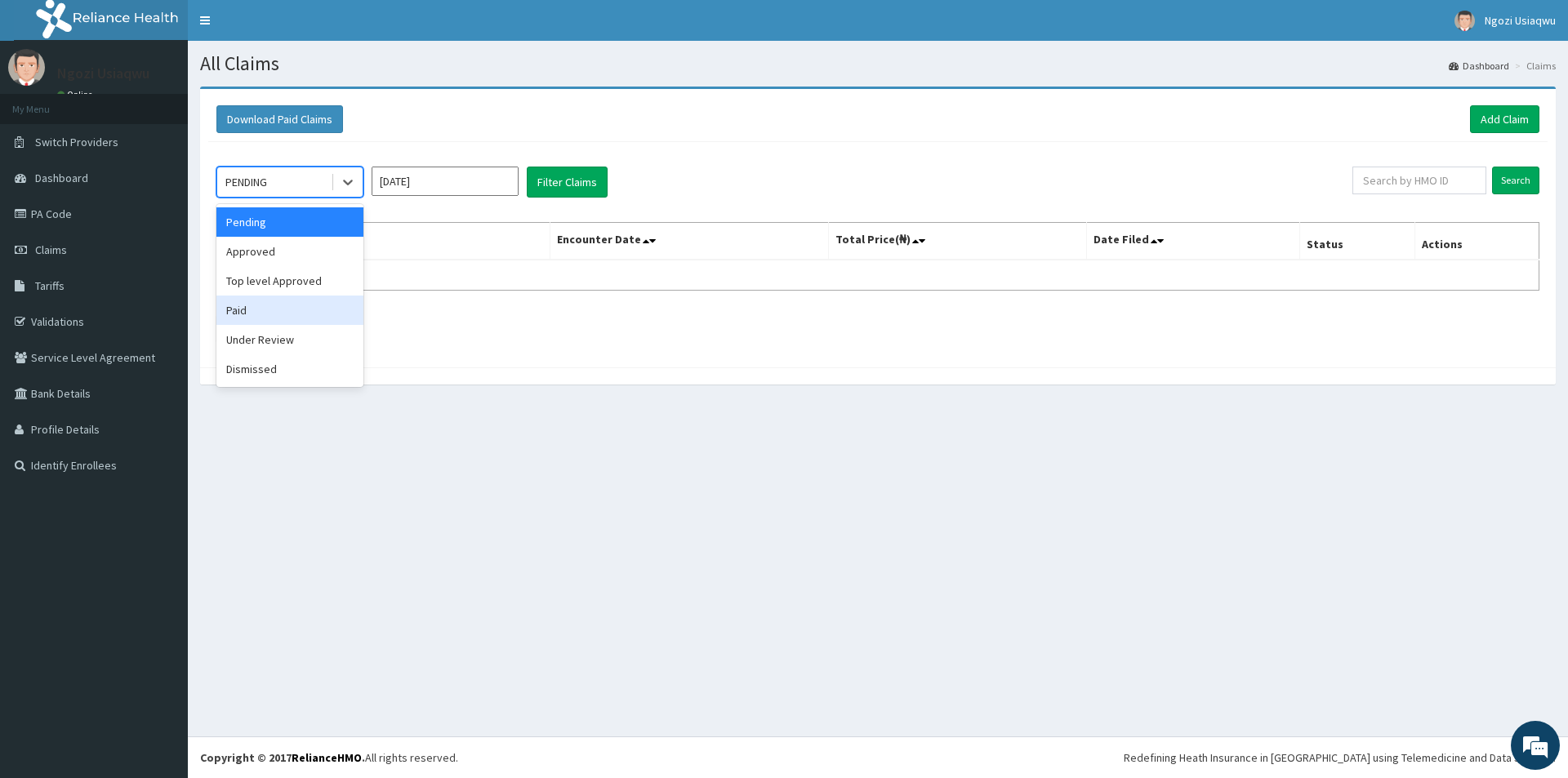
click at [274, 313] on div "Paid" at bounding box center [290, 310] width 147 height 29
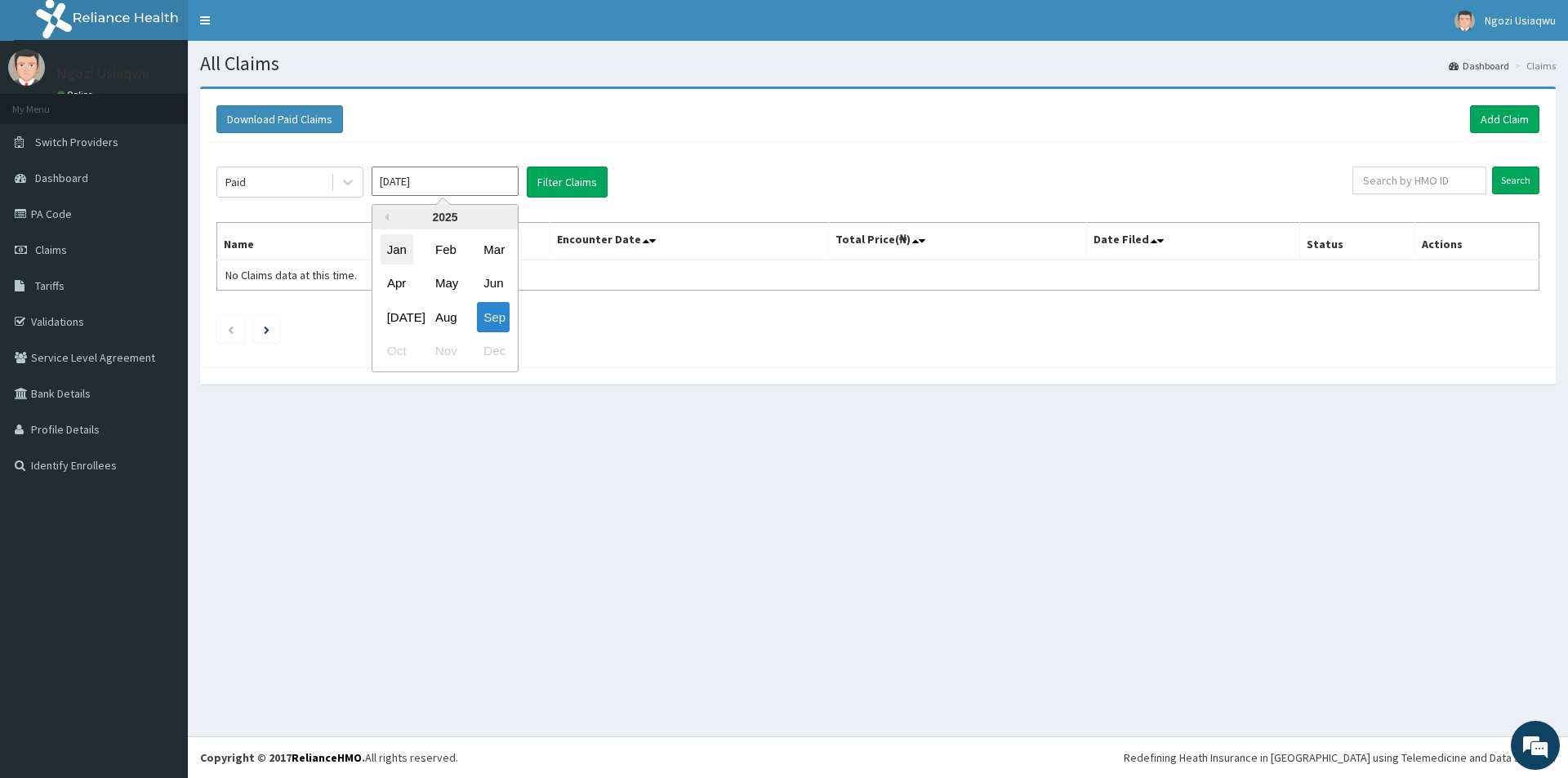
drag, startPoint x: 423, startPoint y: 181, endPoint x: 385, endPoint y: 258, distance: 85.9
click at [419, 198] on div "Paid [DATE] Previous Year [DATE] Feb Mar Apr May Jun [DATE] Aug Sep Oct Nov Dec…" at bounding box center [877, 251] width 1339 height 218
click at [386, 281] on div "Apr" at bounding box center [397, 283] width 32 height 30
type input "[DATE]"
click at [549, 182] on button "Filter Claims" at bounding box center [567, 182] width 81 height 31
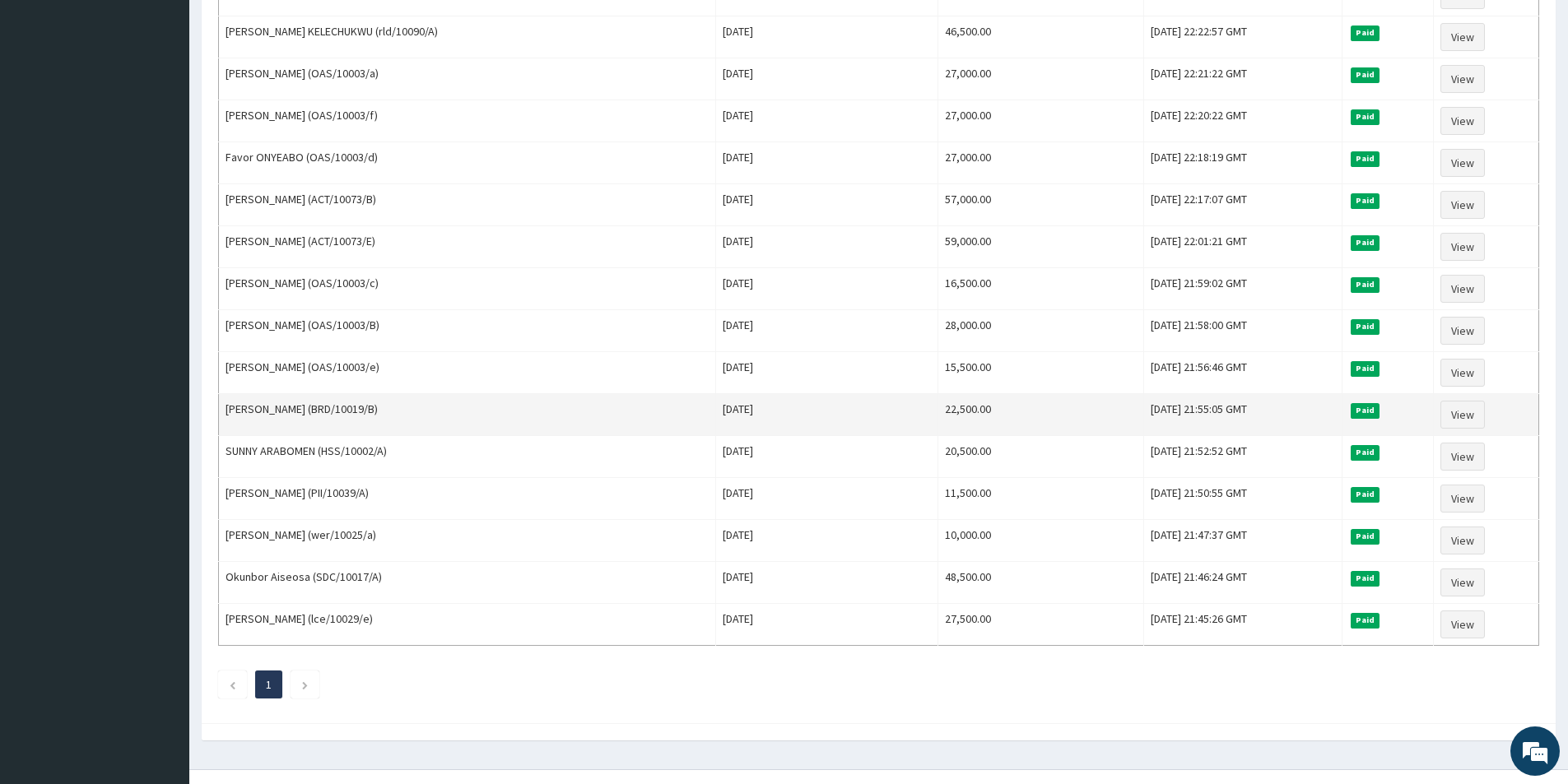
scroll to position [986, 0]
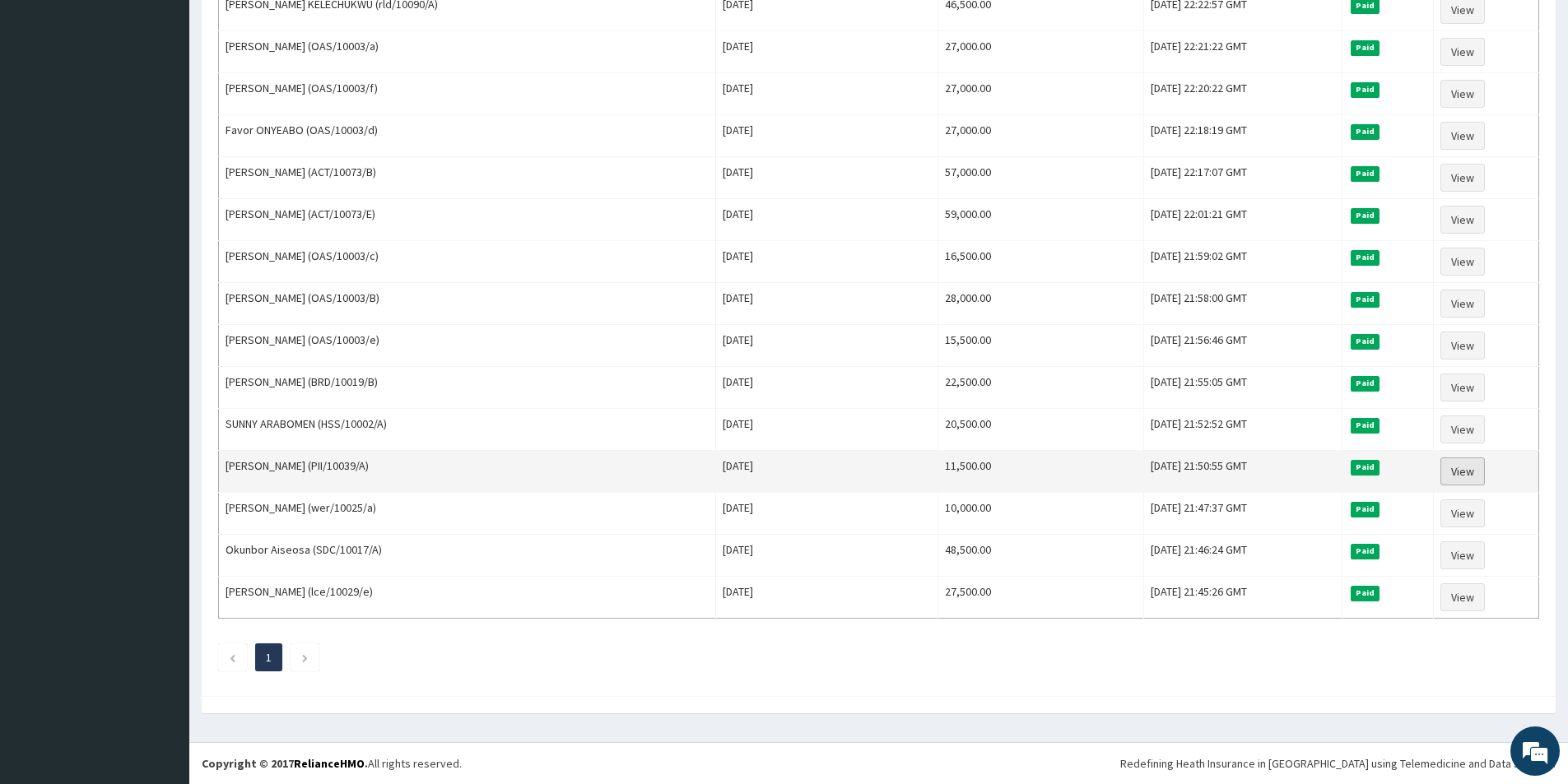
click at [1449, 461] on link "View" at bounding box center [1462, 471] width 44 height 28
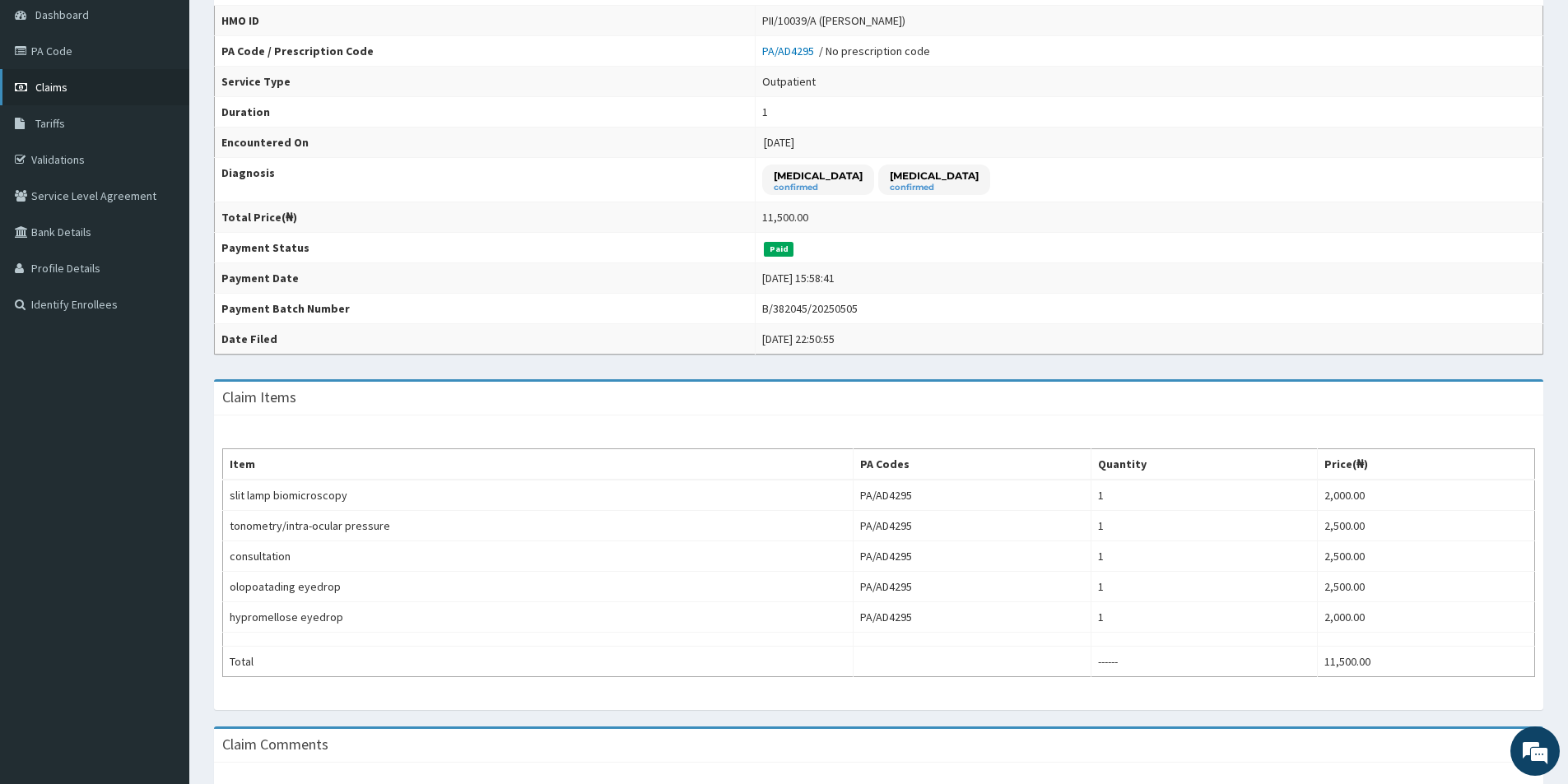
click at [100, 83] on link "Claims" at bounding box center [95, 87] width 189 height 36
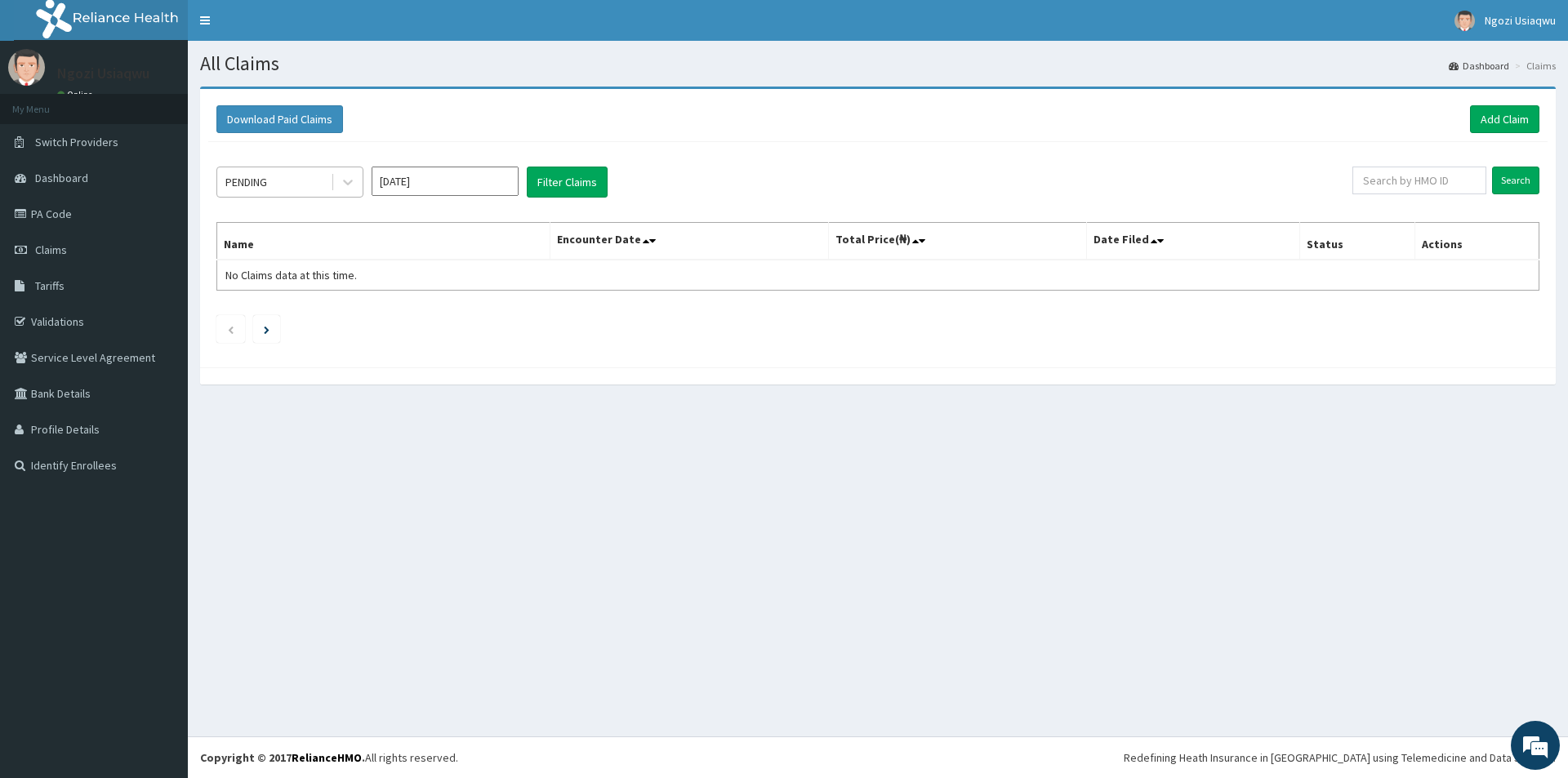
click at [238, 192] on div "PENDING" at bounding box center [274, 182] width 113 height 26
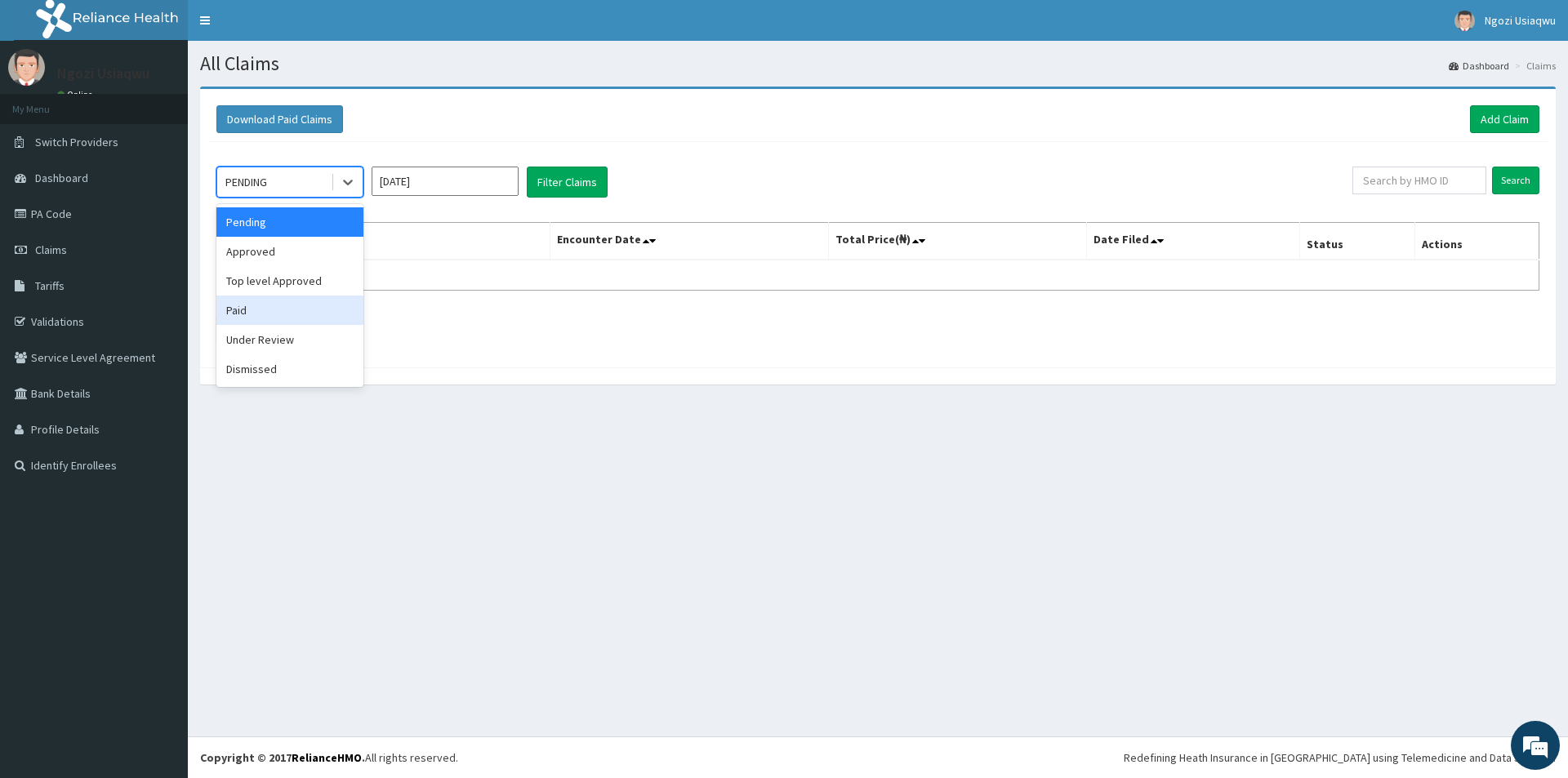
click at [262, 320] on div "Paid" at bounding box center [290, 310] width 147 height 29
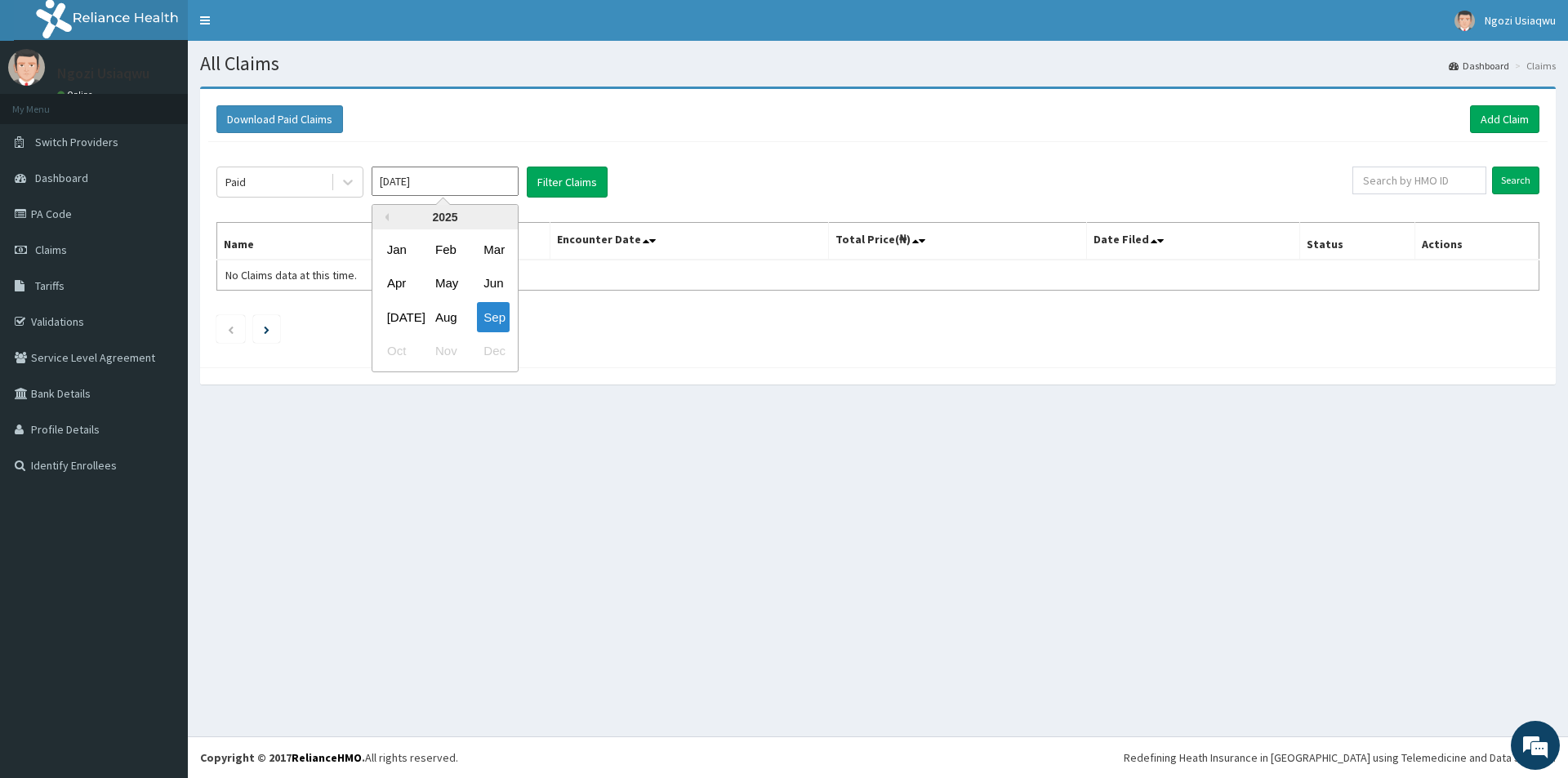
drag, startPoint x: 419, startPoint y: 189, endPoint x: 419, endPoint y: 232, distance: 43.0
click at [419, 199] on div "Paid [DATE] Previous Year [DATE] Feb Mar Apr May Jun [DATE] Aug Sep Oct Nov Dec…" at bounding box center [877, 251] width 1339 height 218
click at [405, 285] on div "Apr" at bounding box center [397, 283] width 32 height 30
type input "[DATE]"
click at [545, 187] on button "Filter Claims" at bounding box center [567, 182] width 81 height 31
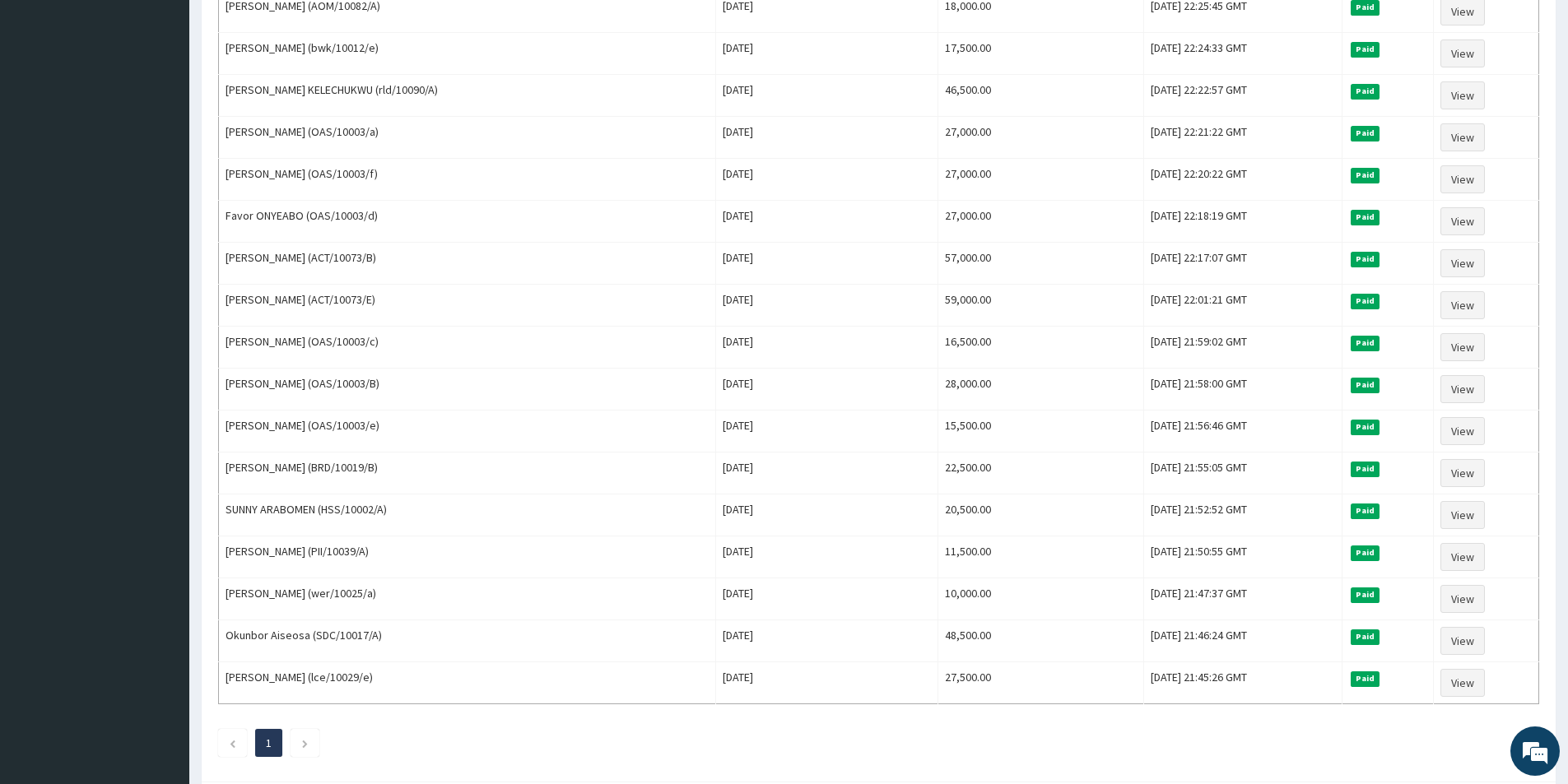
scroll to position [986, 0]
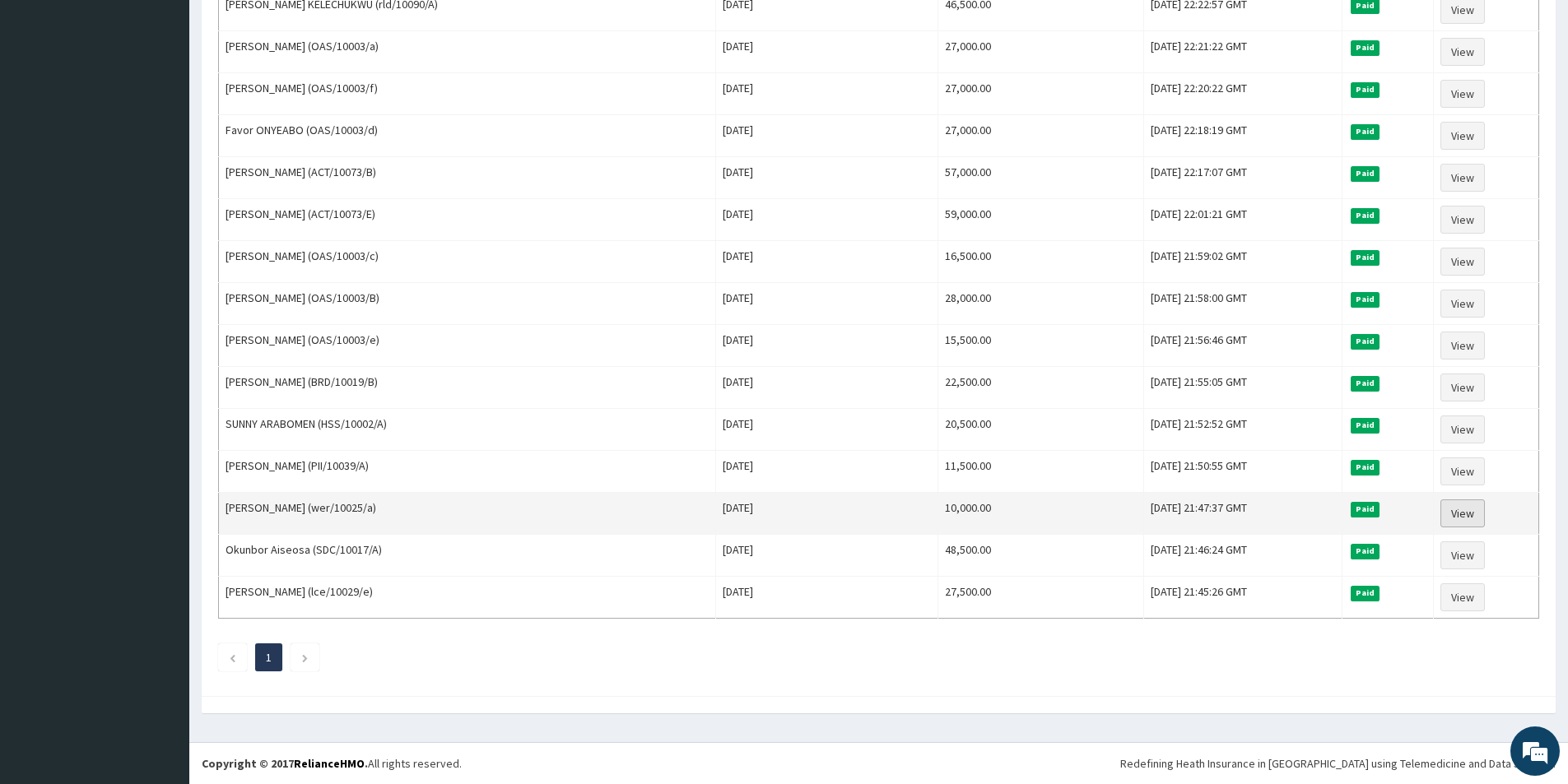
click at [1465, 506] on link "View" at bounding box center [1462, 514] width 44 height 28
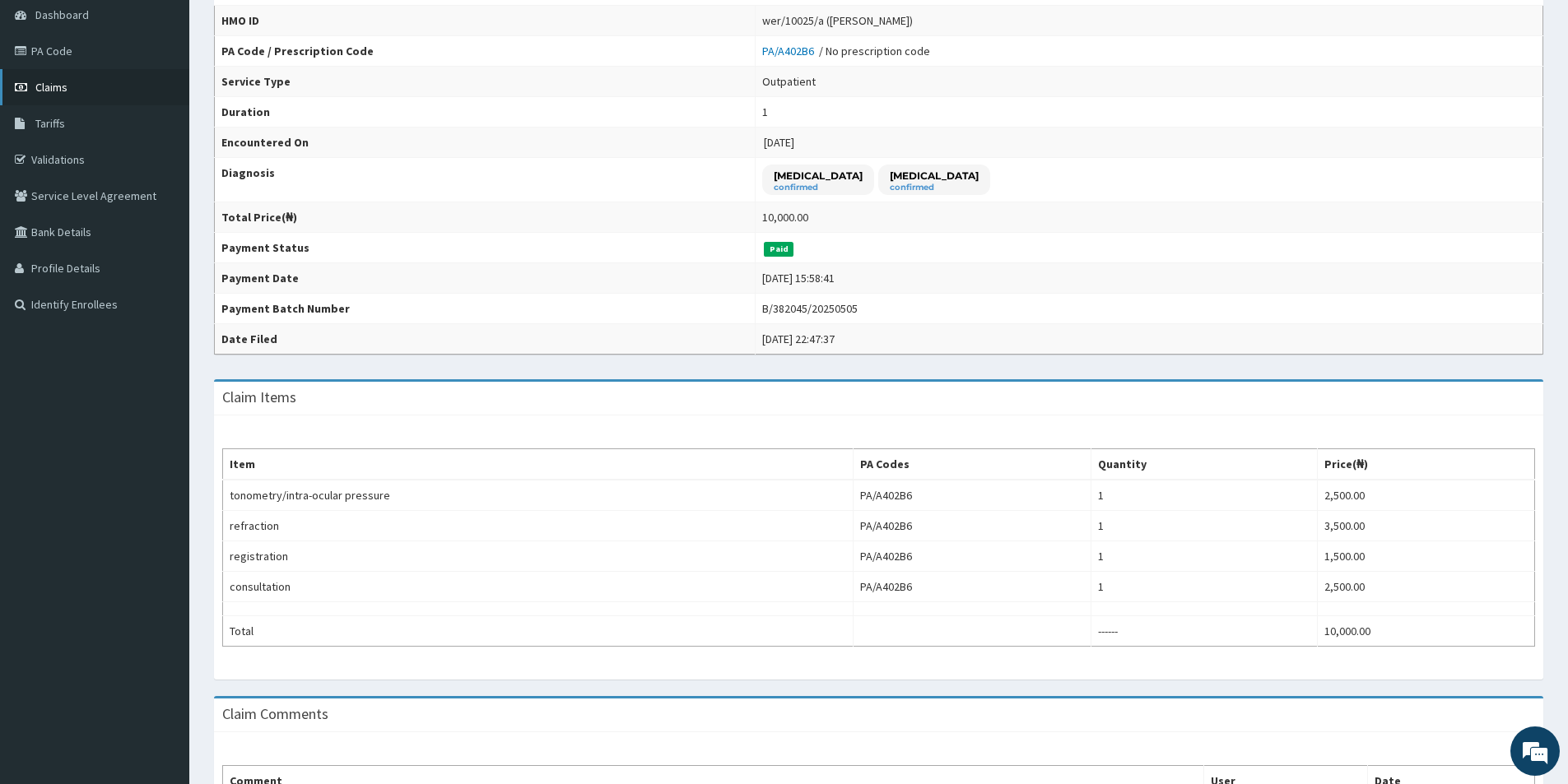
click at [136, 75] on link "Claims" at bounding box center [95, 87] width 189 height 36
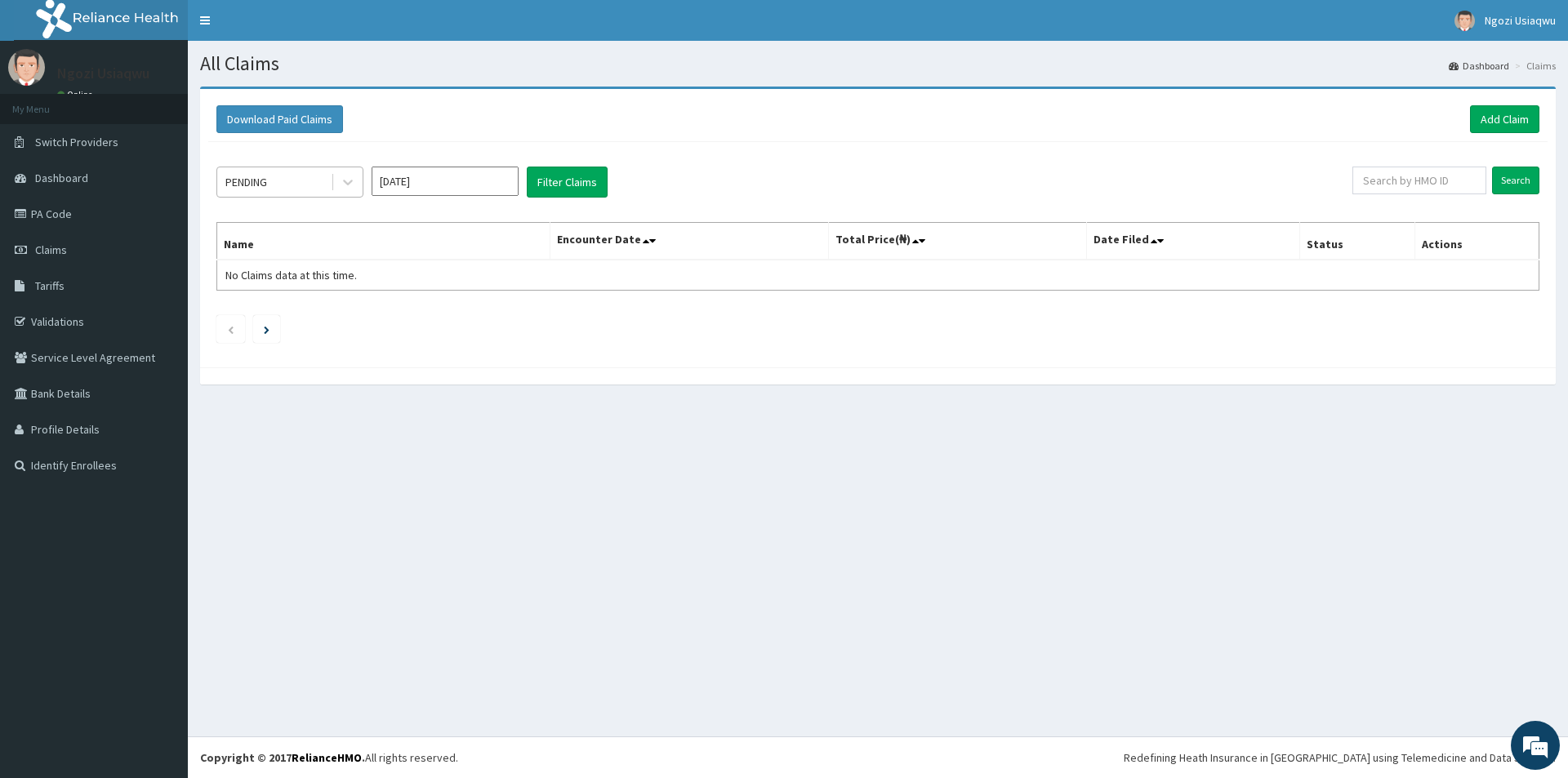
click at [279, 185] on div "PENDING" at bounding box center [274, 182] width 113 height 26
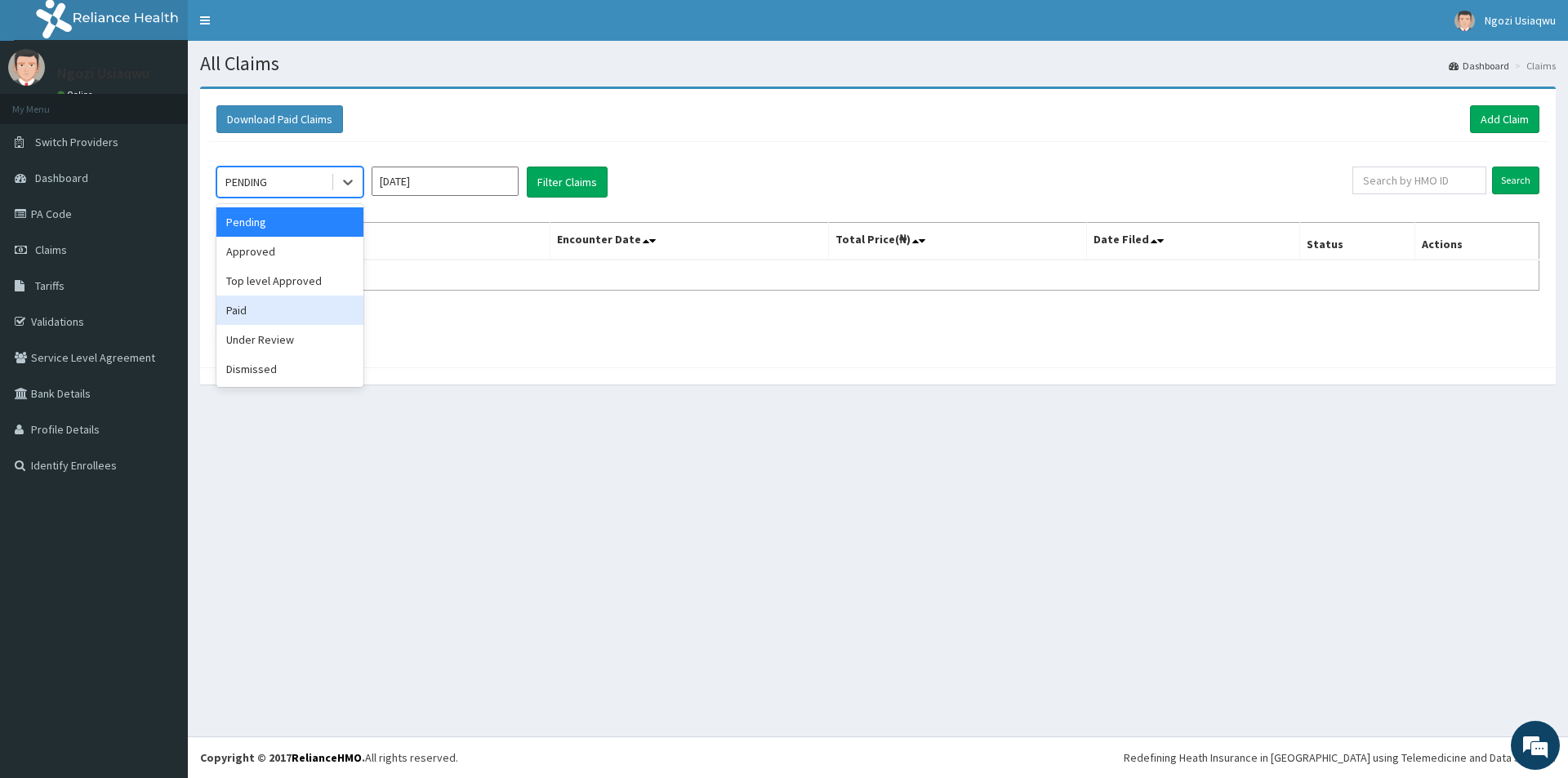
click at [236, 322] on div "Paid" at bounding box center [290, 310] width 147 height 29
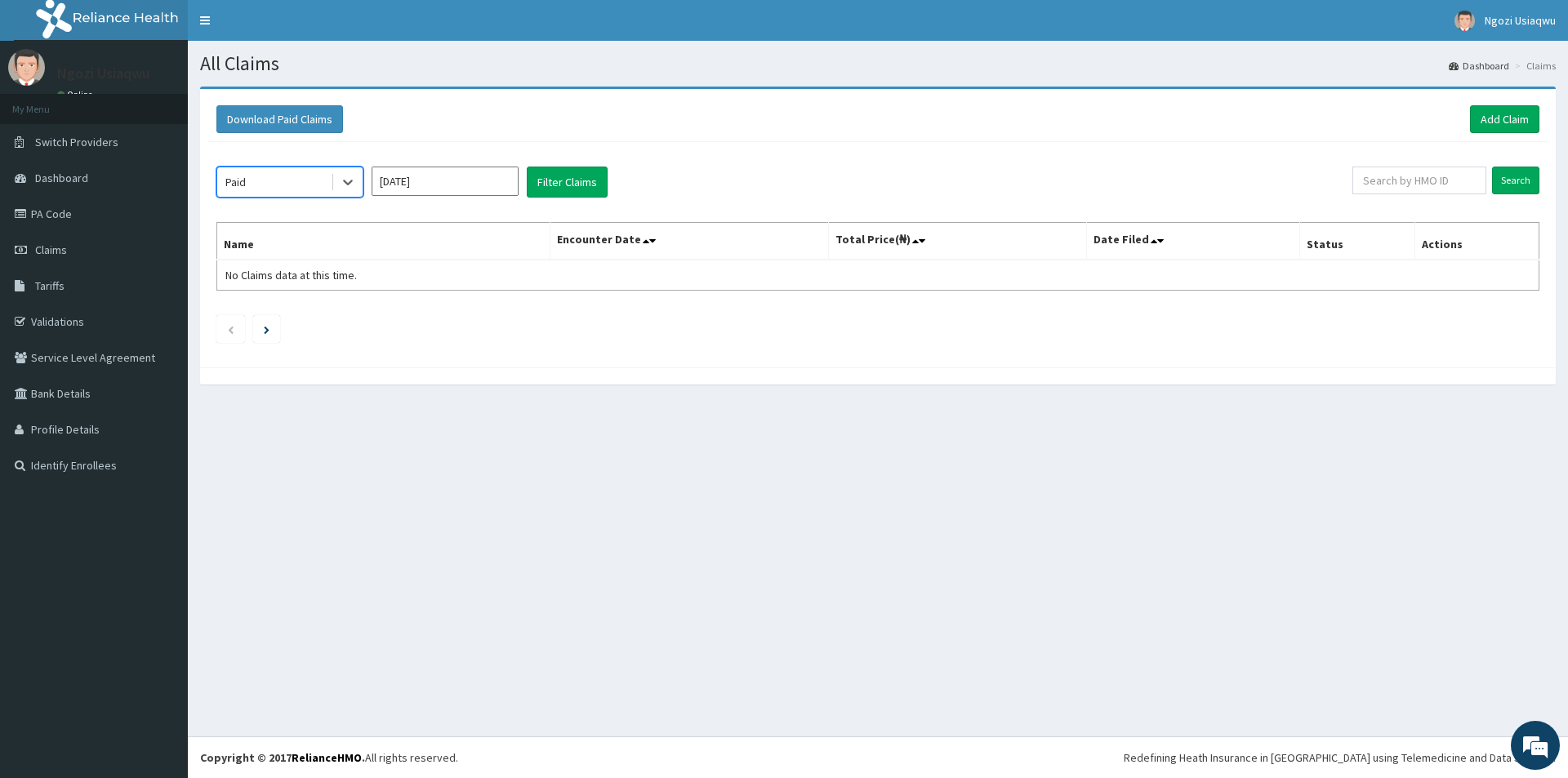
click at [405, 191] on input "[DATE]" at bounding box center [444, 181] width 147 height 29
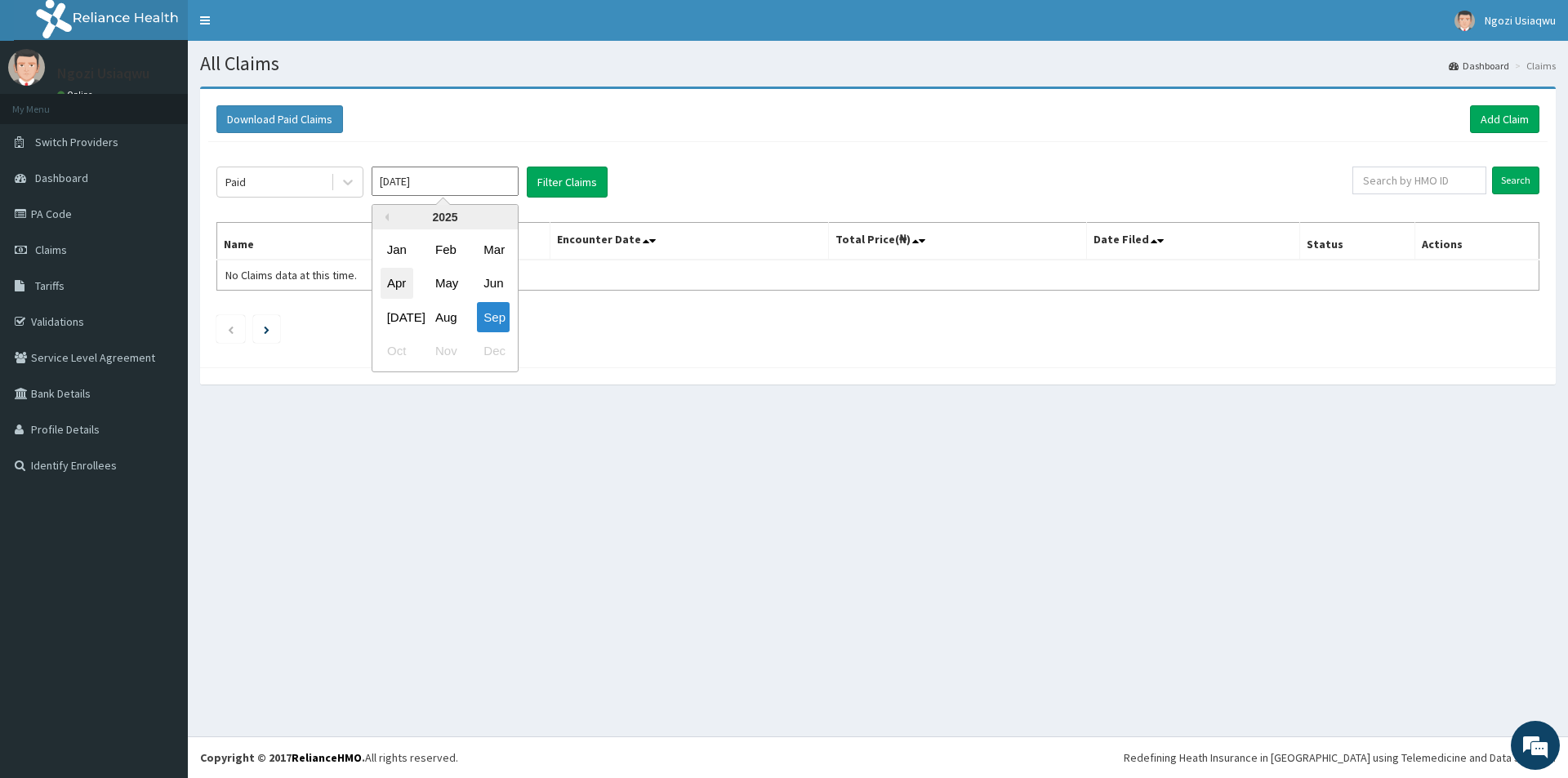
click at [394, 284] on div "Apr" at bounding box center [397, 283] width 32 height 30
type input "[DATE]"
click at [582, 182] on button "Filter Claims" at bounding box center [567, 182] width 81 height 31
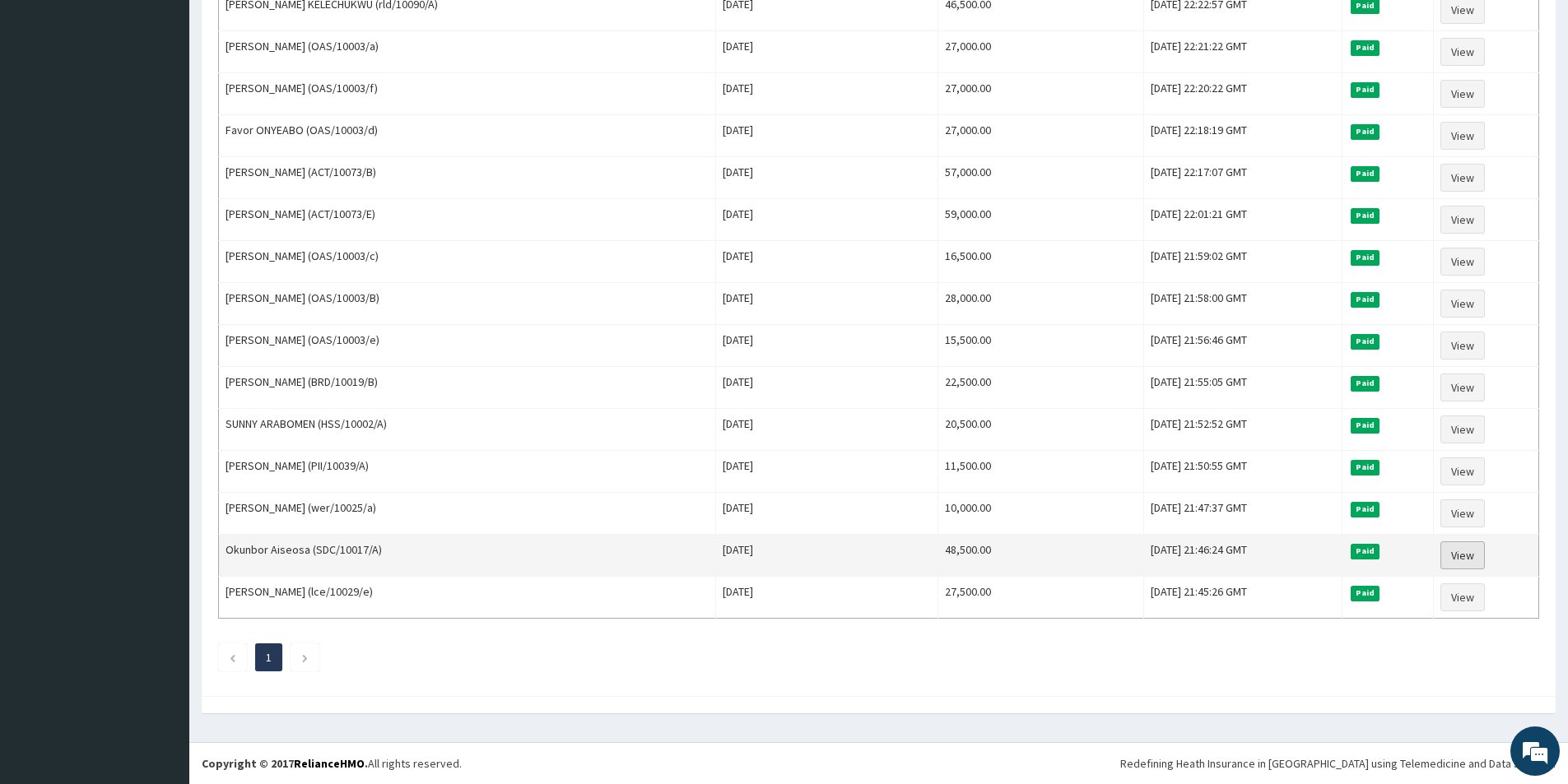
click at [1454, 559] on link "View" at bounding box center [1462, 555] width 44 height 28
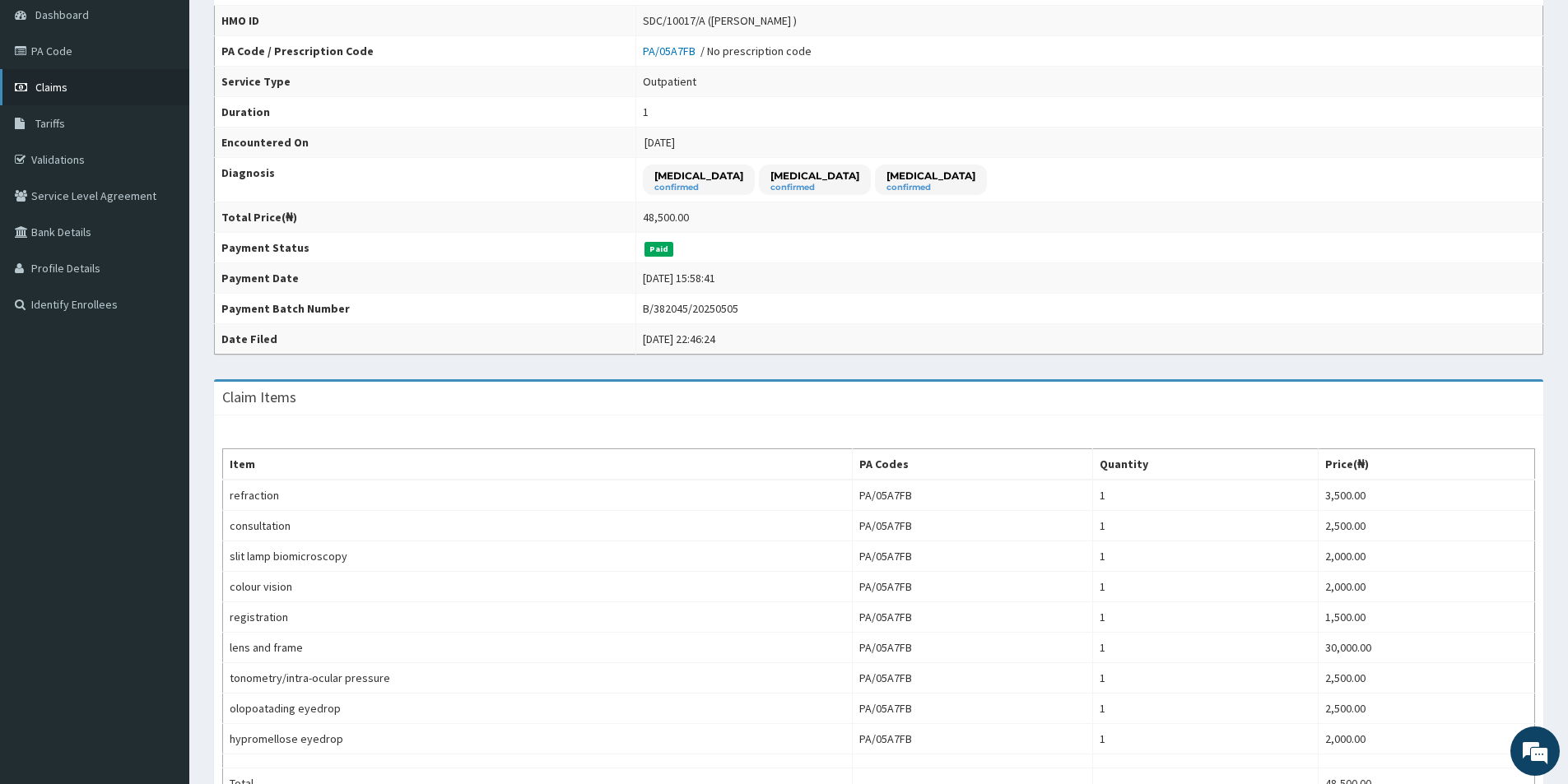
click at [119, 88] on link "Claims" at bounding box center [95, 87] width 189 height 36
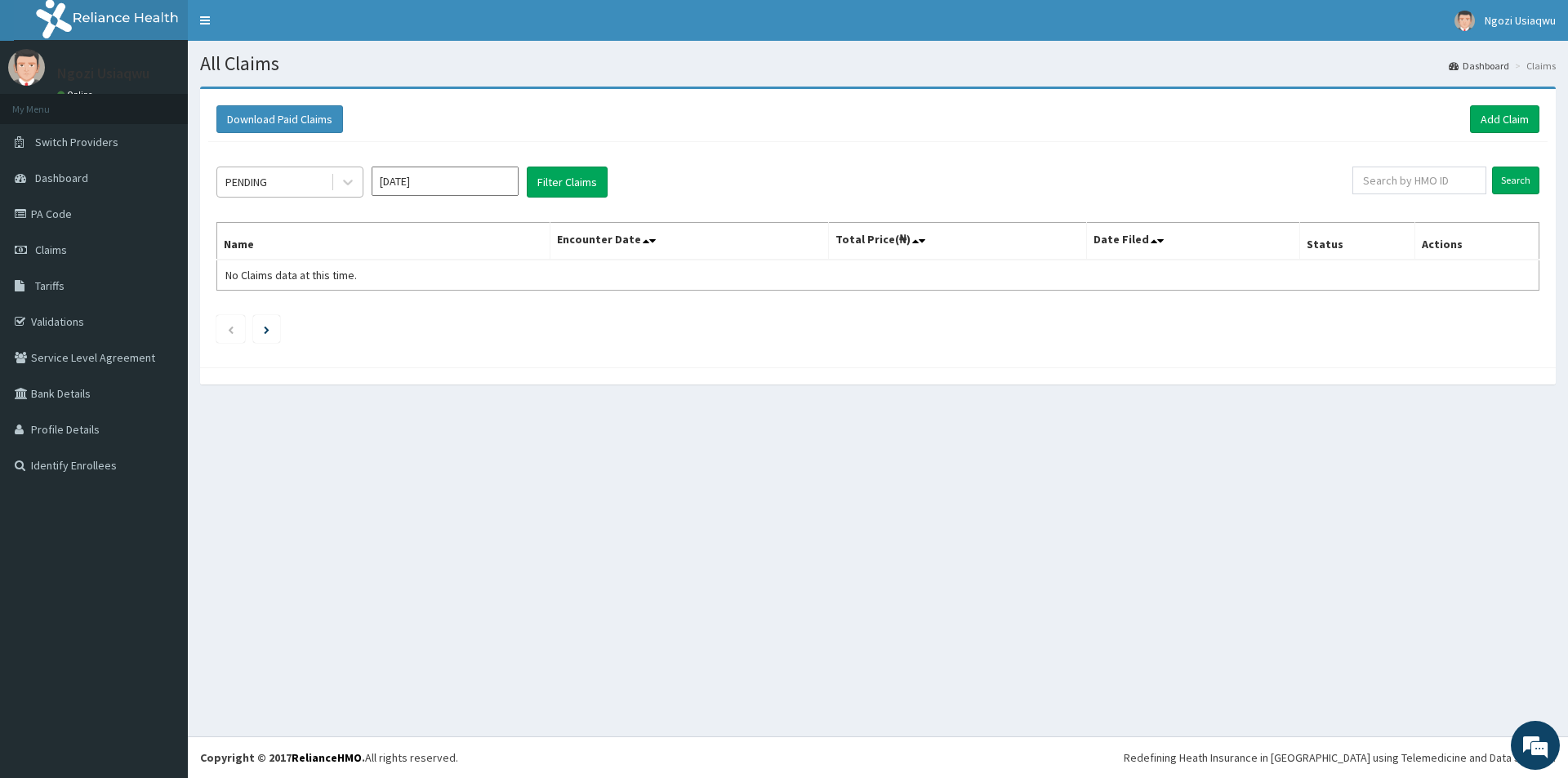
click at [276, 179] on div "PENDING" at bounding box center [274, 182] width 113 height 26
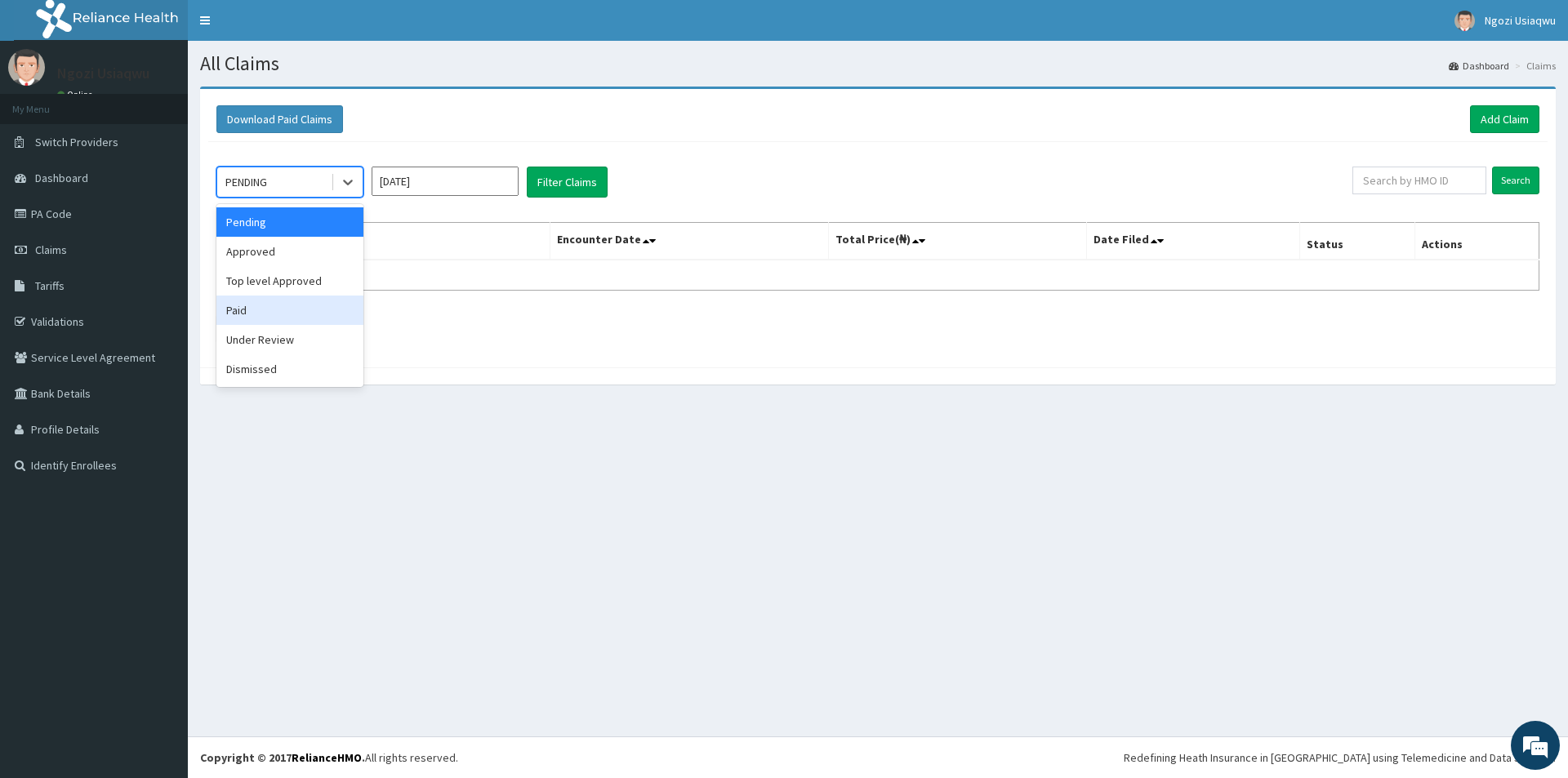
drag, startPoint x: 268, startPoint y: 309, endPoint x: 350, endPoint y: 239, distance: 107.8
click at [270, 309] on div "Paid" at bounding box center [290, 310] width 147 height 29
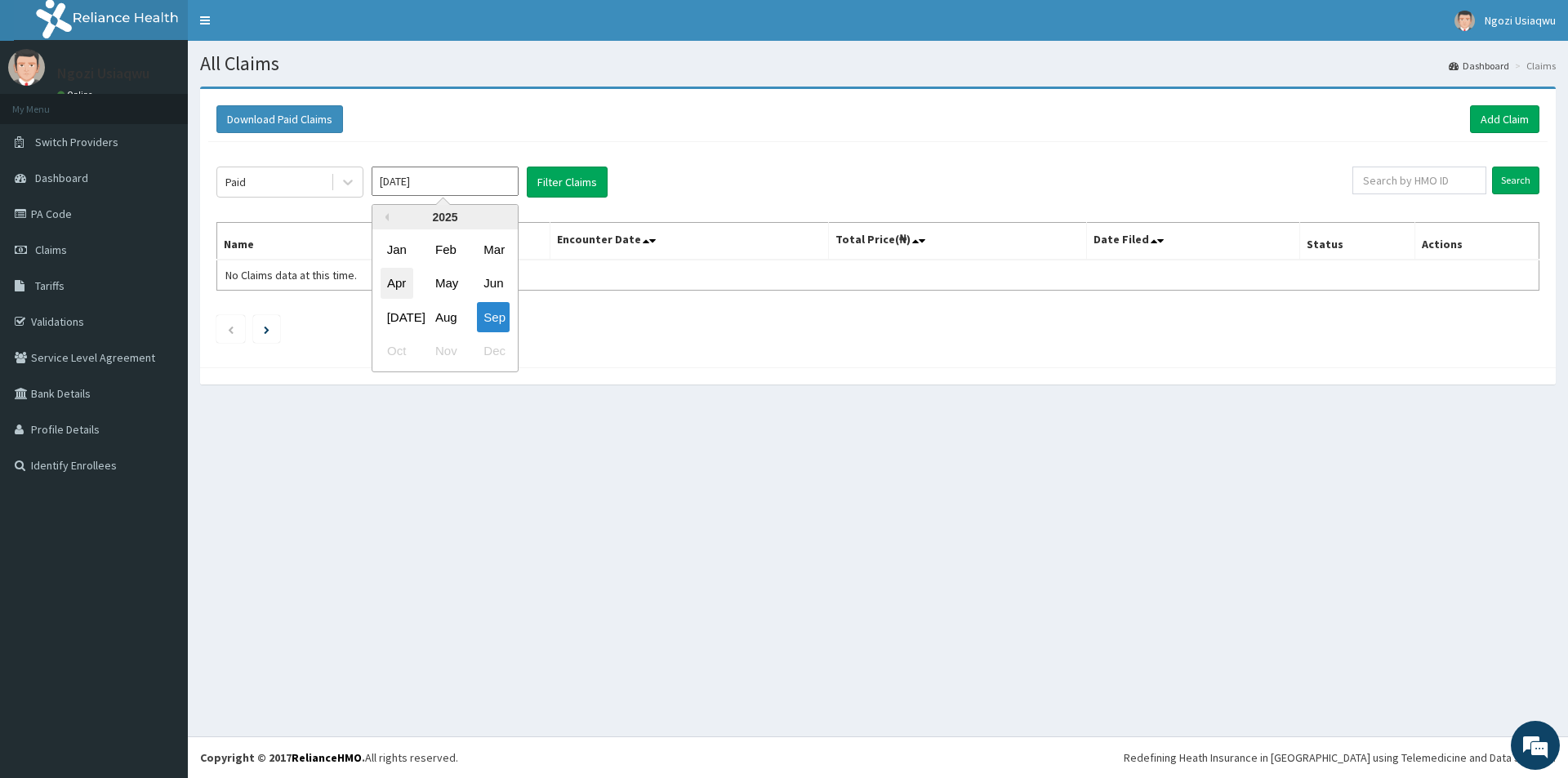
drag, startPoint x: 392, startPoint y: 186, endPoint x: 397, endPoint y: 275, distance: 89.1
click at [392, 189] on input "[DATE]" at bounding box center [444, 181] width 147 height 29
click at [401, 289] on div "Apr" at bounding box center [397, 283] width 32 height 30
type input "[DATE]"
click at [580, 183] on button "Filter Claims" at bounding box center [567, 182] width 81 height 31
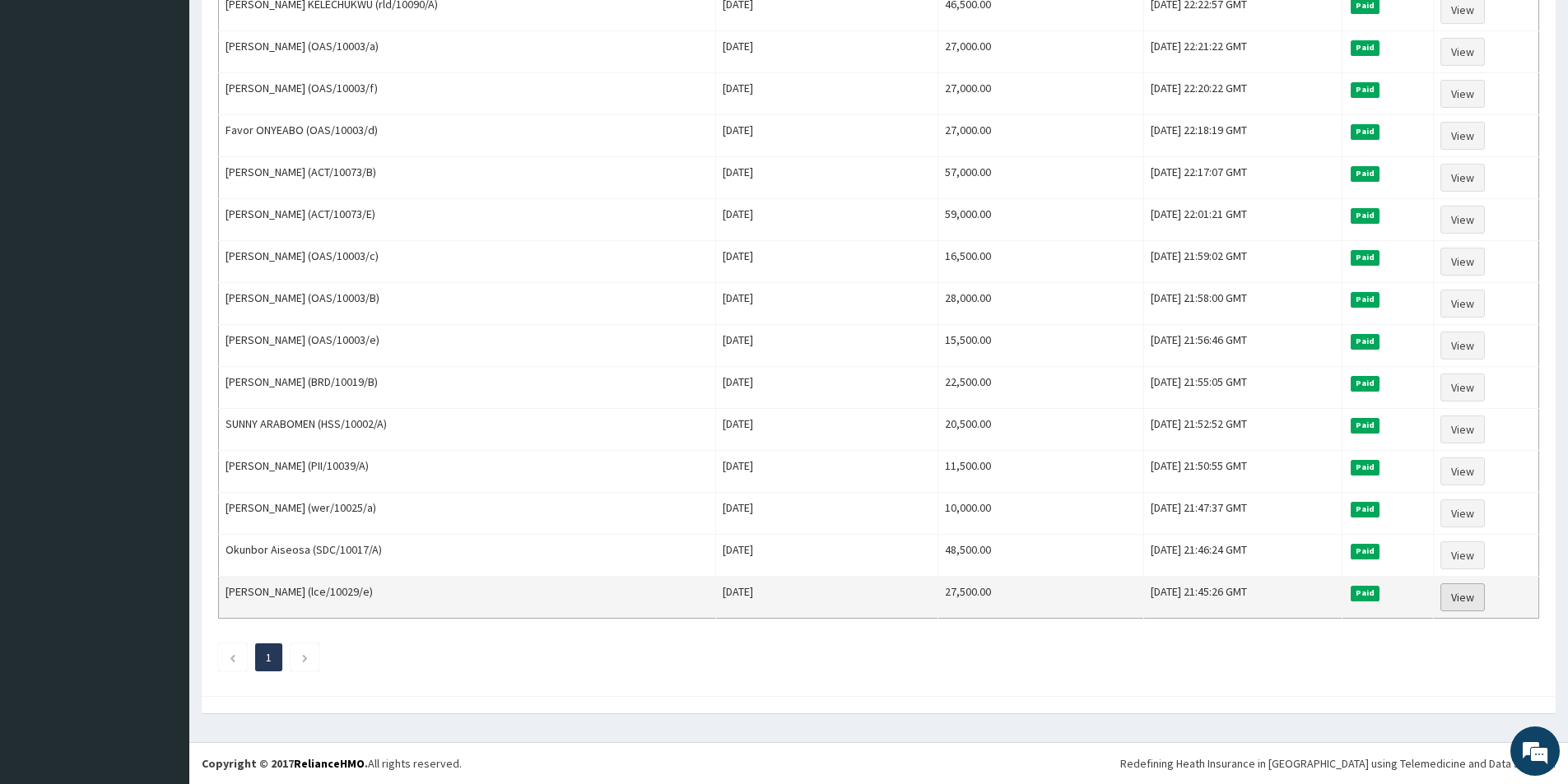
click at [1452, 589] on link "View" at bounding box center [1462, 598] width 44 height 28
